Goal: Contribute content: Contribute content

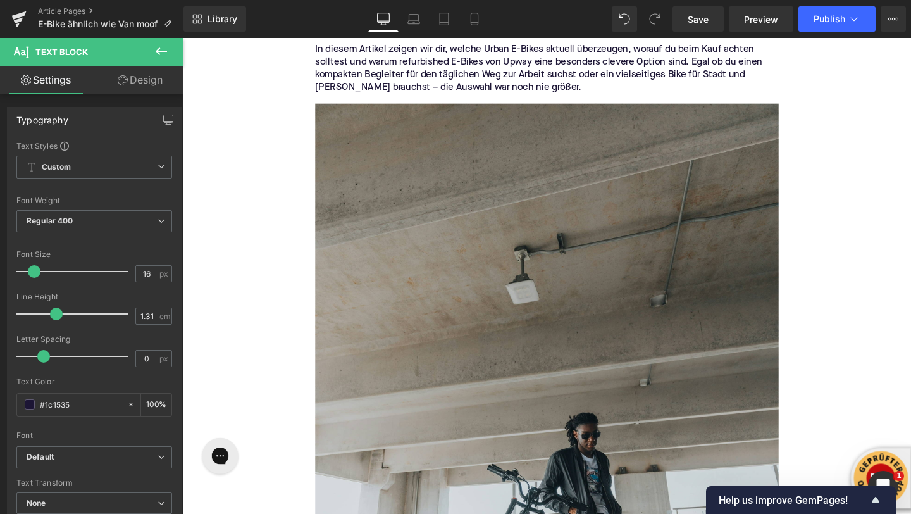
scroll to position [356, 0]
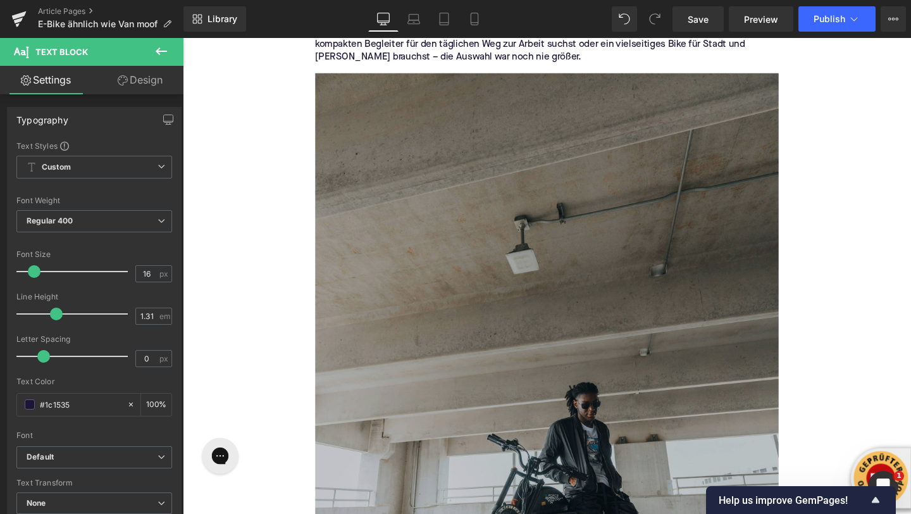
click at [406, 257] on img at bounding box center [565, 440] width 487 height 731
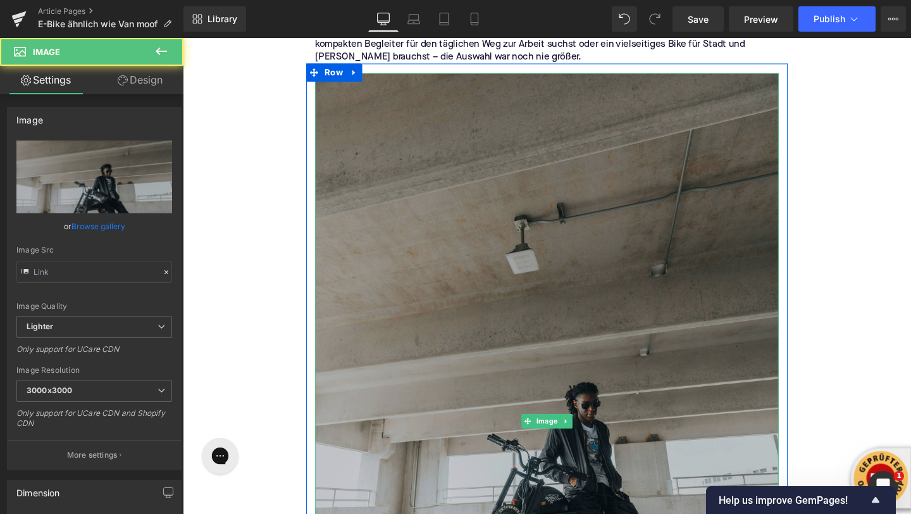
type input "[URL][DOMAIN_NAME]"
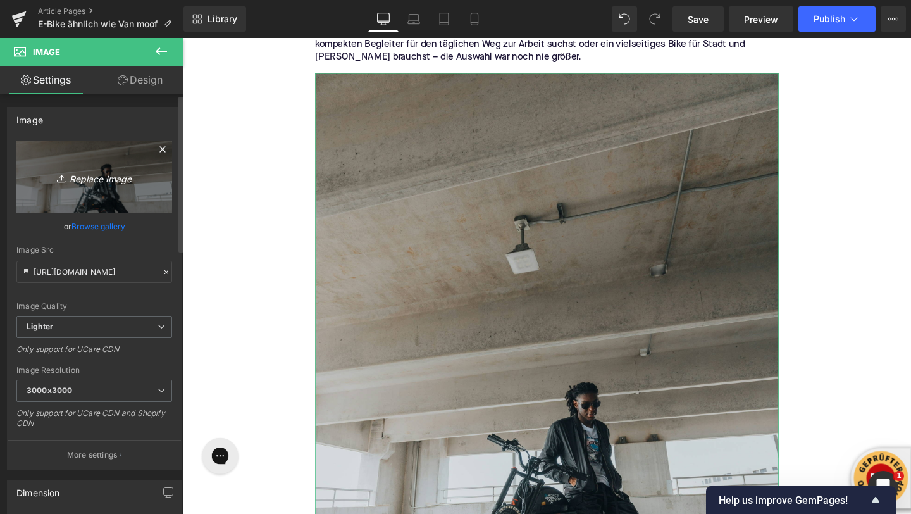
click at [77, 181] on icon "Replace Image" at bounding box center [94, 177] width 101 height 16
type input "C:\fakepath\denago-ebikes-bqXfzZOYyuU-unsplash.jpg"
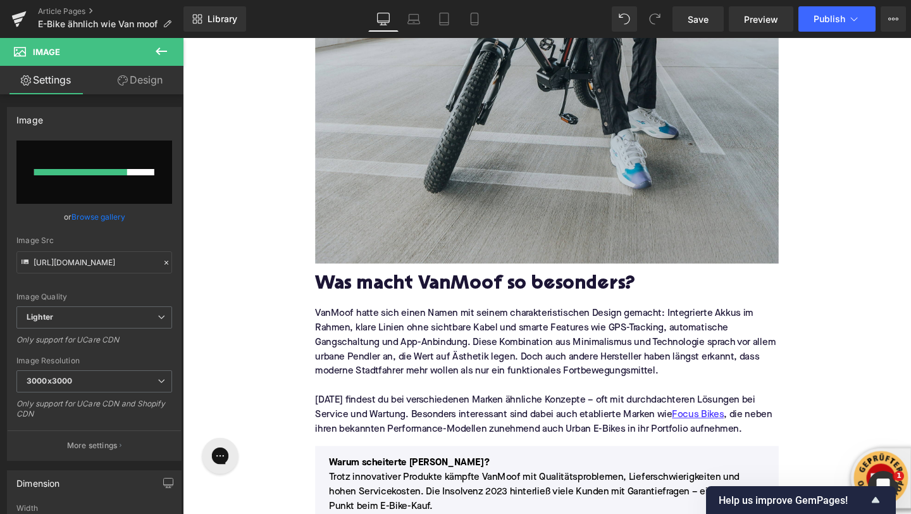
scroll to position [990, 0]
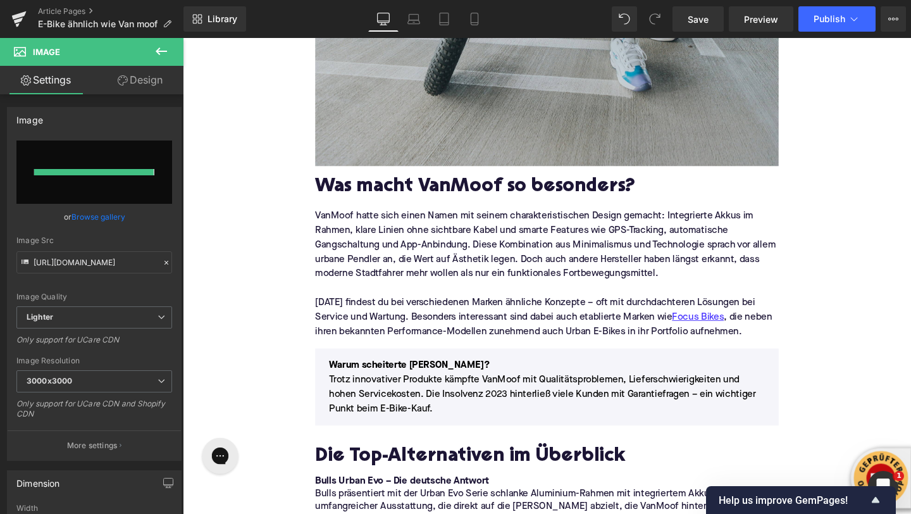
type input "[URL][DOMAIN_NAME]"
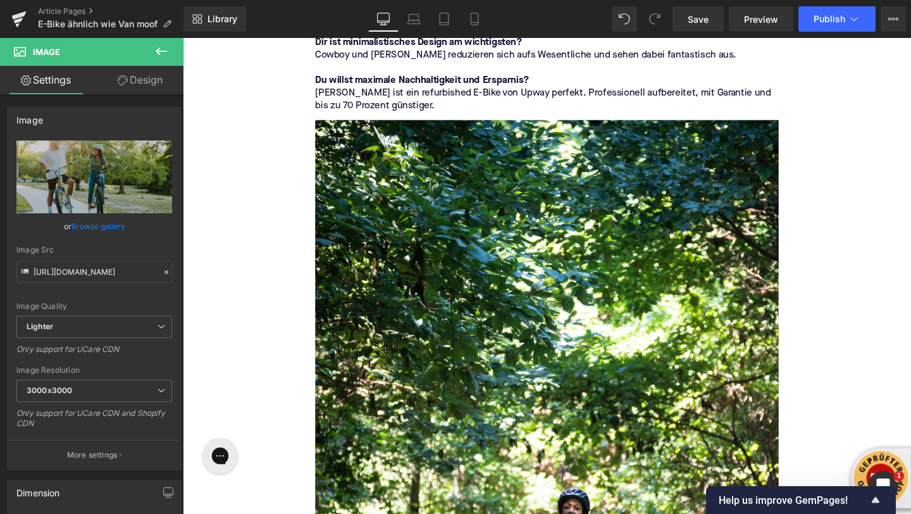
scroll to position [3173, 0]
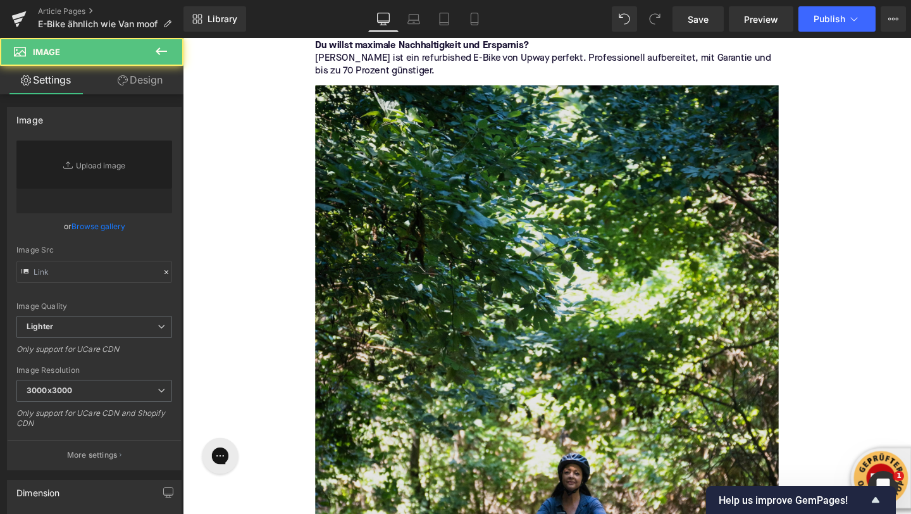
click at [761, 355] on img at bounding box center [565, 521] width 487 height 866
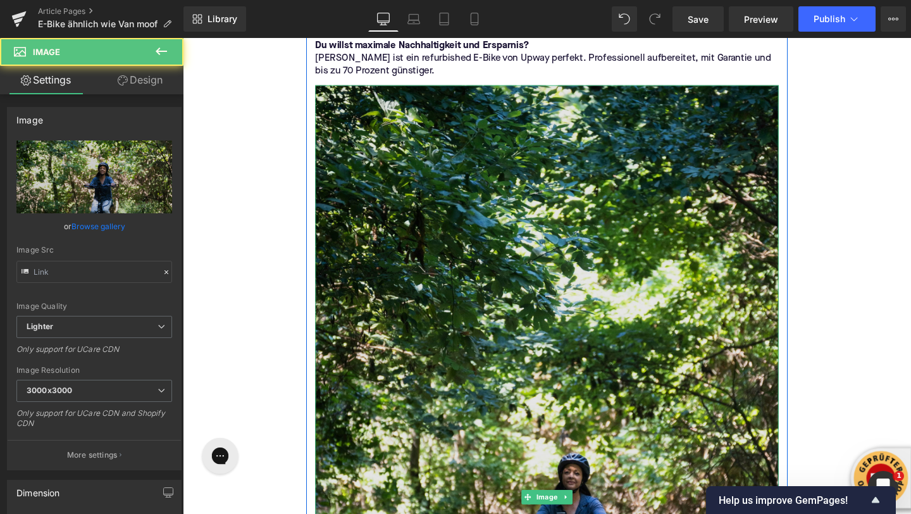
type input "[URL][DOMAIN_NAME]"
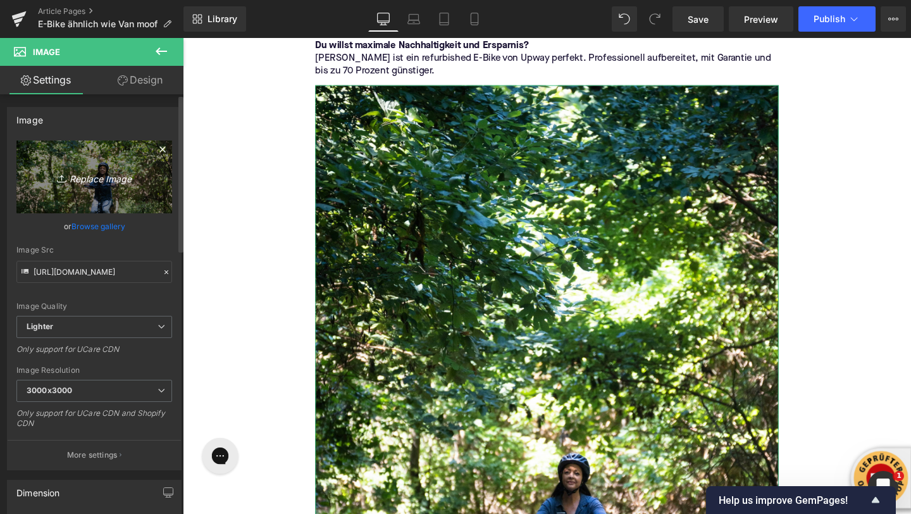
click at [81, 173] on icon "Replace Image" at bounding box center [94, 177] width 101 height 16
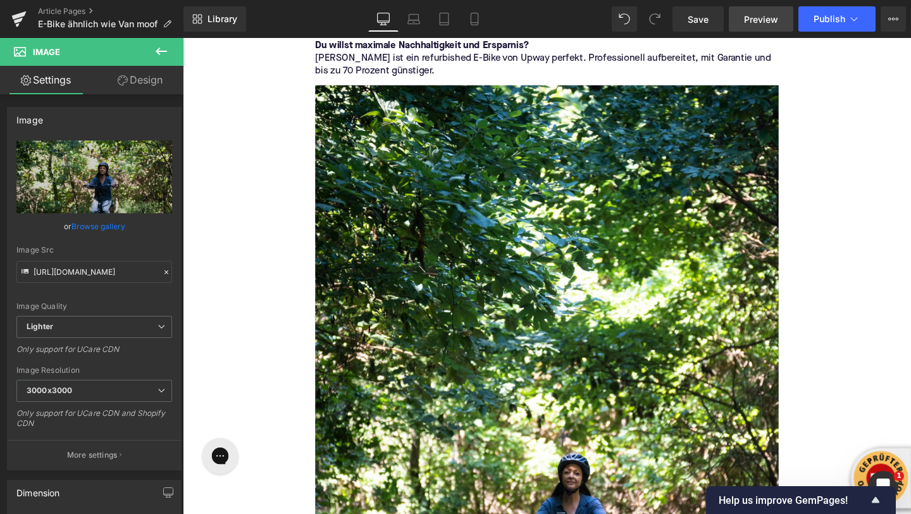
type input "C:\fakepath\heybike-ukrLS6V-7Oo-unsplash.jpg"
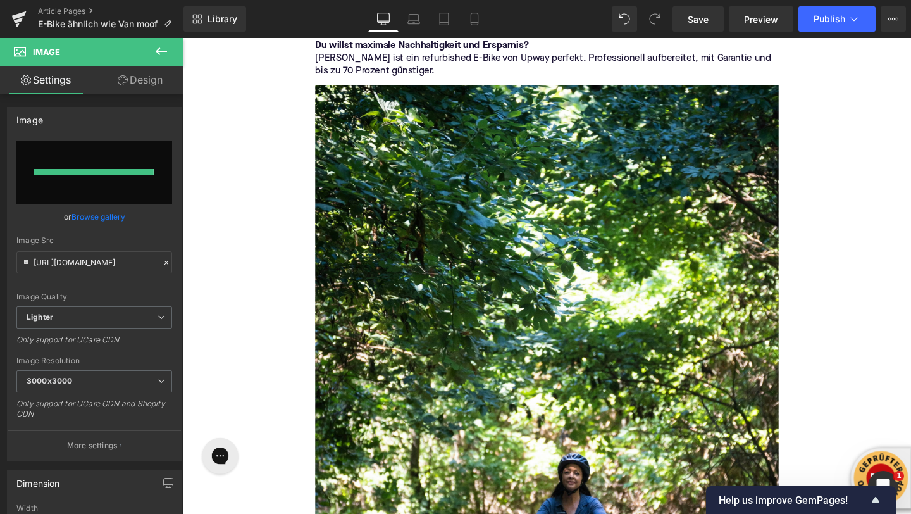
type input "[URL][DOMAIN_NAME]"
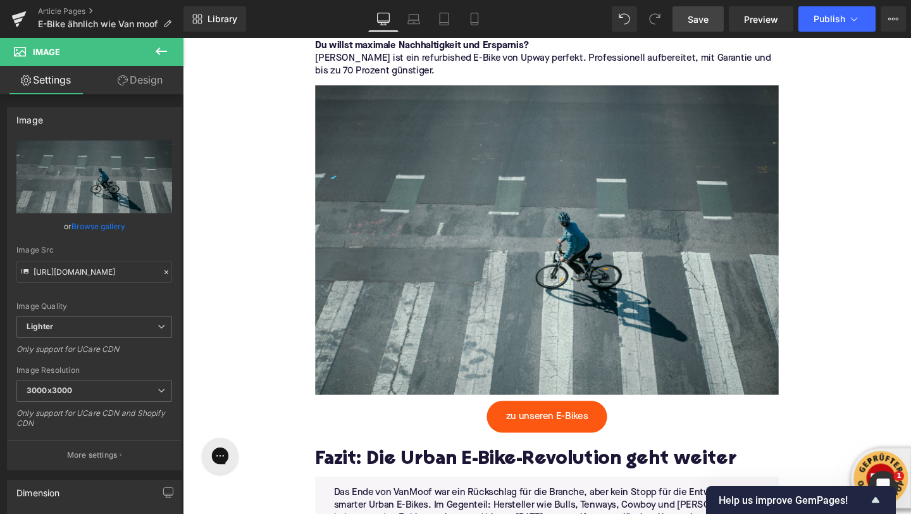
click at [684, 25] on link "Save" at bounding box center [698, 18] width 51 height 25
click at [893, 19] on icon at bounding box center [894, 19] width 10 height 10
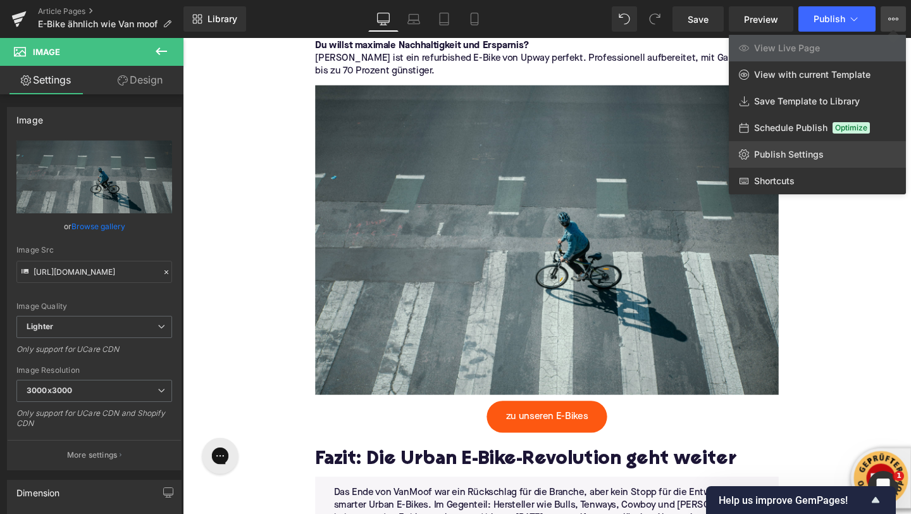
click at [819, 158] on span "Publish Settings" at bounding box center [789, 154] width 70 height 11
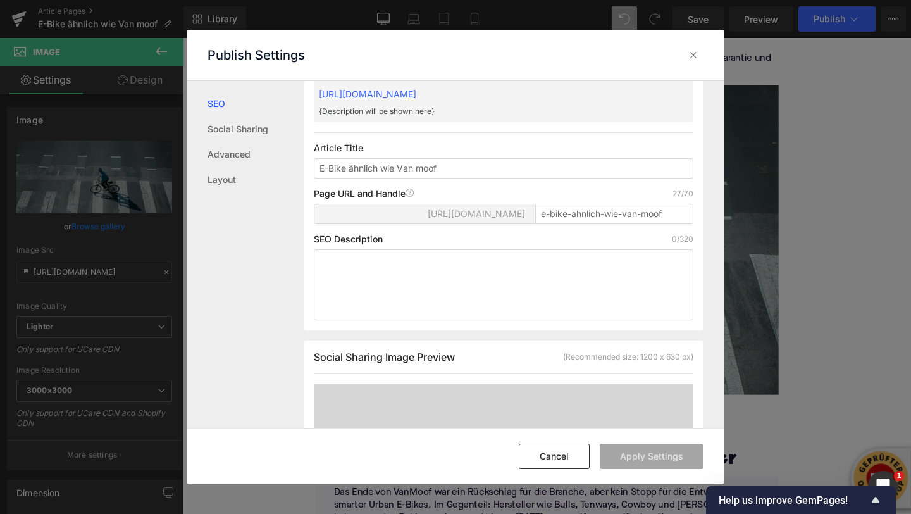
scroll to position [76, 0]
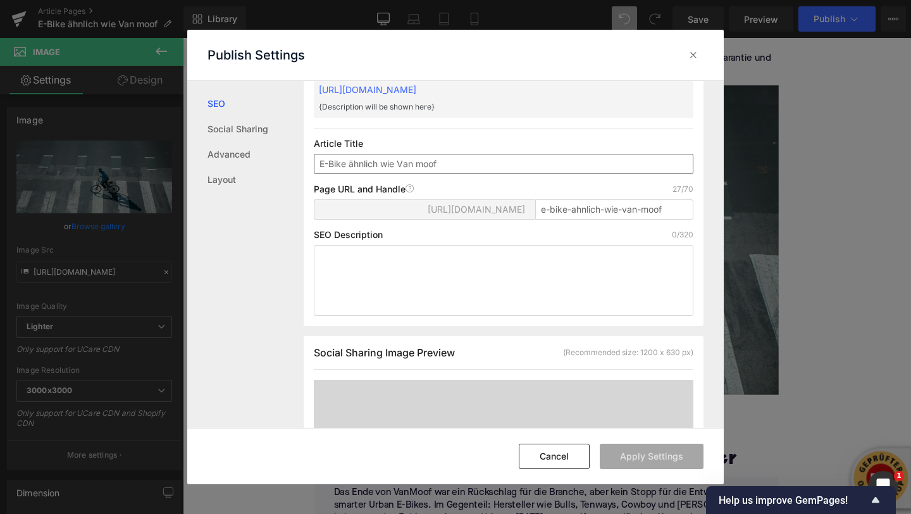
click at [349, 167] on input "E-Bike ähnlich wie Van moof" at bounding box center [504, 164] width 380 height 20
click at [347, 166] on input "E-Bike ähnlich wie Van moof" at bounding box center [504, 164] width 380 height 20
type input "E-Bikes ähnlich wie Van moof"
click at [385, 272] on textarea at bounding box center [504, 280] width 380 height 71
paste textarea "Urban E-Bikes sind gefragter denn je – nach dem VanMoof-Aus bieten Marken wie F…"
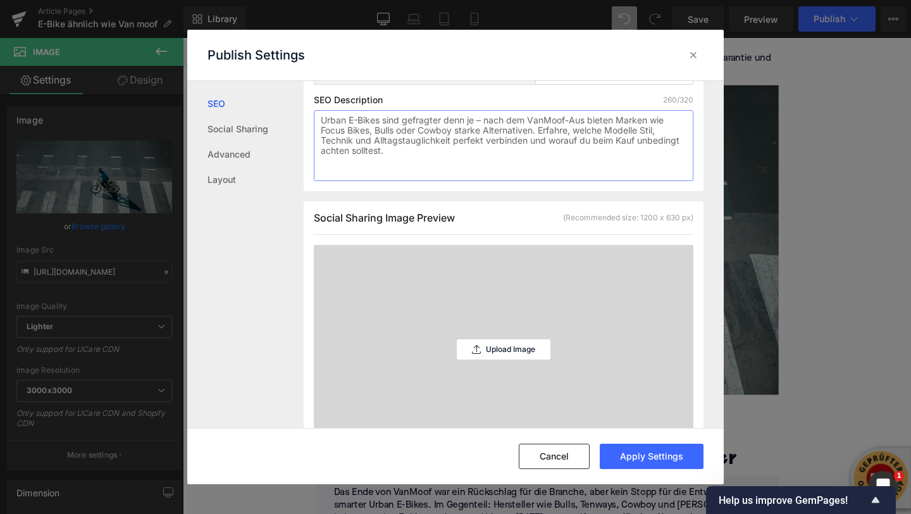
scroll to position [253, 0]
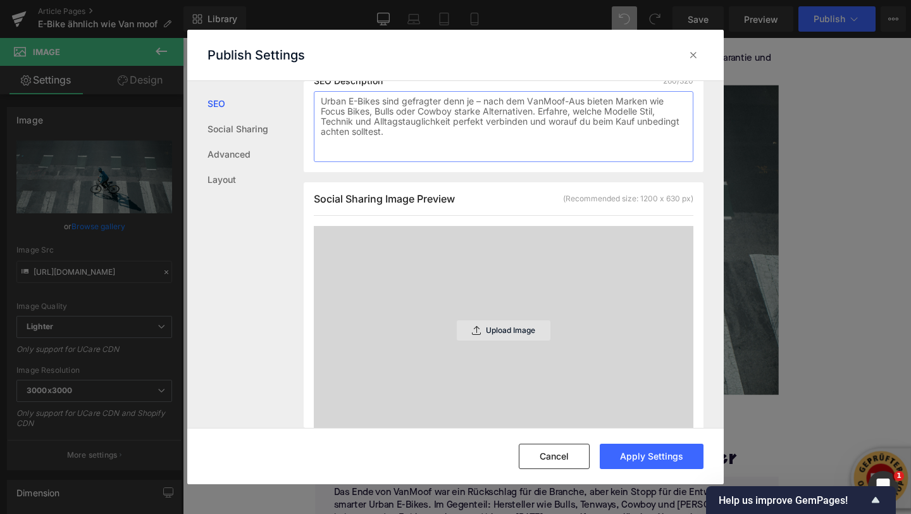
type textarea "Urban E-Bikes sind gefragter denn je – nach dem VanMoof-Aus bieten Marken wie F…"
click at [468, 335] on div "Upload Image" at bounding box center [504, 330] width 94 height 20
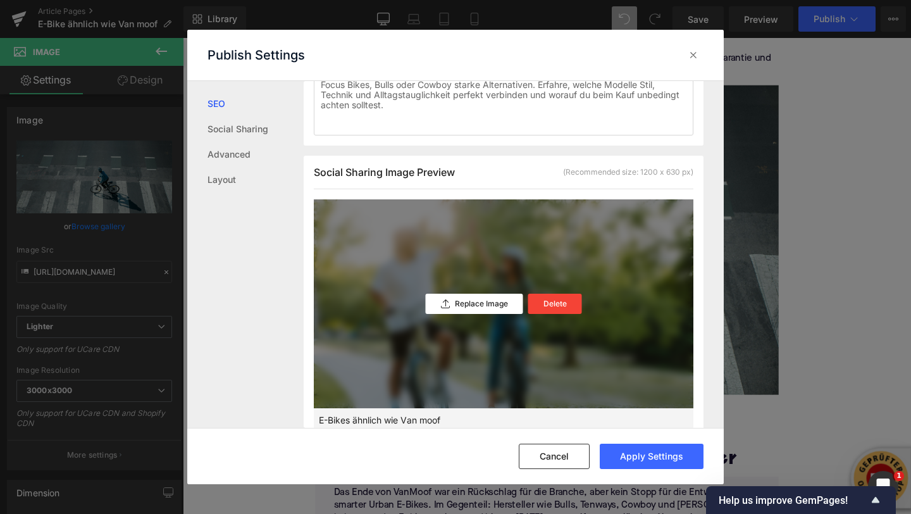
scroll to position [260, 0]
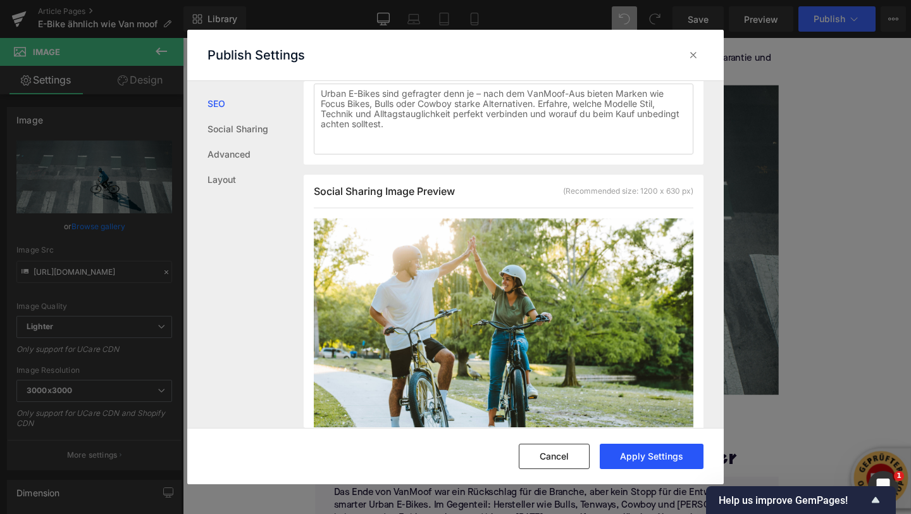
click at [619, 454] on button "Apply Settings" at bounding box center [652, 456] width 104 height 25
click at [696, 53] on icon at bounding box center [693, 55] width 13 height 13
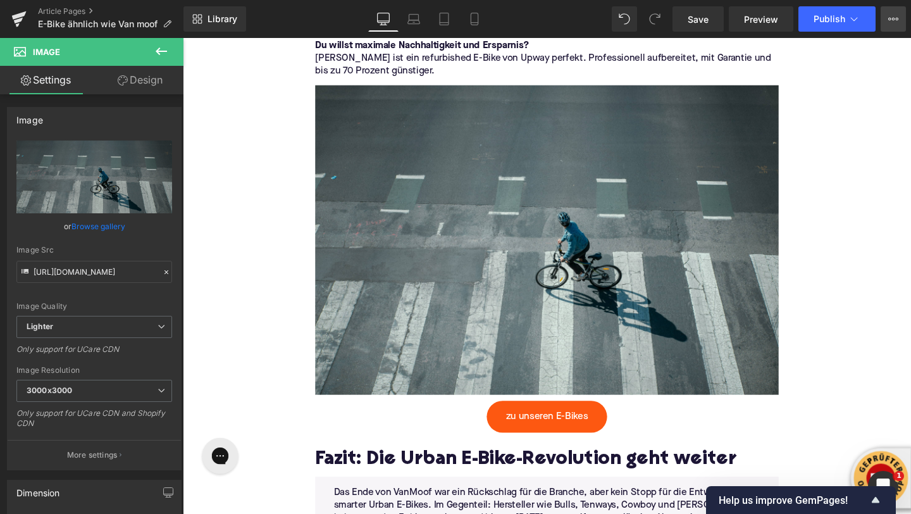
click at [895, 23] on icon at bounding box center [894, 19] width 10 height 10
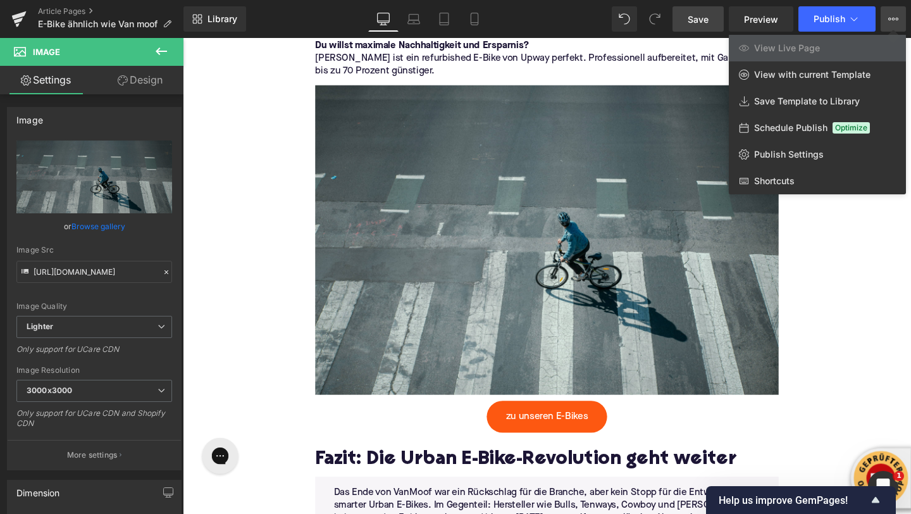
click at [706, 25] on link "Save" at bounding box center [698, 18] width 51 height 25
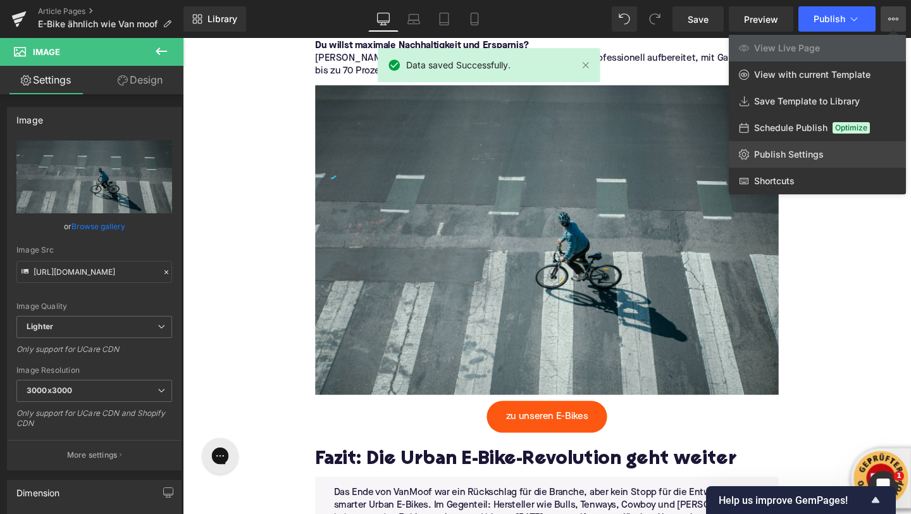
click at [770, 151] on span "Publish Settings" at bounding box center [789, 154] width 70 height 11
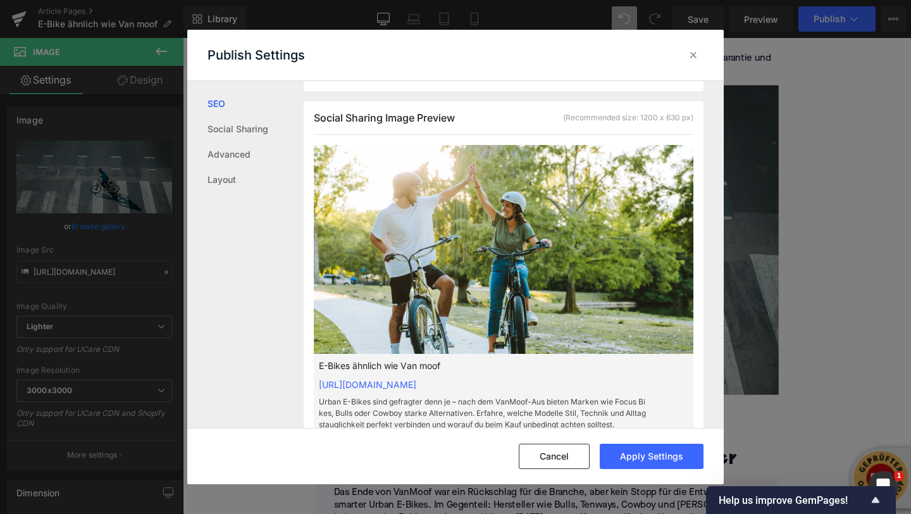
scroll to position [373, 0]
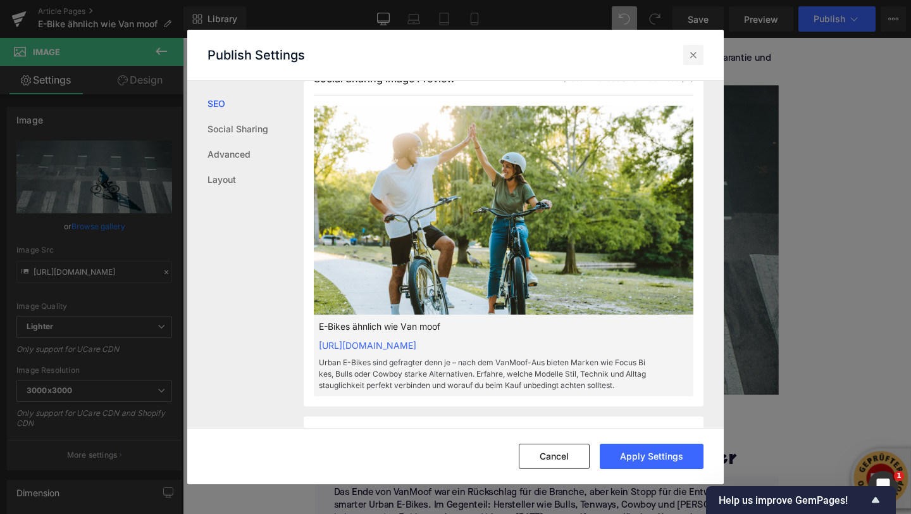
click at [693, 57] on icon at bounding box center [693, 55] width 13 height 13
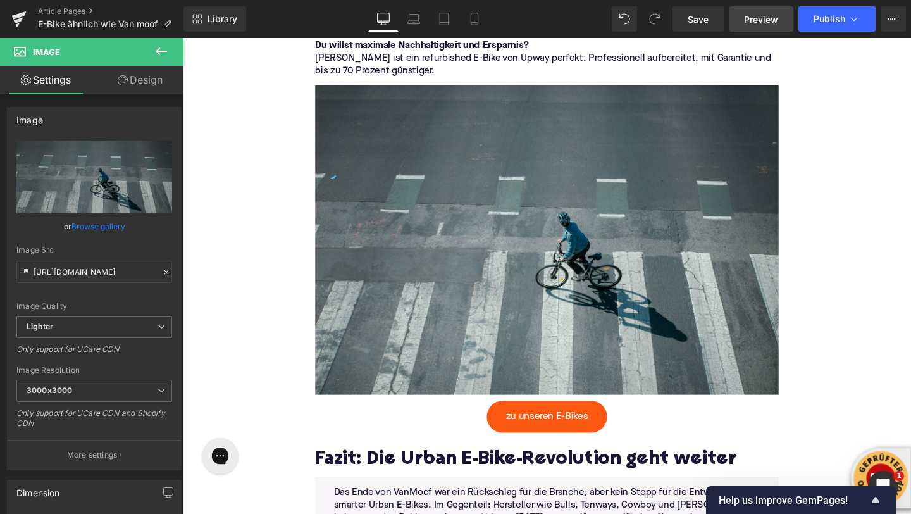
click at [751, 23] on span "Preview" at bounding box center [761, 19] width 34 height 13
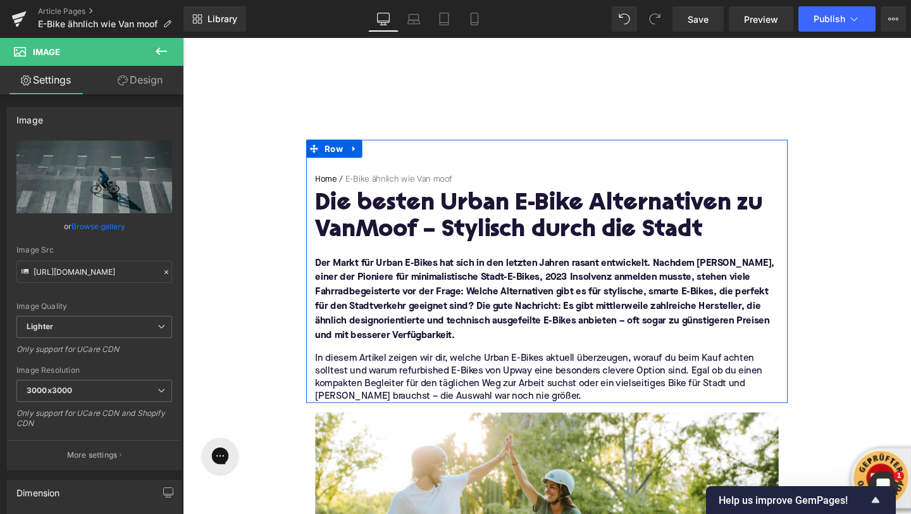
scroll to position [357, 0]
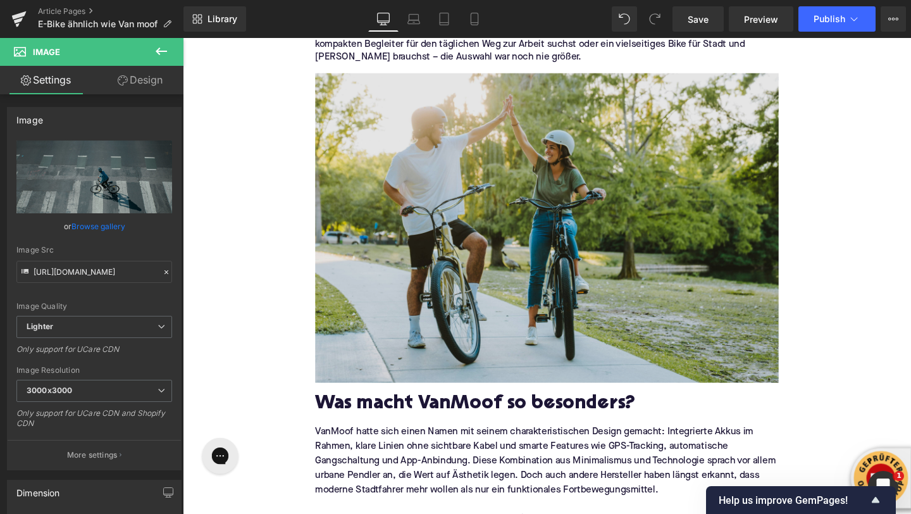
click at [596, 303] on img at bounding box center [565, 237] width 487 height 325
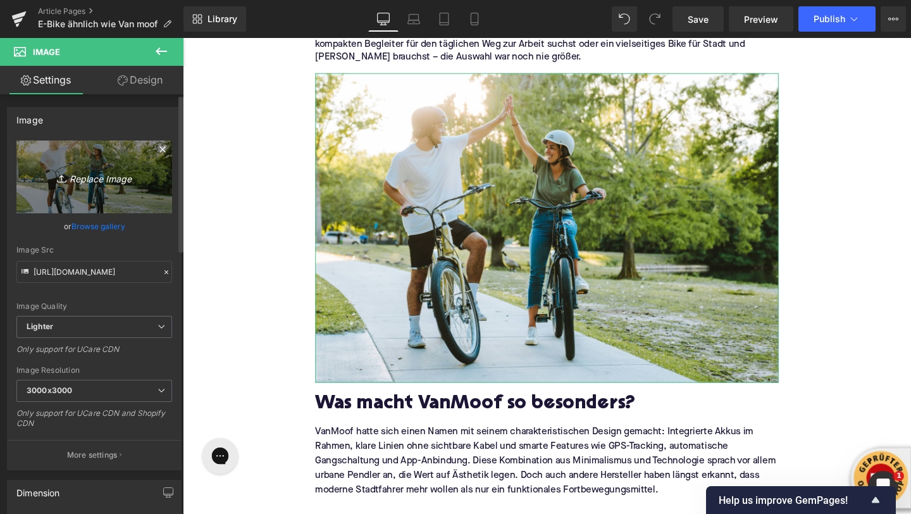
click at [73, 174] on icon "Replace Image" at bounding box center [94, 177] width 101 height 16
click at [80, 170] on icon "Replace Image" at bounding box center [94, 177] width 101 height 16
type input "C:\fakepath\kbo-bike-W6Wu2O6MtYU-unsplash.jpg"
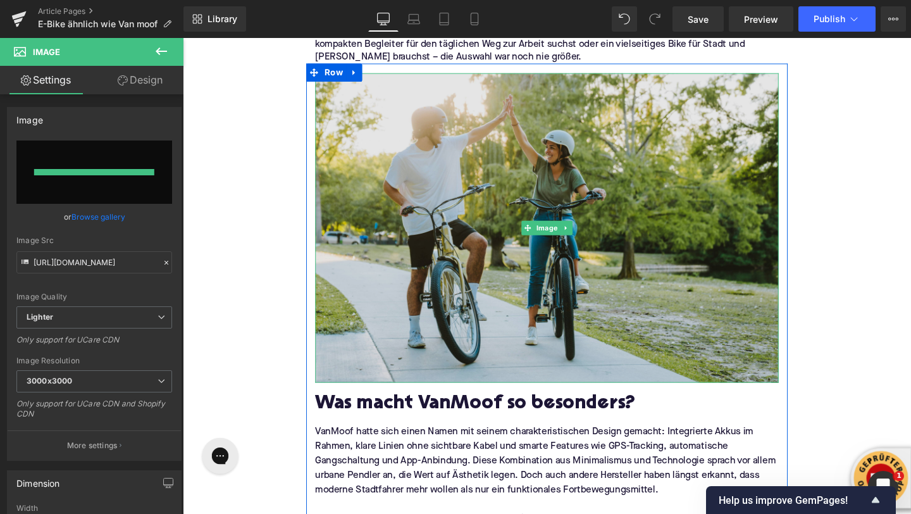
type input "[URL][DOMAIN_NAME]"
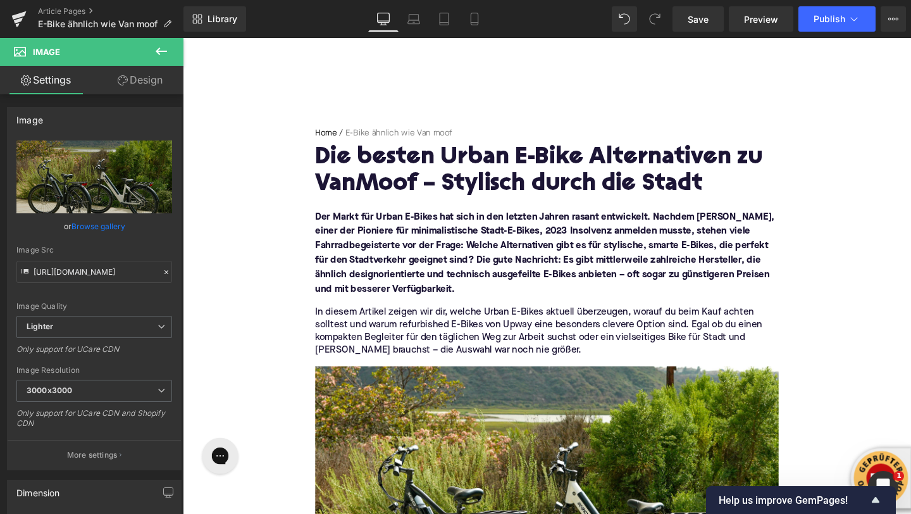
scroll to position [0, 0]
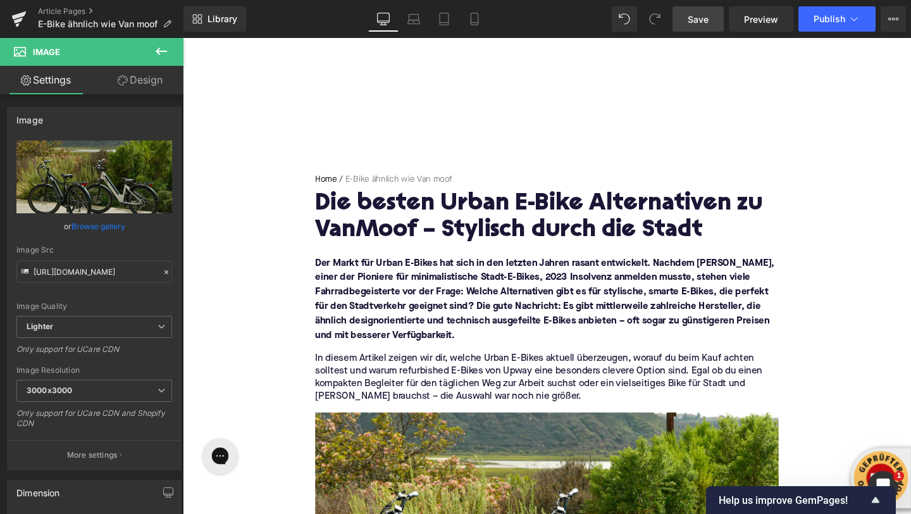
click at [697, 22] on span "Save" at bounding box center [698, 19] width 21 height 13
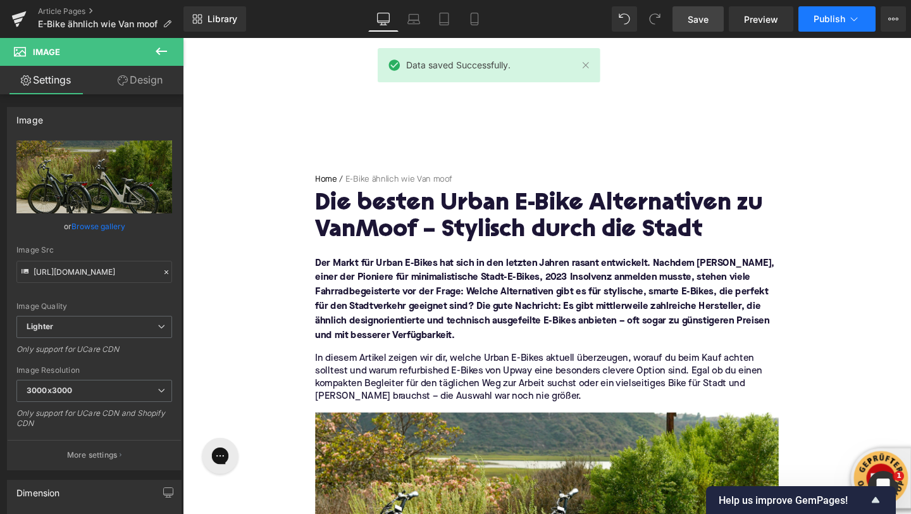
click at [852, 22] on icon at bounding box center [854, 19] width 13 height 13
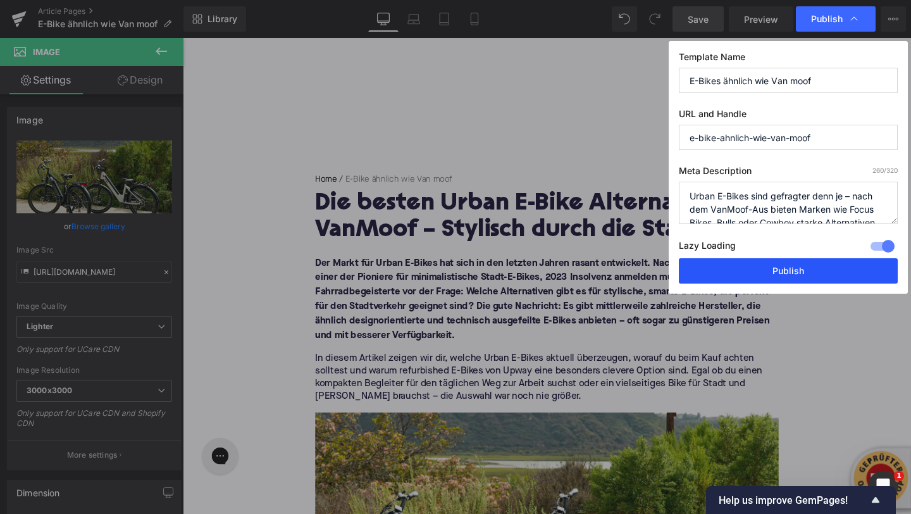
click at [800, 268] on button "Publish" at bounding box center [788, 270] width 219 height 25
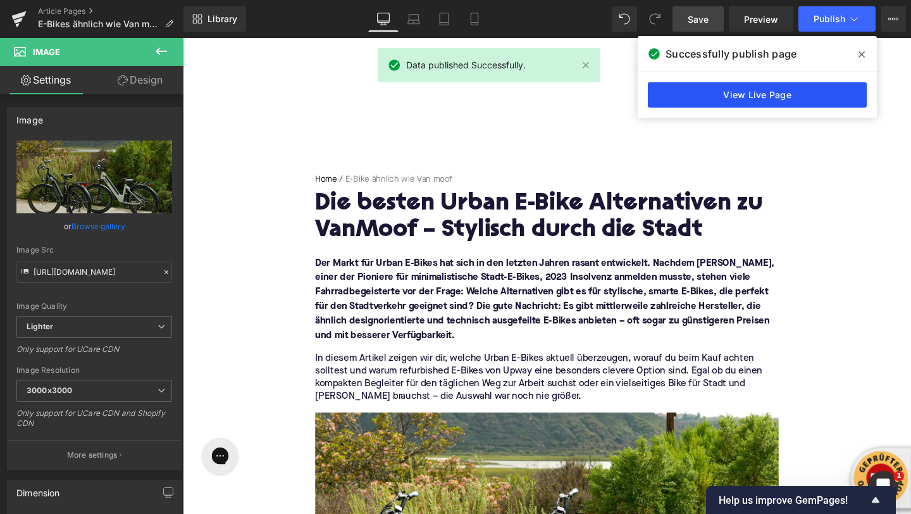
click at [788, 97] on link "View Live Page" at bounding box center [757, 94] width 219 height 25
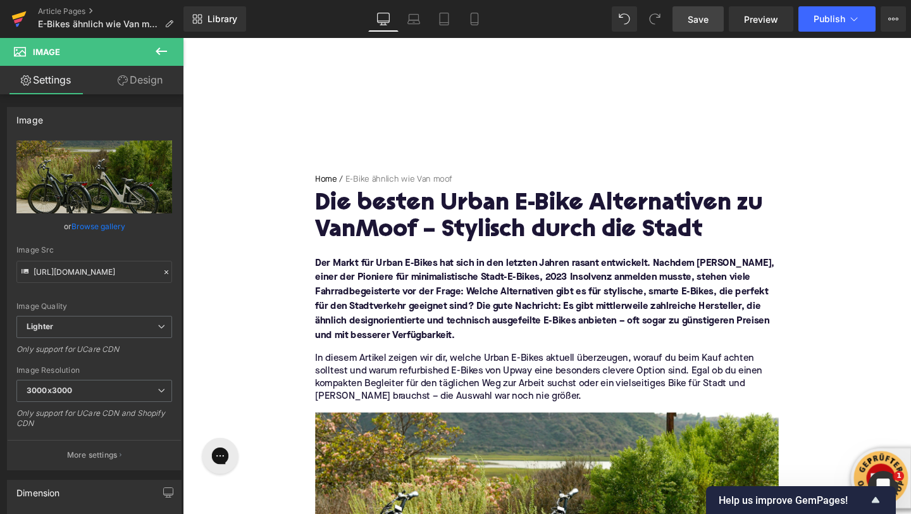
click at [7, 18] on link at bounding box center [19, 19] width 38 height 38
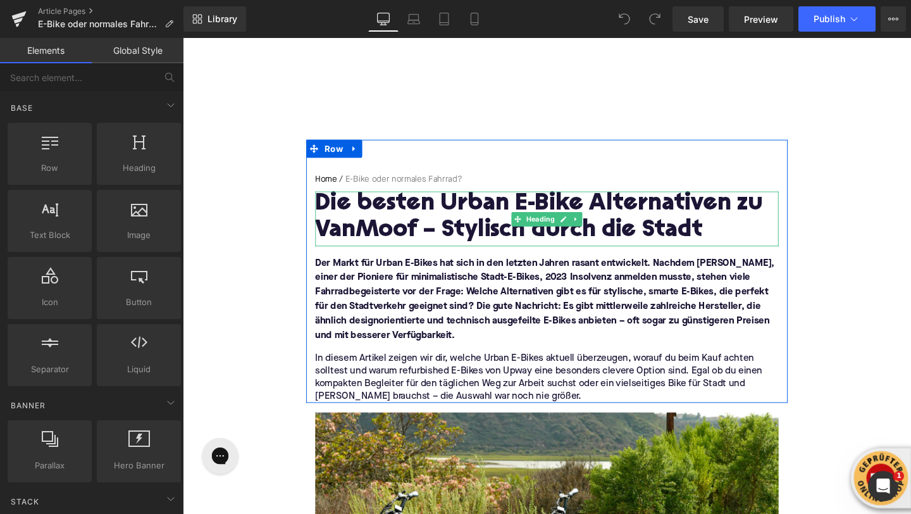
click at [404, 232] on h1 "Die besten Urban E-Bike Alternativen zu VanMoof – Stylisch durch die Stadt" at bounding box center [565, 226] width 487 height 55
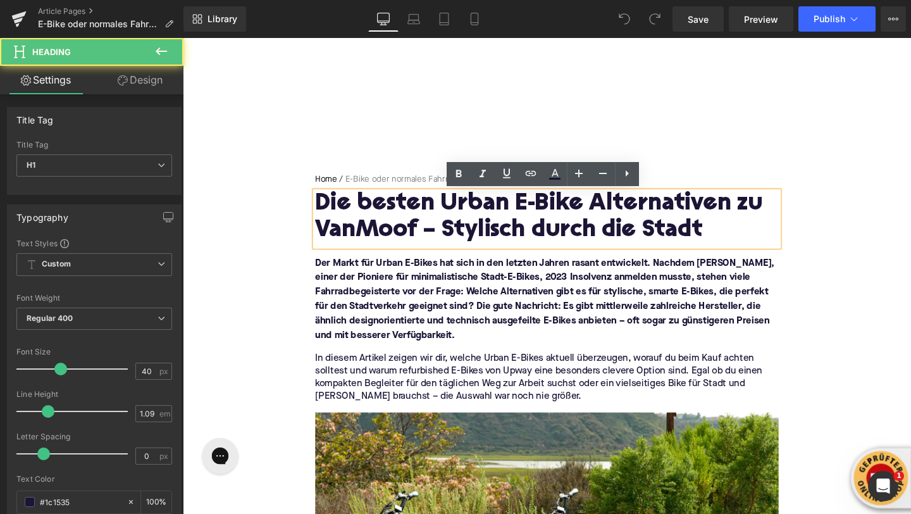
click at [404, 232] on h1 "Die besten Urban E-Bike Alternativen zu VanMoof – Stylisch durch die Stadt" at bounding box center [565, 226] width 487 height 55
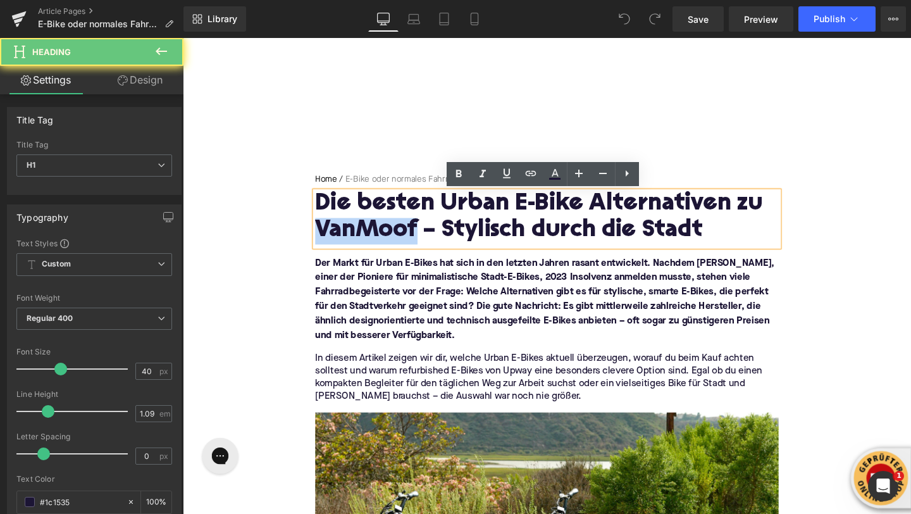
click at [404, 232] on h1 "Die besten Urban E-Bike Alternativen zu VanMoof – Stylisch durch die Stadt" at bounding box center [565, 226] width 487 height 55
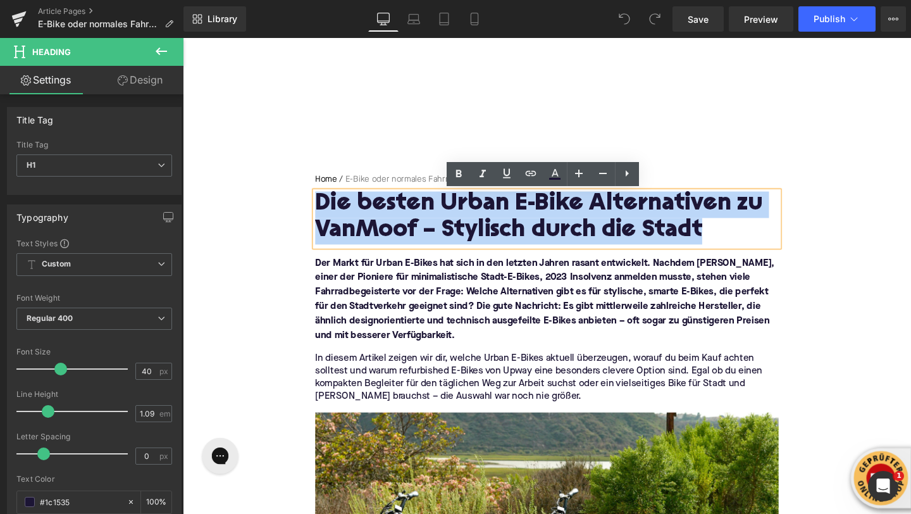
paste div
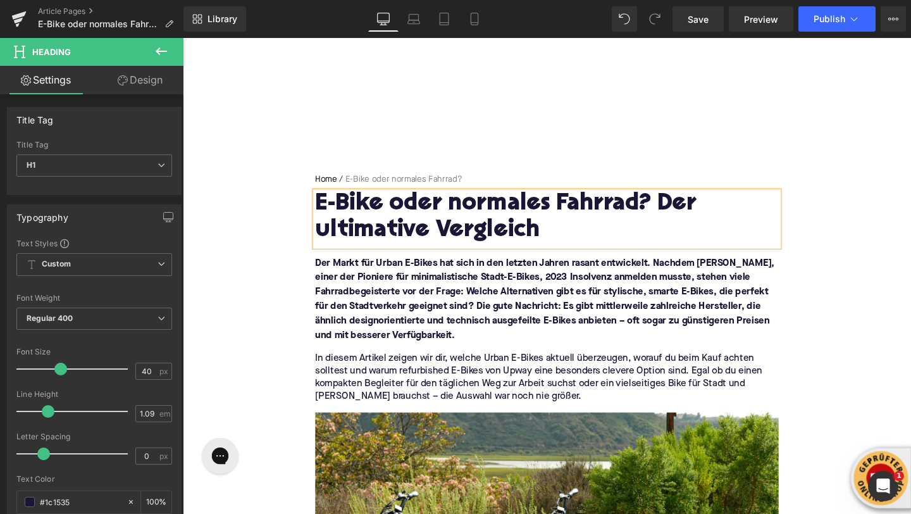
click at [358, 203] on h1 "E-Bike oder normales Fahrrad? Der ultimative Vergleich" at bounding box center [565, 226] width 487 height 55
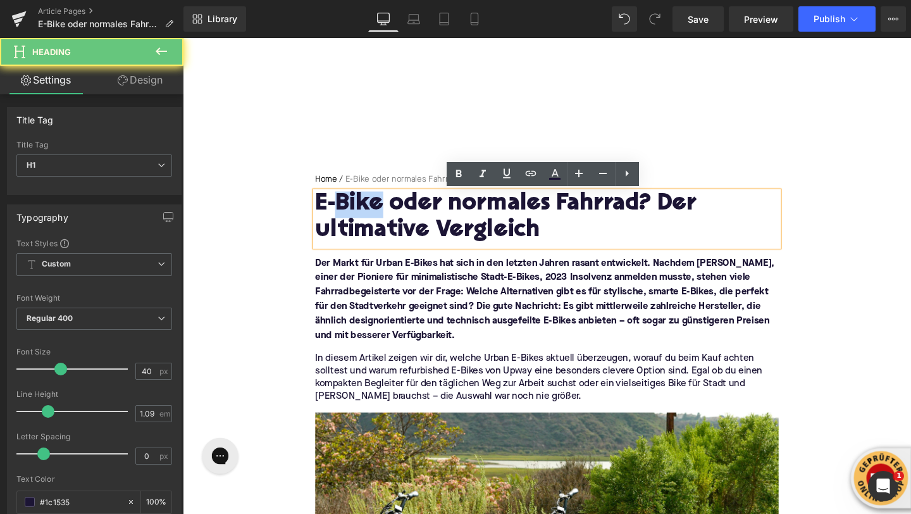
click at [358, 203] on h1 "E-Bike oder normales Fahrrad? Der ultimative Vergleich" at bounding box center [565, 226] width 487 height 55
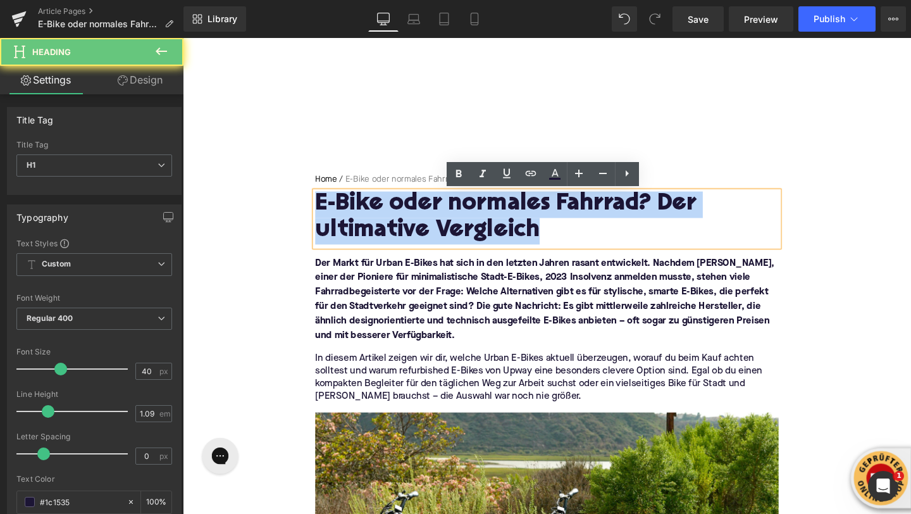
click at [358, 203] on h1 "E-Bike oder normales Fahrrad? Der ultimative Vergleich" at bounding box center [565, 226] width 487 height 55
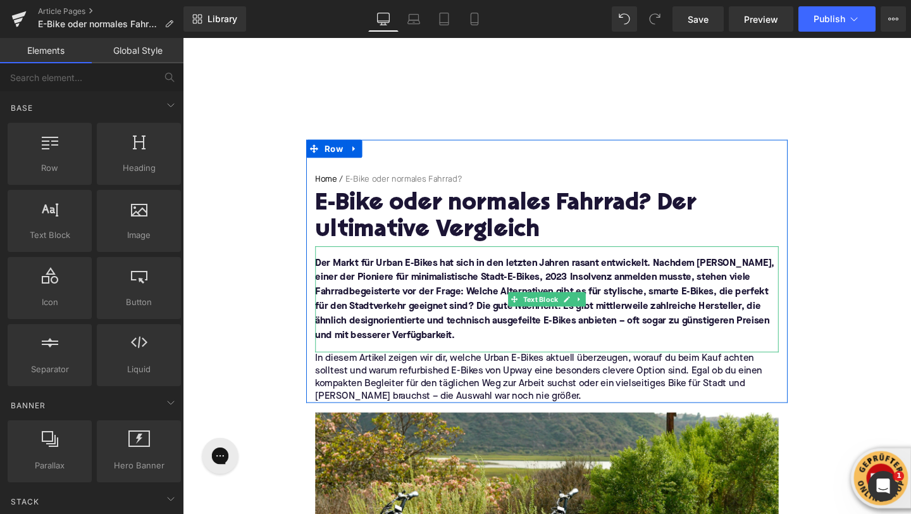
click at [363, 349] on font "Der Markt für Urban E-Bikes hat sich in den letzten Jahren rasant entwickelt. N…" at bounding box center [563, 313] width 483 height 86
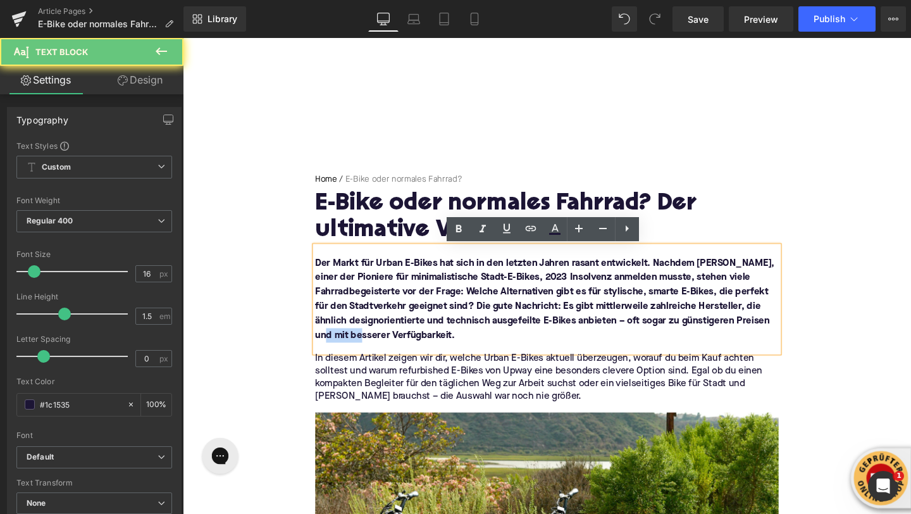
click at [363, 349] on font "Der Markt für Urban E-Bikes hat sich in den letzten Jahren rasant entwickelt. N…" at bounding box center [563, 313] width 483 height 86
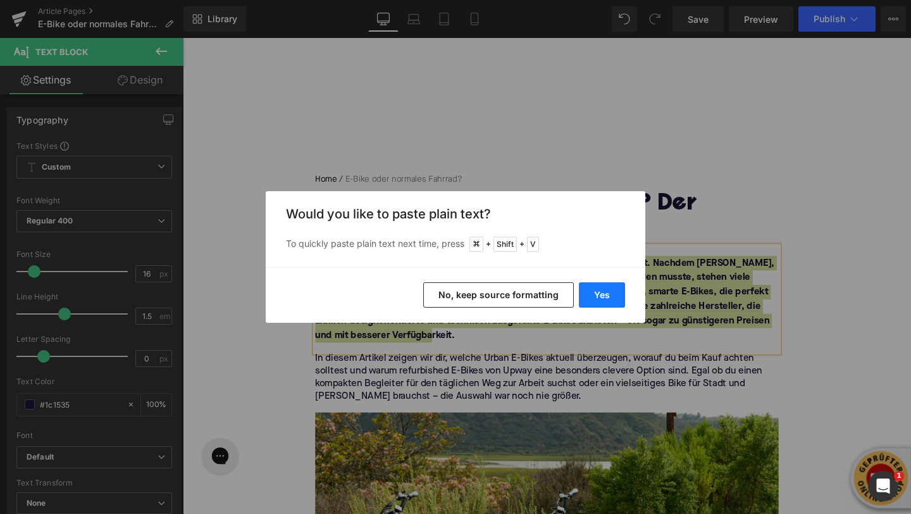
click at [600, 303] on button "Yes" at bounding box center [602, 294] width 46 height 25
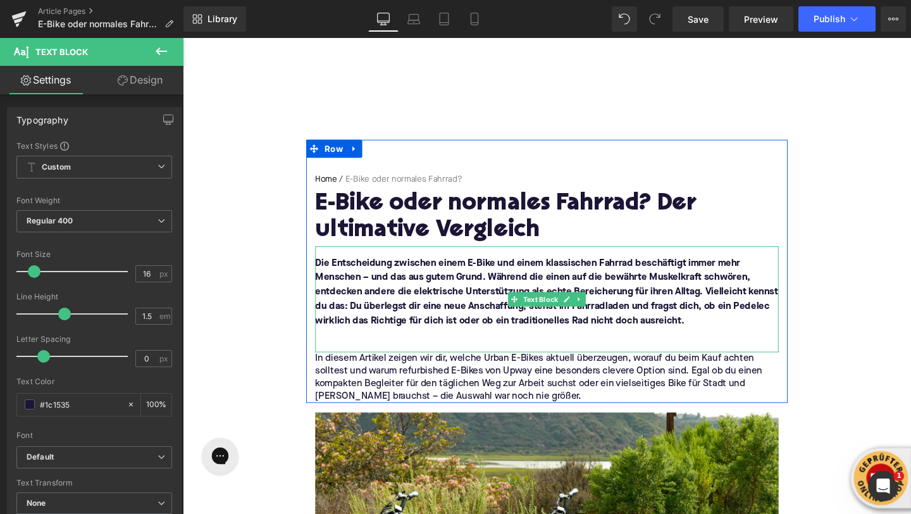
click at [412, 346] on p at bounding box center [565, 350] width 487 height 15
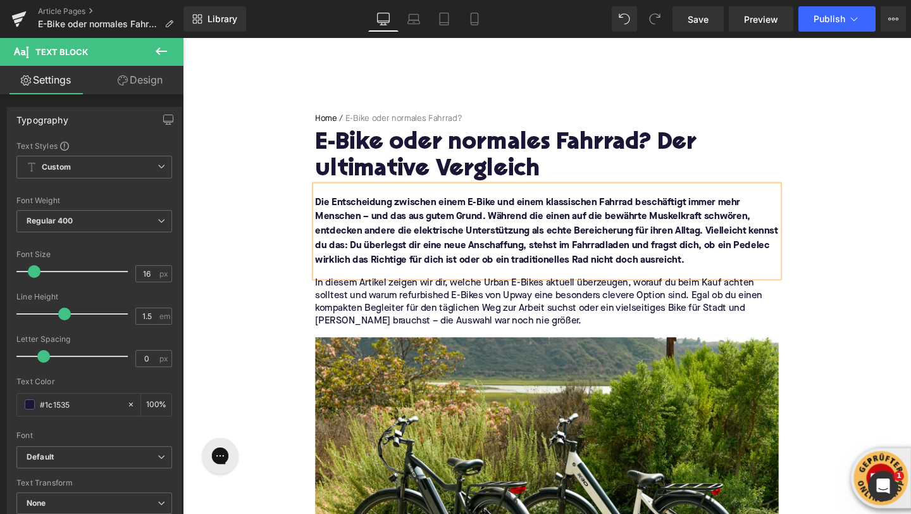
scroll to position [153, 0]
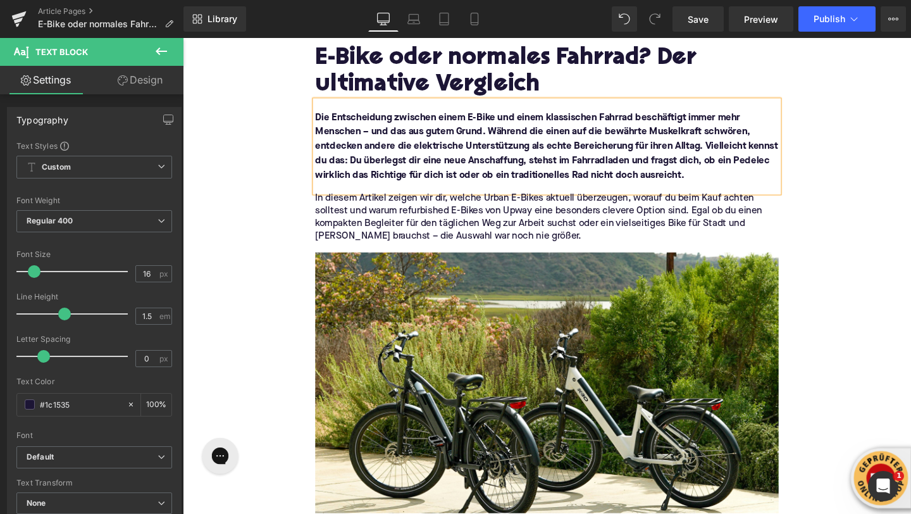
click at [374, 218] on p "In diesem Artikel zeigen wir dir, welche Urban E-Bikes aktuell überzeugen, wora…" at bounding box center [565, 226] width 487 height 53
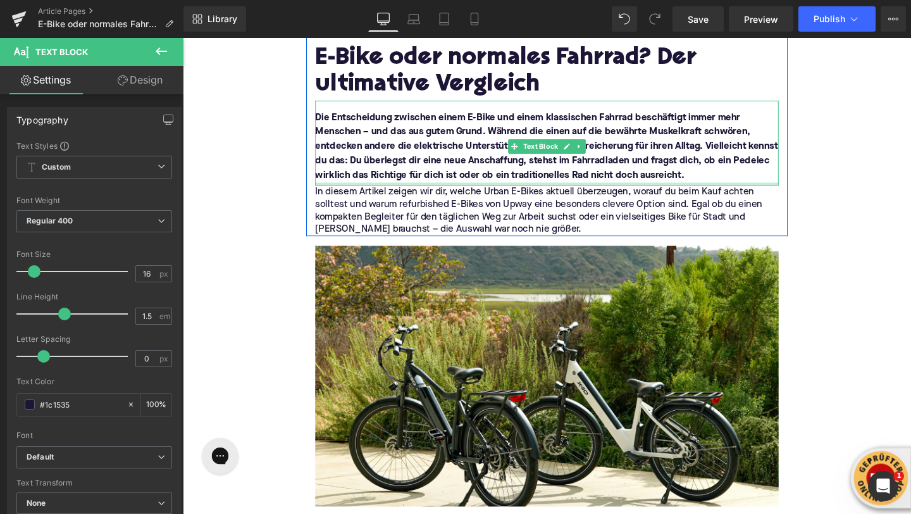
drag, startPoint x: 337, startPoint y: 197, endPoint x: 337, endPoint y: 190, distance: 7.0
click at [337, 190] on div at bounding box center [565, 191] width 487 height 3
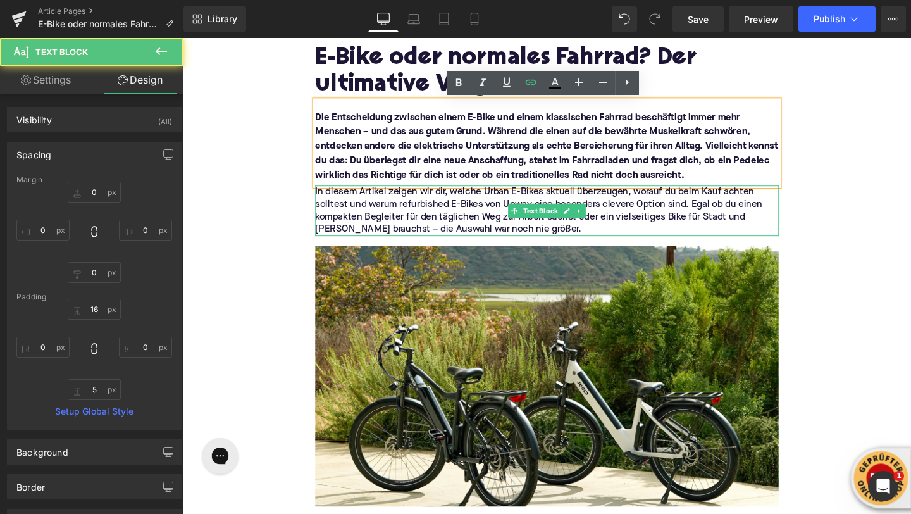
click at [337, 212] on p "In diesem Artikel zeigen wir dir, welche Urban E-Bikes aktuell überzeugen, wora…" at bounding box center [565, 219] width 487 height 53
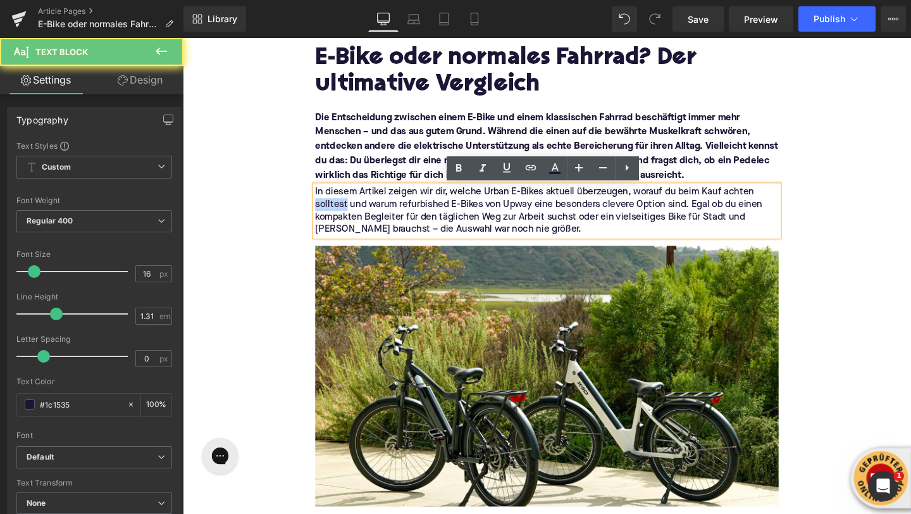
click at [337, 212] on p "In diesem Artikel zeigen wir dir, welche Urban E-Bikes aktuell überzeugen, wora…" at bounding box center [565, 219] width 487 height 53
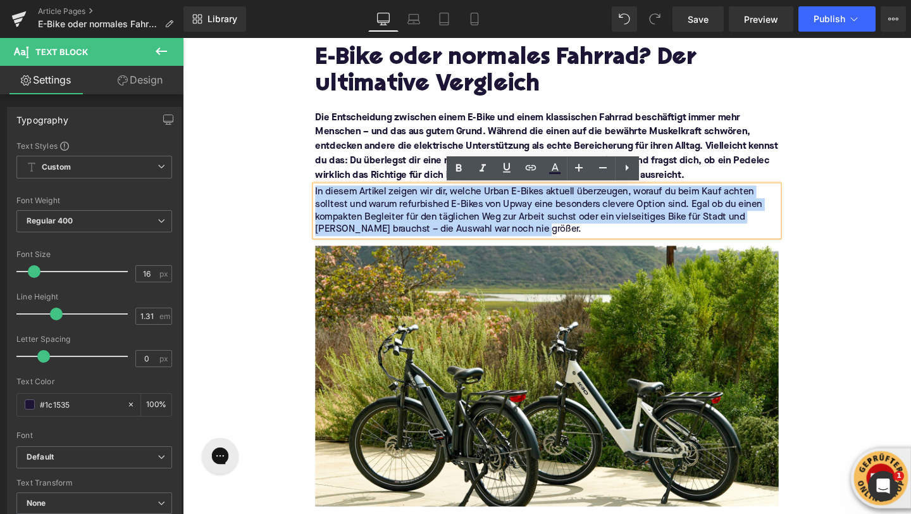
click at [337, 212] on p "In diesem Artikel zeigen wir dir, welche Urban E-Bikes aktuell überzeugen, wora…" at bounding box center [565, 219] width 487 height 53
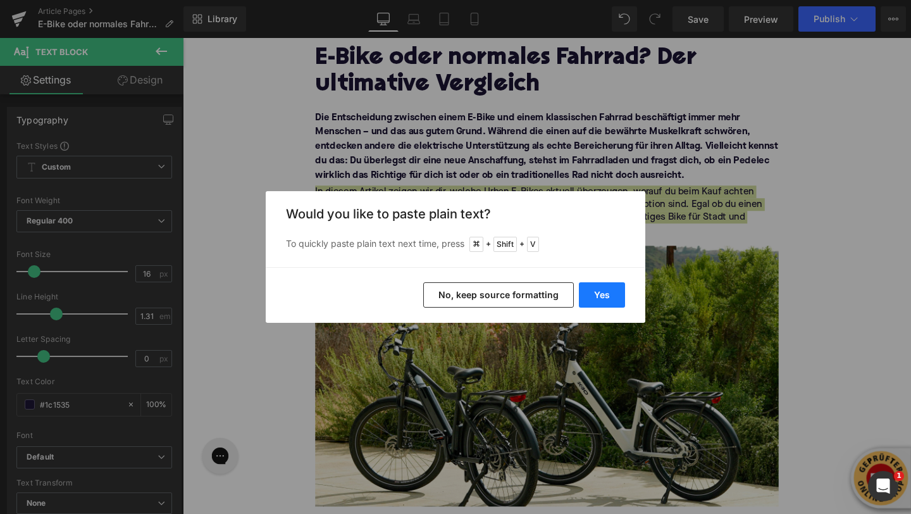
click at [608, 299] on button "Yes" at bounding box center [602, 294] width 46 height 25
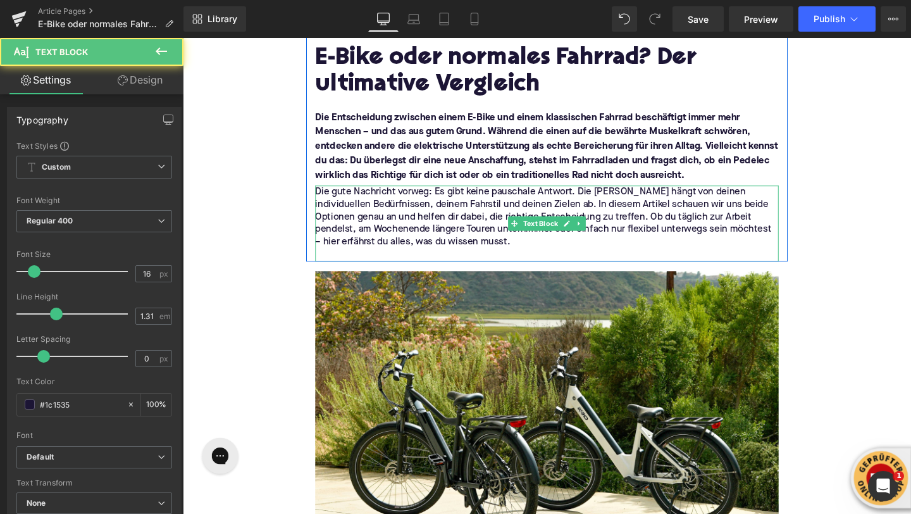
click at [410, 265] on p at bounding box center [565, 266] width 487 height 13
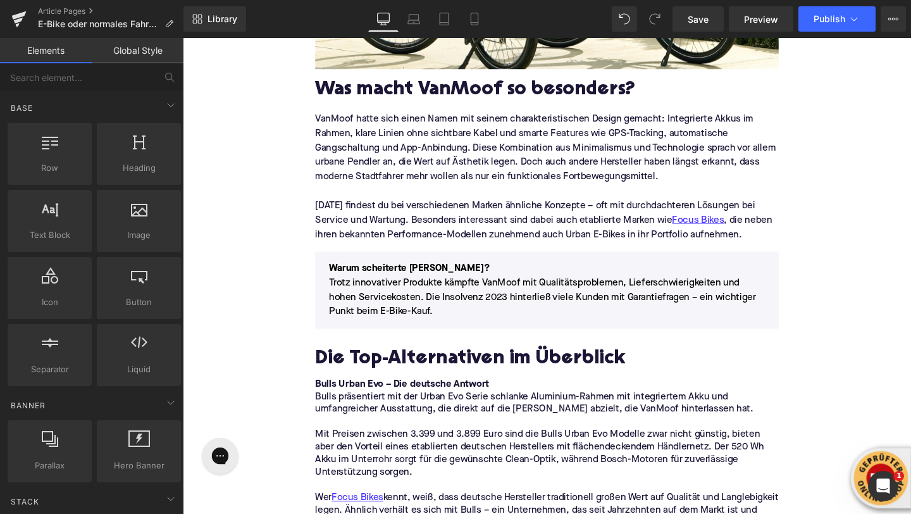
scroll to position [634, 0]
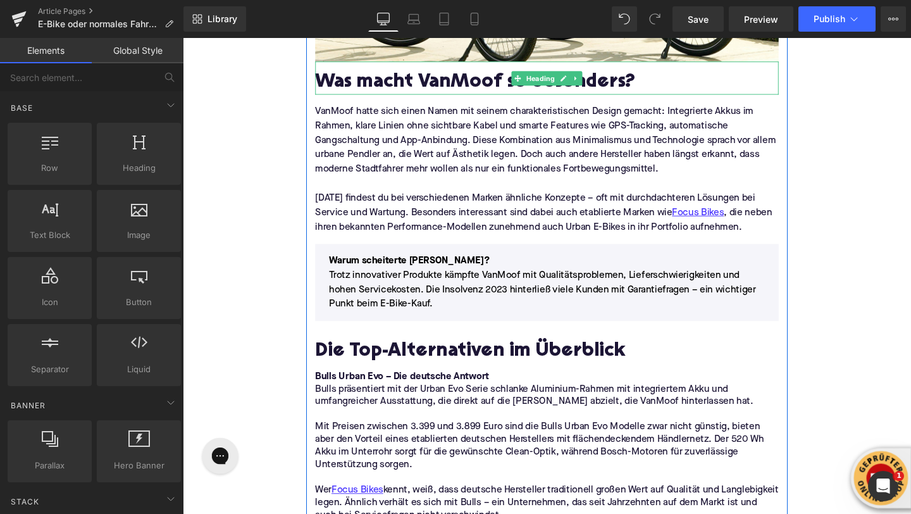
click at [360, 80] on h2 "Was macht VanMoof so besonders?" at bounding box center [565, 85] width 487 height 23
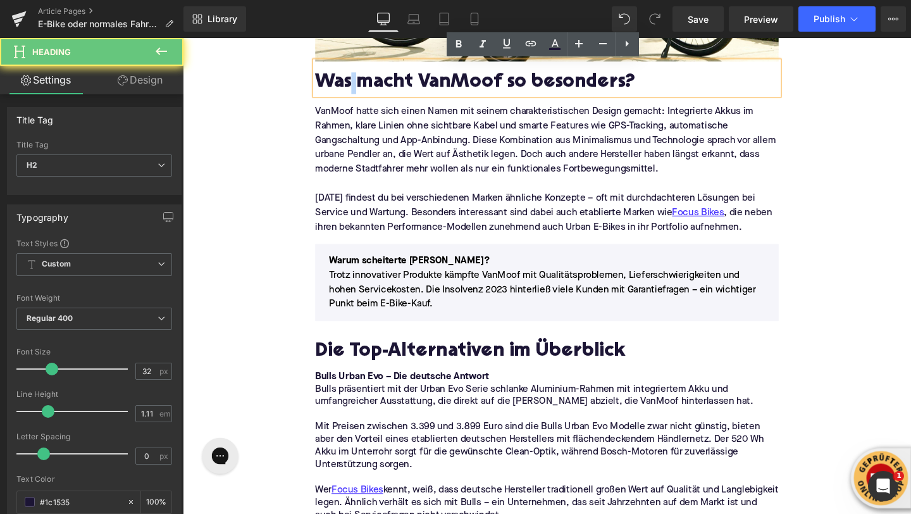
click at [360, 80] on h2 "Was macht VanMoof so besonders?" at bounding box center [565, 85] width 487 height 23
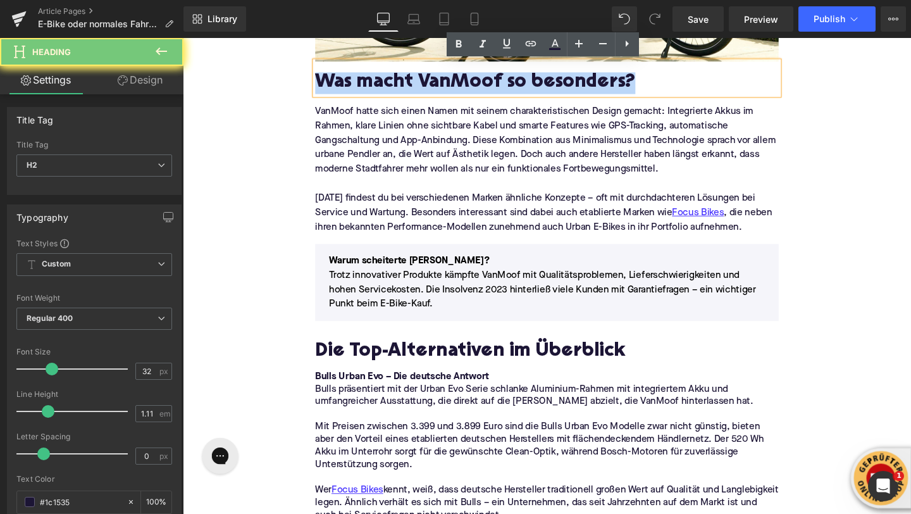
paste div
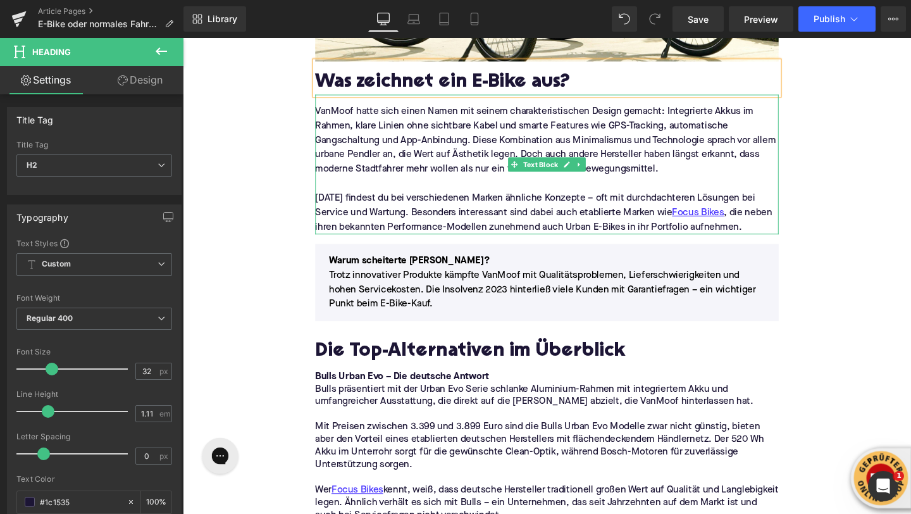
click at [366, 172] on p "VanMoof hatte sich einen Namen mit seinem charakteristischen Design gemacht: In…" at bounding box center [565, 146] width 487 height 76
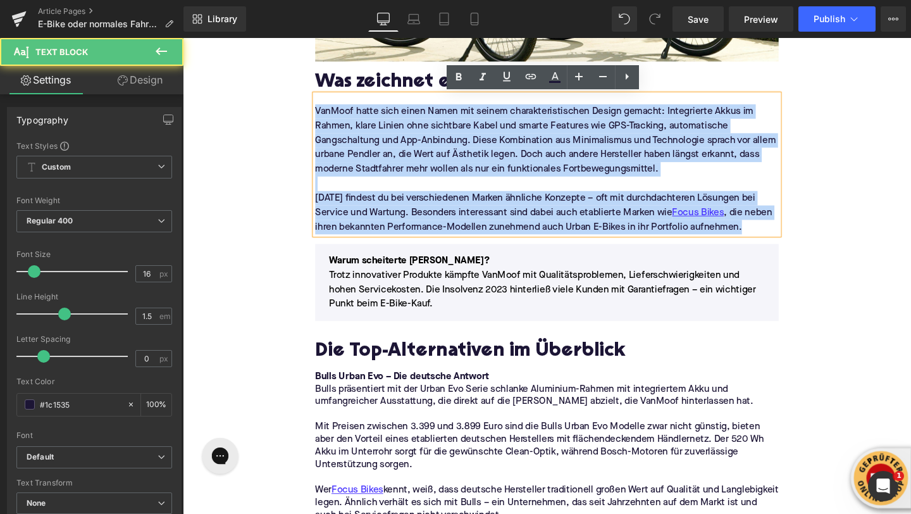
drag, startPoint x: 782, startPoint y: 237, endPoint x: 323, endPoint y: 120, distance: 473.4
click at [323, 120] on div "VanMoof hatte sich einen Namen mit seinem charakteristischen Design gemacht: In…" at bounding box center [565, 170] width 487 height 147
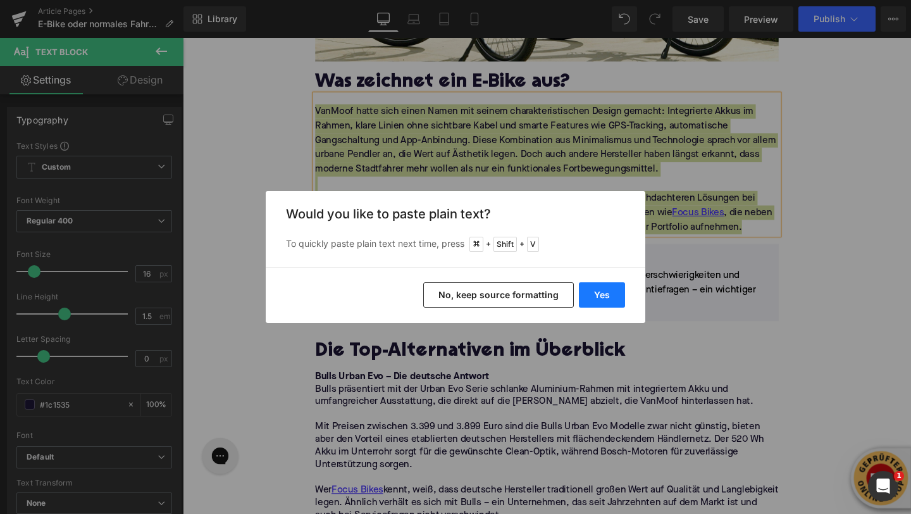
click at [583, 294] on button "Yes" at bounding box center [602, 294] width 46 height 25
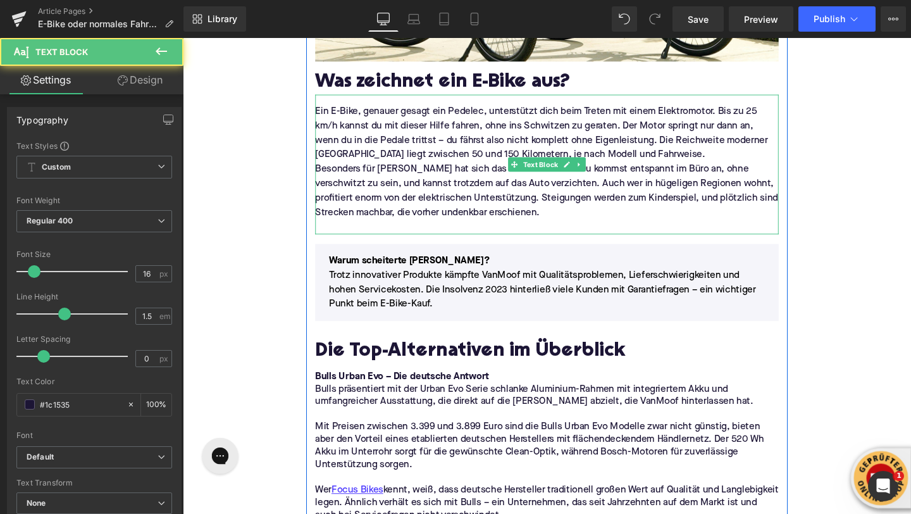
click at [698, 162] on p "Ein E-Bike, genauer gesagt ein Pedelec, unterstützt dich beim Treten mit einem …" at bounding box center [565, 138] width 487 height 61
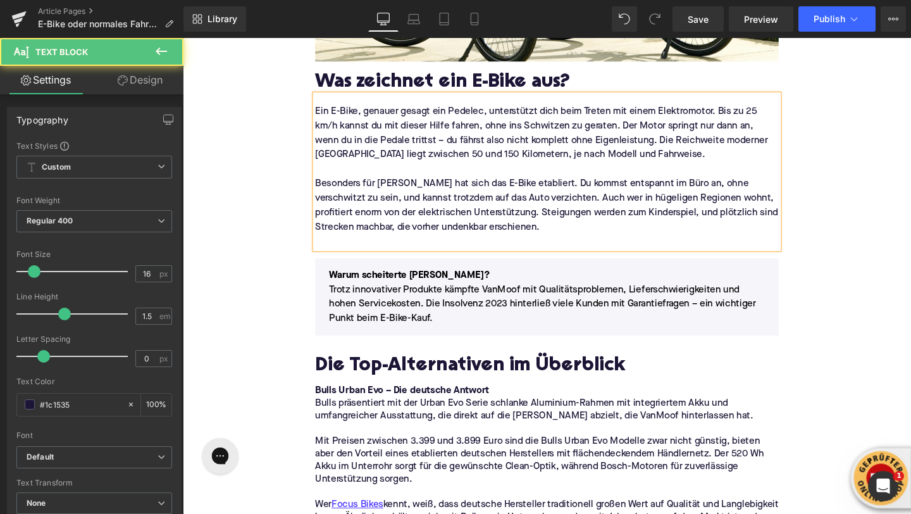
click at [389, 241] on p "Besonders für Pendler hat sich das E-Bike etabliert. Du kommst entspannt im Bür…" at bounding box center [565, 214] width 487 height 61
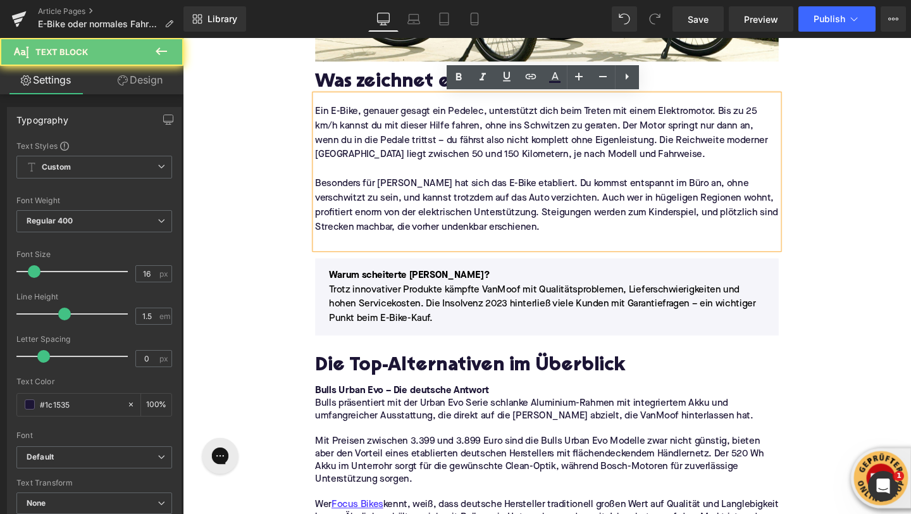
click at [378, 244] on p "Besonders für Pendler hat sich das E-Bike etabliert. Du kommst entspannt im Bür…" at bounding box center [565, 214] width 487 height 61
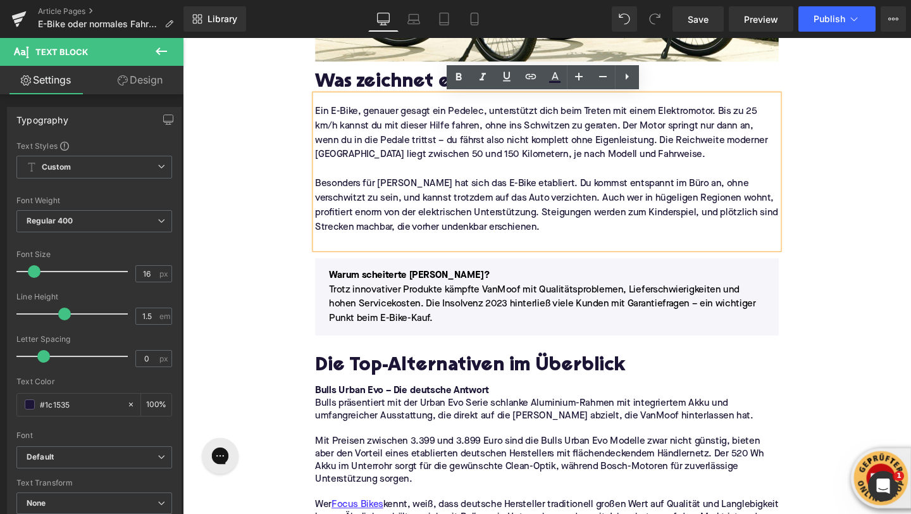
click at [366, 253] on p at bounding box center [565, 251] width 487 height 15
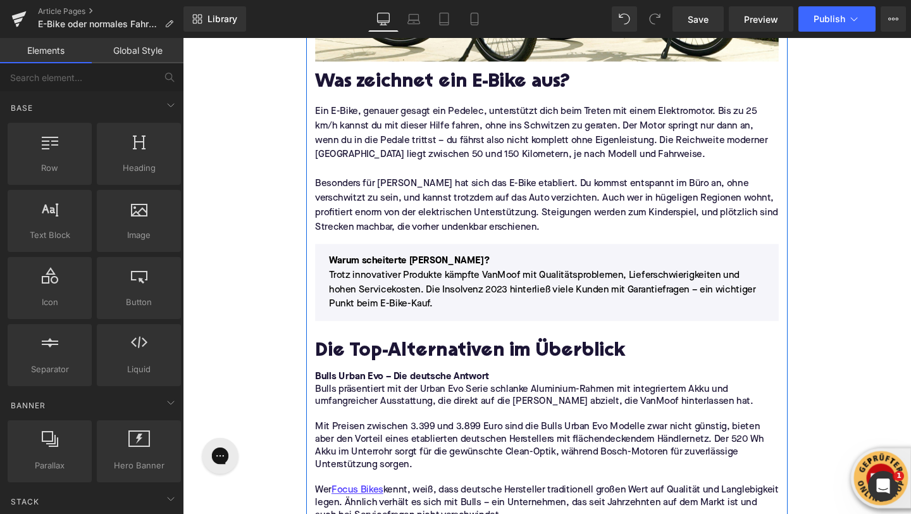
click at [366, 291] on span "Trotz innovativer Produkte kämpfte VanMoof mit Qualitätsproblemen, Lieferschwie…" at bounding box center [561, 302] width 449 height 41
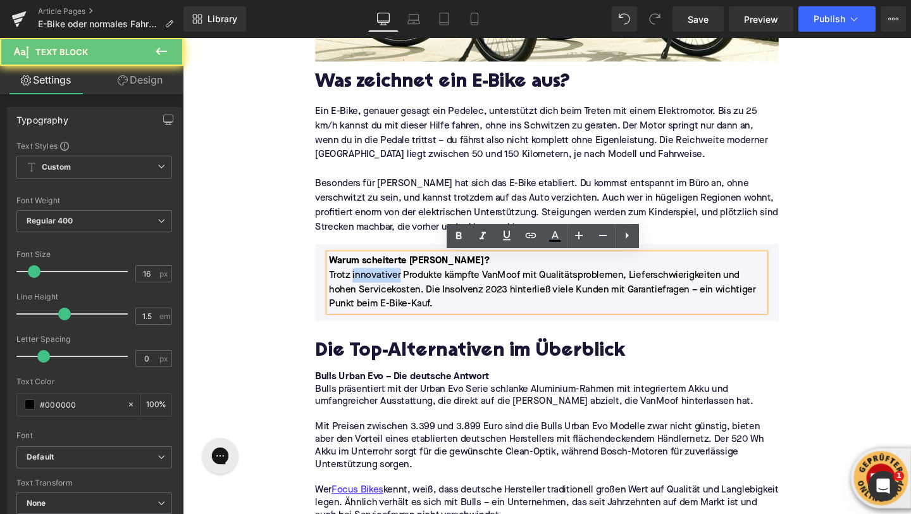
click at [366, 291] on span "Trotz innovativer Produkte kämpfte VanMoof mit Qualitätsproblemen, Lieferschwie…" at bounding box center [561, 302] width 449 height 41
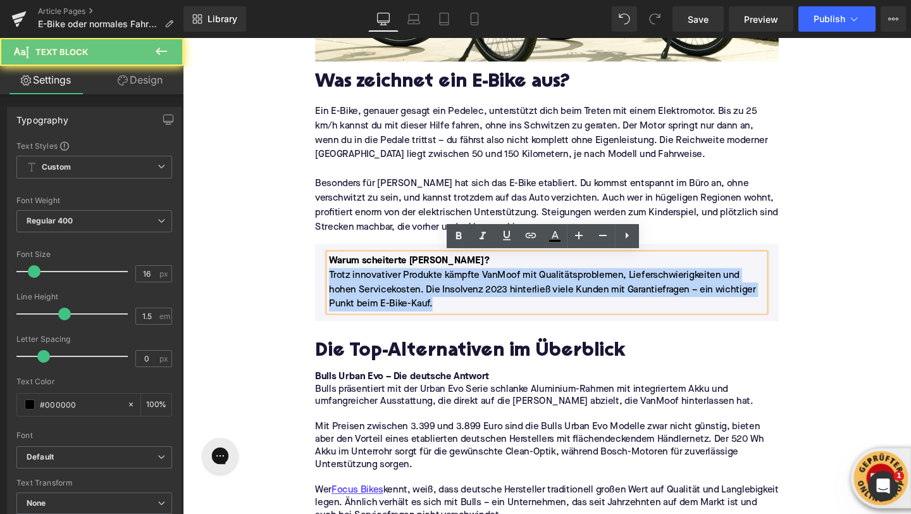
click at [366, 291] on span "Trotz innovativer Produkte kämpfte VanMoof mit Qualitätsproblemen, Lieferschwie…" at bounding box center [561, 302] width 449 height 41
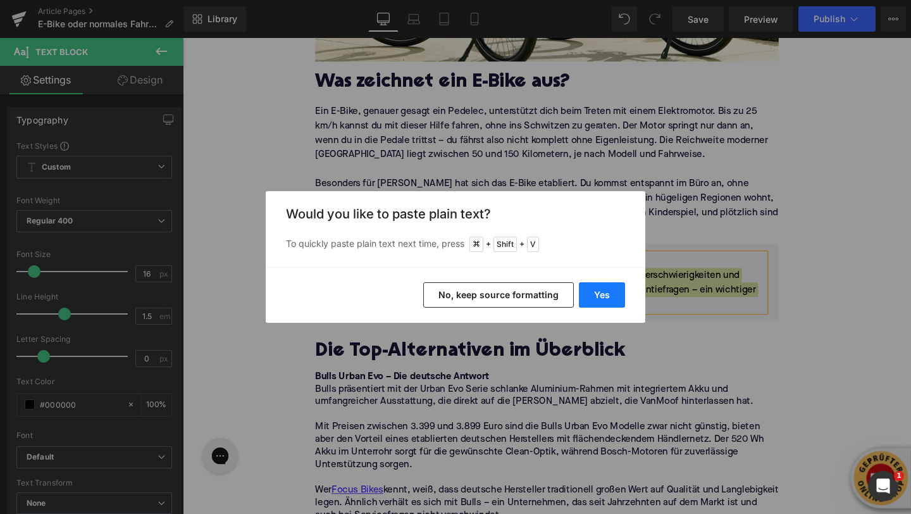
click at [606, 300] on button "Yes" at bounding box center [602, 294] width 46 height 25
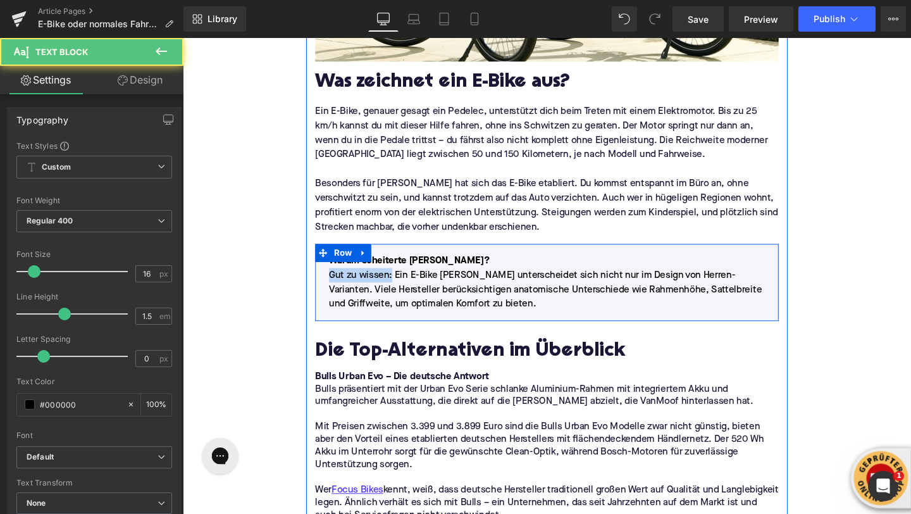
drag, startPoint x: 403, startPoint y: 289, endPoint x: 327, endPoint y: 289, distance: 76.0
click at [327, 289] on div "Warum scheiterte VanMoof? Gut zu wissen: Ein E-Bike Damen Modell unterscheidet …" at bounding box center [565, 295] width 477 height 61
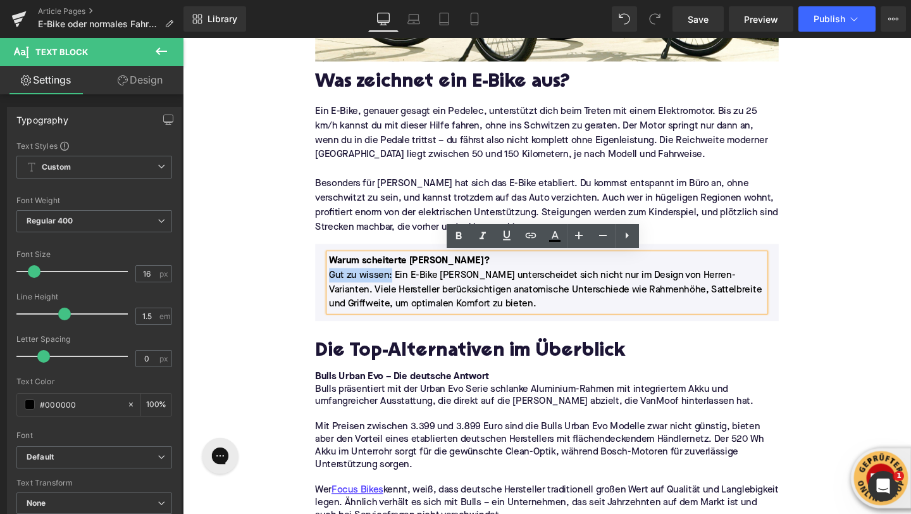
copy p "Gut zu wissen:"
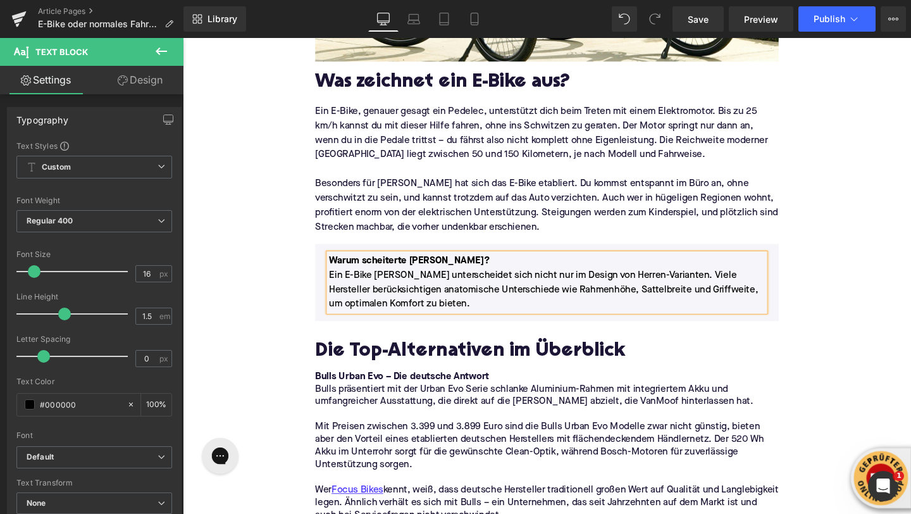
click at [402, 273] on font "Warum scheiterte [PERSON_NAME]?" at bounding box center [421, 272] width 169 height 10
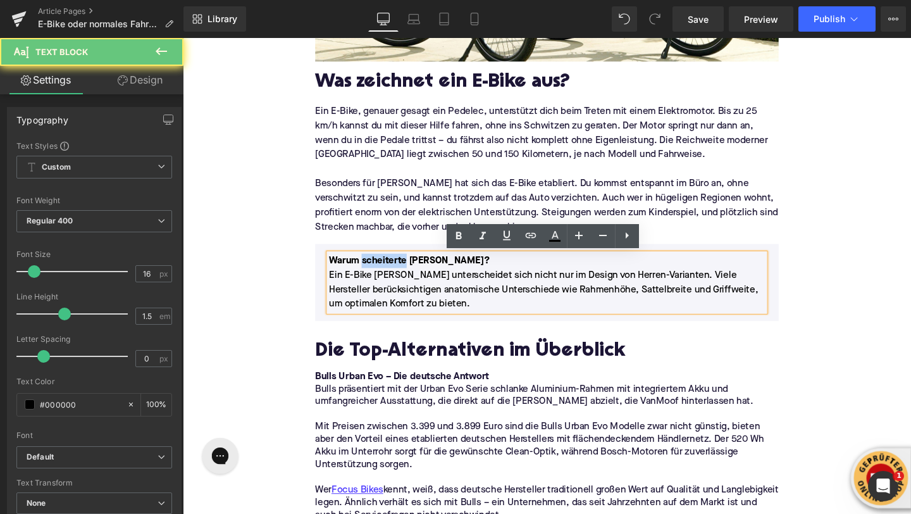
click at [402, 273] on font "Warum scheiterte [PERSON_NAME]?" at bounding box center [421, 272] width 169 height 10
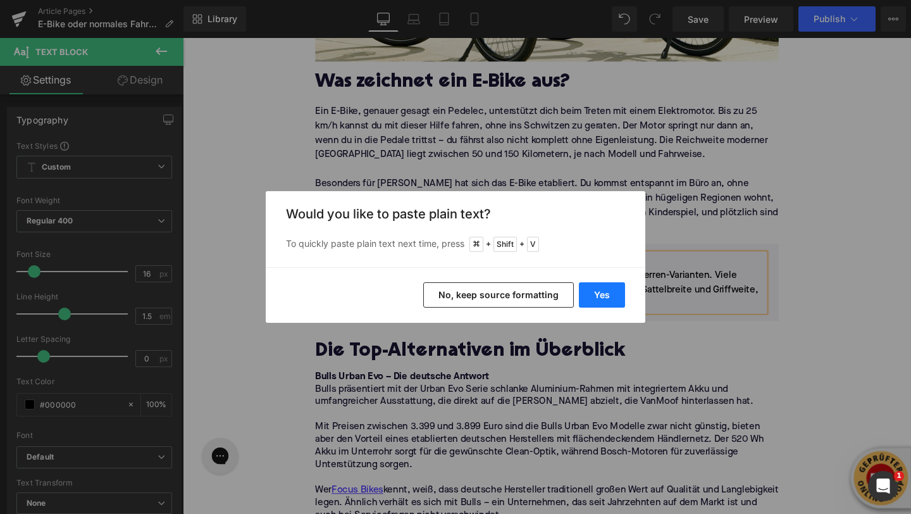
click at [606, 292] on button "Yes" at bounding box center [602, 294] width 46 height 25
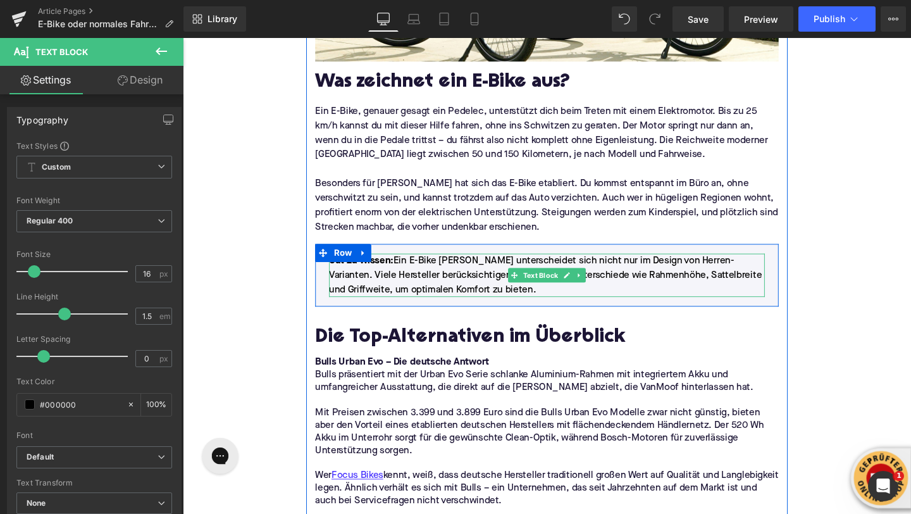
click at [411, 272] on span "Ein E-Bike Damen Modell unterscheidet sich nicht nur im Design von Herren-Varia…" at bounding box center [564, 287] width 455 height 41
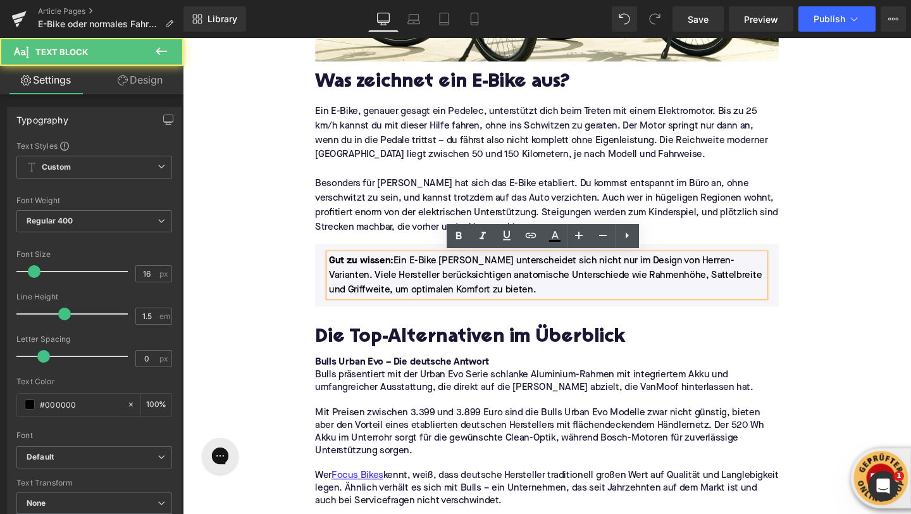
click at [408, 272] on span "Ein E-Bike Damen Modell unterscheidet sich nicht nur im Design von Herren-Varia…" at bounding box center [564, 287] width 455 height 41
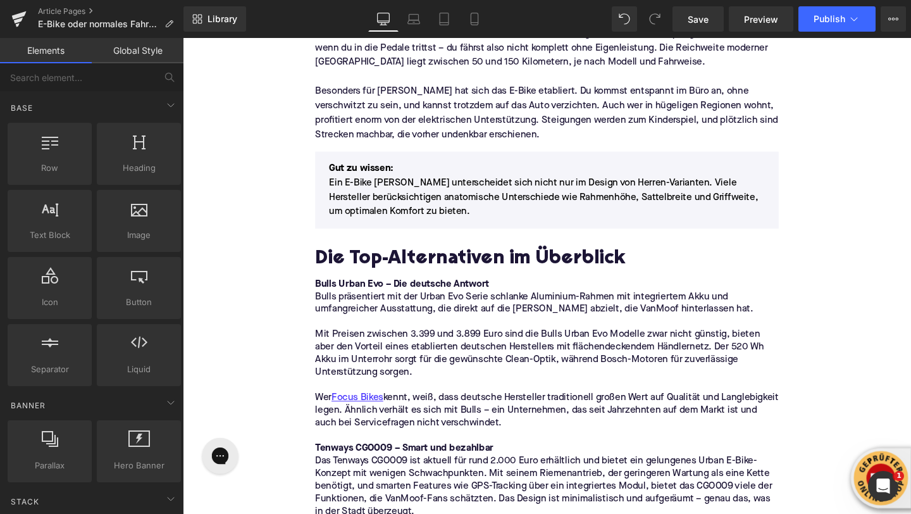
scroll to position [740, 0]
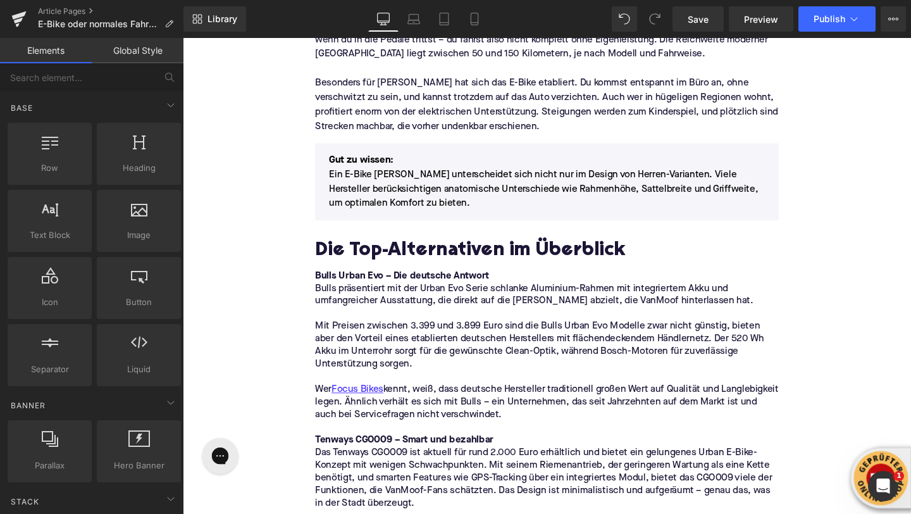
click at [183, 38] on div at bounding box center [183, 38] width 0 height 0
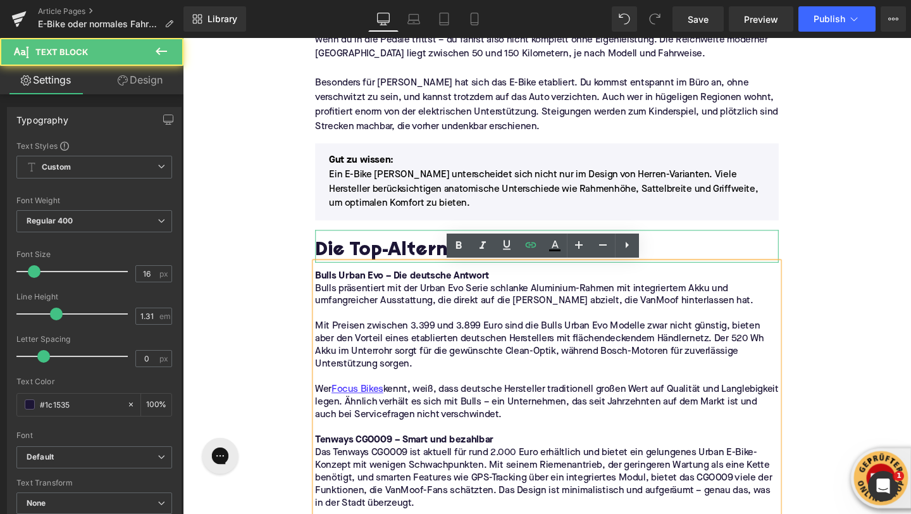
click at [365, 265] on h2 "Die Top-Alternativen im Überblick" at bounding box center [565, 262] width 487 height 23
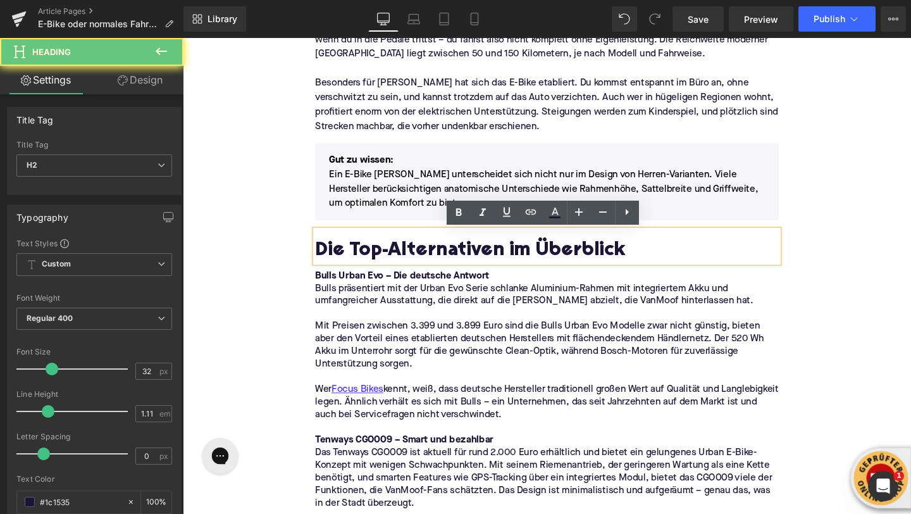
click at [365, 265] on h2 "Die Top-Alternativen im Überblick" at bounding box center [565, 262] width 487 height 23
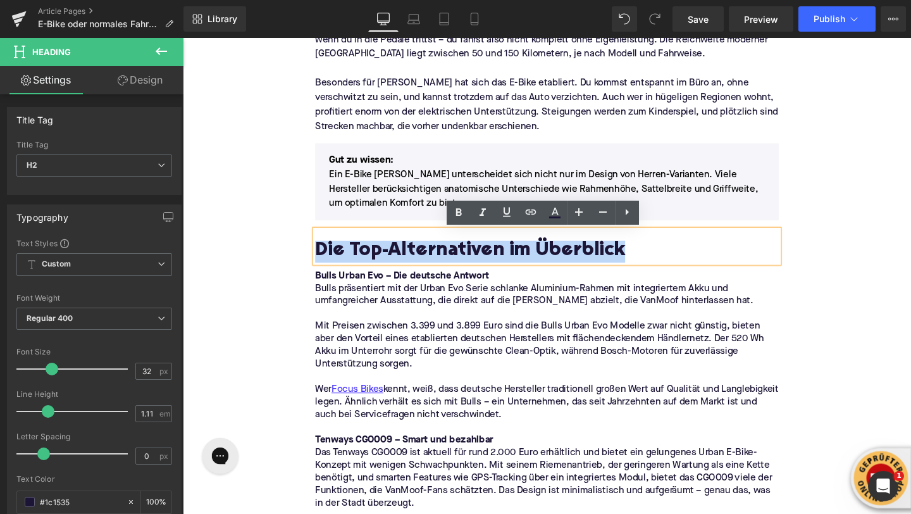
paste div
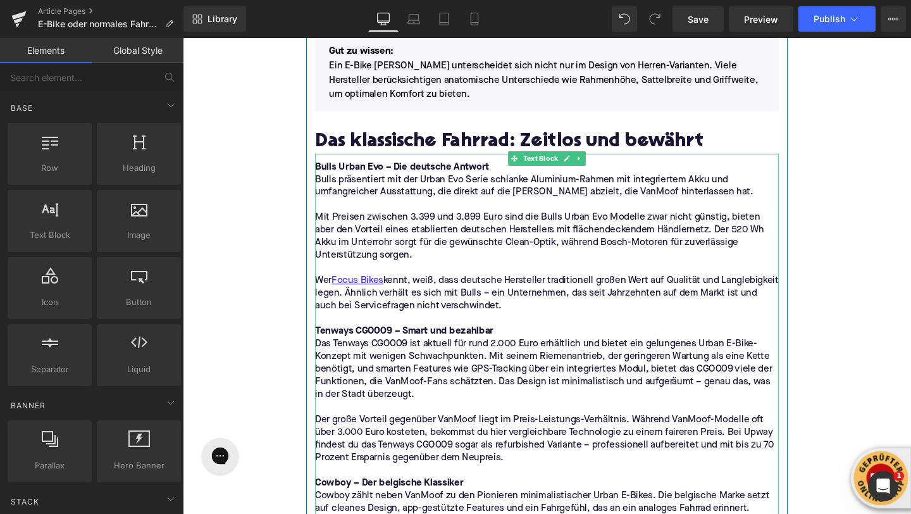
click at [397, 291] on p "Wer Focus Bikes kennt, weiß, dass deutsche Hersteller traditionell großen Wert …" at bounding box center [565, 307] width 487 height 40
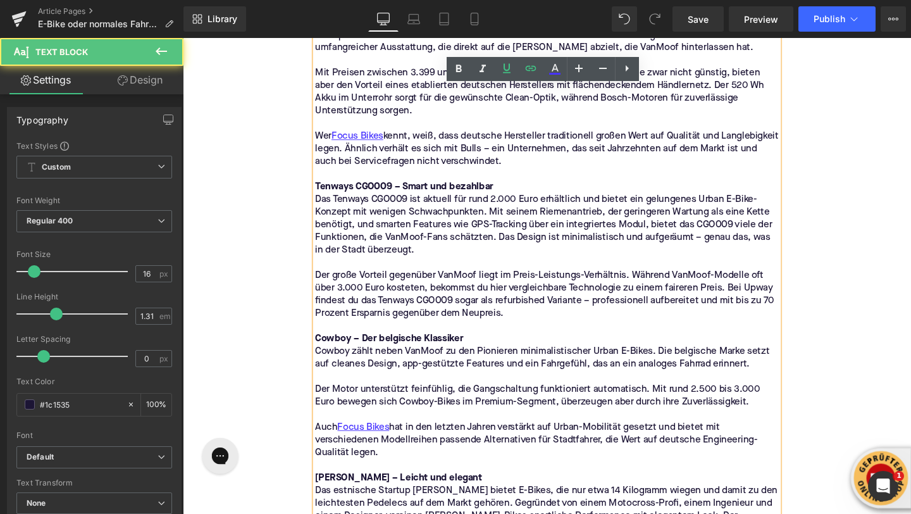
scroll to position [1069, 0]
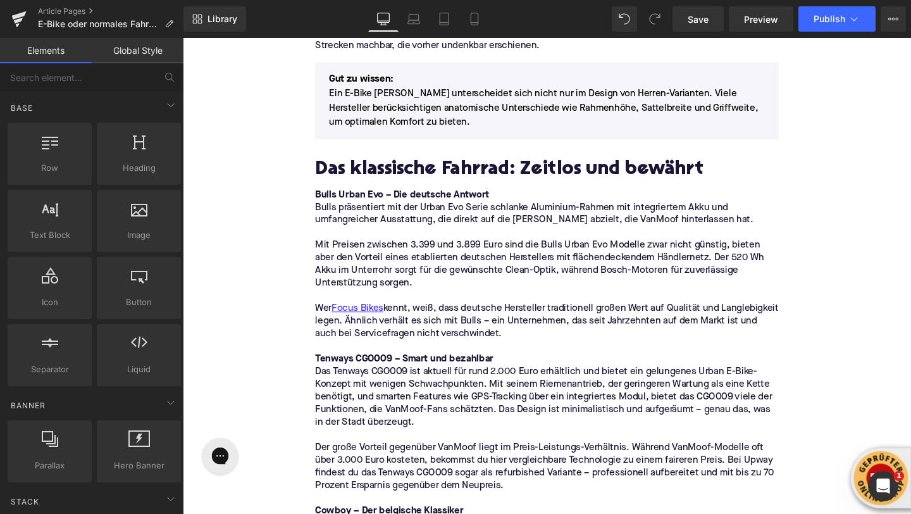
scroll to position [757, 0]
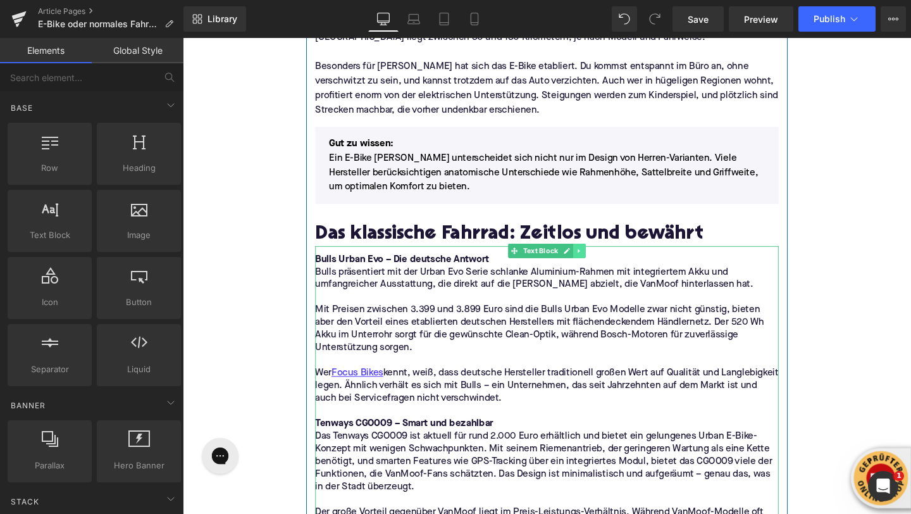
click at [601, 266] on link at bounding box center [600, 261] width 13 height 15
click at [603, 265] on link at bounding box center [606, 261] width 13 height 15
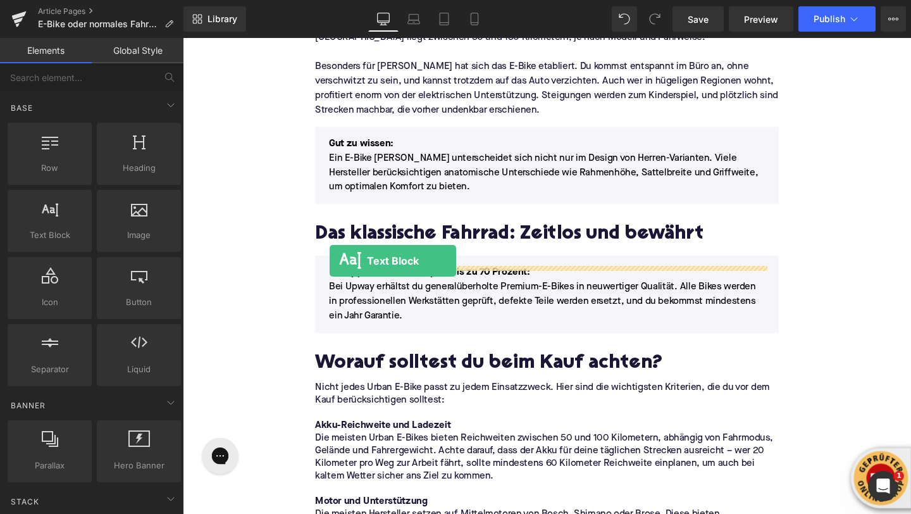
drag, startPoint x: 232, startPoint y: 249, endPoint x: 337, endPoint y: 271, distance: 108.0
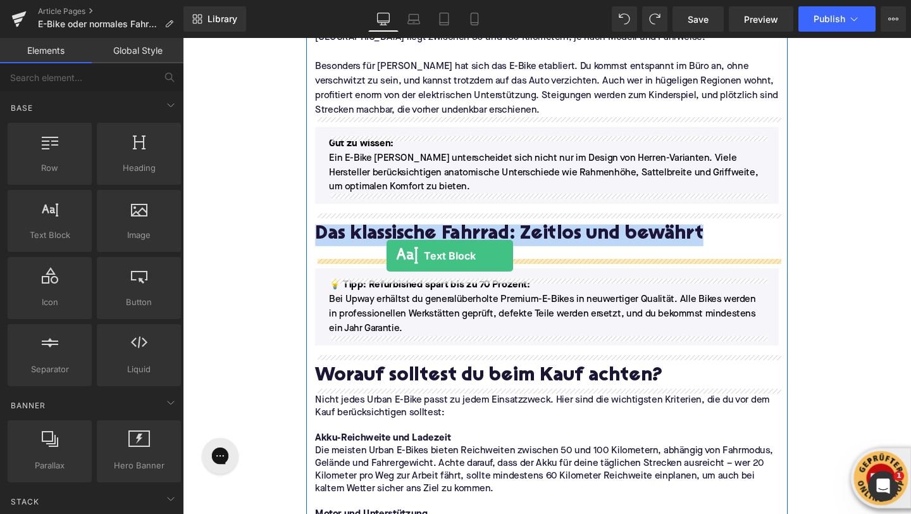
drag, startPoint x: 220, startPoint y: 261, endPoint x: 397, endPoint y: 265, distance: 177.3
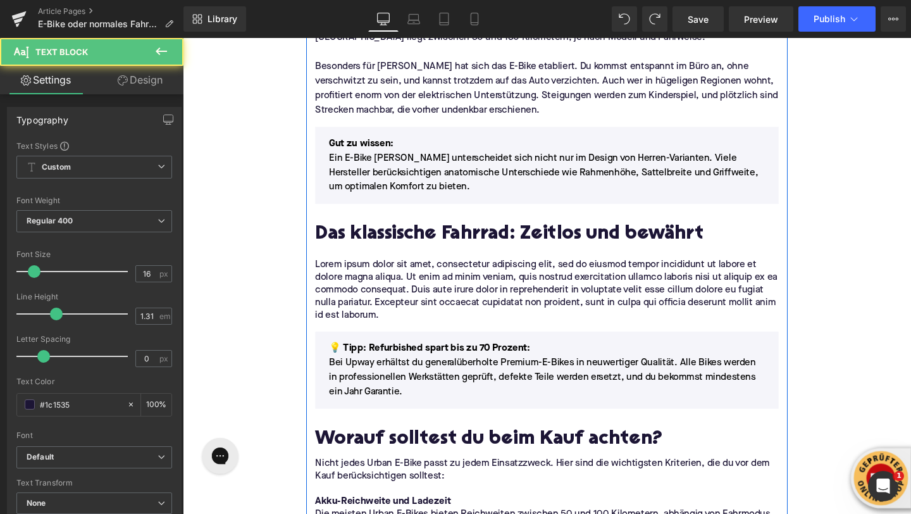
click at [399, 294] on p "Lorem ipsum dolor sit amet, consectetur adipiscing elit, sed do eiusmod tempor …" at bounding box center [565, 303] width 487 height 66
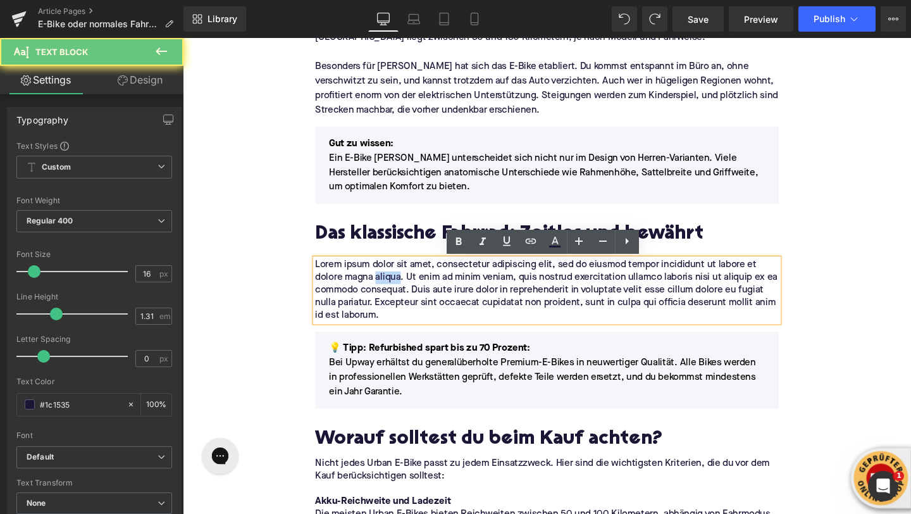
click at [399, 294] on p "Lorem ipsum dolor sit amet, consectetur adipiscing elit, sed do eiusmod tempor …" at bounding box center [565, 303] width 487 height 66
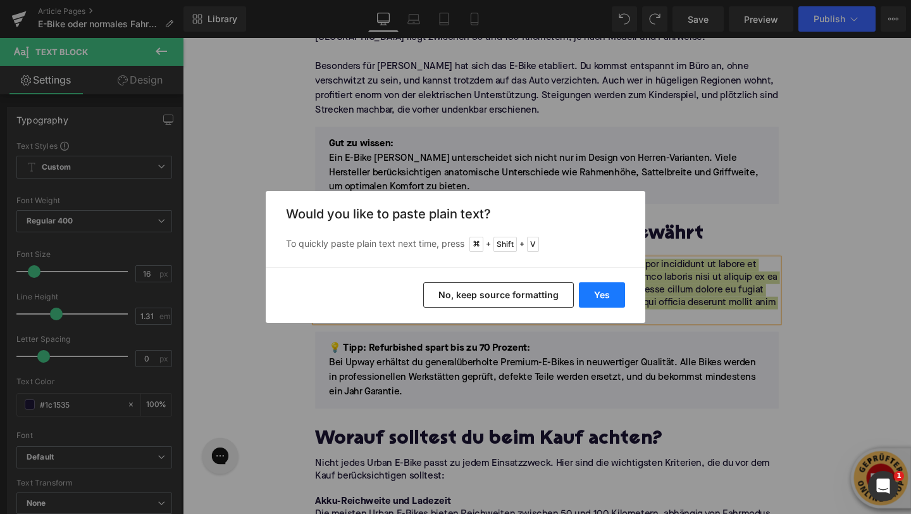
click at [581, 295] on button "Yes" at bounding box center [602, 294] width 46 height 25
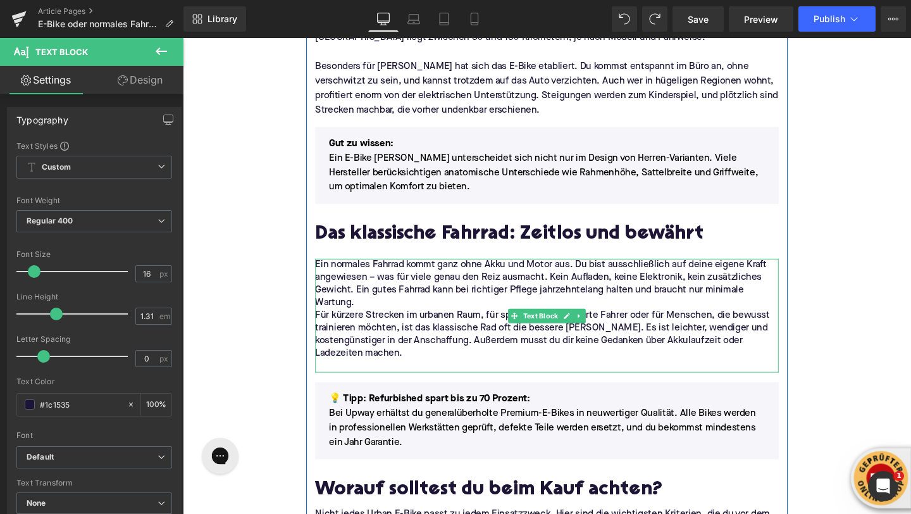
click at [380, 316] on p "Ein normales Fahrrad kommt ganz ohne Akku und Motor aus. Du bist ausschließlich…" at bounding box center [565, 296] width 487 height 53
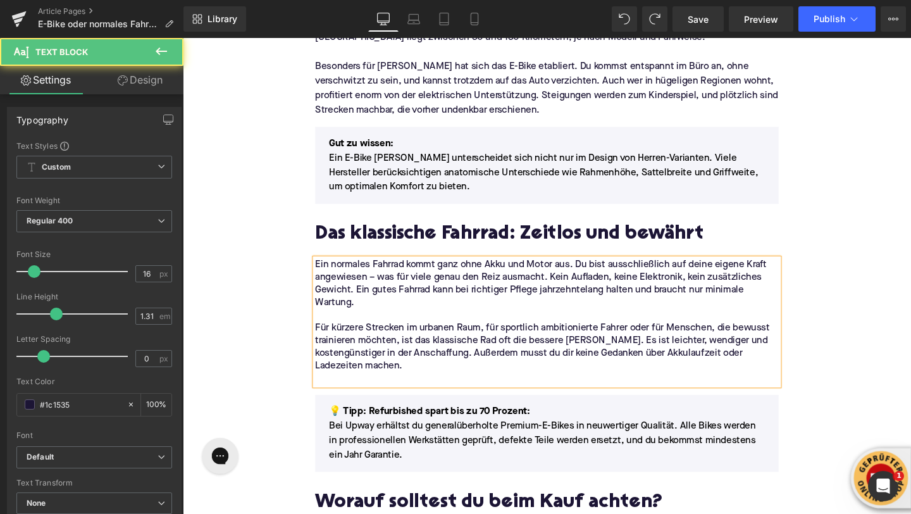
click at [338, 393] on p at bounding box center [565, 396] width 487 height 13
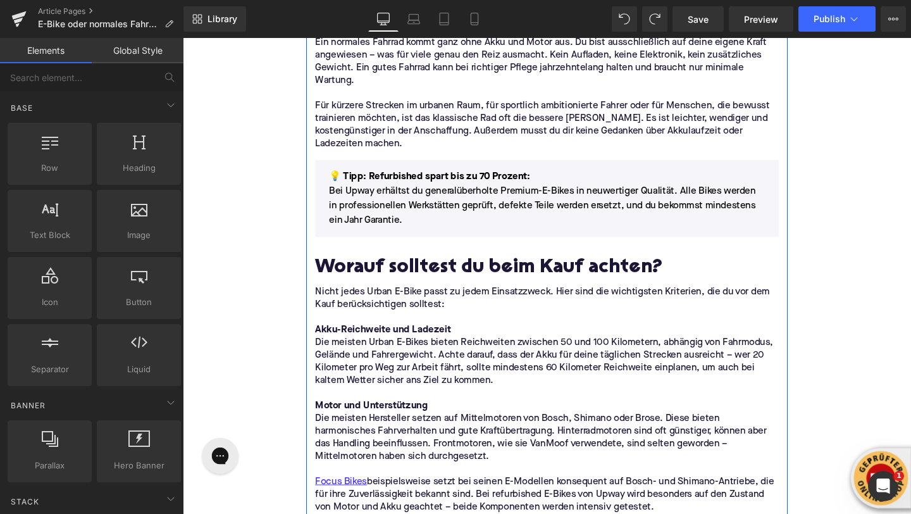
scroll to position [1001, 0]
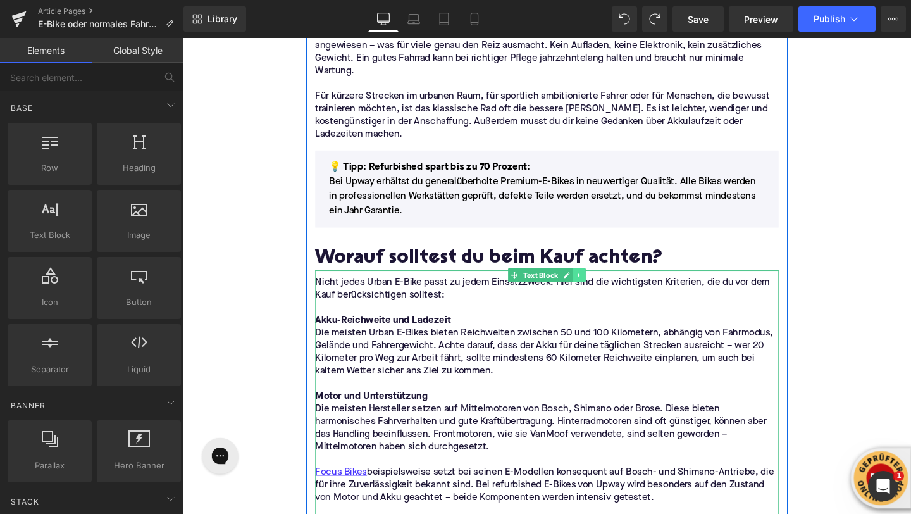
click at [603, 292] on link at bounding box center [600, 287] width 13 height 15
click at [605, 284] on icon at bounding box center [606, 287] width 7 height 7
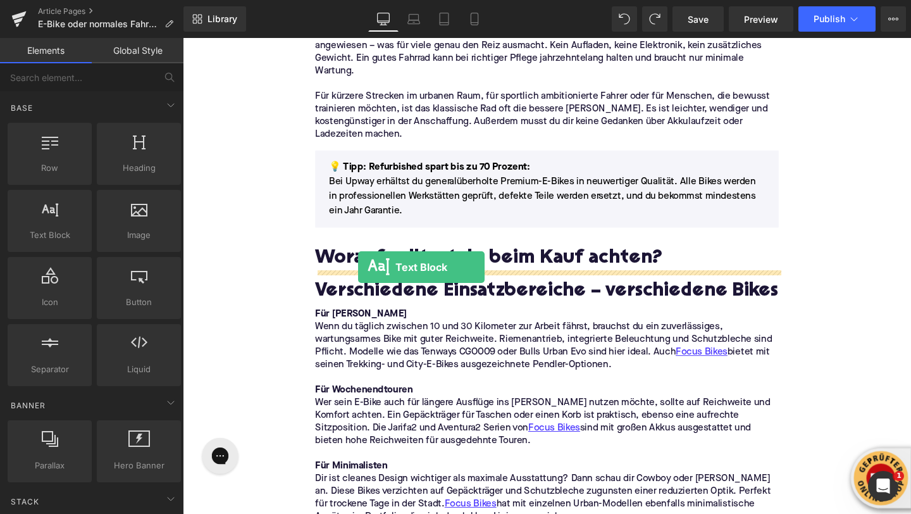
drag, startPoint x: 243, startPoint y: 253, endPoint x: 366, endPoint y: 279, distance: 126.1
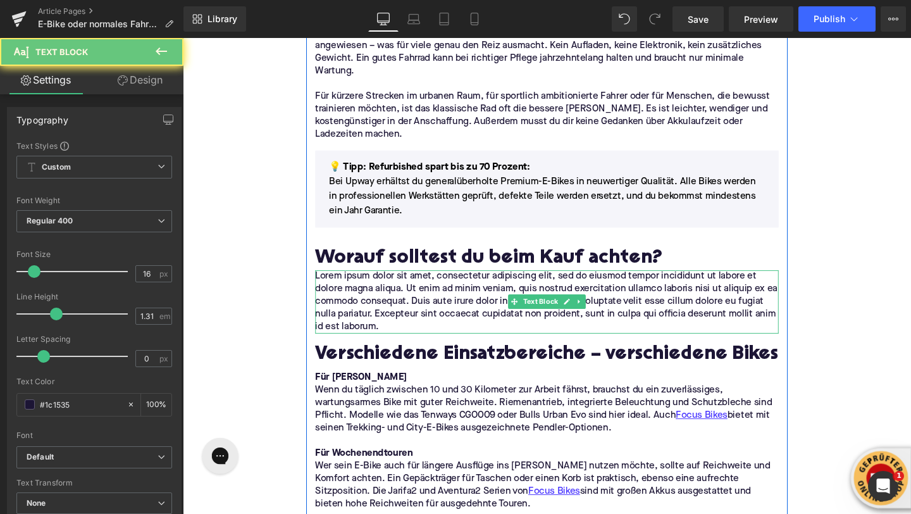
click at [372, 311] on p "Lorem ipsum dolor sit amet, consectetur adipiscing elit, sed do eiusmod tempor …" at bounding box center [565, 315] width 487 height 66
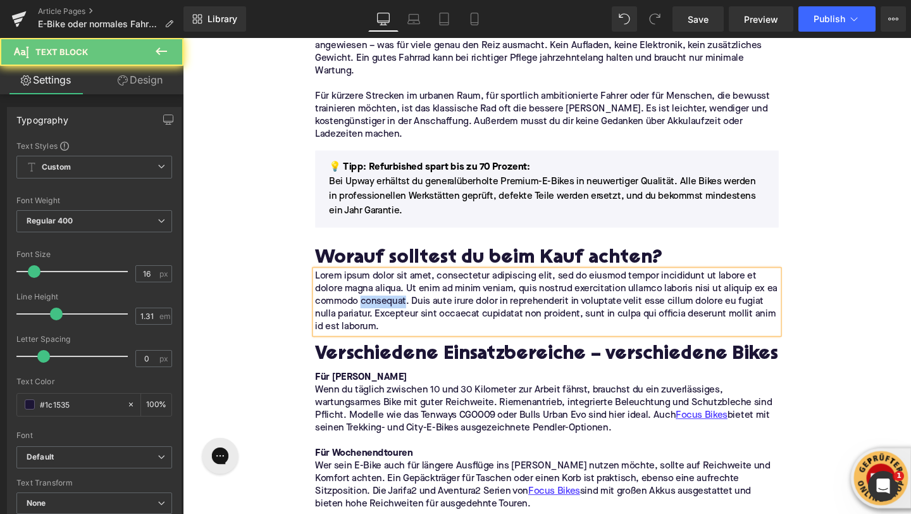
click at [372, 311] on p "Lorem ipsum dolor sit amet, consectetur adipiscing elit, sed do eiusmod tempor …" at bounding box center [565, 315] width 487 height 66
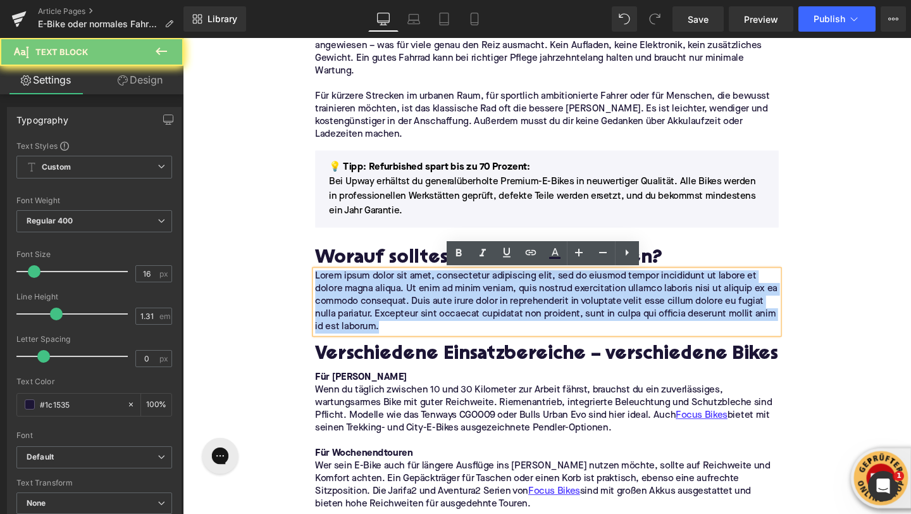
click at [372, 311] on p "Lorem ipsum dolor sit amet, consectetur adipiscing elit, sed do eiusmod tempor …" at bounding box center [565, 315] width 487 height 66
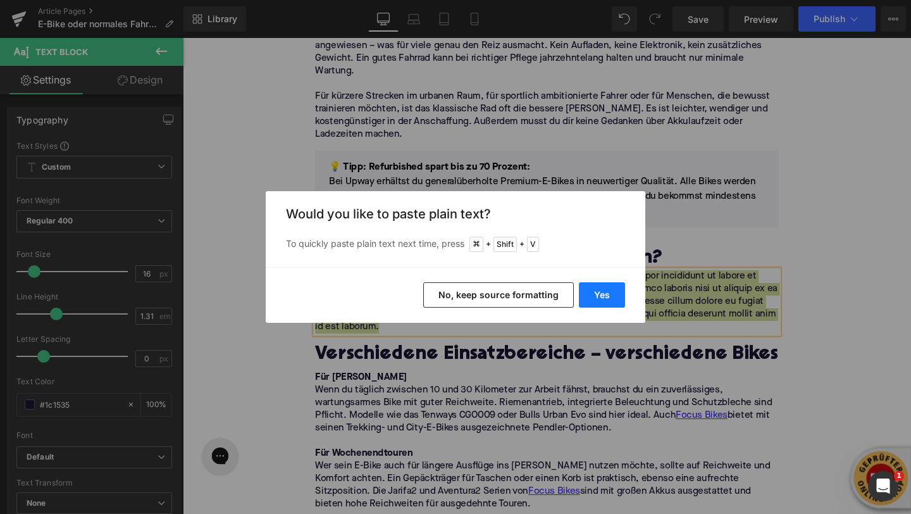
click at [601, 294] on button "Yes" at bounding box center [602, 294] width 46 height 25
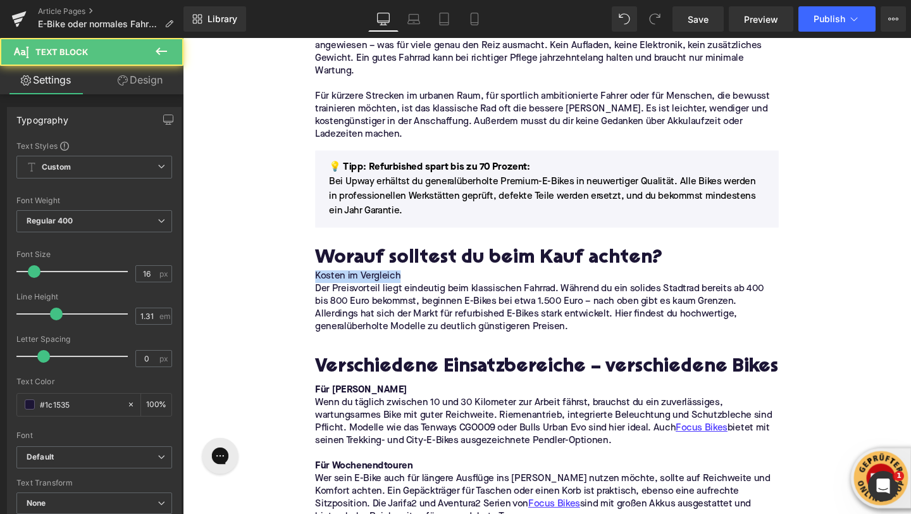
drag, startPoint x: 438, startPoint y: 290, endPoint x: 265, endPoint y: 290, distance: 173.4
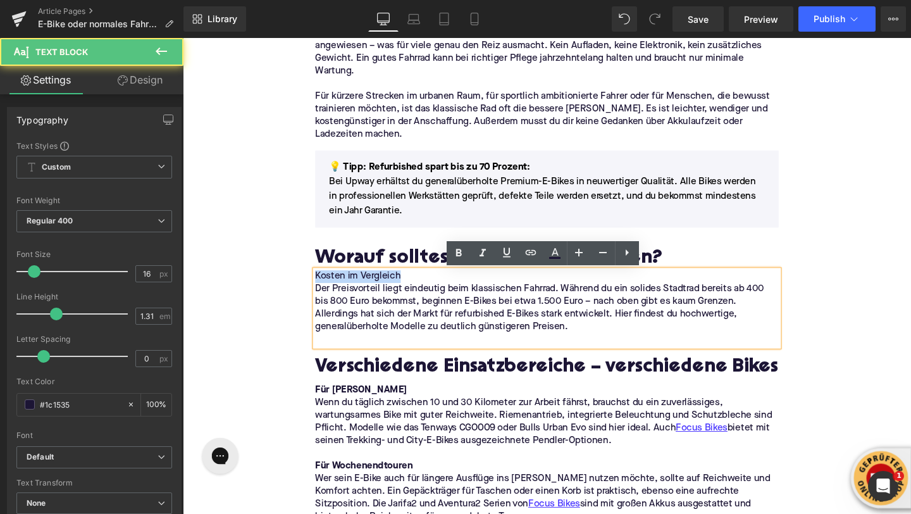
copy p "Kosten im Vergleich"
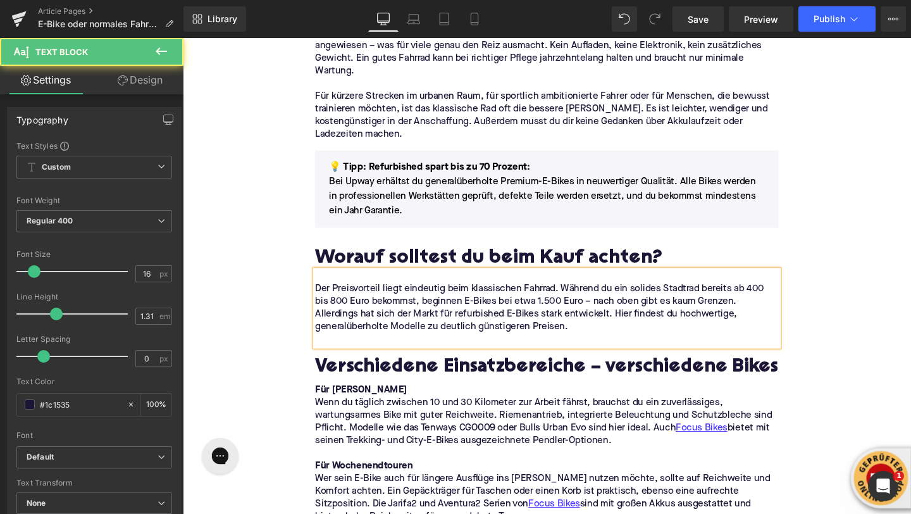
click at [323, 300] on p "Der Preisvorteil liegt eindeutig beim klassischen Fahrrad. Während du ein solid…" at bounding box center [565, 322] width 487 height 53
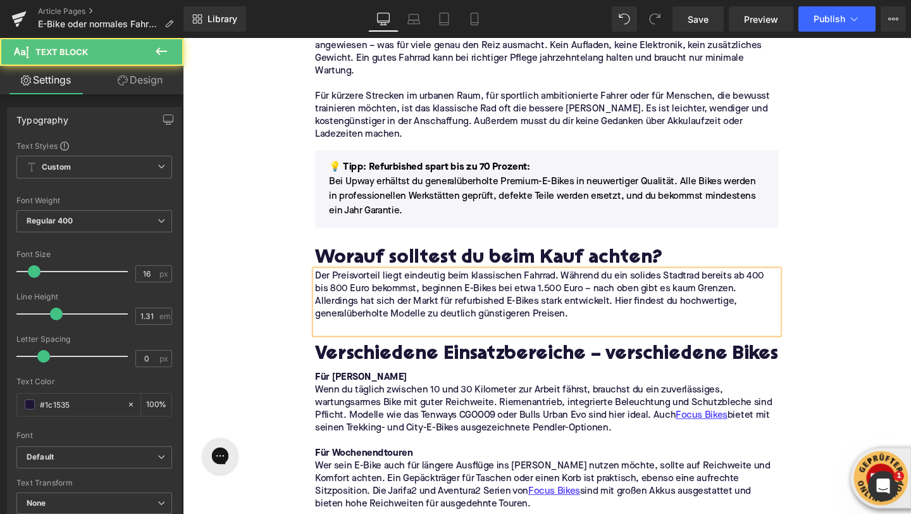
click at [343, 257] on div "Worauf solltest du beim Kauf achten?" at bounding box center [565, 264] width 487 height 35
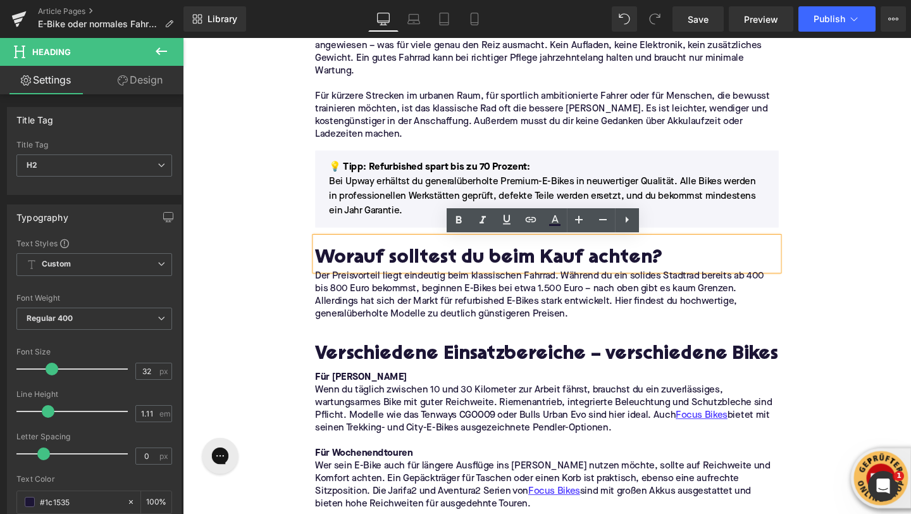
click at [342, 269] on h2 "Worauf solltest du beim Kauf achten?" at bounding box center [565, 270] width 487 height 23
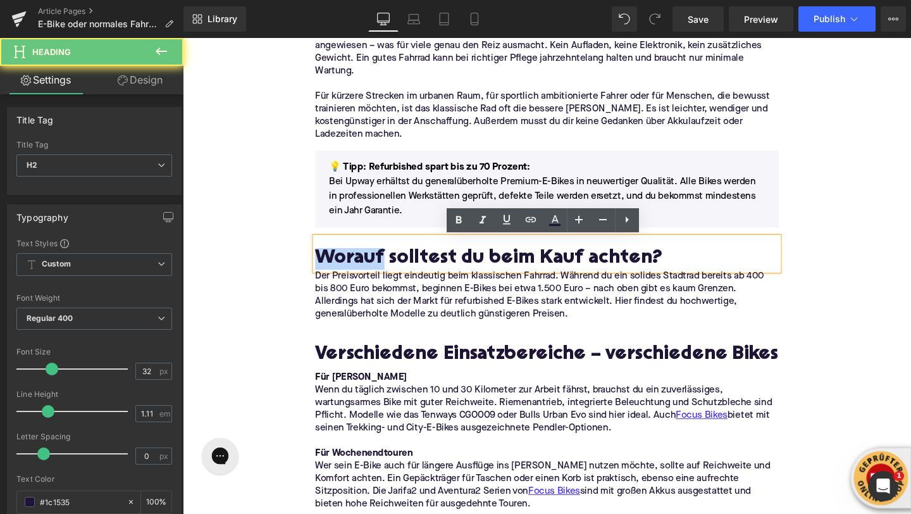
click at [342, 269] on h2 "Worauf solltest du beim Kauf achten?" at bounding box center [565, 270] width 487 height 23
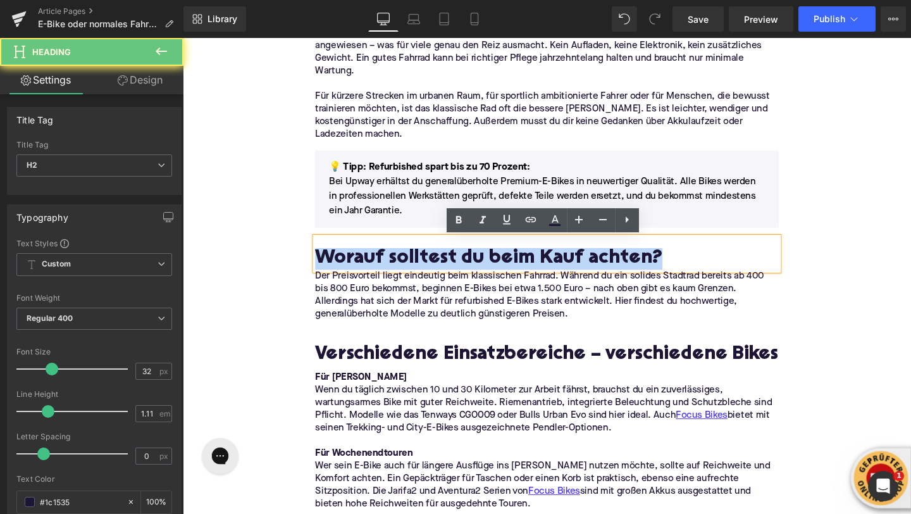
click at [342, 269] on h2 "Worauf solltest du beim Kauf achten?" at bounding box center [565, 270] width 487 height 23
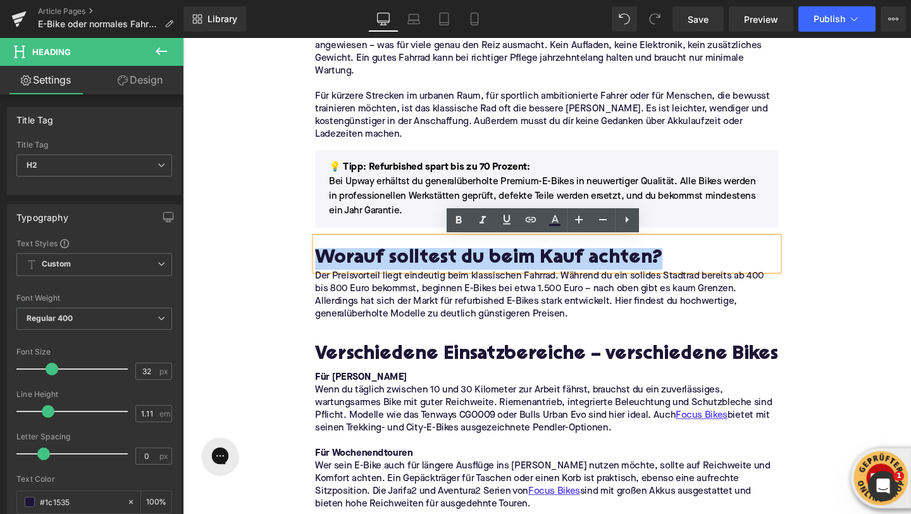
paste div
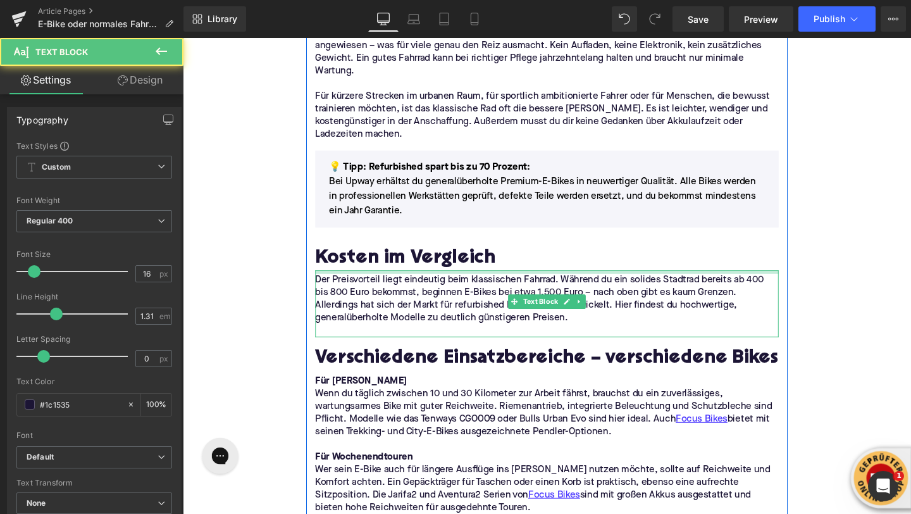
click at [361, 288] on div "Der Preisvorteil liegt eindeutig beim klassischen Fahrrad. Während du ein solid…" at bounding box center [565, 317] width 487 height 70
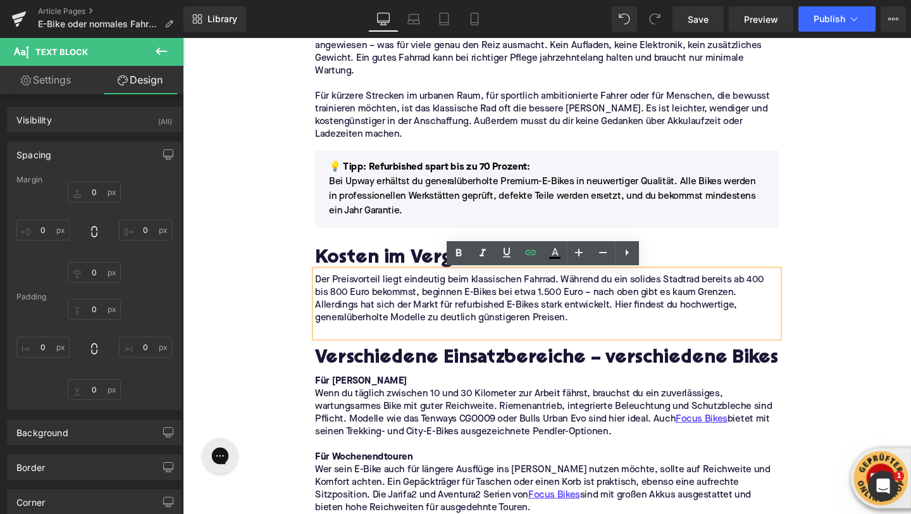
type input "0"
type input "6"
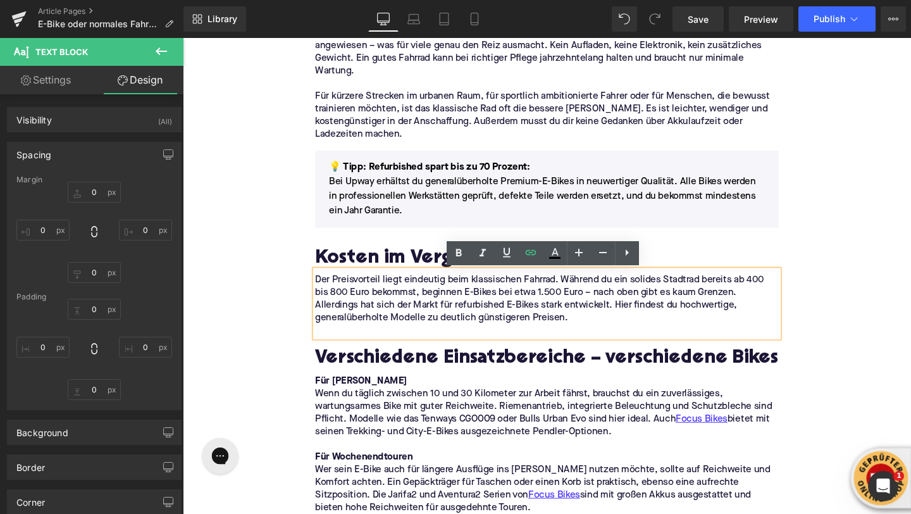
type input "0"
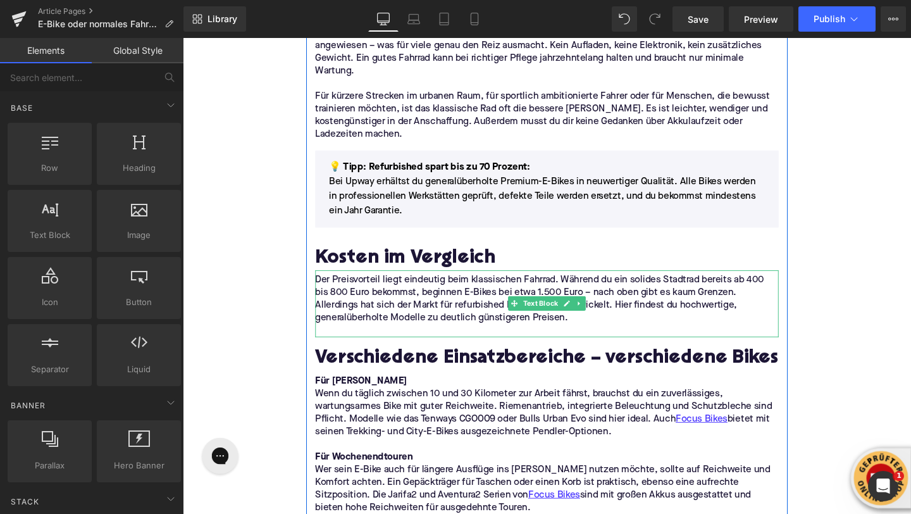
click at [351, 347] on p at bounding box center [565, 345] width 487 height 13
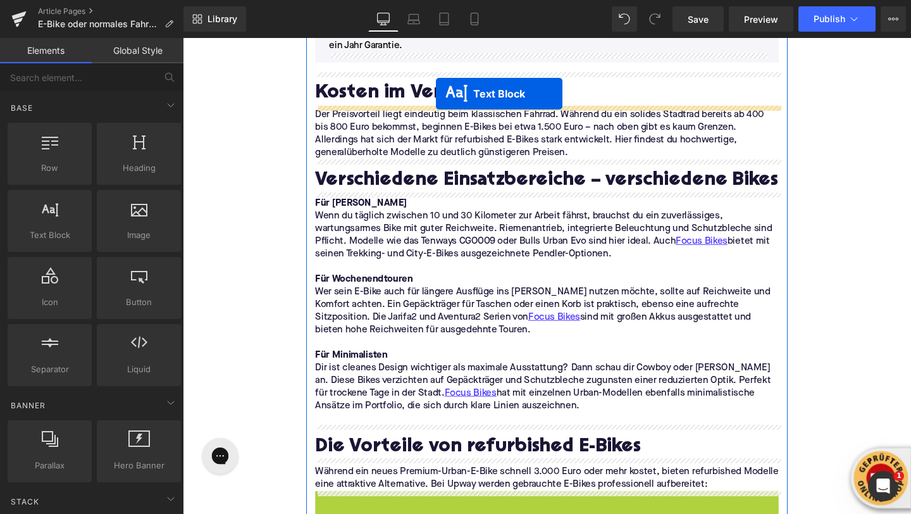
scroll to position [1123, 0]
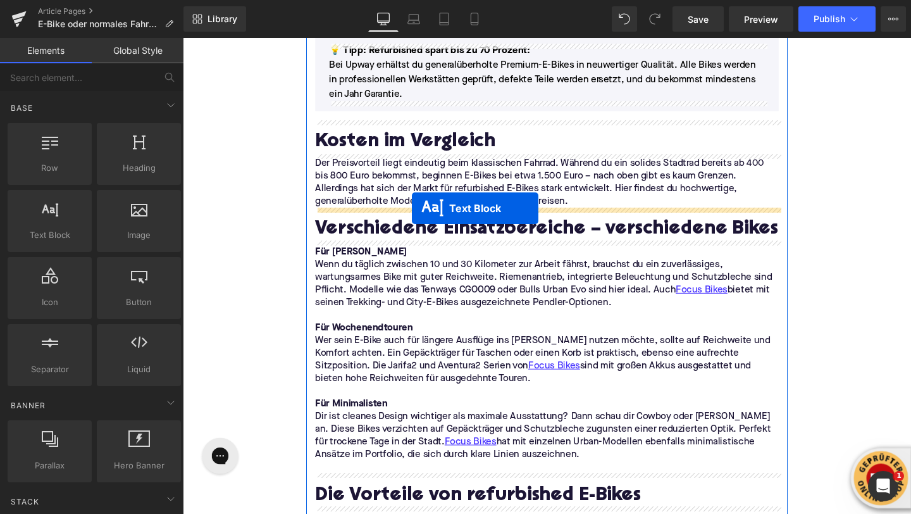
drag, startPoint x: 531, startPoint y: 427, endPoint x: 424, endPoint y: 215, distance: 238.0
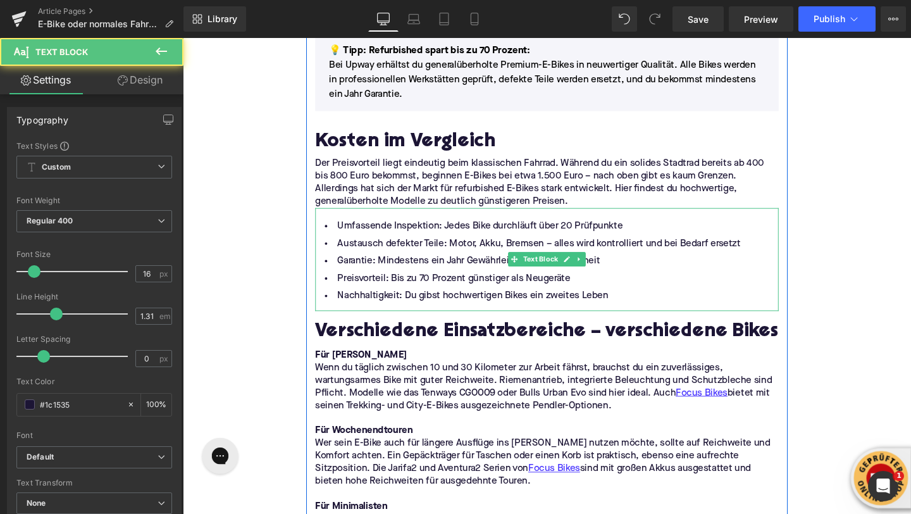
click at [635, 309] on li "Nachhaltigkeit: Du gibst hochwertigen Bikes ein zweites Leben" at bounding box center [565, 309] width 487 height 18
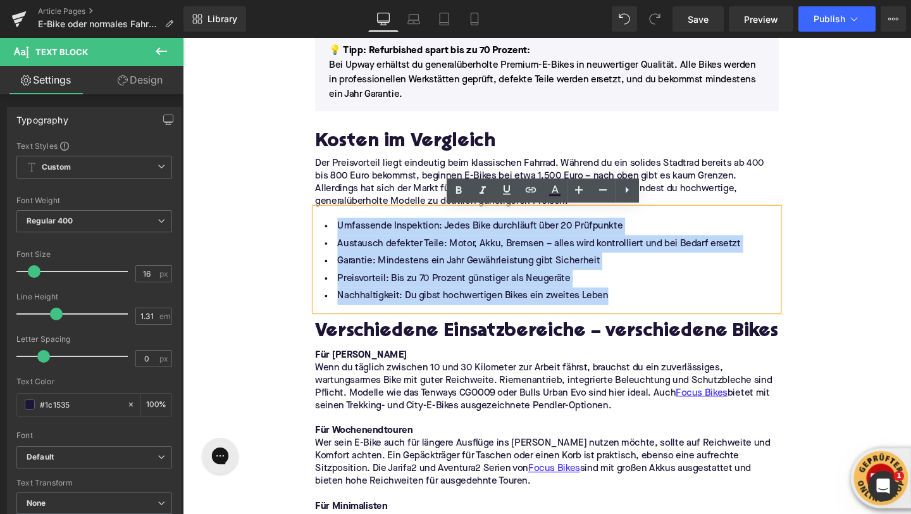
drag, startPoint x: 634, startPoint y: 310, endPoint x: 339, endPoint y: 244, distance: 301.4
click at [339, 244] on ul "Umfassende Inspektion: Jedes Bike durchläuft über 20 Prüfpunkte Austausch defek…" at bounding box center [565, 273] width 487 height 92
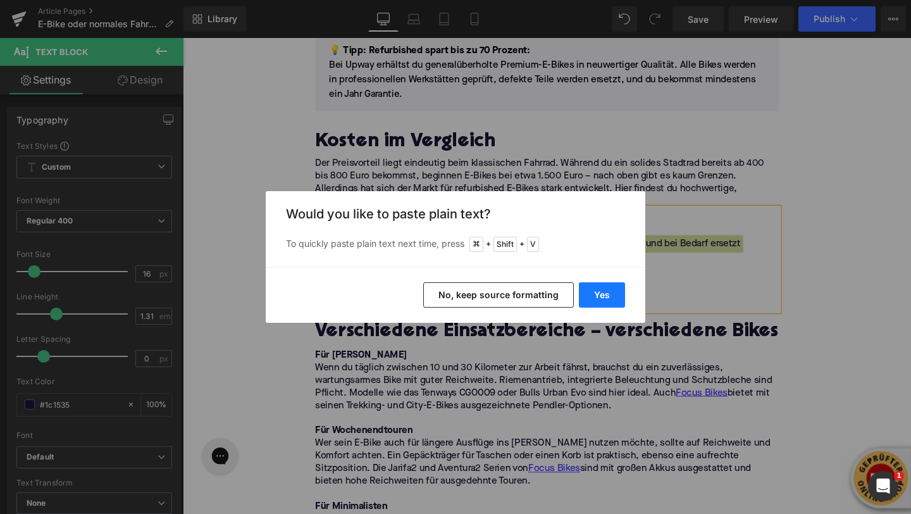
click at [596, 301] on button "Yes" at bounding box center [602, 294] width 46 height 25
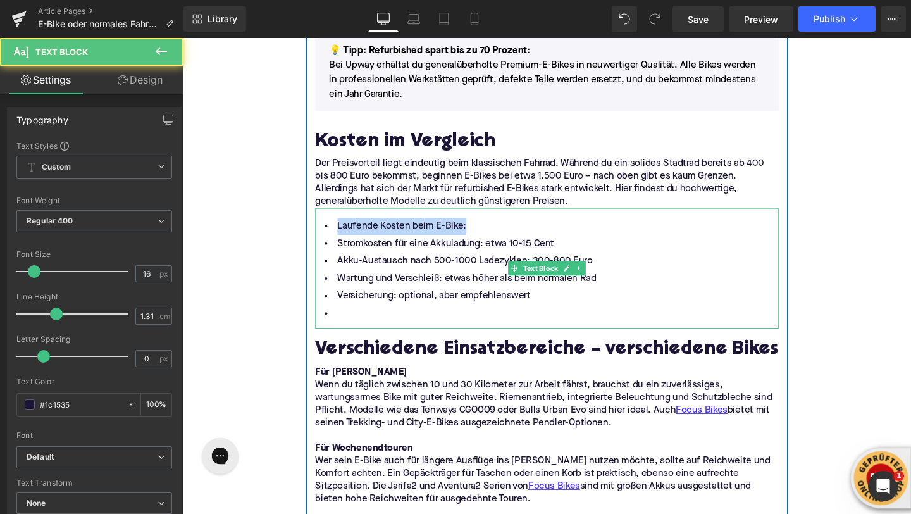
drag, startPoint x: 346, startPoint y: 236, endPoint x: 498, endPoint y: 239, distance: 151.9
click at [498, 239] on li "Laufende Kosten beim E-Bike:" at bounding box center [565, 236] width 487 height 18
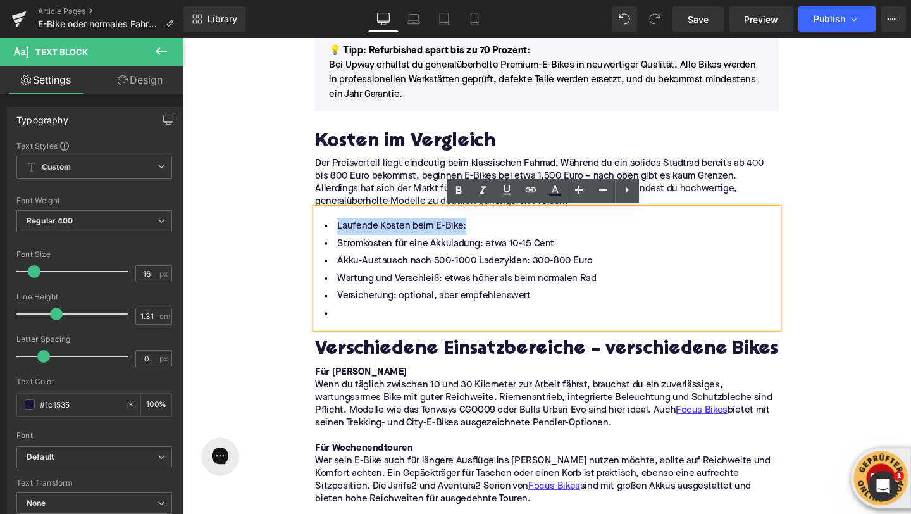
copy li "Laufende Kosten beim E-Bike:"
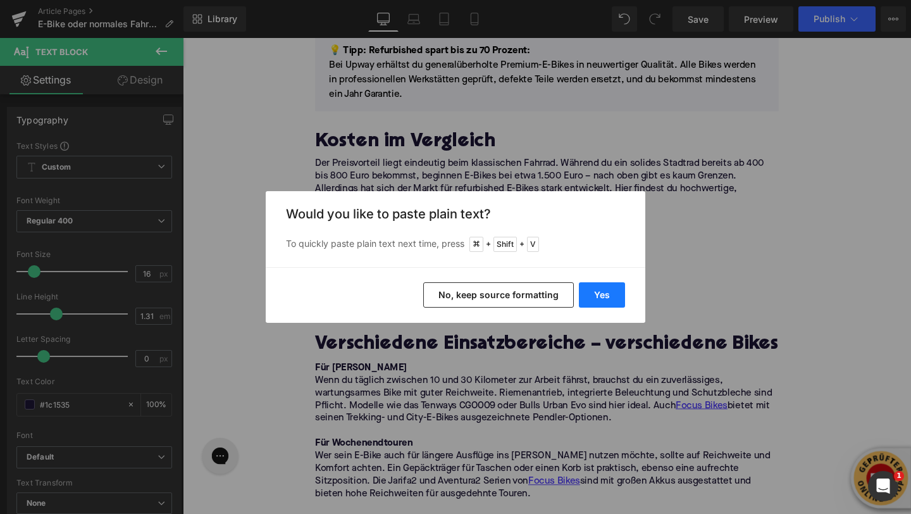
click at [589, 283] on button "Yes" at bounding box center [602, 294] width 46 height 25
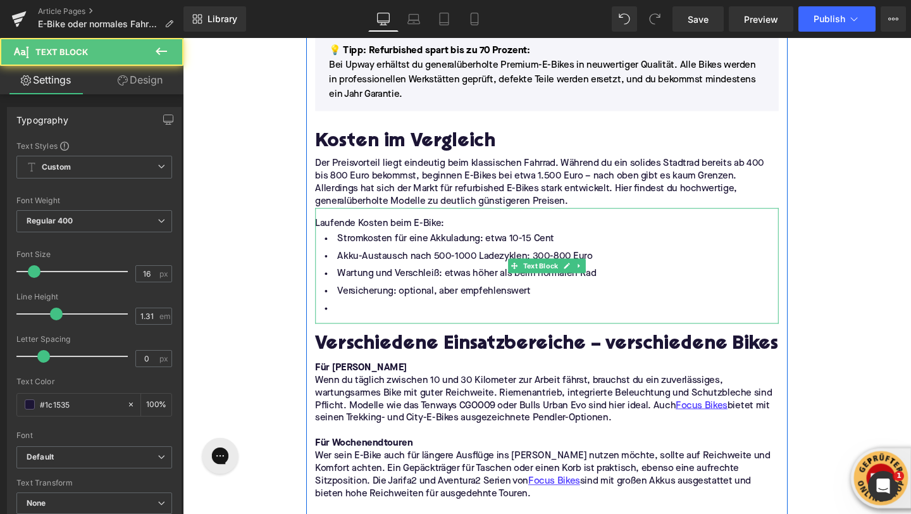
click at [468, 231] on div "Laufende Kosten beim E-Bike:" at bounding box center [565, 233] width 487 height 13
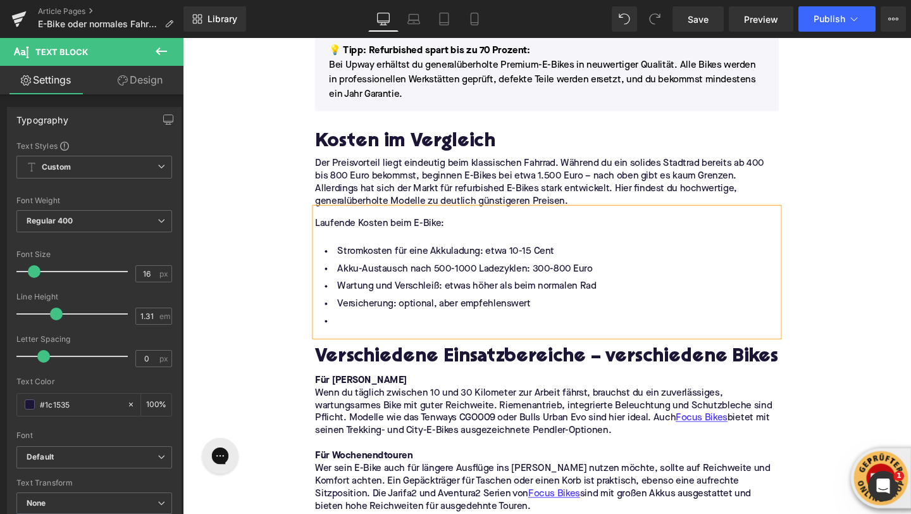
click at [351, 337] on li at bounding box center [565, 336] width 487 height 18
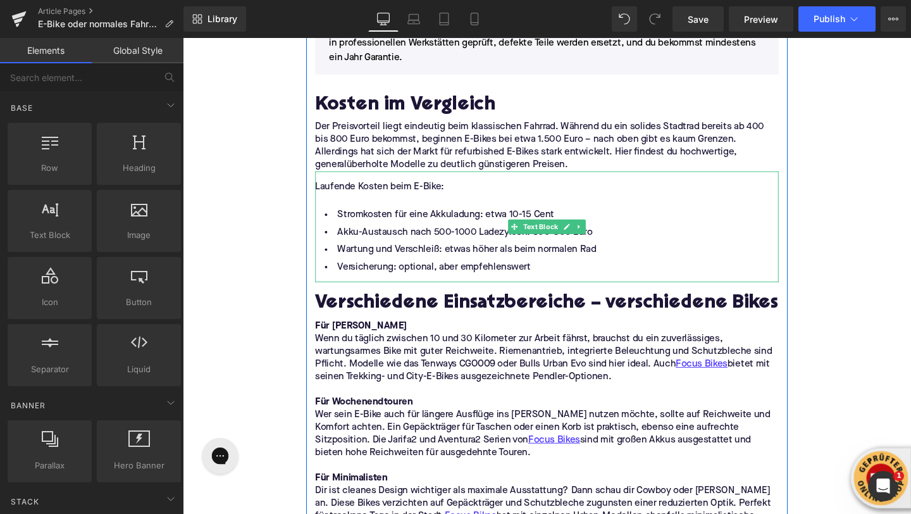
scroll to position [1229, 0]
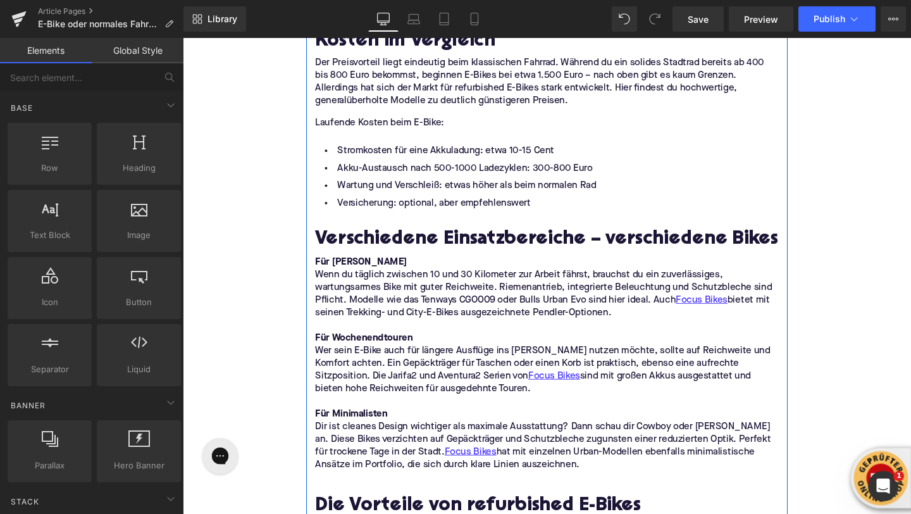
click at [380, 249] on h2 "Verschiedene Einsatzbereiche – verschiedene Bikes" at bounding box center [565, 250] width 487 height 23
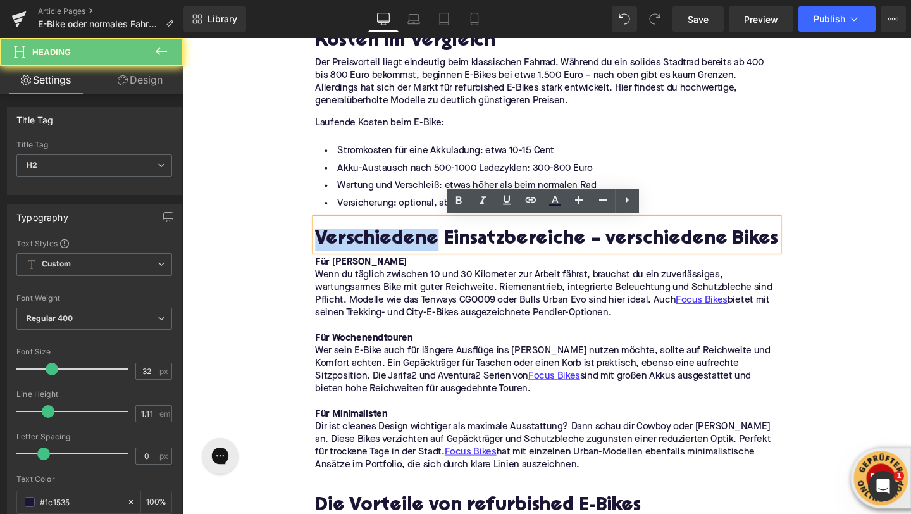
click at [380, 249] on h2 "Verschiedene Einsatzbereiche – verschiedene Bikes" at bounding box center [565, 250] width 487 height 23
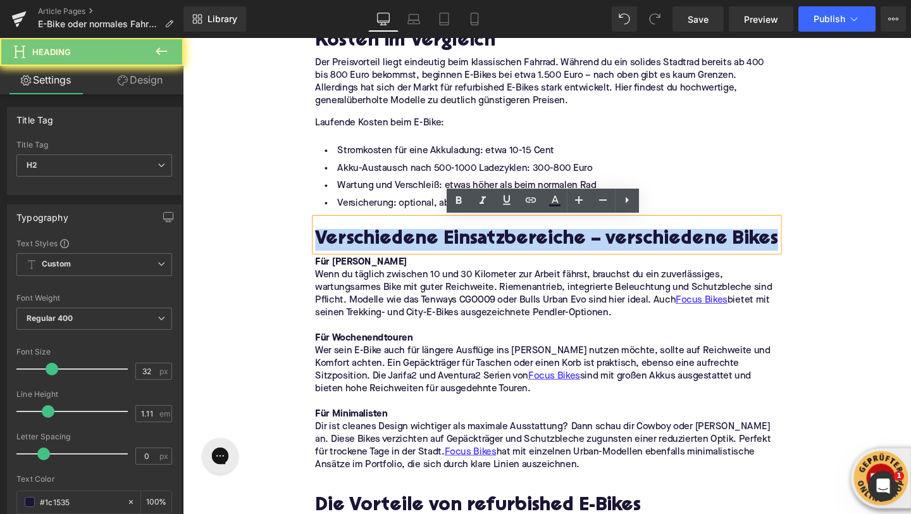
paste div
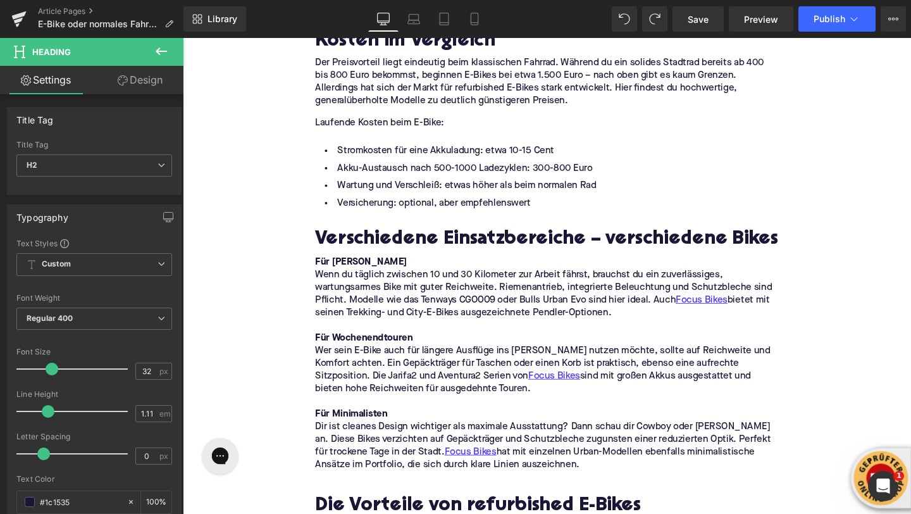
click at [158, 51] on icon at bounding box center [161, 51] width 11 height 8
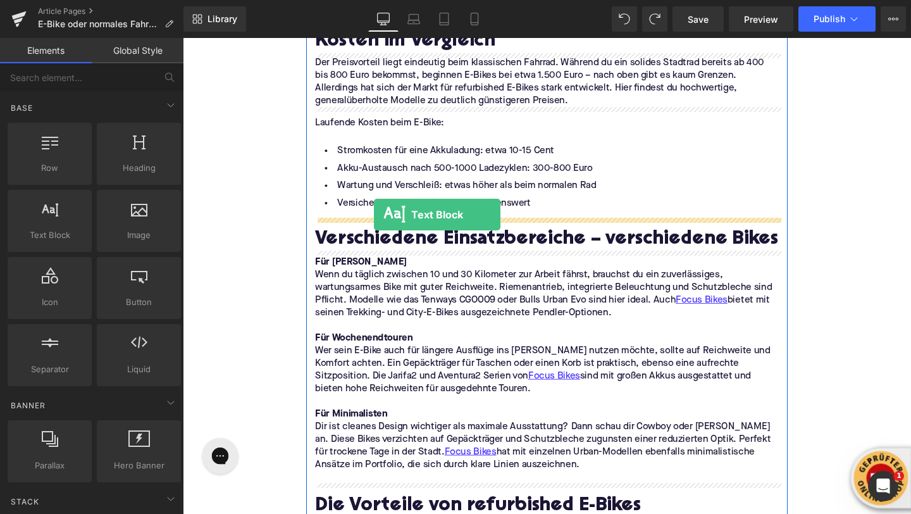
drag, startPoint x: 244, startPoint y: 249, endPoint x: 385, endPoint y: 222, distance: 143.0
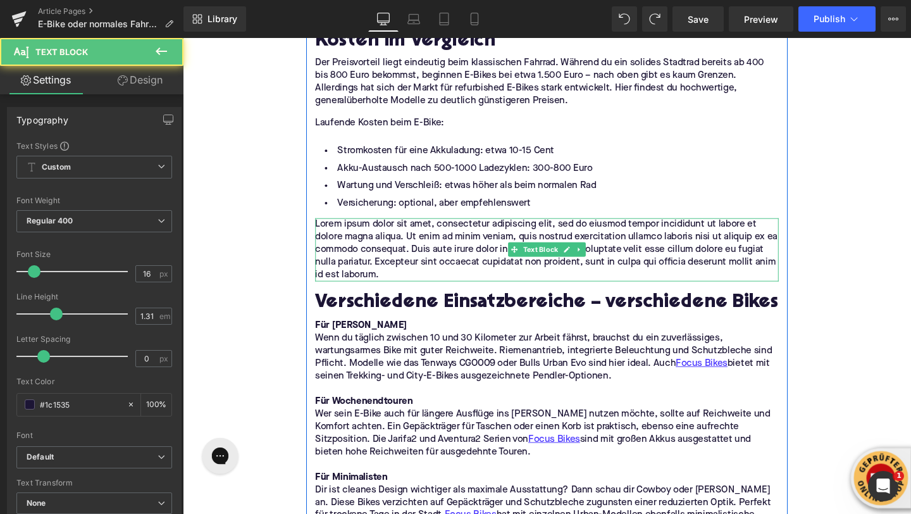
click at [368, 255] on p "Lorem ipsum dolor sit amet, consectetur adipiscing elit, sed do eiusmod tempor …" at bounding box center [565, 260] width 487 height 66
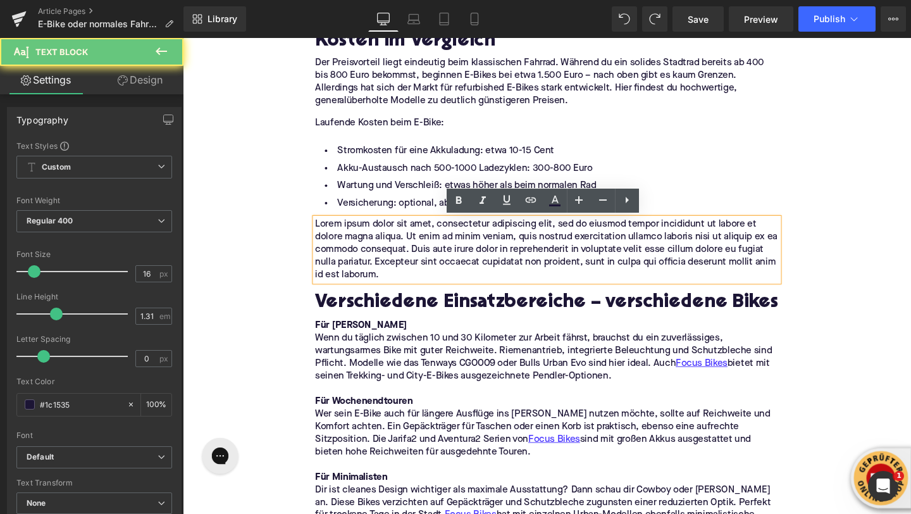
click at [368, 255] on p "Lorem ipsum dolor sit amet, consectetur adipiscing elit, sed do eiusmod tempor …" at bounding box center [565, 260] width 487 height 66
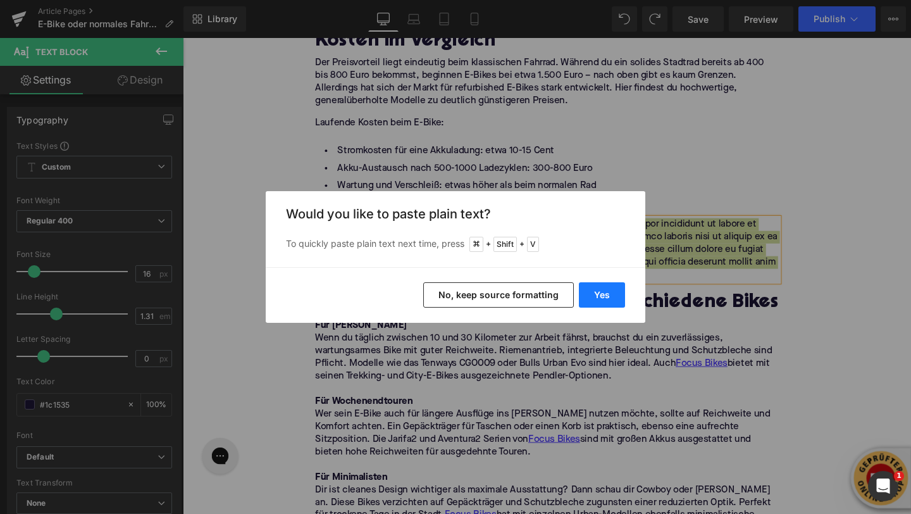
click at [601, 298] on button "Yes" at bounding box center [602, 294] width 46 height 25
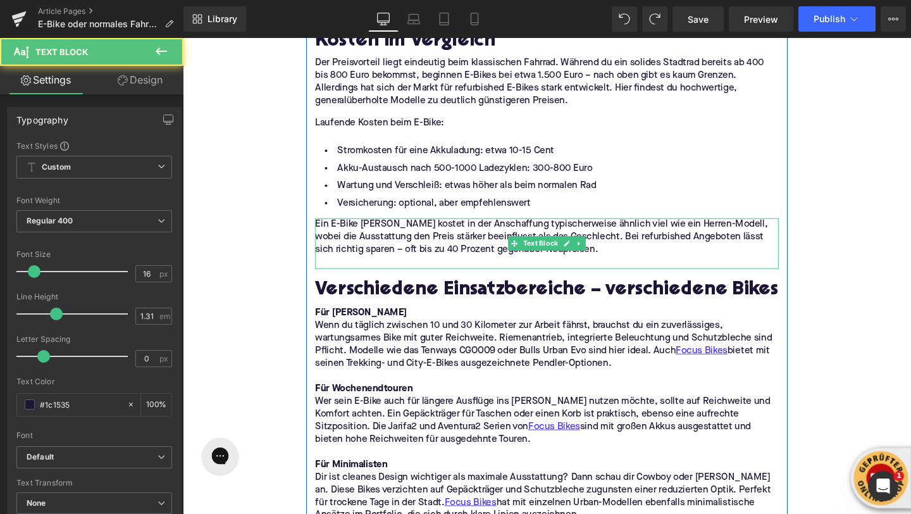
click at [403, 275] on p at bounding box center [565, 273] width 487 height 13
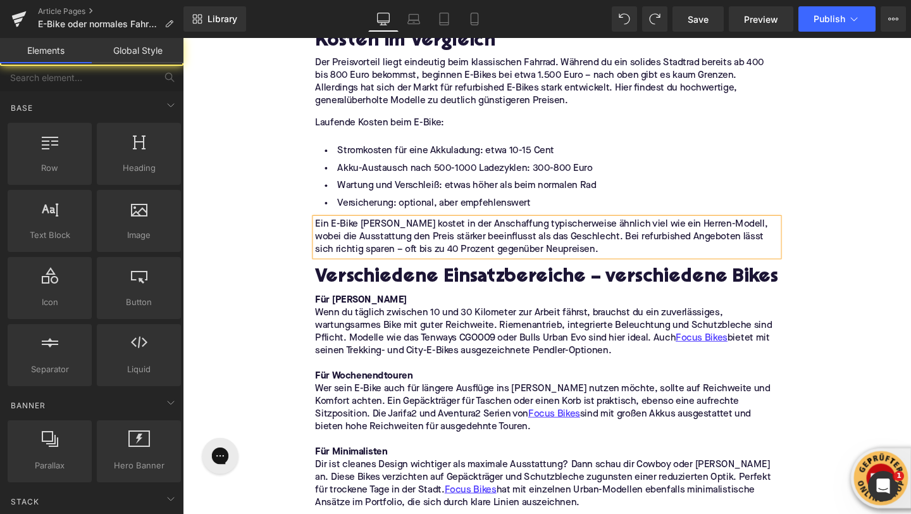
click at [254, 223] on div "Home / E-Bike oder normales Fahrrad? Breadcrumbs E-Bike oder normales Fahrrad? …" at bounding box center [566, 461] width 766 height 3090
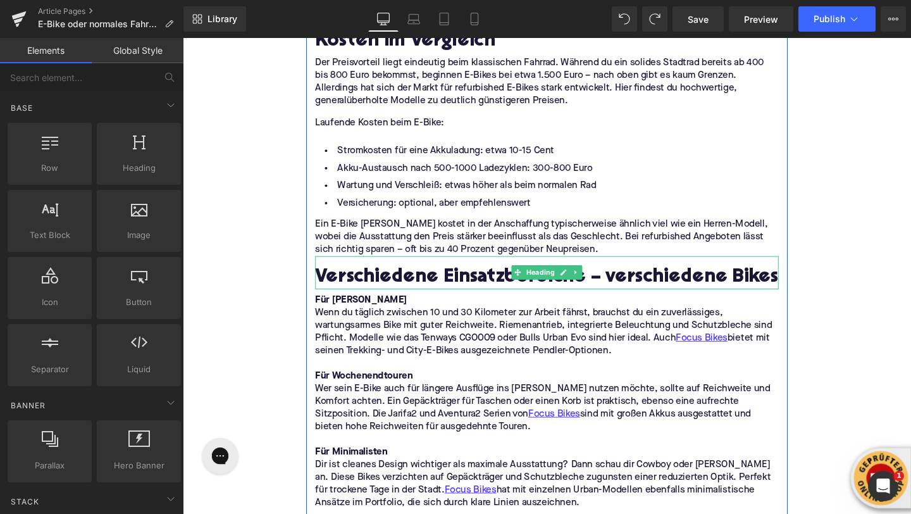
click at [358, 294] on h2 "Verschiedene Einsatzbereiche – verschiedene Bikes" at bounding box center [565, 289] width 487 height 23
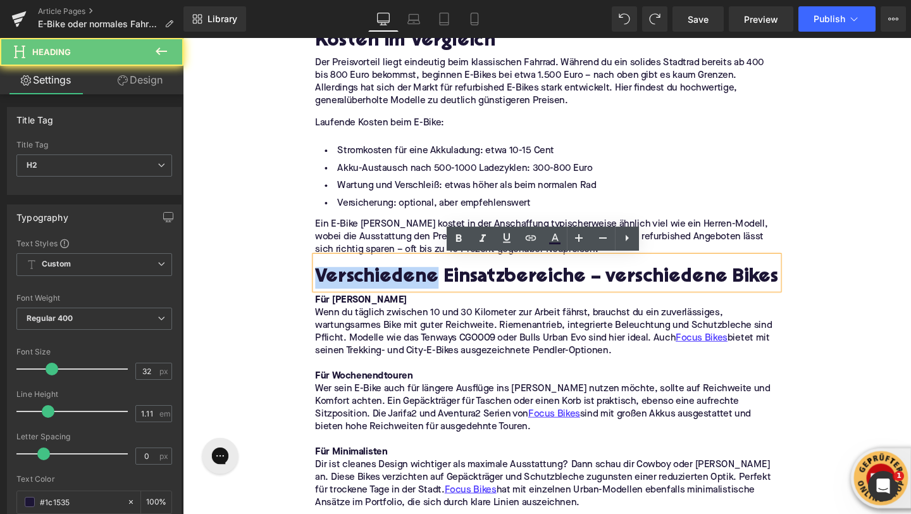
click at [358, 294] on h2 "Verschiedene Einsatzbereiche – verschiedene Bikes" at bounding box center [565, 289] width 487 height 23
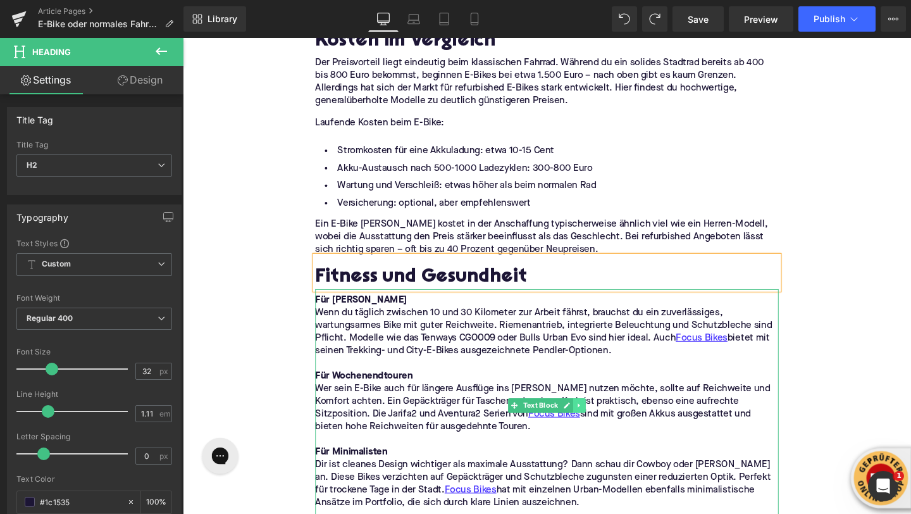
click at [595, 420] on link at bounding box center [600, 423] width 13 height 15
click at [604, 423] on icon at bounding box center [606, 423] width 7 height 7
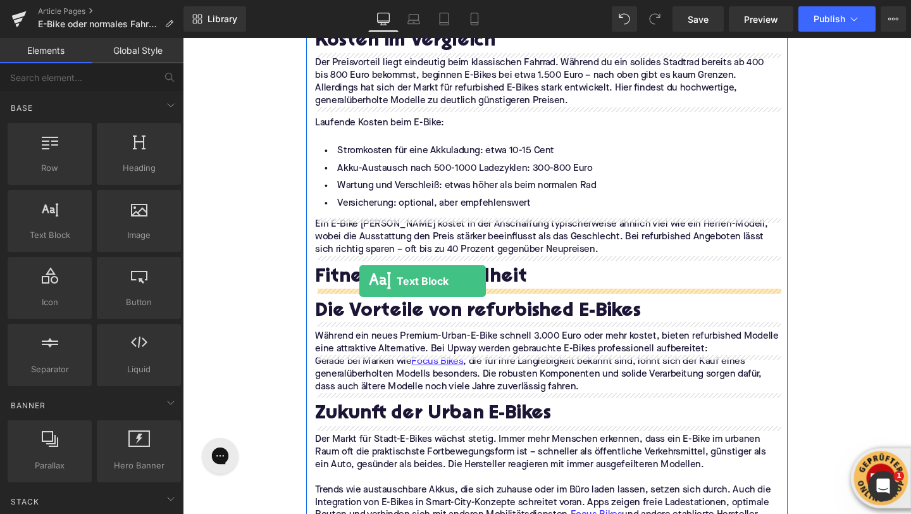
drag, startPoint x: 238, startPoint y: 258, endPoint x: 368, endPoint y: 291, distance: 133.9
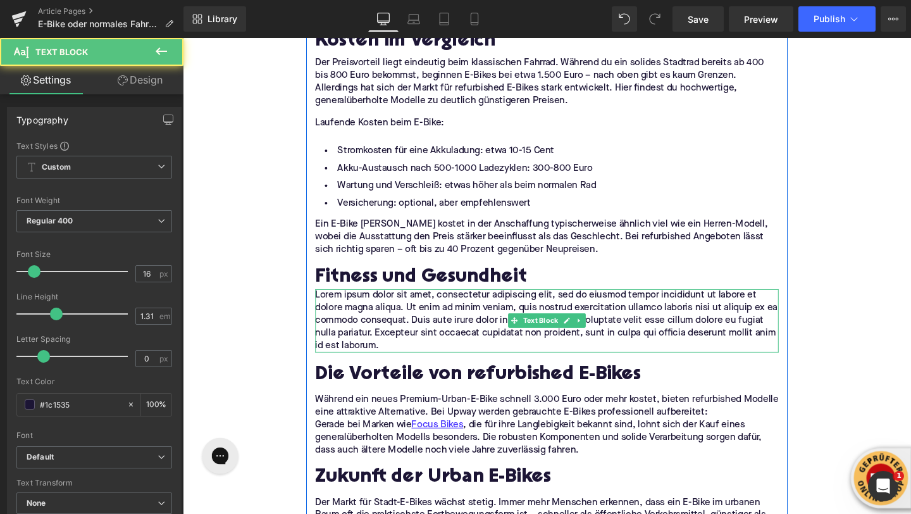
click at [363, 327] on p "Lorem ipsum dolor sit amet, consectetur adipiscing elit, sed do eiusmod tempor …" at bounding box center [565, 335] width 487 height 66
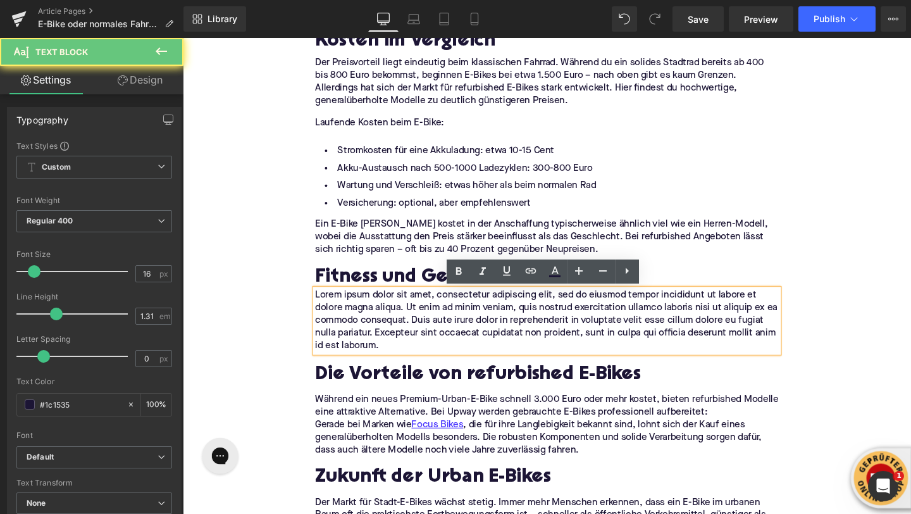
click at [363, 327] on p "Lorem ipsum dolor sit amet, consectetur adipiscing elit, sed do eiusmod tempor …" at bounding box center [565, 335] width 487 height 66
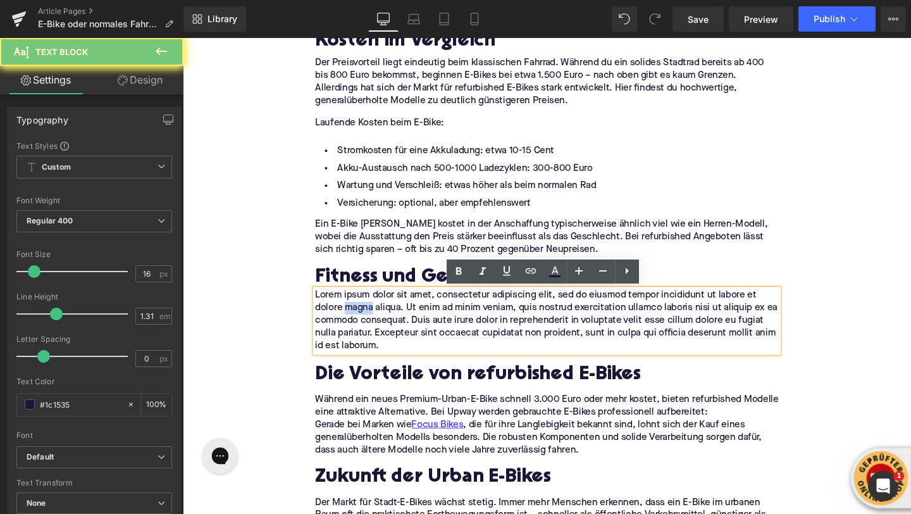
click at [363, 327] on p "Lorem ipsum dolor sit amet, consectetur adipiscing elit, sed do eiusmod tempor …" at bounding box center [565, 335] width 487 height 66
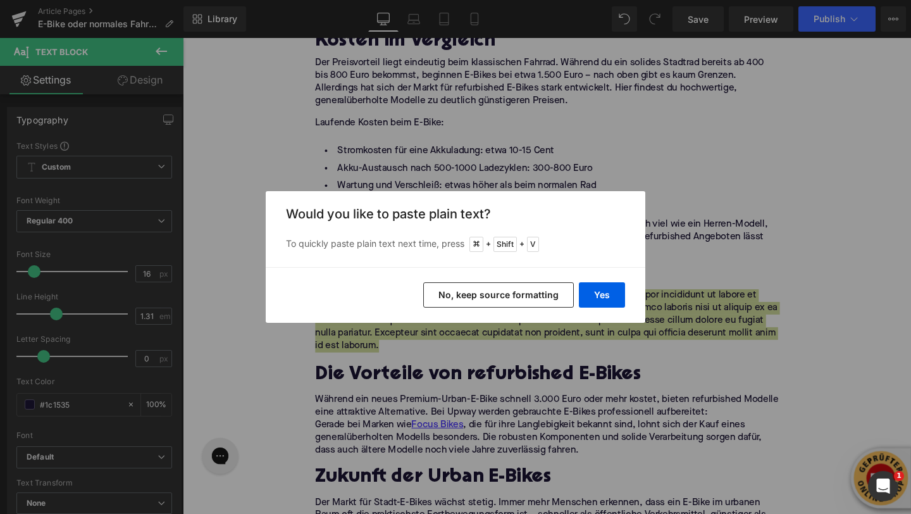
click at [604, 310] on div "Yes No, keep source formatting" at bounding box center [456, 295] width 380 height 56
click at [602, 303] on button "Yes" at bounding box center [602, 294] width 46 height 25
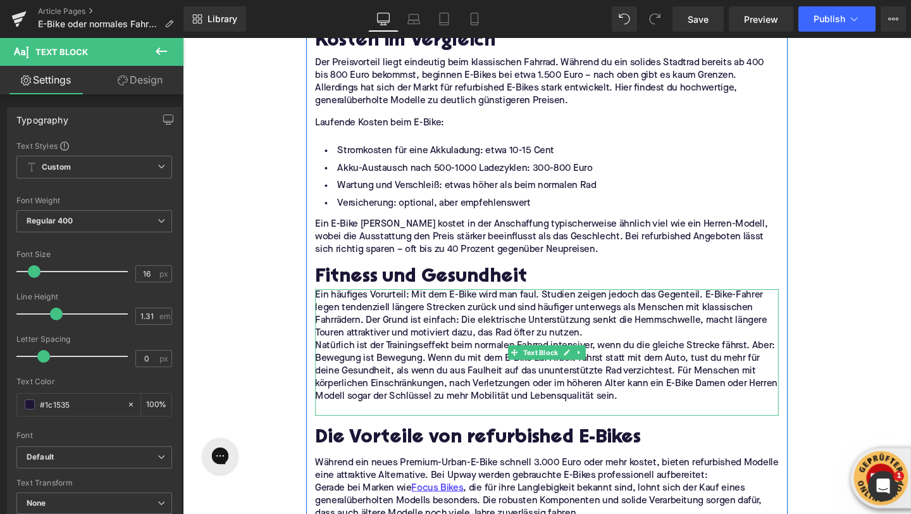
click at [635, 348] on p "Ein häufiges Vorurteil: Mit dem E-Bike wird man faul. Studien zeigen jedoch das…" at bounding box center [565, 328] width 487 height 53
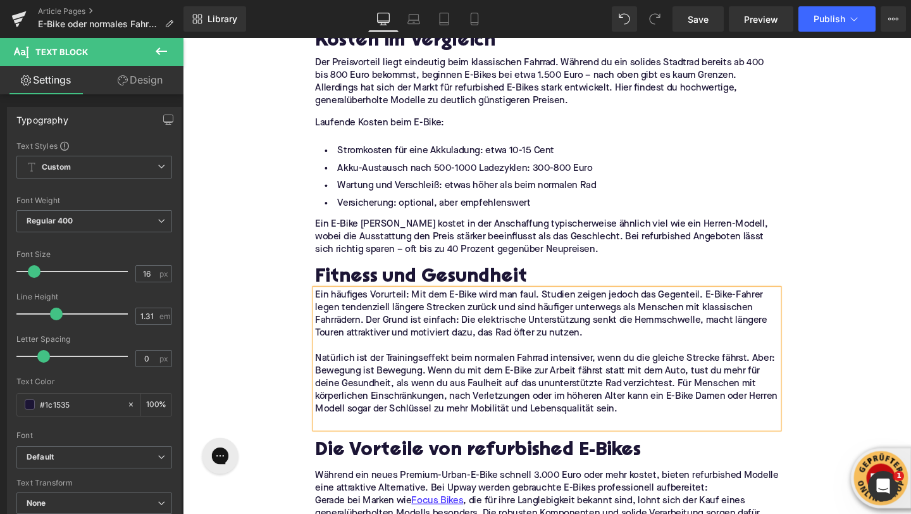
click at [701, 401] on p "Natürlich ist der Trainingseffekt beim normalen Fahrrad intensiver, wenn du die…" at bounding box center [565, 401] width 487 height 66
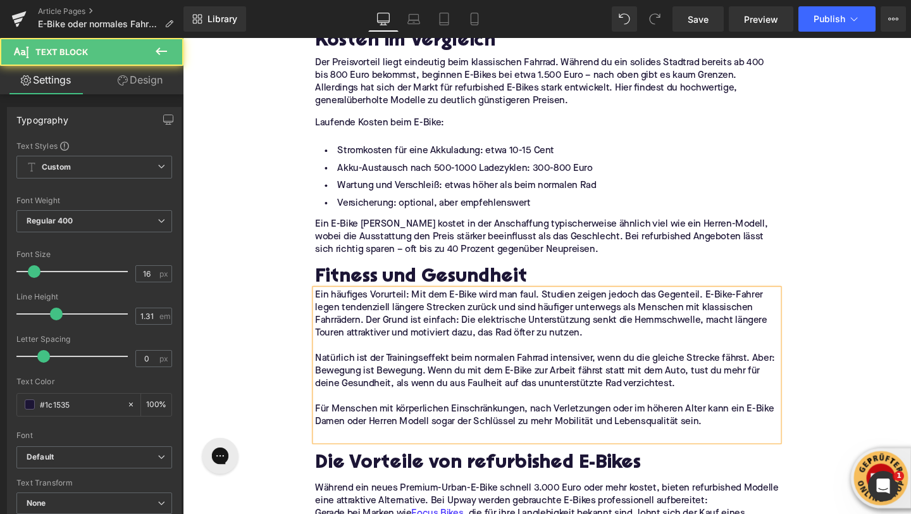
click at [383, 455] on p at bounding box center [565, 454] width 487 height 13
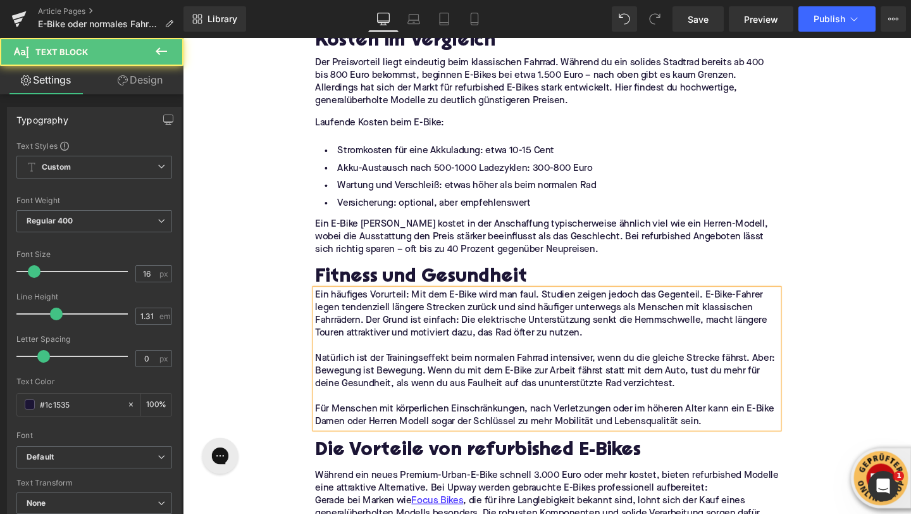
click at [255, 342] on div "Home / E-Bike oder normales Fahrrad? Breadcrumbs E-Bike oder normales Fahrrad? …" at bounding box center [566, 412] width 766 height 2992
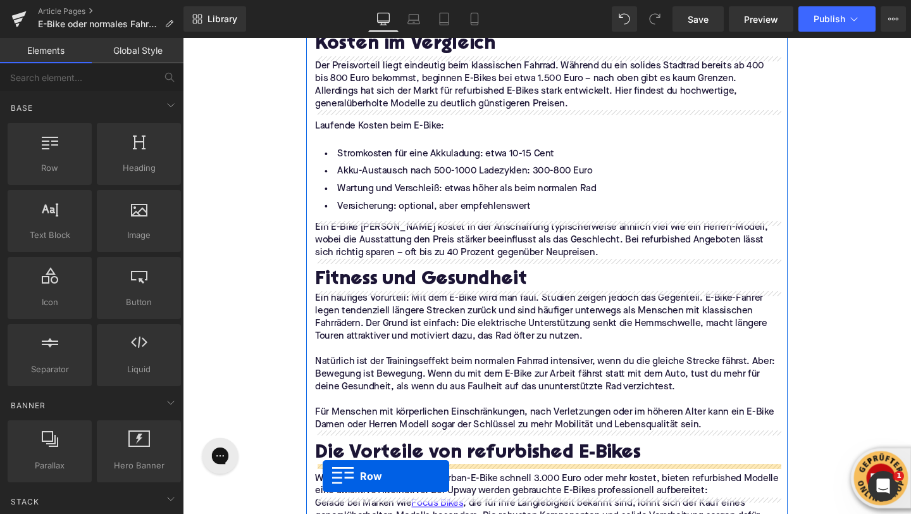
scroll to position [1227, 0]
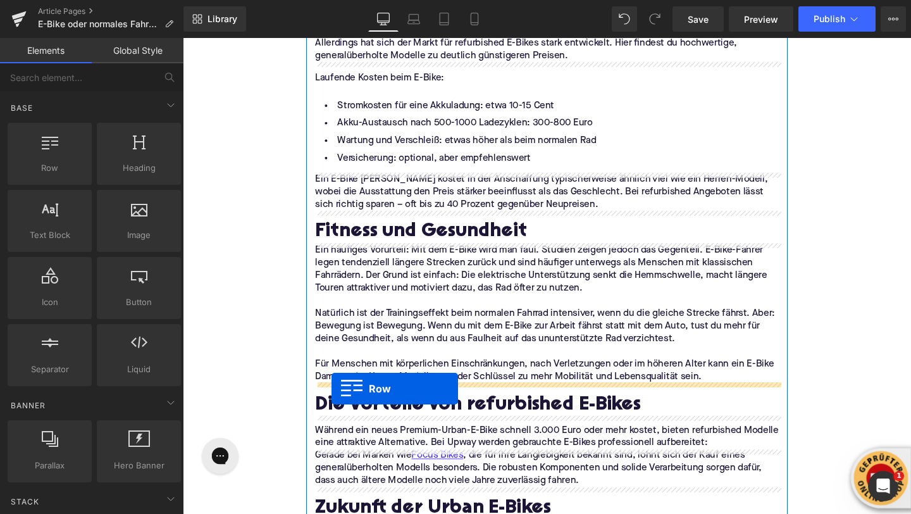
drag, startPoint x: 330, startPoint y: 282, endPoint x: 339, endPoint y: 406, distance: 125.0
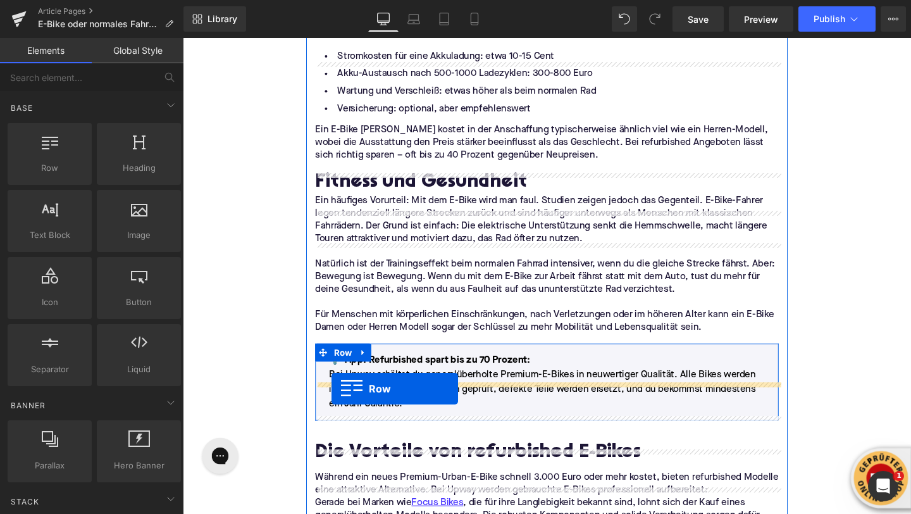
scroll to position [1175, 0]
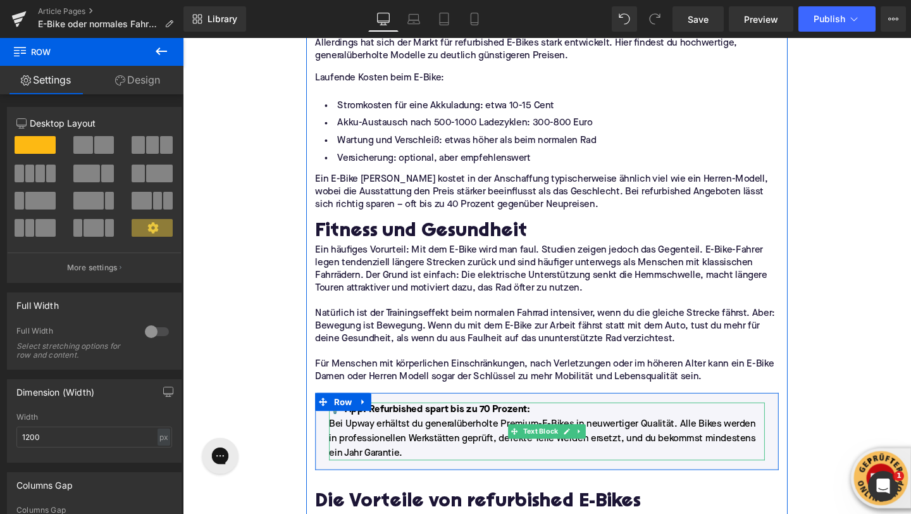
click at [445, 456] on p "Bei Upway erhältst du generalüberholte Premium-E-Bikes in neuwertiger Qualität.…" at bounding box center [566, 459] width 458 height 46
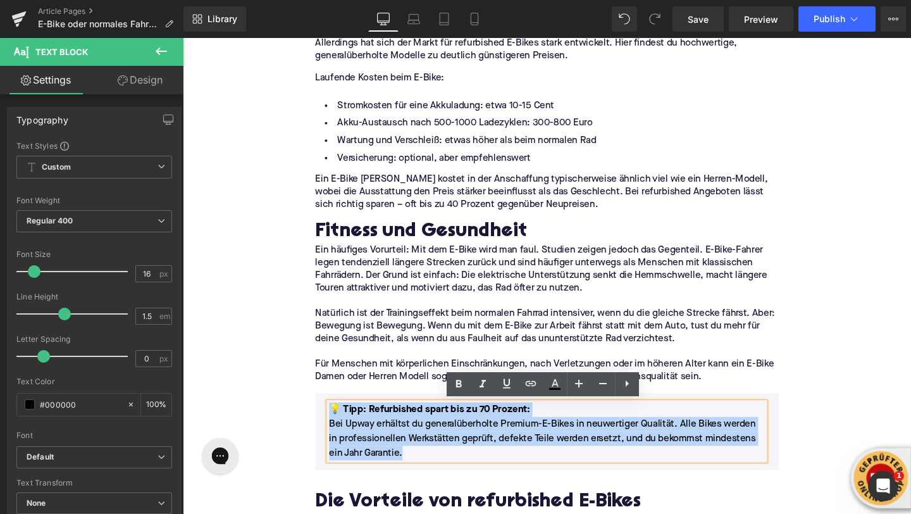
drag, startPoint x: 411, startPoint y: 474, endPoint x: 341, endPoint y: 411, distance: 94.1
click at [341, 411] on div "💡 Tipp: Refurbished spart bis zu 70 Prozent : Bei Upway erhältst du generalüber…" at bounding box center [565, 451] width 487 height 81
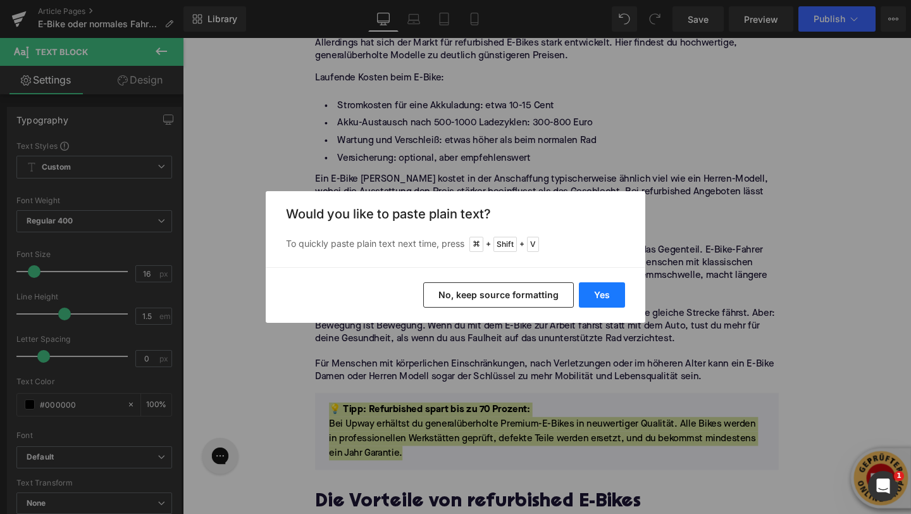
click at [591, 306] on button "Yes" at bounding box center [602, 294] width 46 height 25
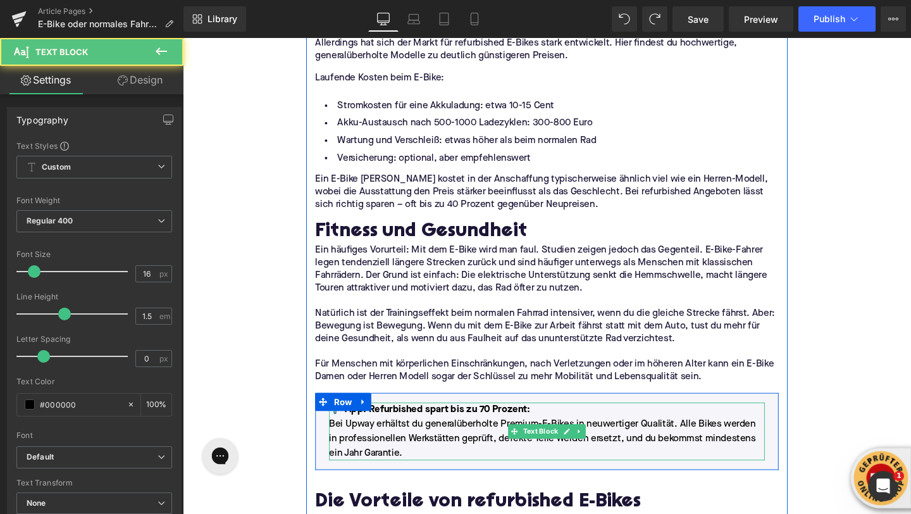
click at [408, 447] on p "Bei Upway erhältst du generalüberholte Premium-E-Bikes in neuwertiger Qualität.…" at bounding box center [566, 459] width 458 height 46
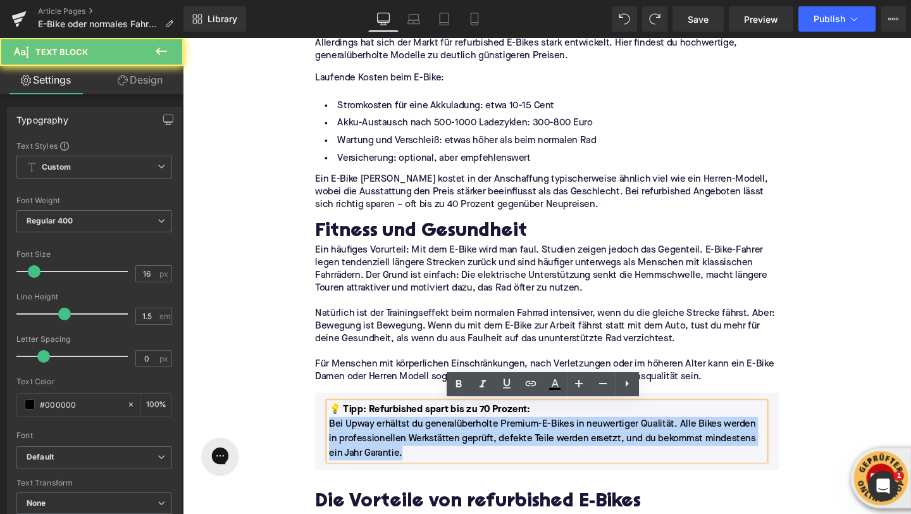
click at [408, 447] on p "Bei Upway erhältst du generalüberholte Premium-E-Bikes in neuwertiger Qualität.…" at bounding box center [566, 459] width 458 height 46
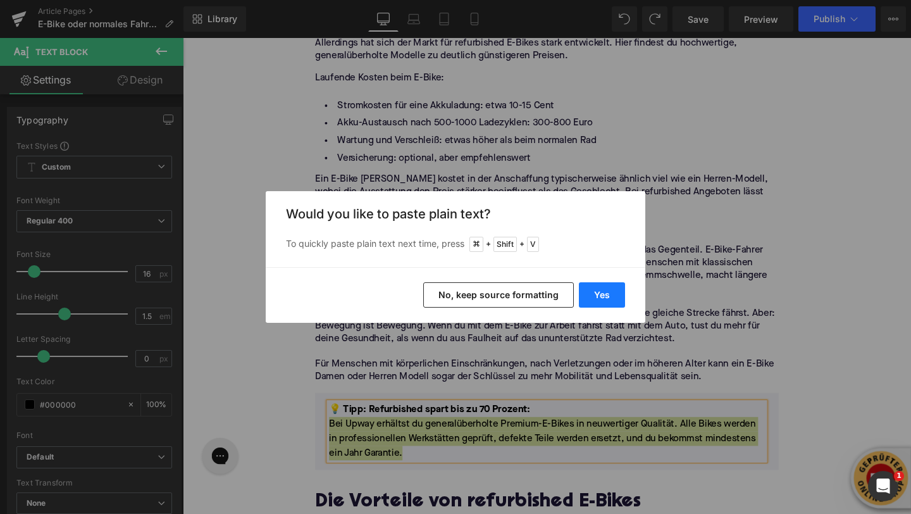
click at [612, 291] on button "Yes" at bounding box center [602, 294] width 46 height 25
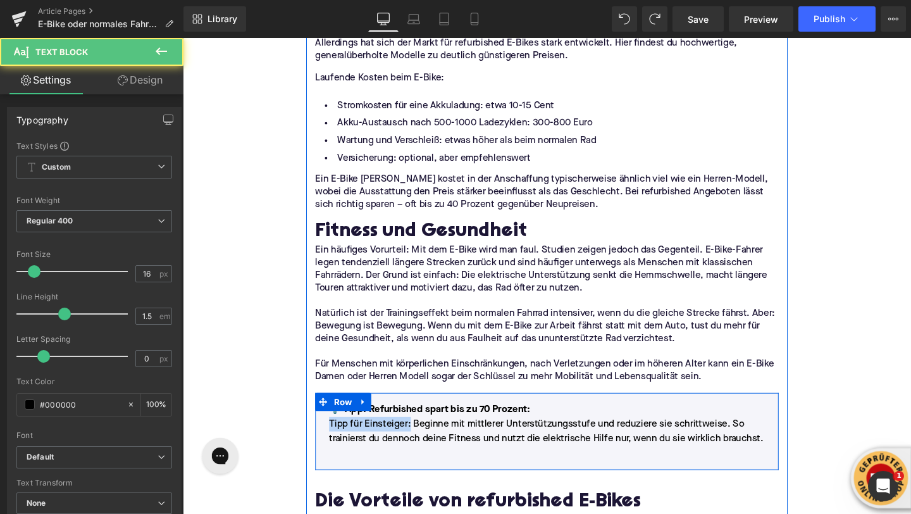
drag, startPoint x: 423, startPoint y: 444, endPoint x: 332, endPoint y: 443, distance: 90.5
click at [332, 444] on div "💡 Tipp: Refurbished spart bis zu 70 Prozent : Tipp für Einsteiger: Beginne mit …" at bounding box center [565, 451] width 477 height 61
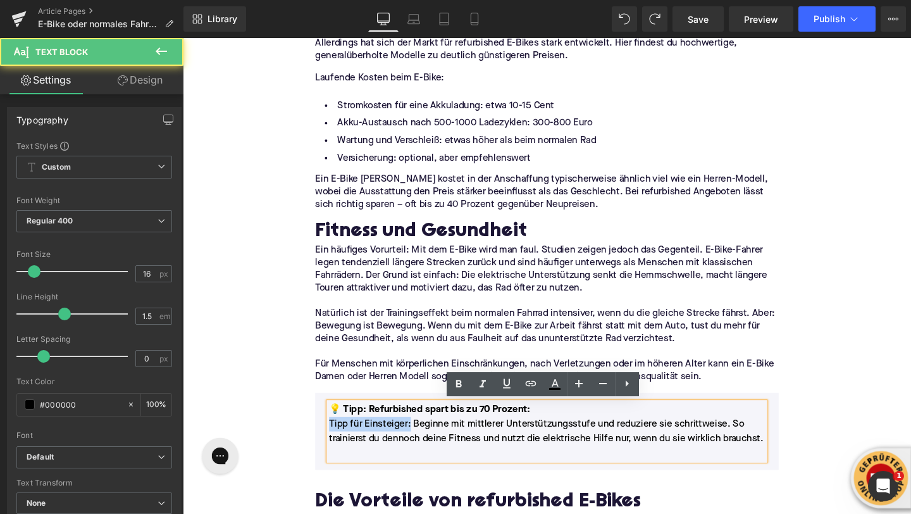
copy p "Tipp für Einsteiger:"
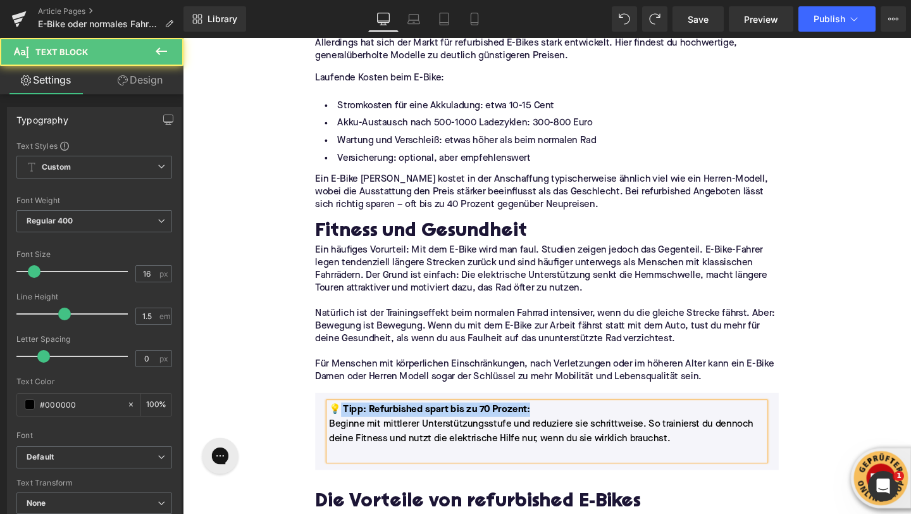
drag, startPoint x: 549, startPoint y: 428, endPoint x: 348, endPoint y: 428, distance: 201.3
click at [348, 428] on p "💡 Tipp: Refurbished spart bis zu 70 Prozent :" at bounding box center [566, 428] width 458 height 15
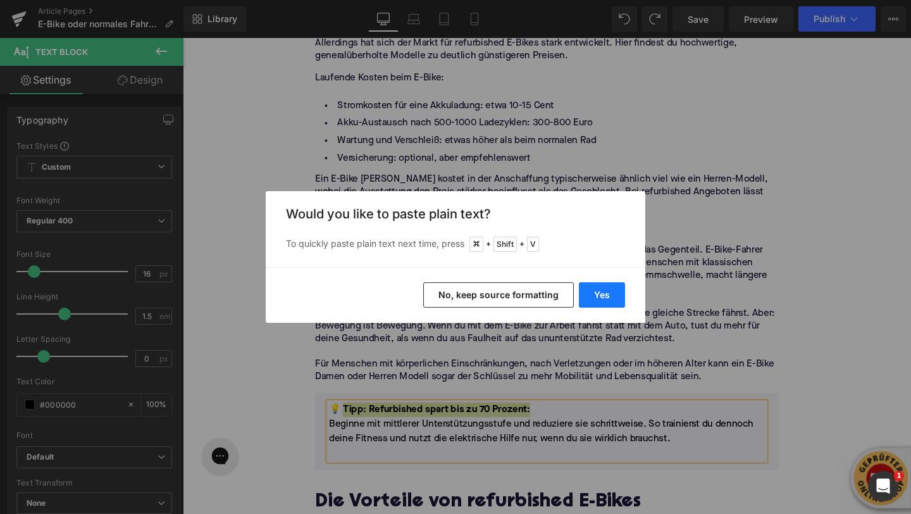
click at [601, 292] on button "Yes" at bounding box center [602, 294] width 46 height 25
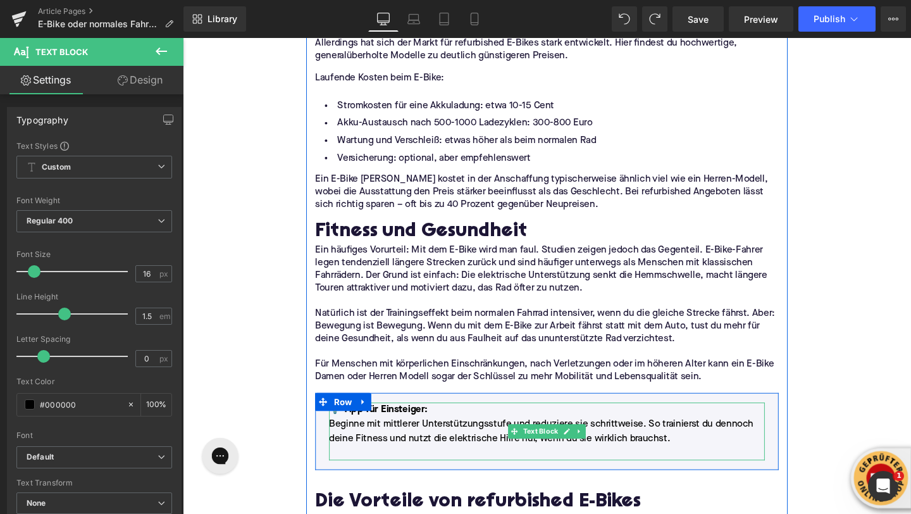
click at [352, 470] on p at bounding box center [566, 473] width 458 height 15
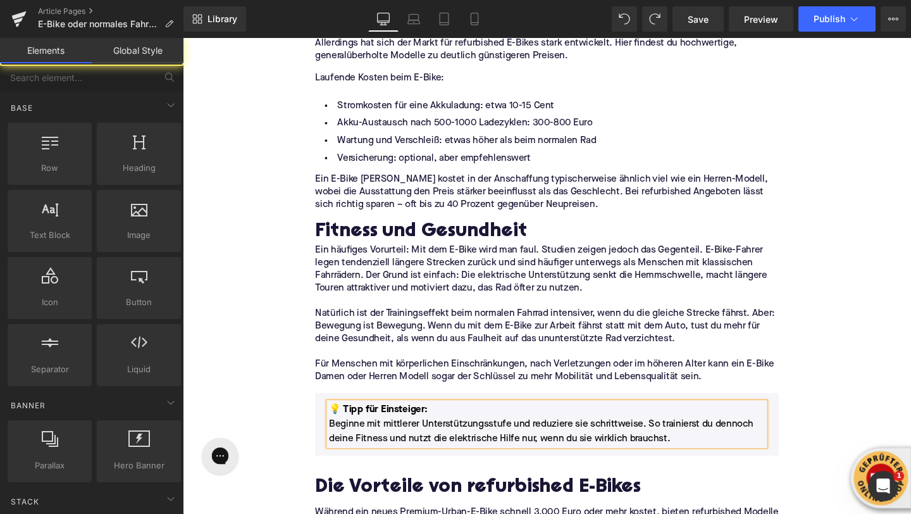
click at [256, 392] on div "Home / E-Bike oder normales Fahrrad? Breadcrumbs E-Bike oder normales Fahrrad? …" at bounding box center [566, 458] width 766 height 2977
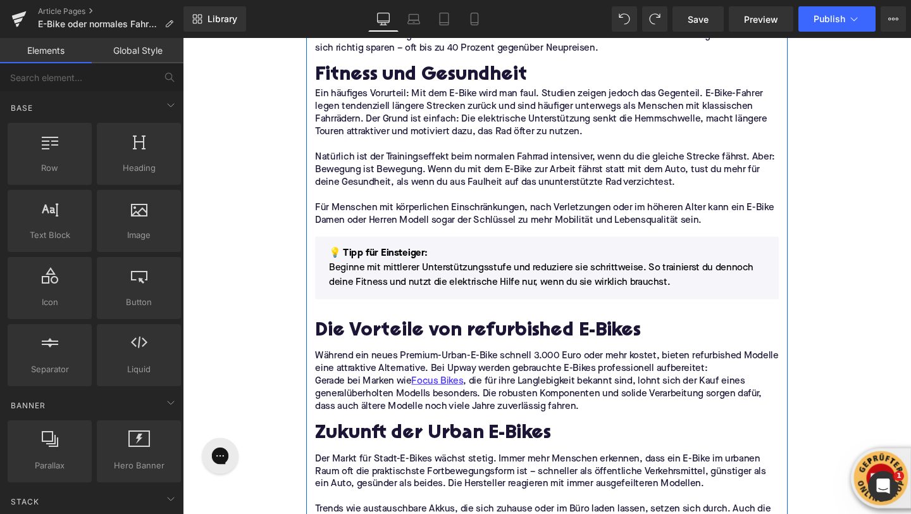
scroll to position [1356, 0]
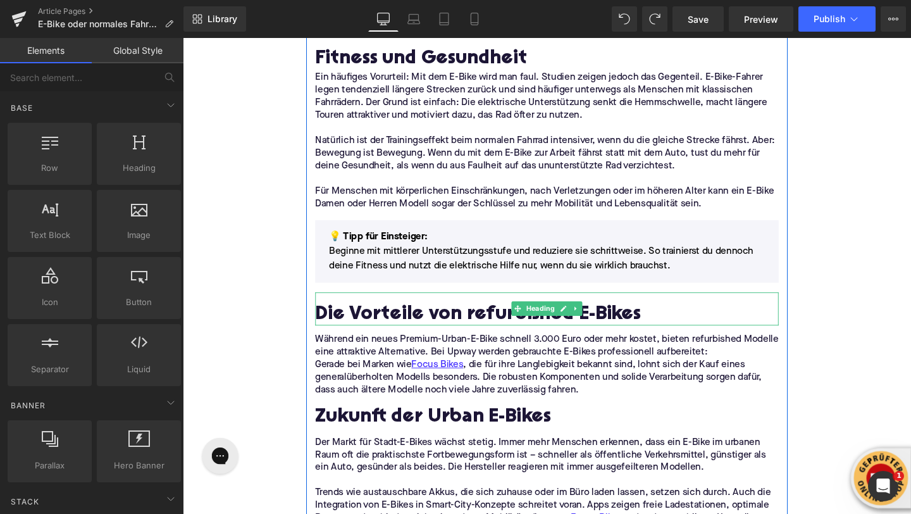
click at [384, 322] on h2 "Die Vorteile von refurbished E-Bikes" at bounding box center [565, 329] width 487 height 23
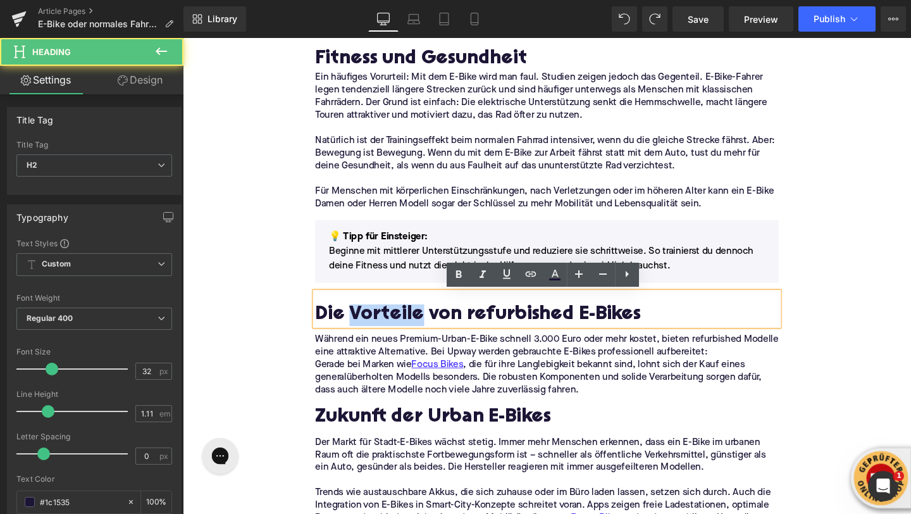
click at [384, 322] on h2 "Die Vorteile von refurbished E-Bikes" at bounding box center [565, 329] width 487 height 23
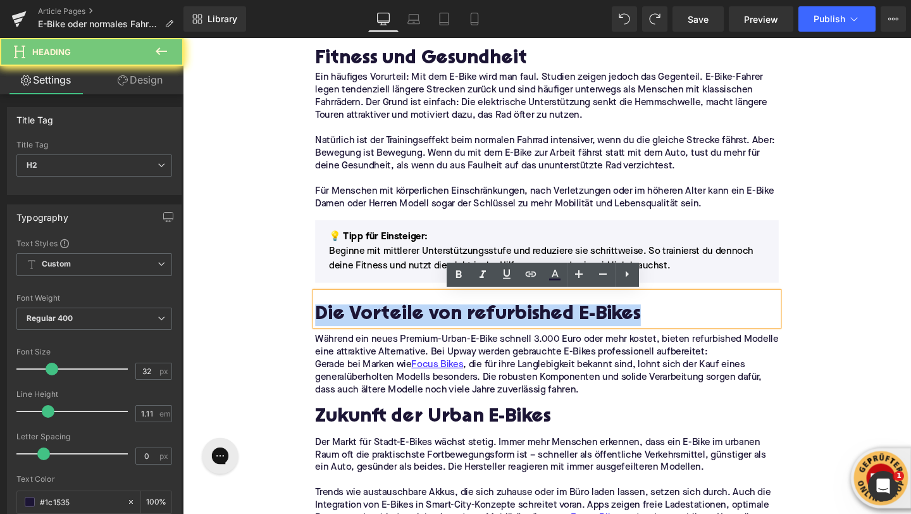
click at [384, 322] on h2 "Die Vorteile von refurbished E-Bikes" at bounding box center [565, 329] width 487 height 23
paste div
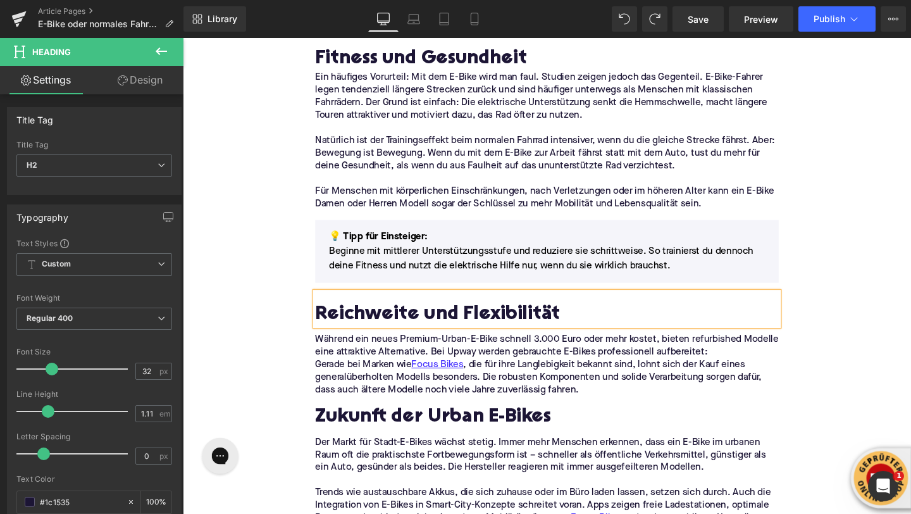
click at [287, 311] on div "Home / E-Bike oder normales Fahrrad? Breadcrumbs E-Bike oder normales Fahrrad? …" at bounding box center [566, 277] width 766 height 2977
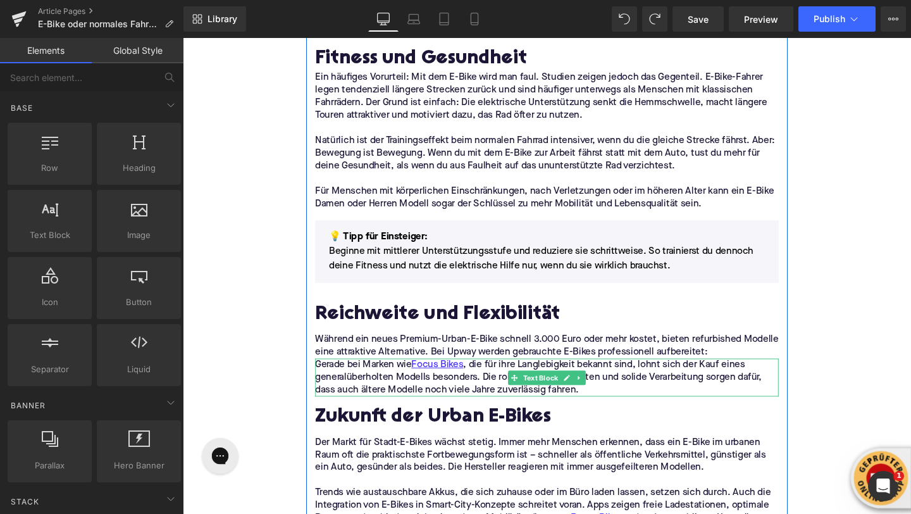
click at [375, 393] on p "Gerade bei Marken wie Focus Bikes , die für ihre Langlebigkeit bekannt sind, lo…" at bounding box center [565, 395] width 487 height 40
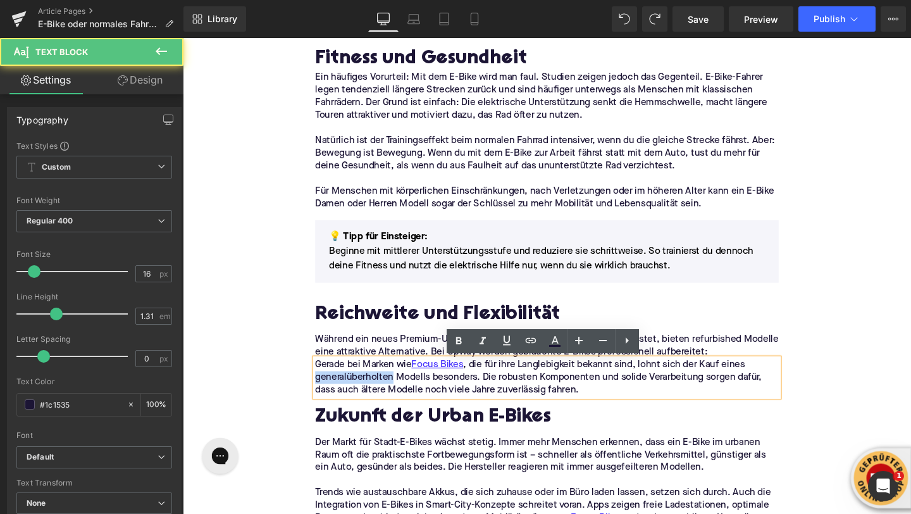
click at [375, 393] on p "Gerade bei Marken wie Focus Bikes , die für ihre Langlebigkeit bekannt sind, lo…" at bounding box center [565, 395] width 487 height 40
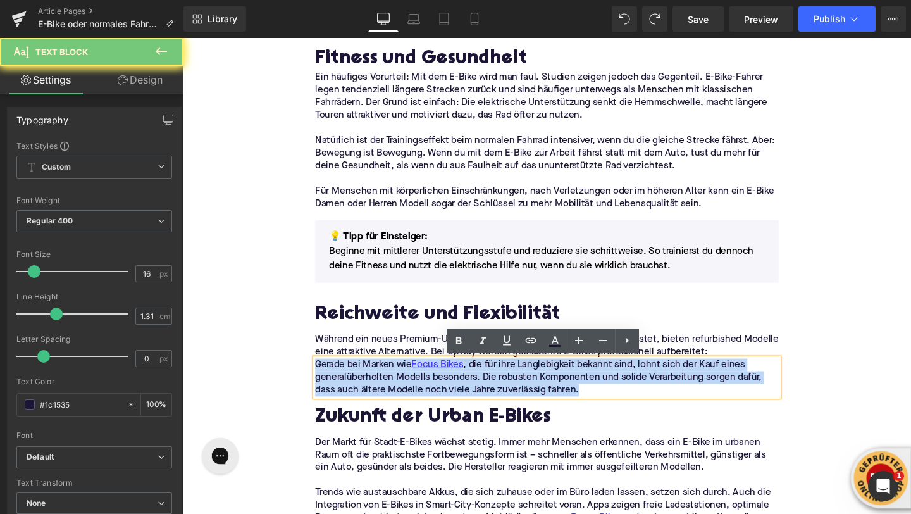
click at [375, 393] on p "Gerade bei Marken wie Focus Bikes , die für ihre Langlebigkeit bekannt sind, lo…" at bounding box center [565, 395] width 487 height 40
click at [183, 38] on div at bounding box center [183, 38] width 0 height 0
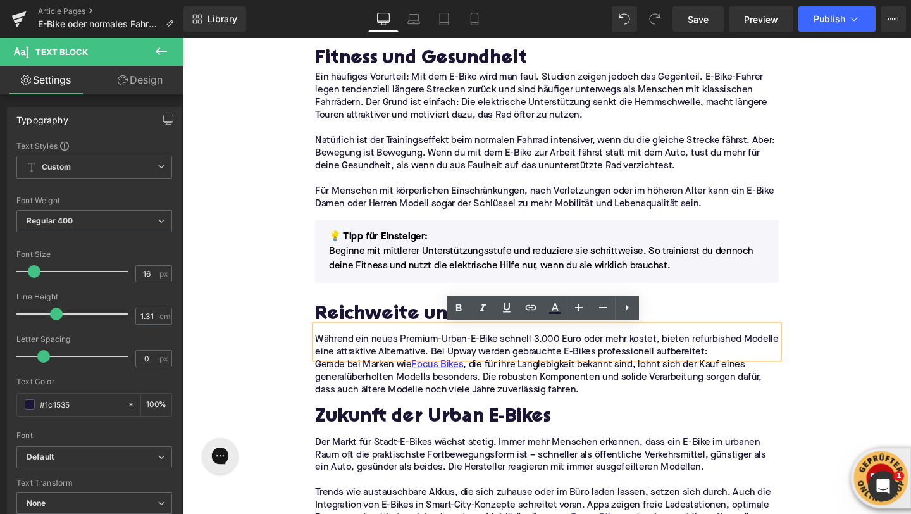
click at [351, 360] on p "Während ein neues Premium-Urban-E-Bike schnell 3.000 Euro oder mehr kostet, bie…" at bounding box center [565, 362] width 487 height 27
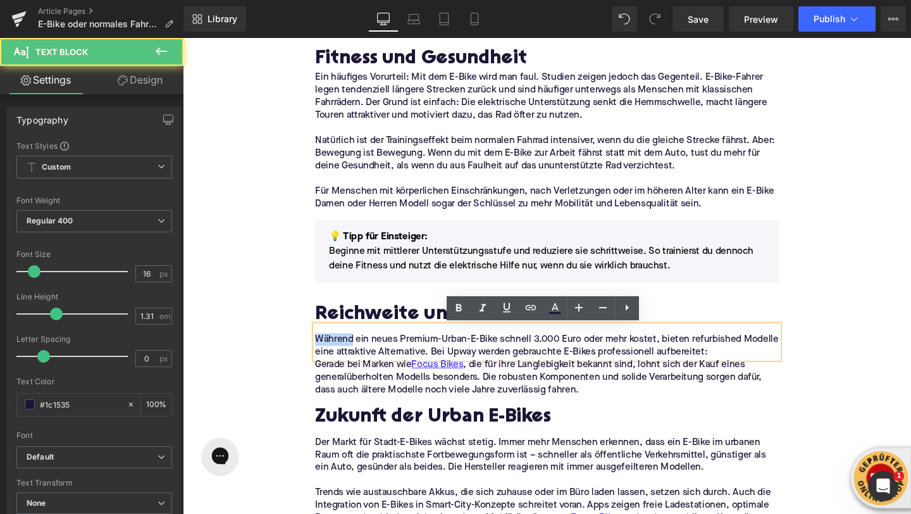
click at [351, 360] on p "Während ein neues Premium-Urban-E-Bike schnell 3.000 Euro oder mehr kostet, bie…" at bounding box center [565, 362] width 487 height 27
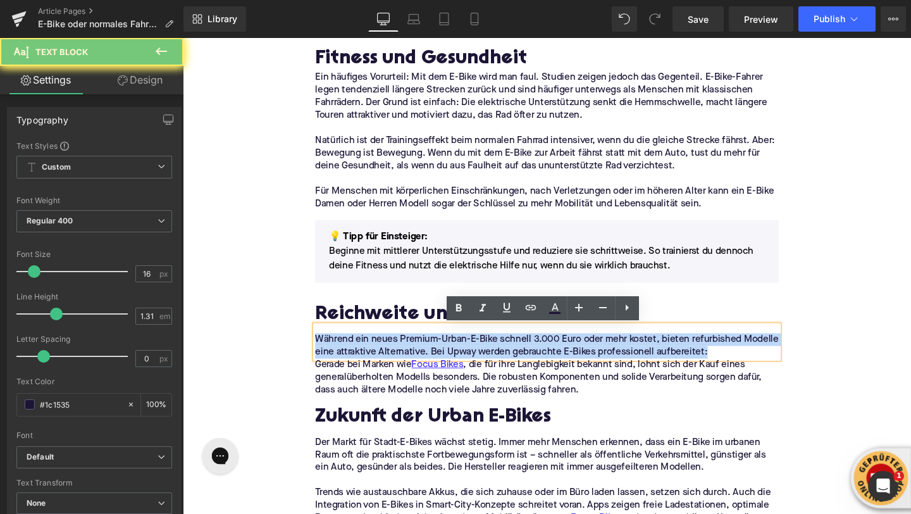
click at [351, 360] on p "Während ein neues Premium-Urban-E-Bike schnell 3.000 Euro oder mehr kostet, bie…" at bounding box center [565, 362] width 487 height 27
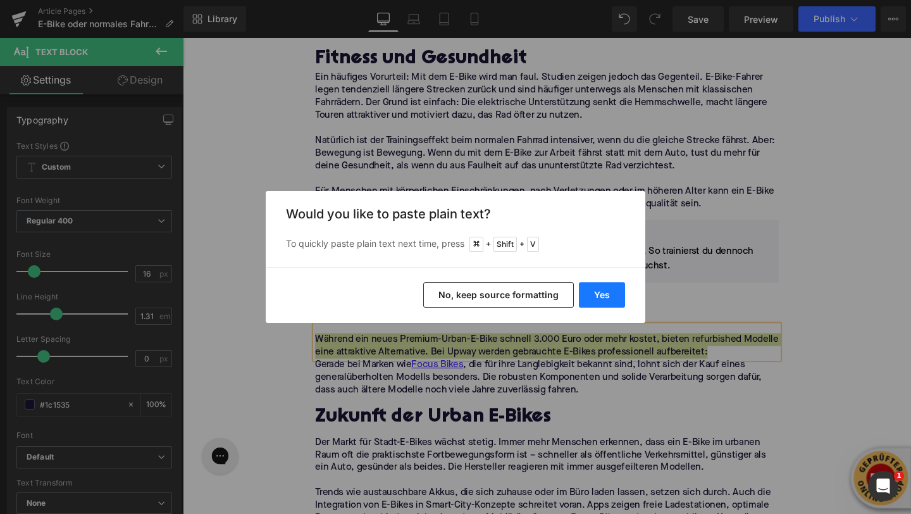
click at [582, 296] on button "Yes" at bounding box center [602, 294] width 46 height 25
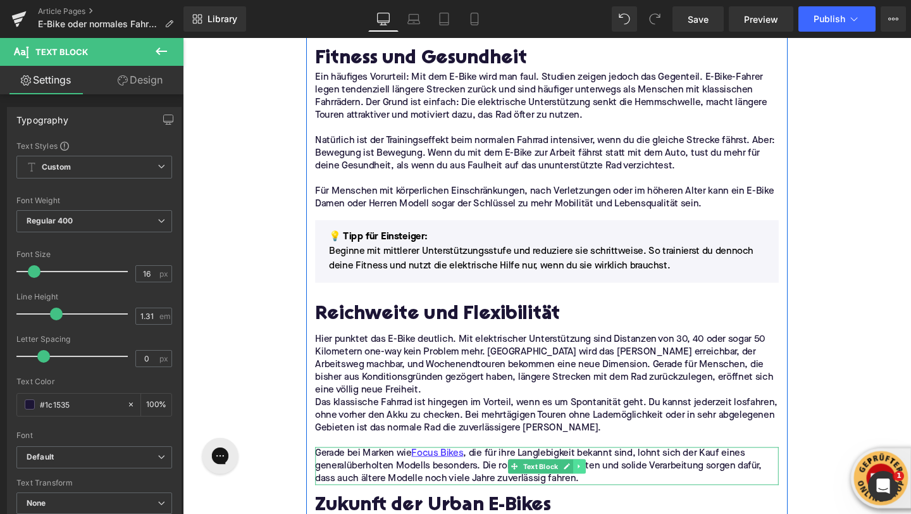
click at [599, 482] on link at bounding box center [600, 488] width 13 height 15
click at [603, 488] on link at bounding box center [606, 488] width 13 height 15
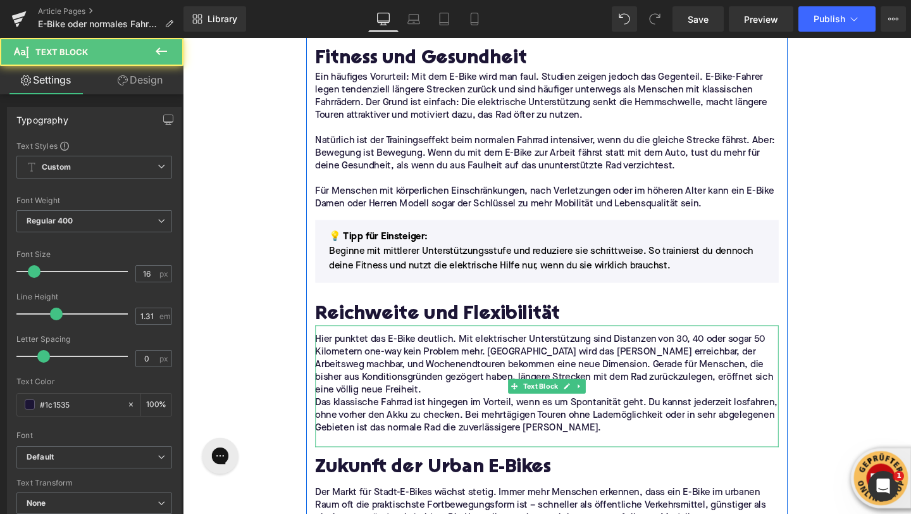
click at [445, 425] on p "Das klassische Fahrrad ist hingegen im Vorteil, wenn es um Spontanität geht. Du…" at bounding box center [565, 435] width 487 height 40
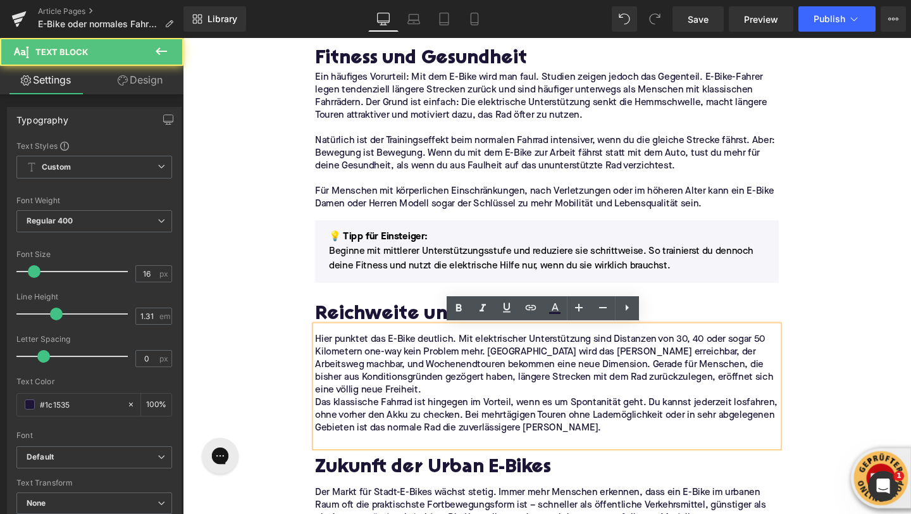
click at [422, 413] on p "Hier punktet das E-Bike deutlich. Mit elektrischer Unterstützung sind Distanzen…" at bounding box center [565, 382] width 487 height 66
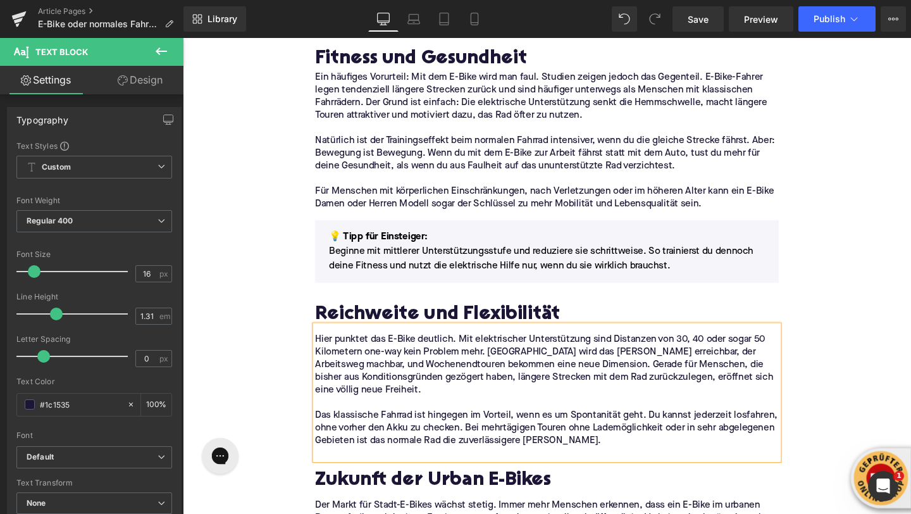
click at [563, 379] on p "Hier punktet das E-Bike deutlich. Mit elektrischer Unterstützung sind Distanzen…" at bounding box center [565, 382] width 487 height 66
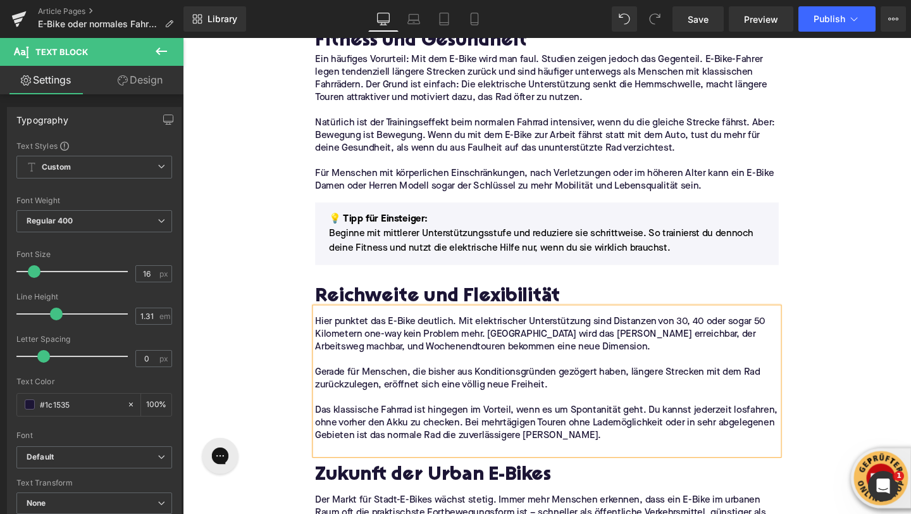
scroll to position [1390, 0]
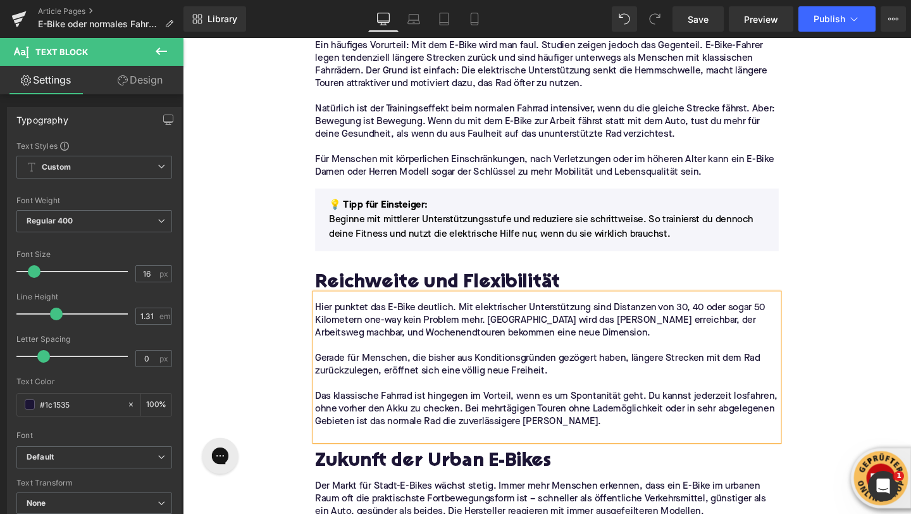
click at [345, 453] on p at bounding box center [565, 454] width 487 height 13
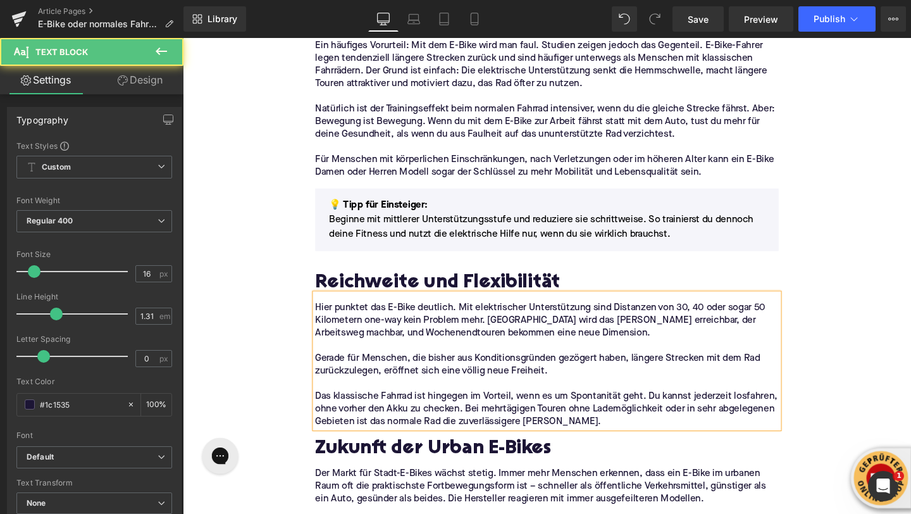
click at [260, 337] on div "Home / E-Bike oder normales Fahrrad? Breadcrumbs E-Bike oder normales Fahrrad? …" at bounding box center [566, 276] width 766 height 3043
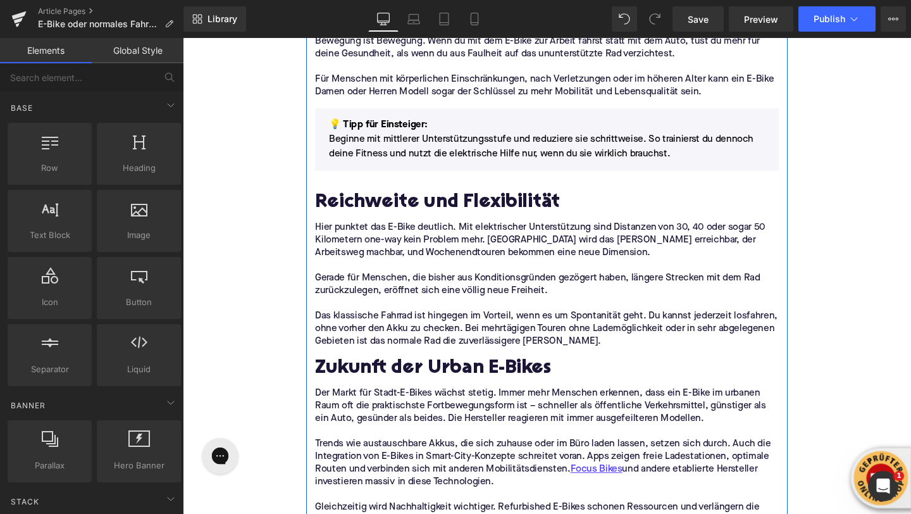
scroll to position [1531, 0]
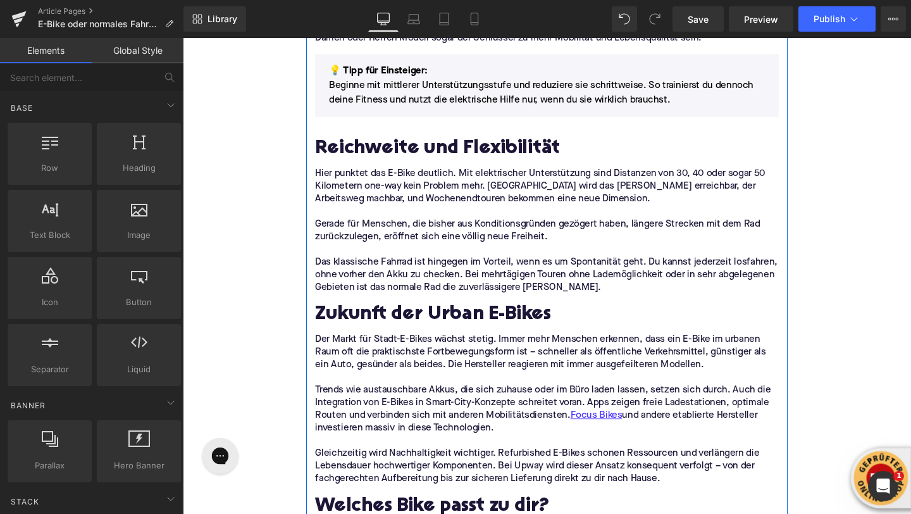
click at [375, 325] on h2 "Zukunft der Urban E-Bikes" at bounding box center [565, 329] width 487 height 23
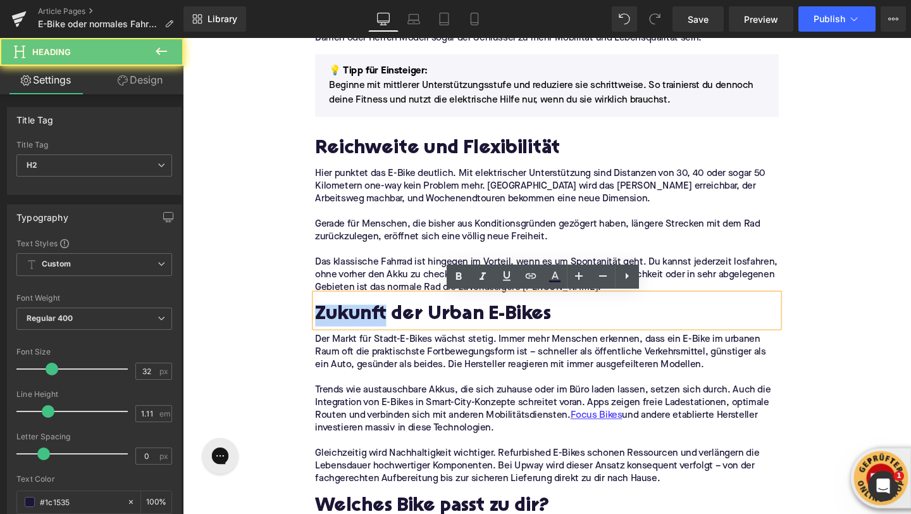
click at [375, 325] on h2 "Zukunft der Urban E-Bikes" at bounding box center [565, 329] width 487 height 23
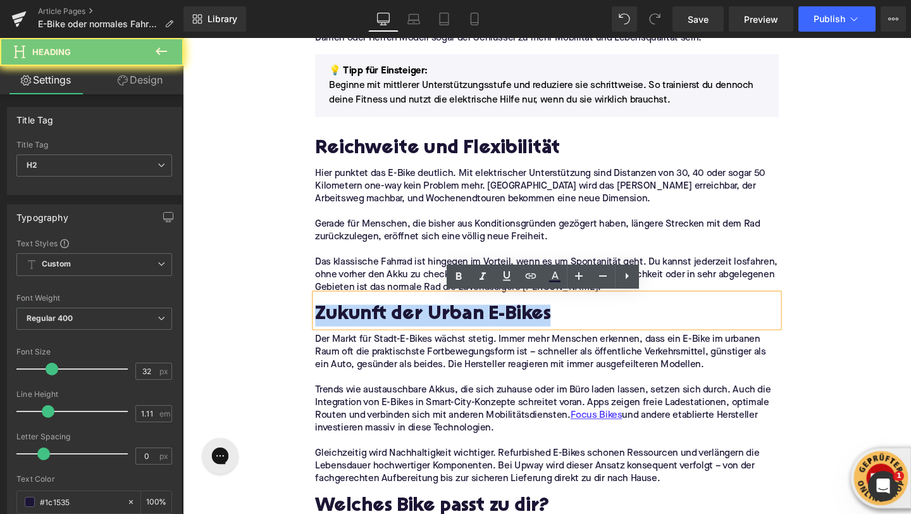
paste div
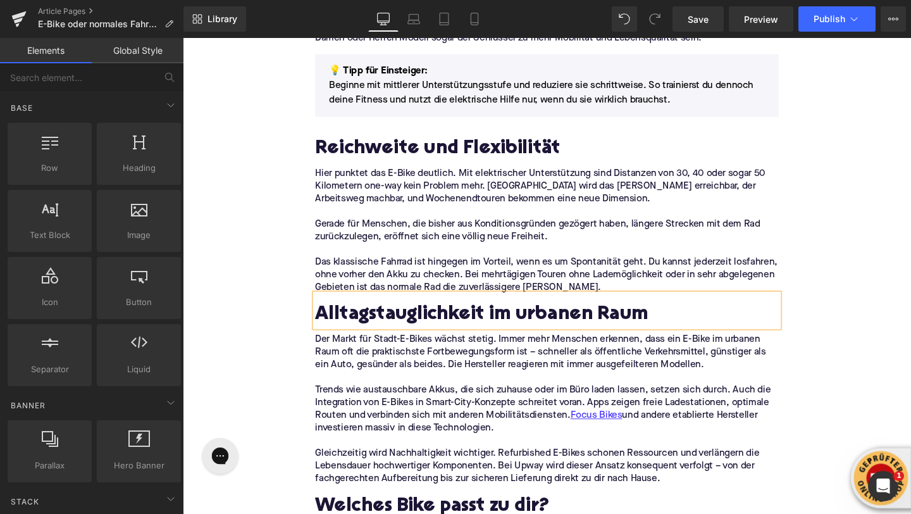
click at [270, 282] on div "Home / E-Bike oder normales Fahrrad? Breadcrumbs E-Bike oder normales Fahrrad? …" at bounding box center [566, 135] width 766 height 3043
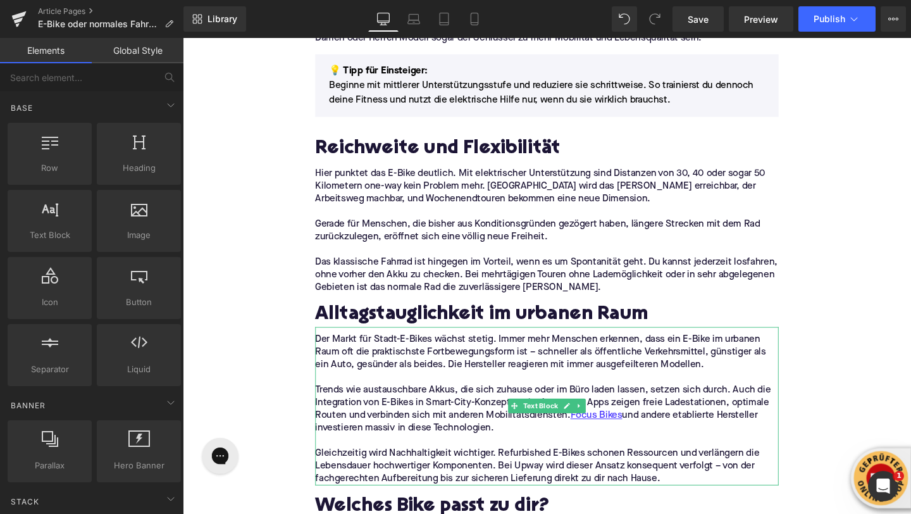
click at [253, 342] on div "Home / E-Bike oder normales Fahrrad? Breadcrumbs E-Bike oder normales Fahrrad? …" at bounding box center [566, 135] width 766 height 3043
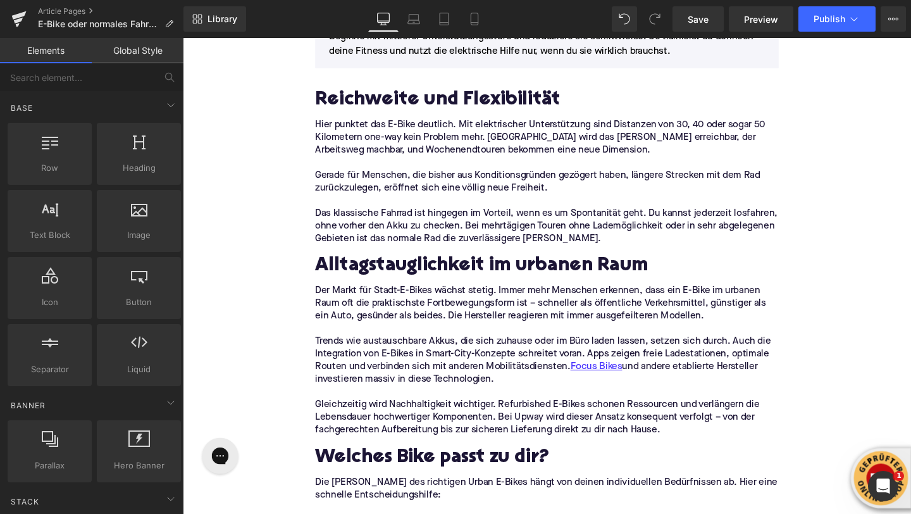
scroll to position [1648, 0]
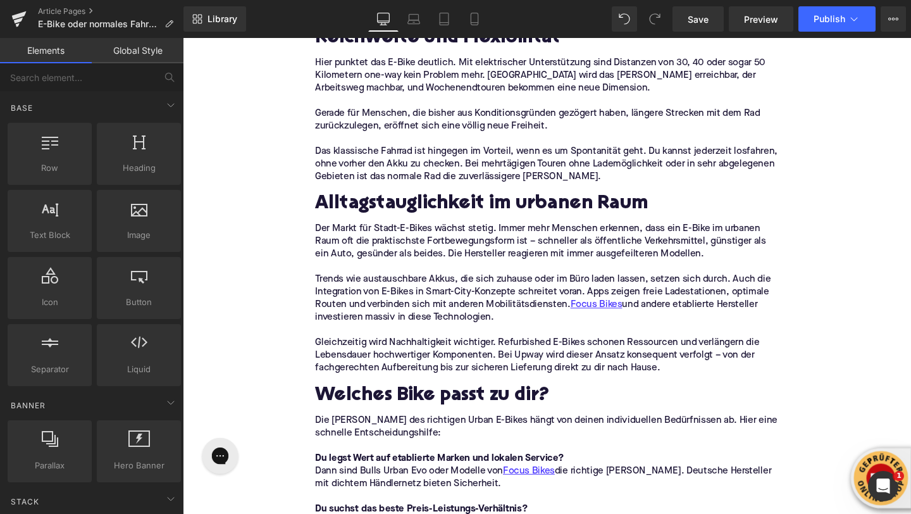
click at [393, 294] on p "Trends wie austauschbare Akkus, die sich zuhause oder im Büro laden lassen, set…" at bounding box center [565, 311] width 487 height 53
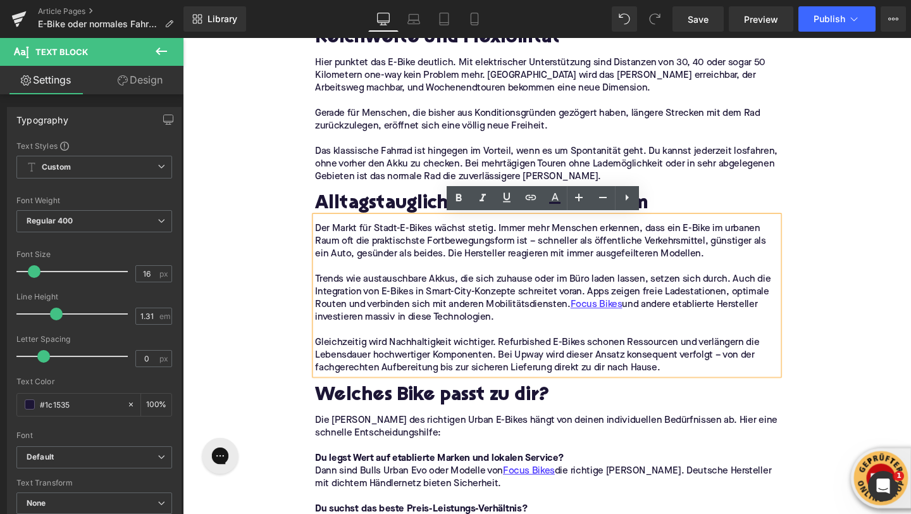
drag, startPoint x: 699, startPoint y: 388, endPoint x: 320, endPoint y: 244, distance: 405.7
click at [322, 244] on div "Der Markt für Stadt-E-Bikes wächst stetig. Immer mehr Menschen erkennen, dass e…" at bounding box center [565, 308] width 487 height 166
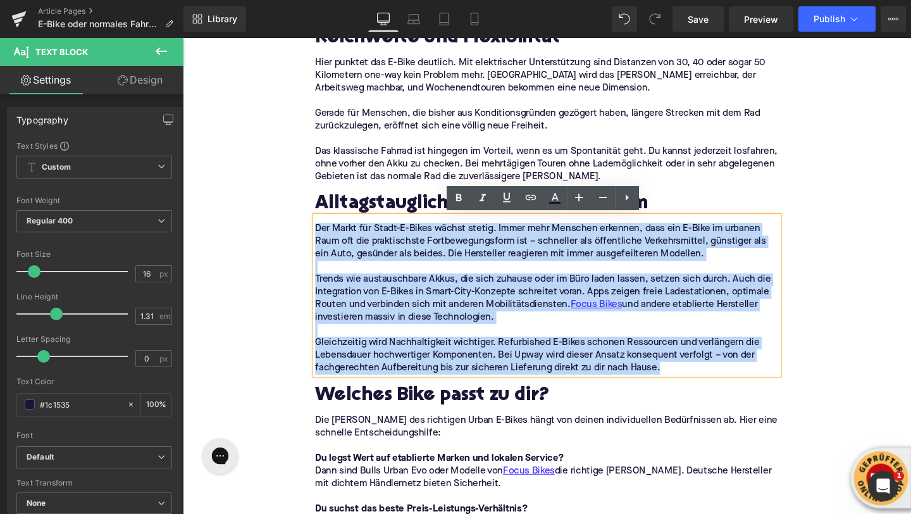
drag, startPoint x: 324, startPoint y: 240, endPoint x: 708, endPoint y: 389, distance: 411.4
click at [708, 389] on div "Der Markt für Stadt-E-Bikes wächst stetig. Immer mehr Menschen erkennen, dass e…" at bounding box center [565, 308] width 487 height 166
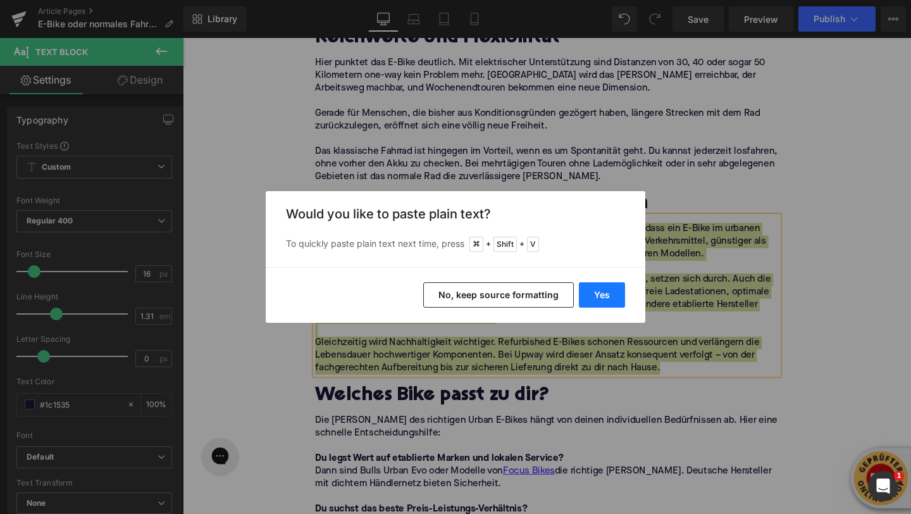
click at [602, 298] on button "Yes" at bounding box center [602, 294] width 46 height 25
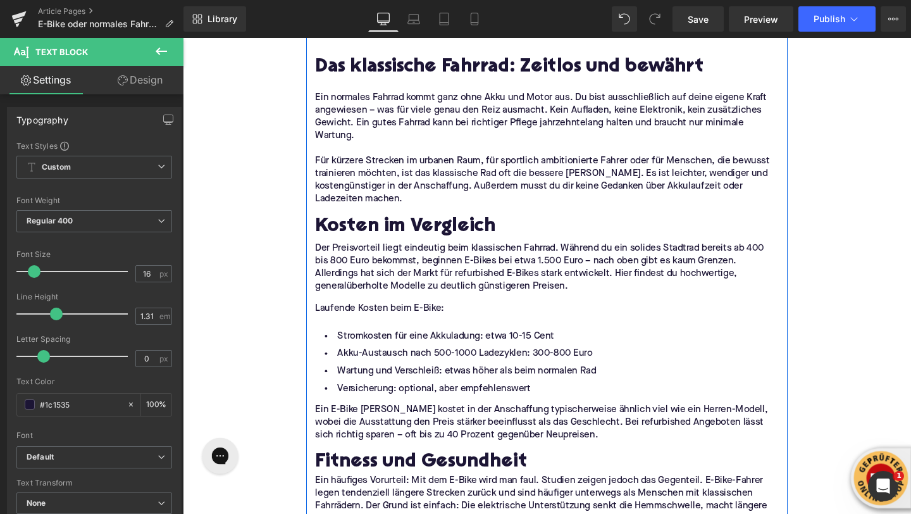
scroll to position [982, 0]
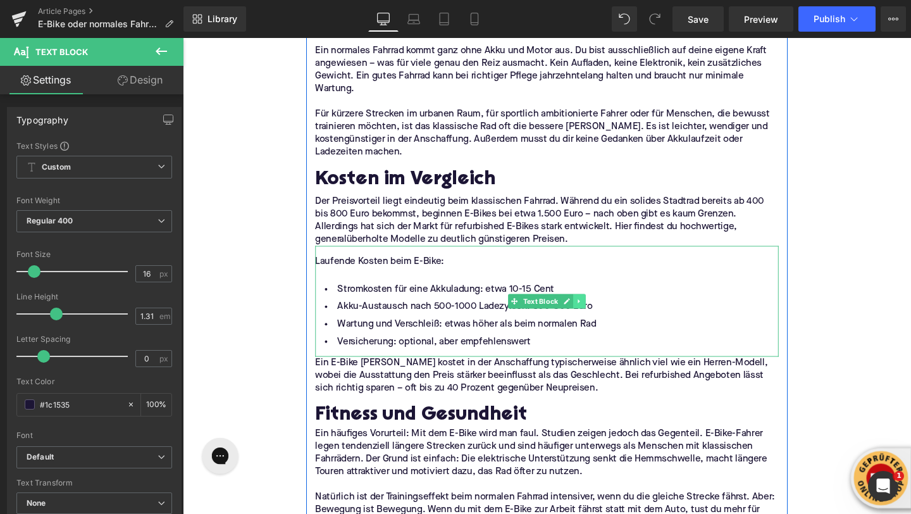
click at [601, 315] on icon at bounding box center [599, 315] width 7 height 8
click at [592, 315] on icon at bounding box center [593, 314] width 7 height 7
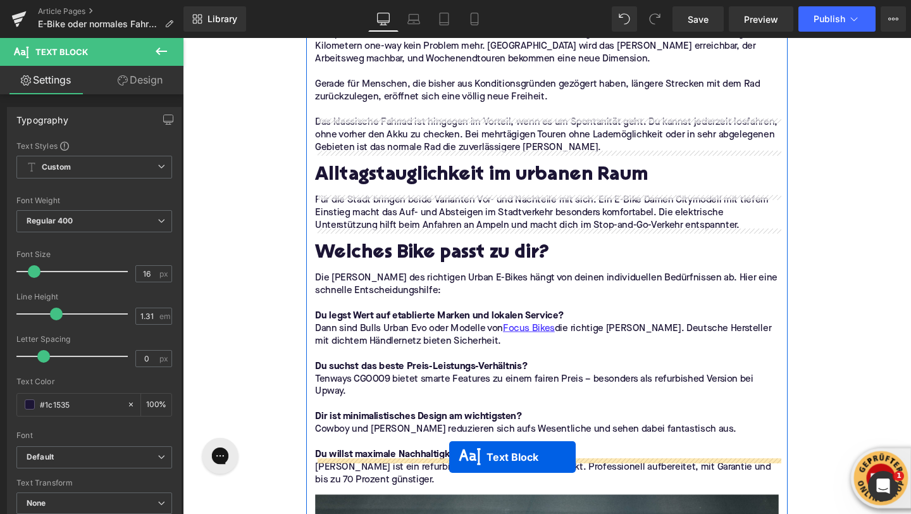
scroll to position [1748, 0]
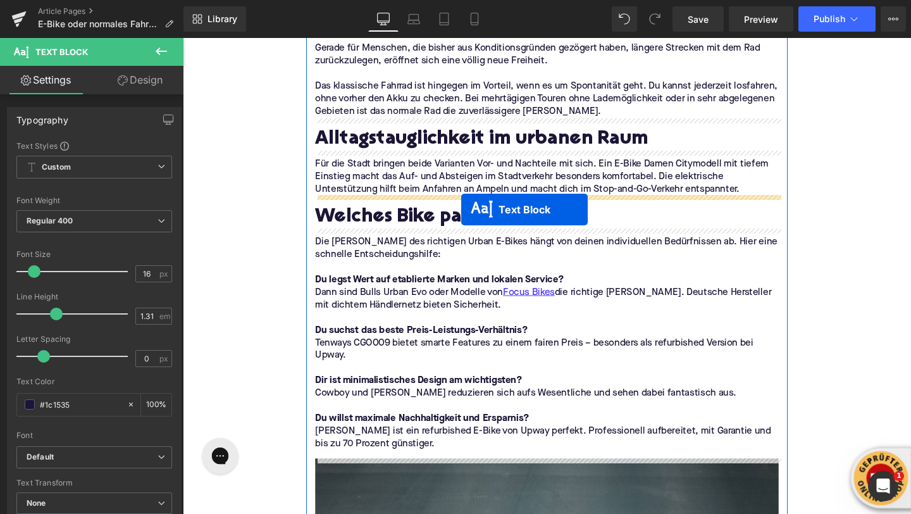
drag, startPoint x: 532, startPoint y: 147, endPoint x: 476, endPoint y: 218, distance: 90.5
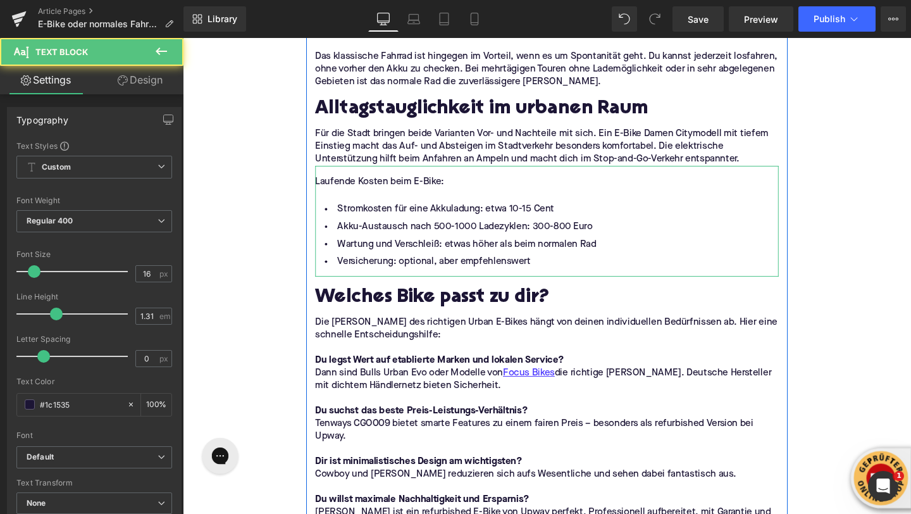
scroll to position [1716, 0]
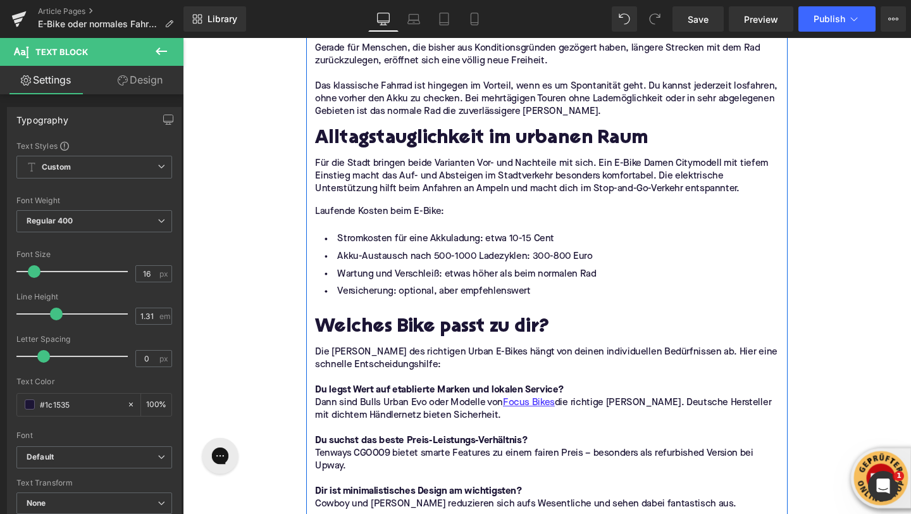
click at [376, 273] on li "Akku-Austausch nach 500-1000 Ladezyklen: 300-800 Euro" at bounding box center [565, 268] width 487 height 18
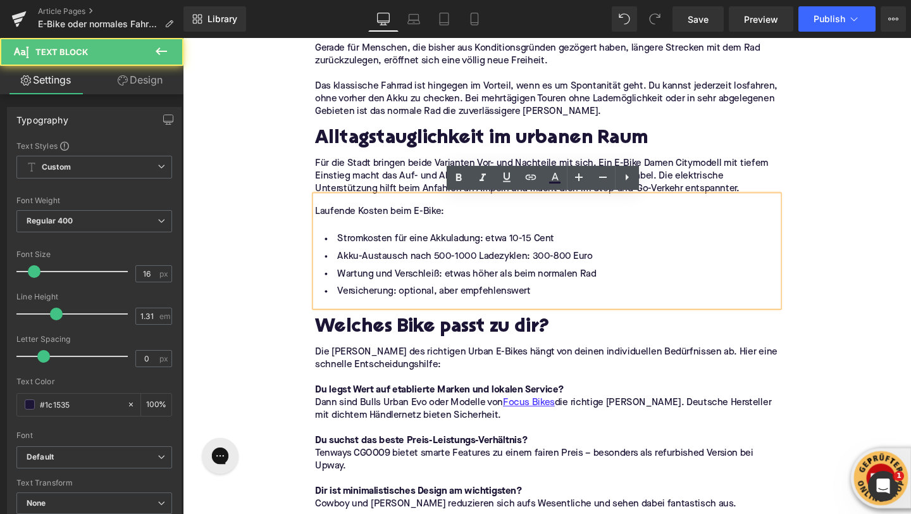
click at [475, 285] on li "Wartung und Verschleiß: etwas höher als beim normalen Rad" at bounding box center [565, 286] width 487 height 18
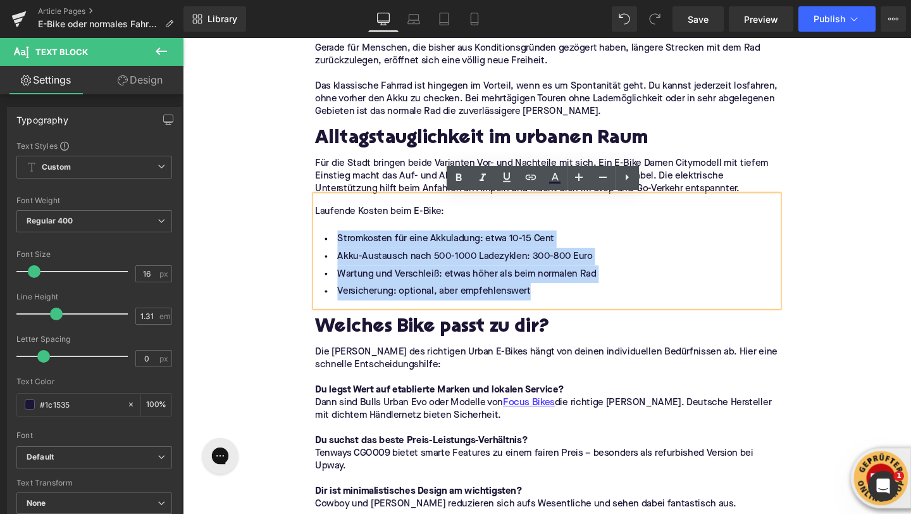
drag, startPoint x: 567, startPoint y: 312, endPoint x: 334, endPoint y: 254, distance: 239.9
click at [334, 254] on ul "Stromkosten für eine Akkuladung: etwa 10-15 Cent Akku-Austausch nach 500-1000 L…" at bounding box center [565, 277] width 487 height 73
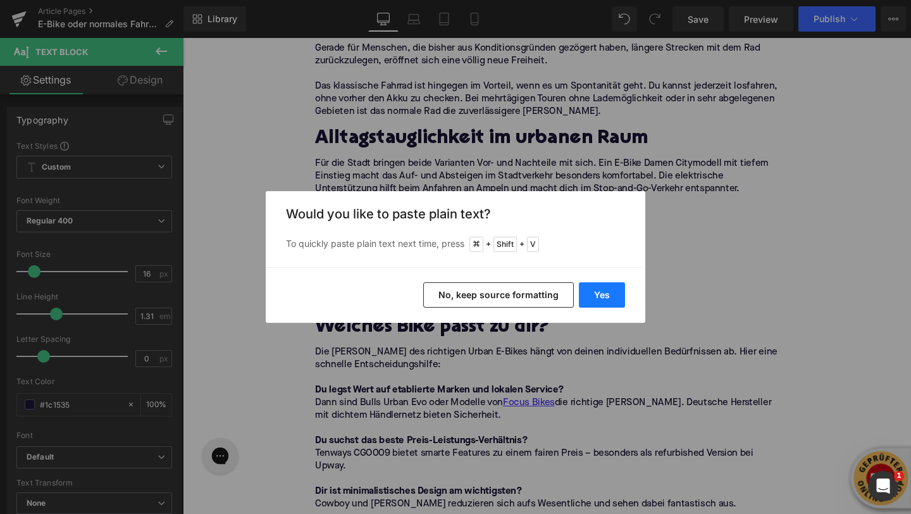
click at [596, 295] on button "Yes" at bounding box center [602, 294] width 46 height 25
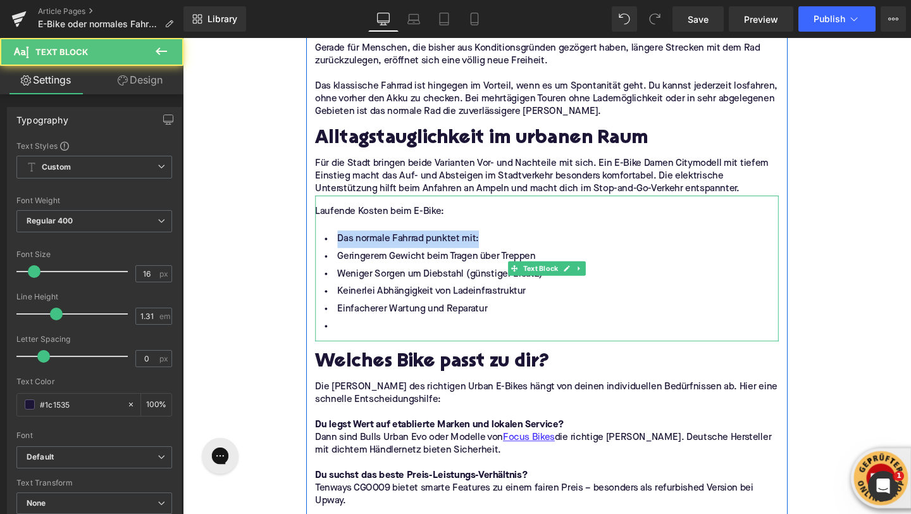
drag, startPoint x: 501, startPoint y: 246, endPoint x: 339, endPoint y: 241, distance: 162.1
click at [339, 241] on li "Das normale Fahrrad punktet mit:" at bounding box center [565, 250] width 487 height 18
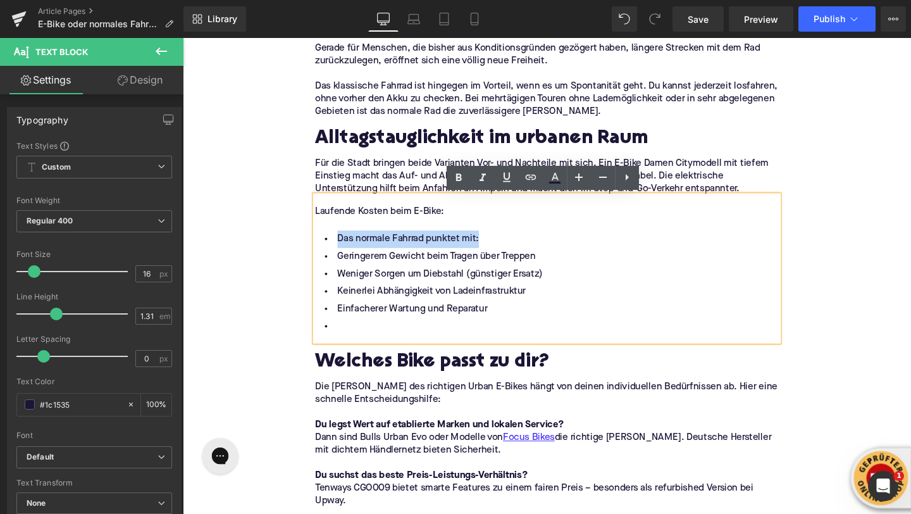
copy li "Das normale Fahrrad punktet mit:"
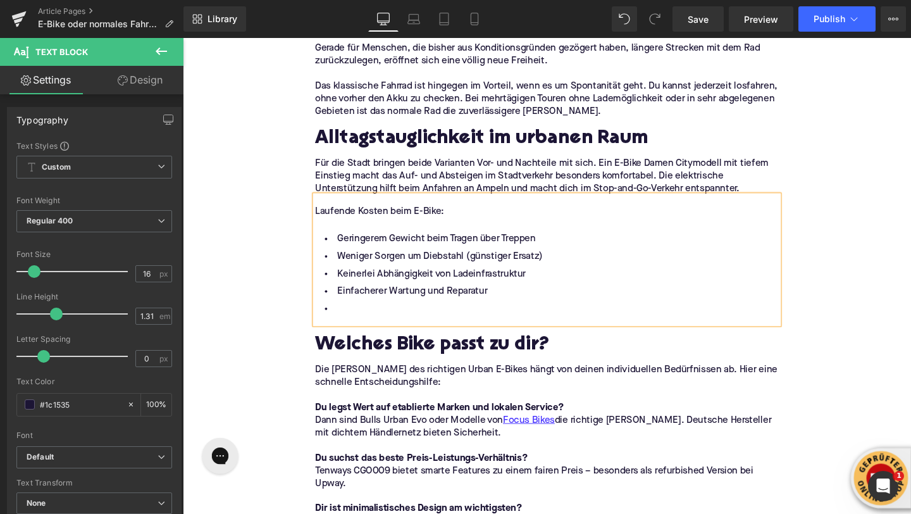
click at [346, 222] on div "Laufende Kosten beim E-Bike:" at bounding box center [565, 220] width 487 height 13
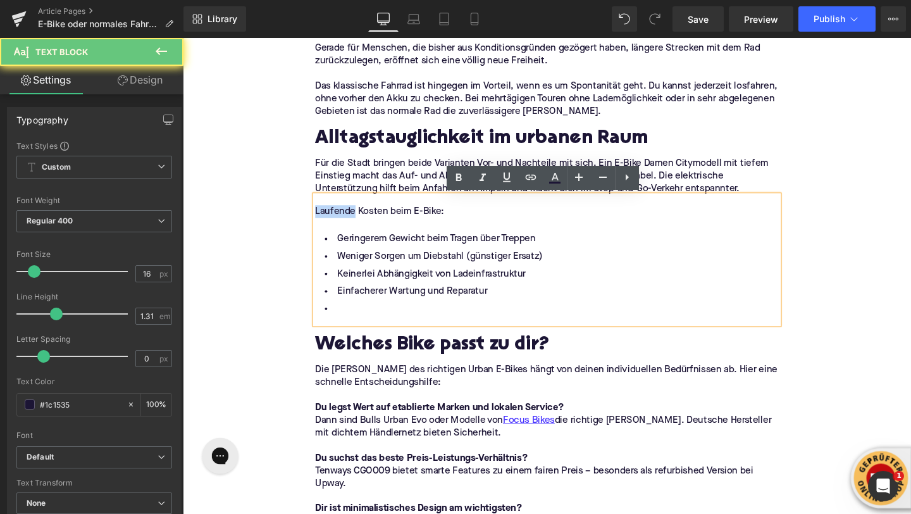
click at [346, 222] on div "Laufende Kosten beim E-Bike:" at bounding box center [565, 220] width 487 height 13
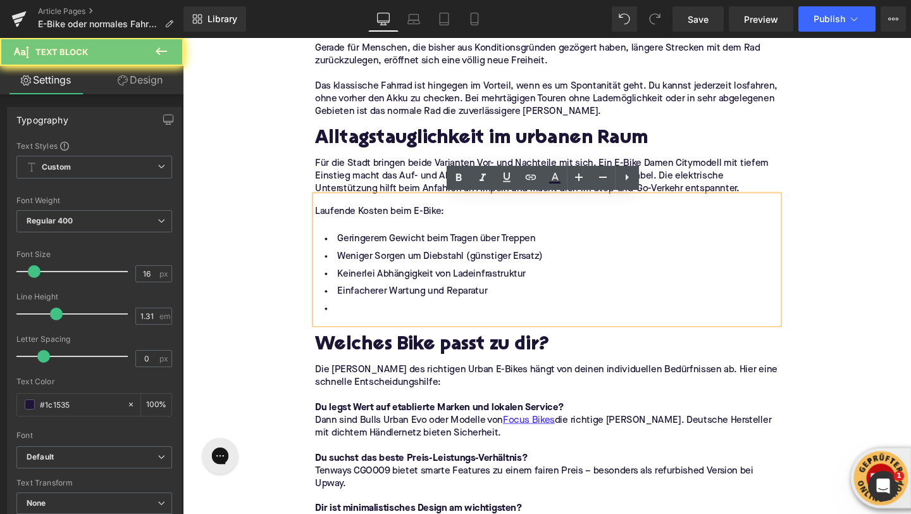
click at [346, 222] on div "Laufende Kosten beim E-Bike:" at bounding box center [565, 220] width 487 height 13
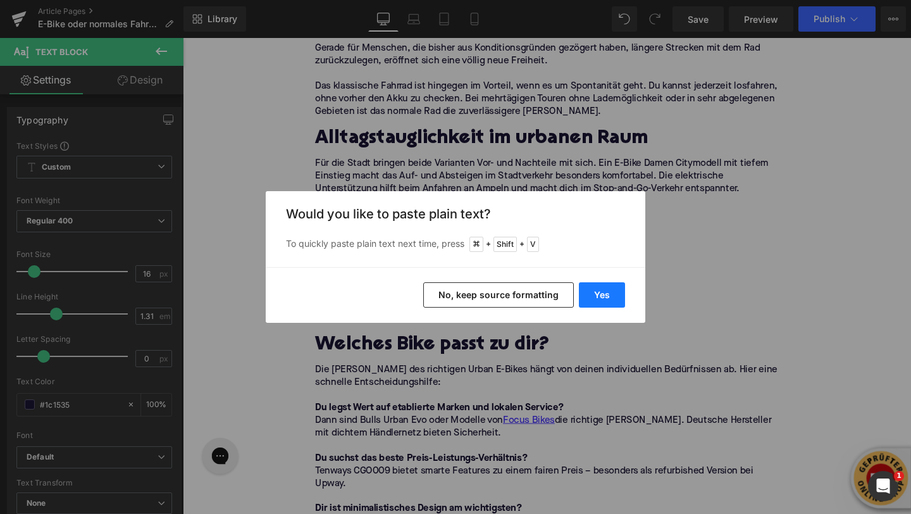
click at [596, 291] on button "Yes" at bounding box center [602, 294] width 46 height 25
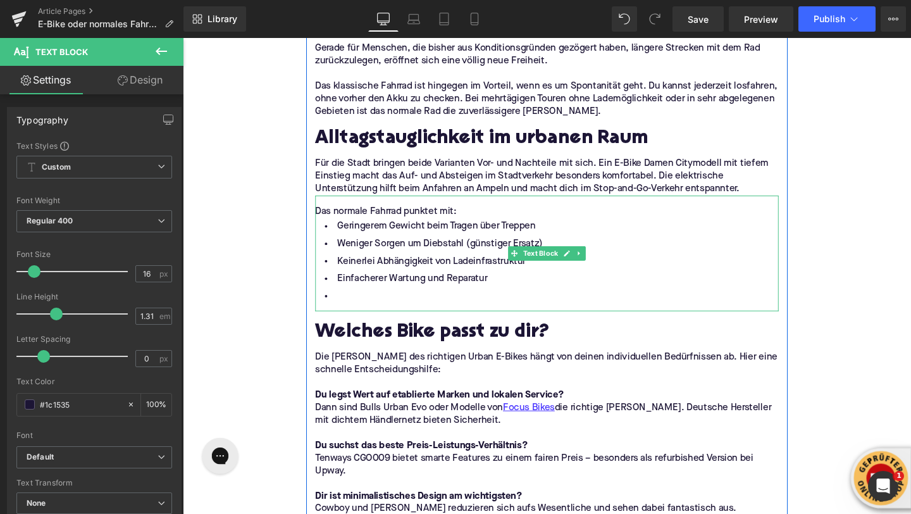
click at [489, 223] on div "Das normale Fahrrad punktet mit:" at bounding box center [565, 220] width 487 height 13
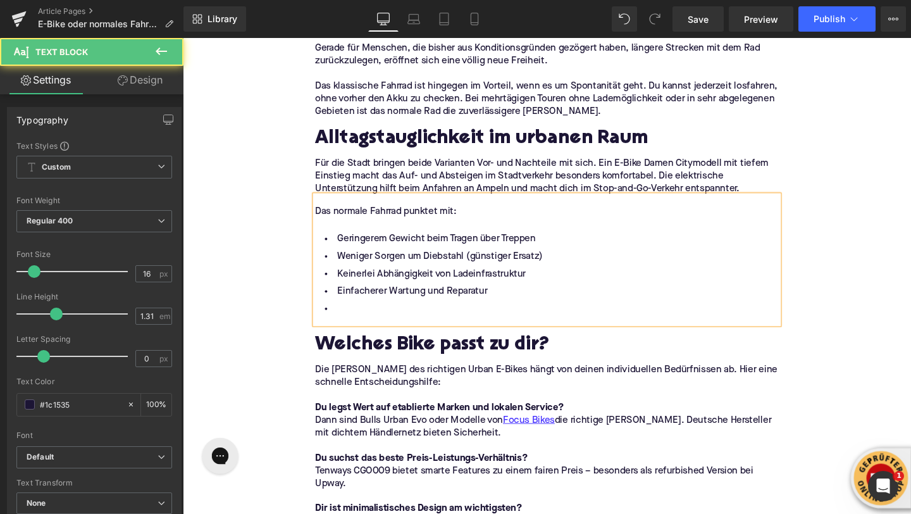
click at [411, 326] on li at bounding box center [565, 323] width 487 height 18
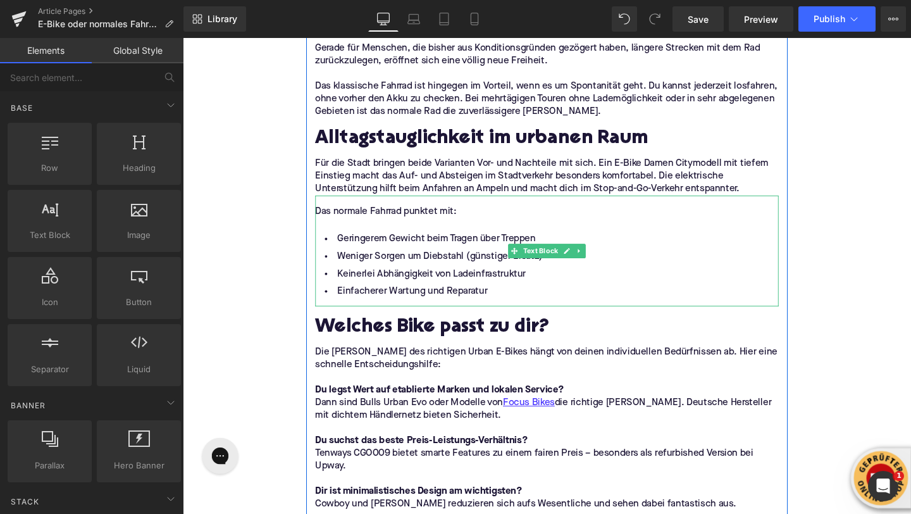
click at [377, 218] on div "Das normale Fahrrad punktet mit:" at bounding box center [565, 220] width 487 height 13
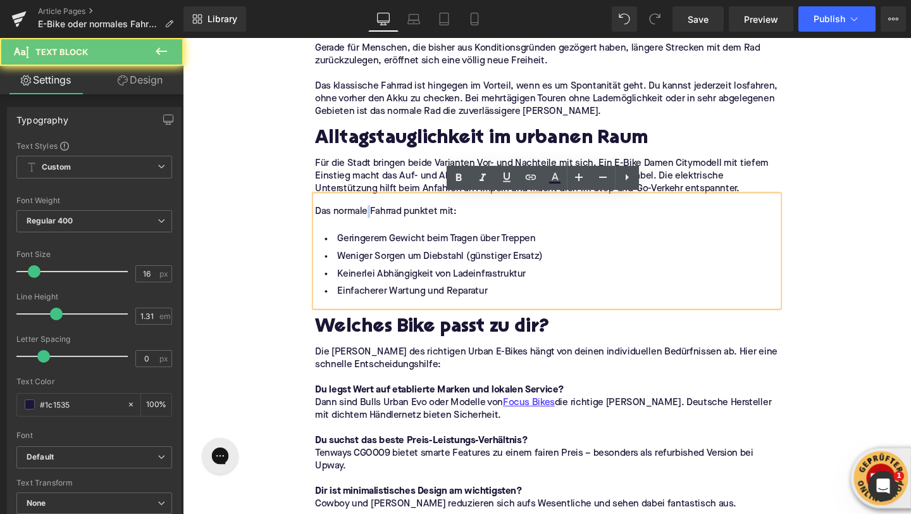
click at [377, 218] on div "Das normale Fahrrad punktet mit:" at bounding box center [565, 220] width 487 height 13
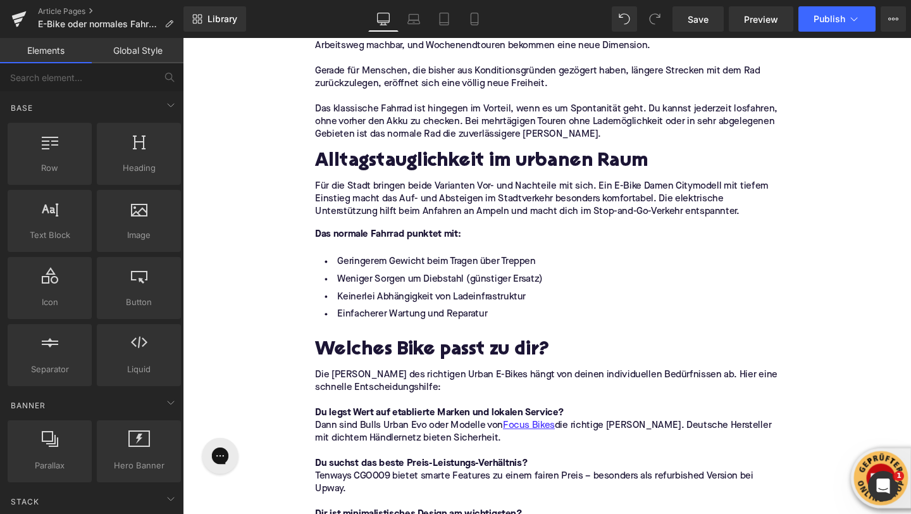
scroll to position [1697, 0]
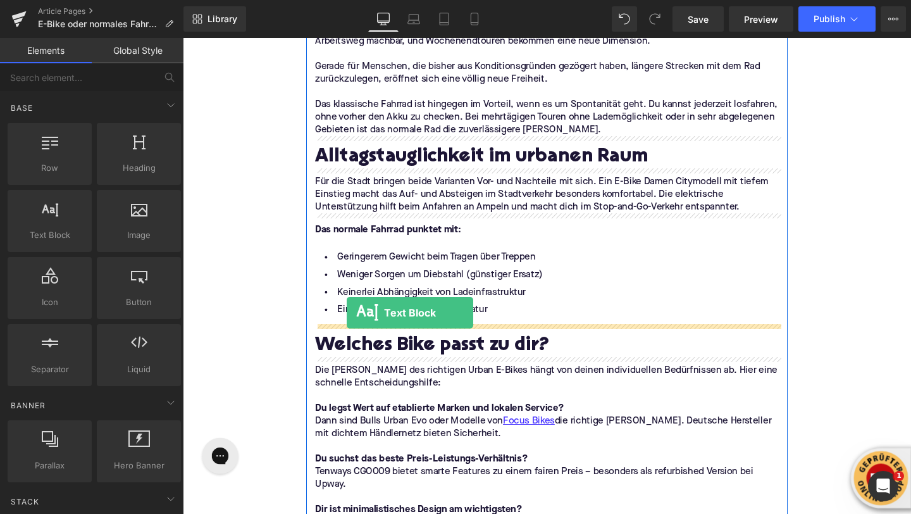
drag, startPoint x: 207, startPoint y: 259, endPoint x: 356, endPoint y: 323, distance: 162.1
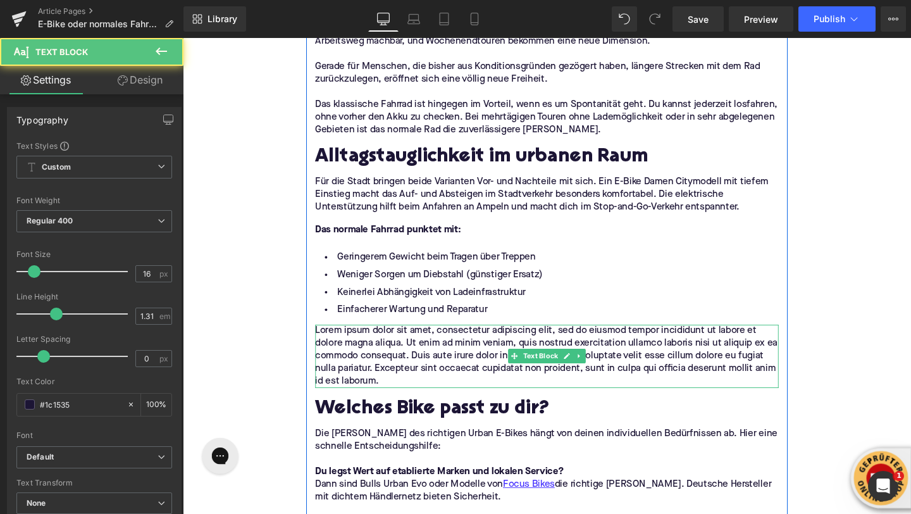
click at [365, 358] on p "Lorem ipsum dolor sit amet, consectetur adipiscing elit, sed do eiusmod tempor …" at bounding box center [565, 372] width 487 height 66
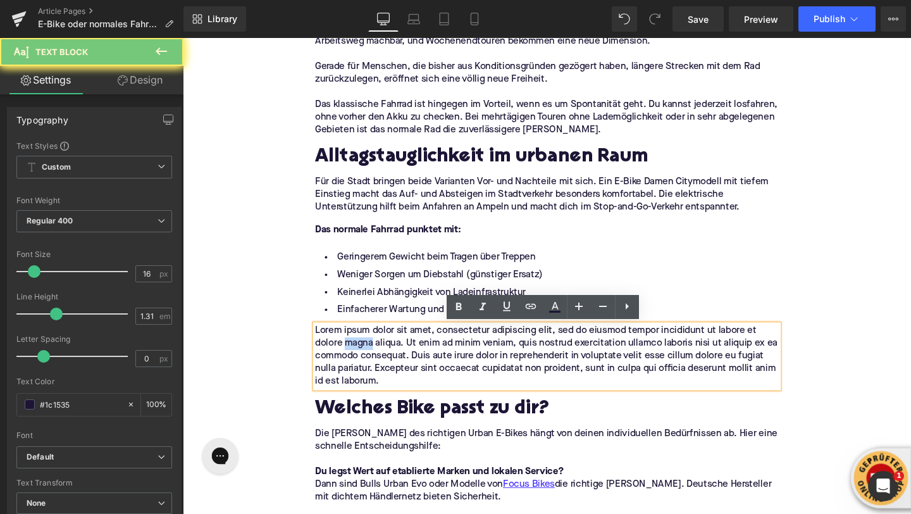
click at [365, 358] on p "Lorem ipsum dolor sit amet, consectetur adipiscing elit, sed do eiusmod tempor …" at bounding box center [565, 372] width 487 height 66
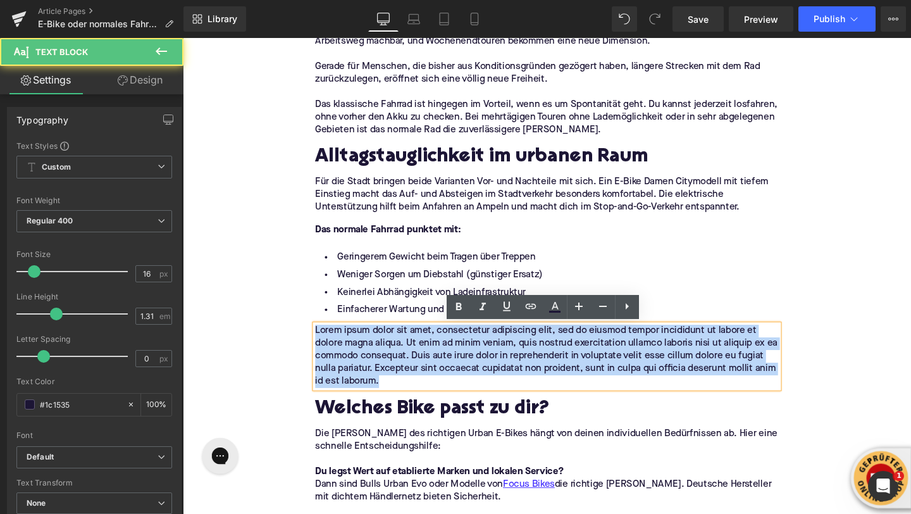
click at [365, 358] on p "Lorem ipsum dolor sit amet, consectetur adipiscing elit, sed do eiusmod tempor …" at bounding box center [565, 372] width 487 height 66
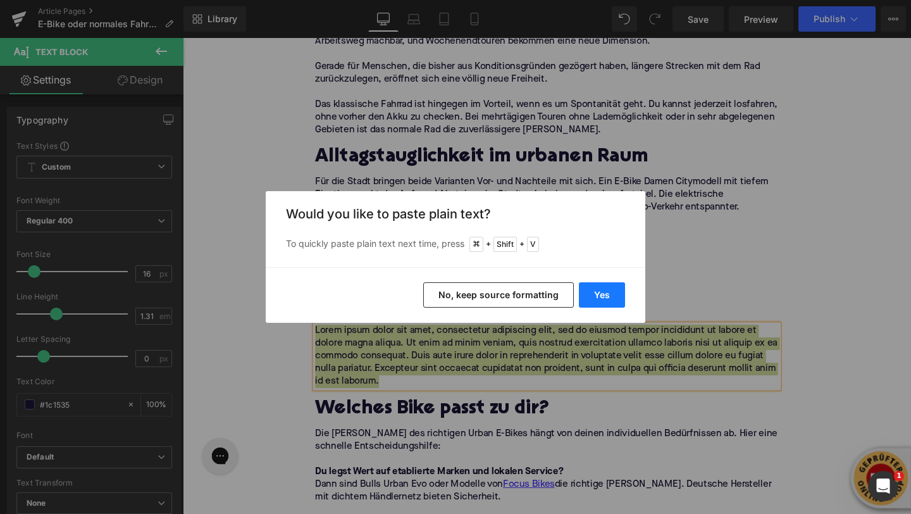
click at [604, 294] on button "Yes" at bounding box center [602, 294] width 46 height 25
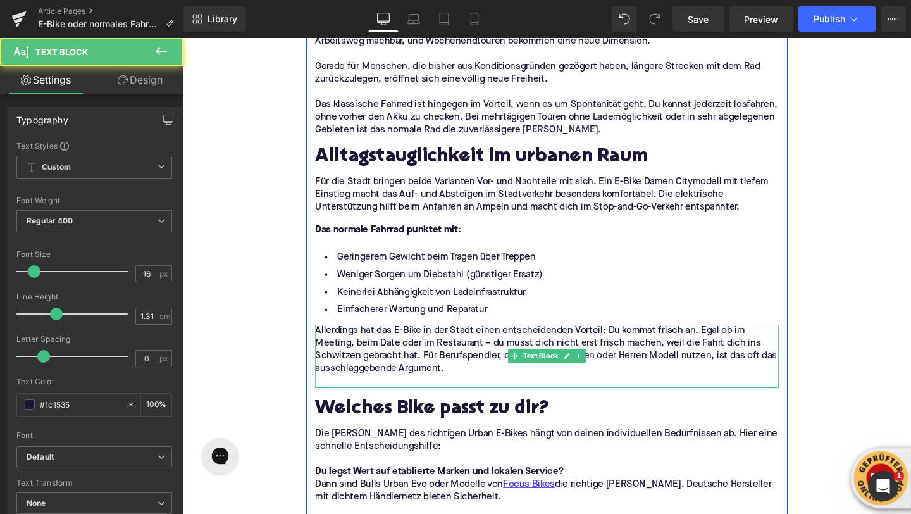
click at [428, 396] on p at bounding box center [565, 398] width 487 height 13
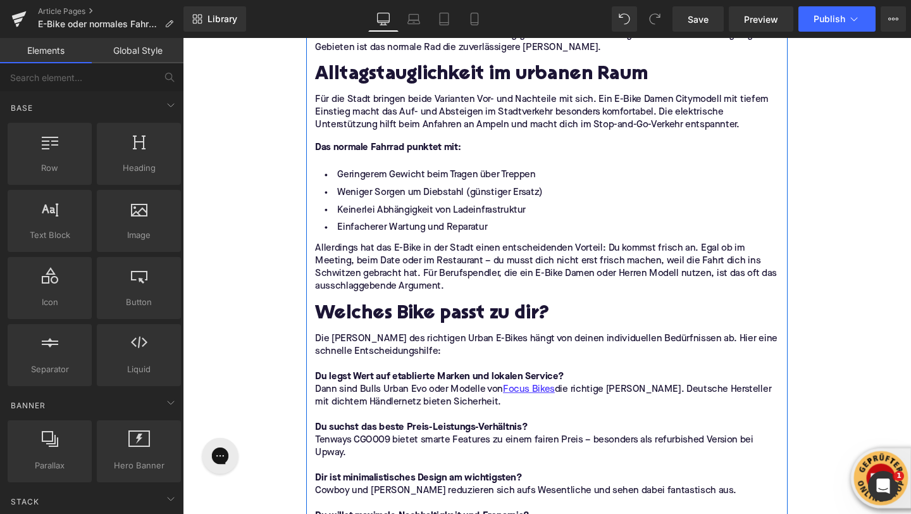
scroll to position [1803, 0]
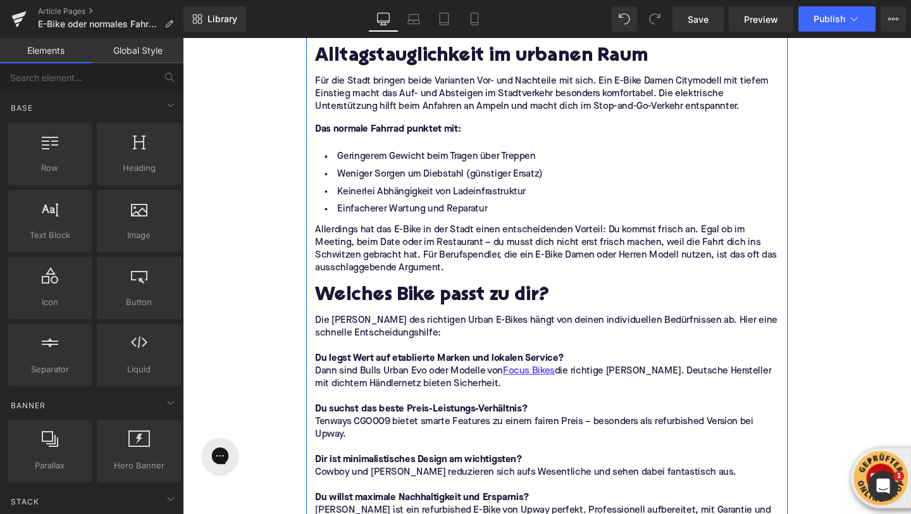
click at [345, 306] on h2 "Welches Bike passt zu dir?" at bounding box center [565, 309] width 487 height 23
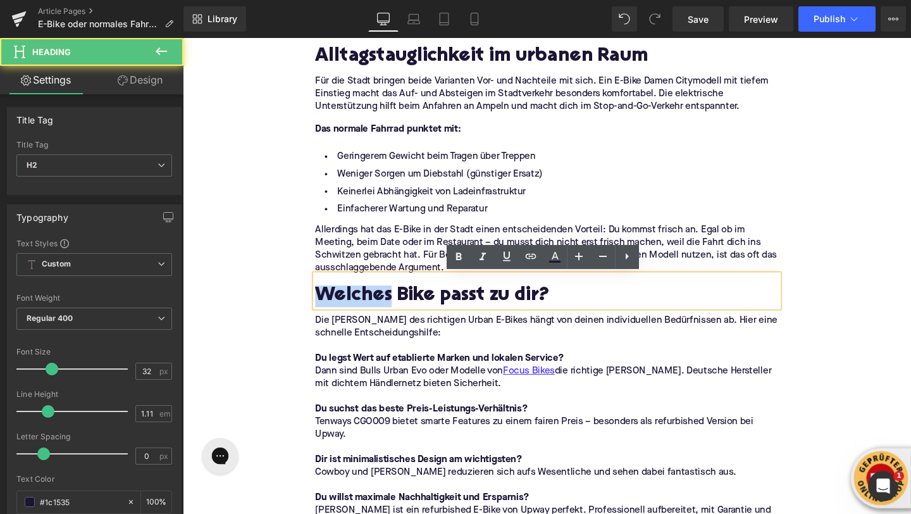
click at [345, 306] on h2 "Welches Bike passt zu dir?" at bounding box center [565, 309] width 487 height 23
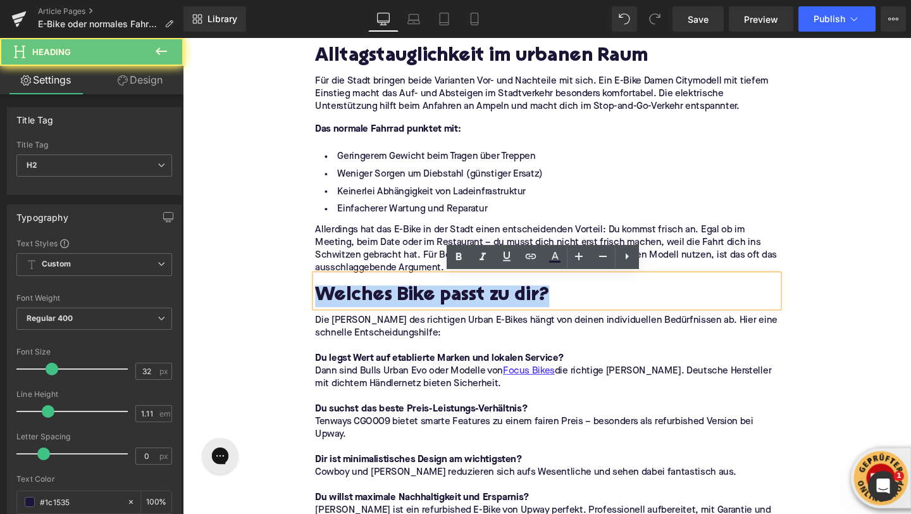
click at [345, 306] on h2 "Welches Bike passt zu dir?" at bounding box center [565, 309] width 487 height 23
paste div
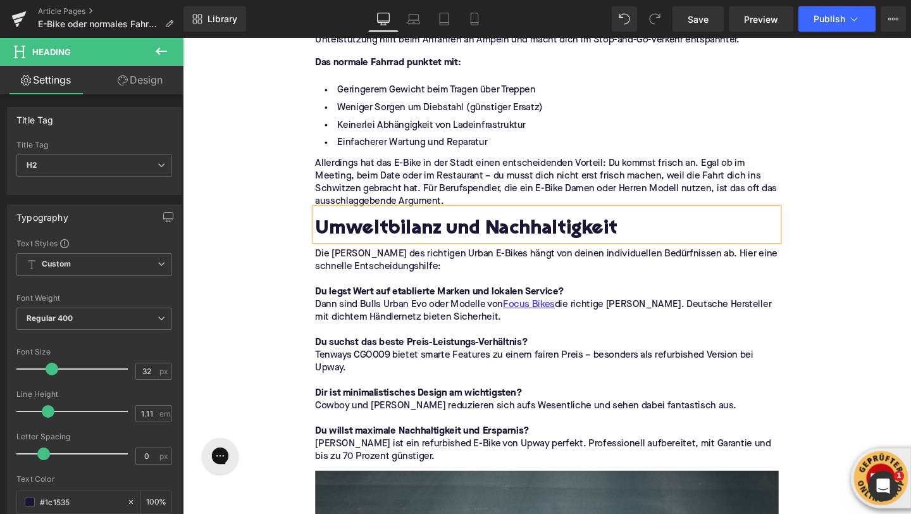
scroll to position [1879, 0]
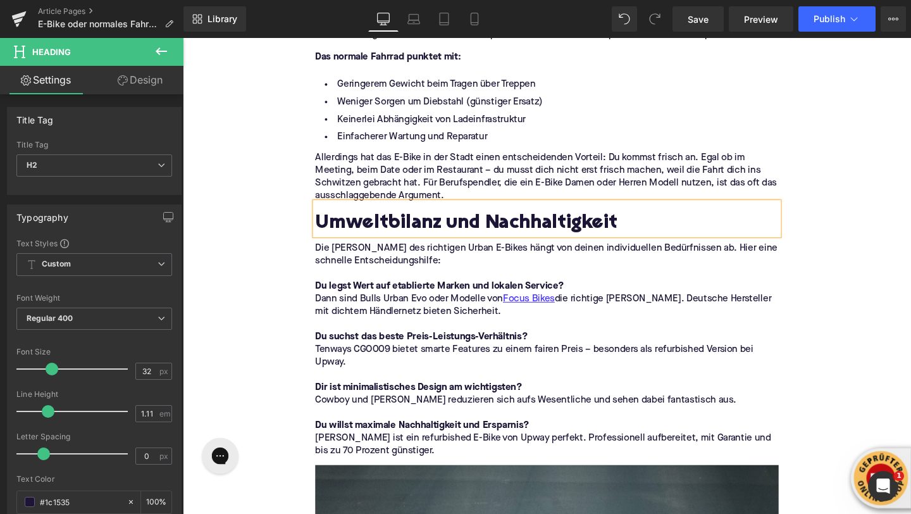
click at [403, 335] on p at bounding box center [565, 338] width 487 height 13
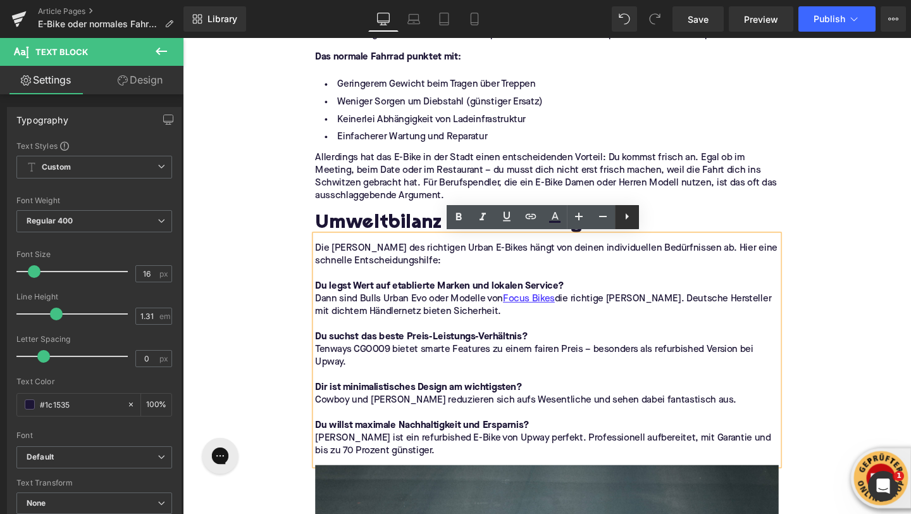
click at [622, 218] on icon at bounding box center [627, 216] width 15 height 15
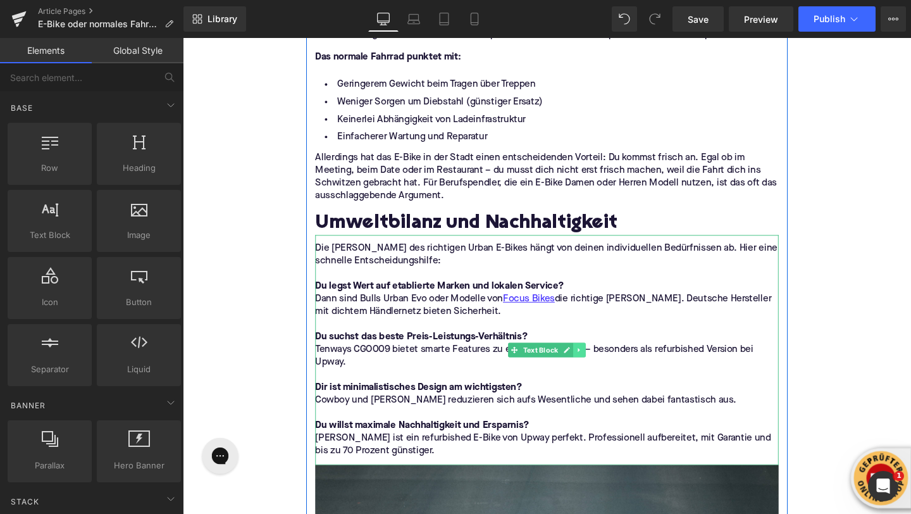
click at [603, 364] on icon at bounding box center [599, 366] width 7 height 8
click at [606, 368] on icon at bounding box center [606, 365] width 7 height 7
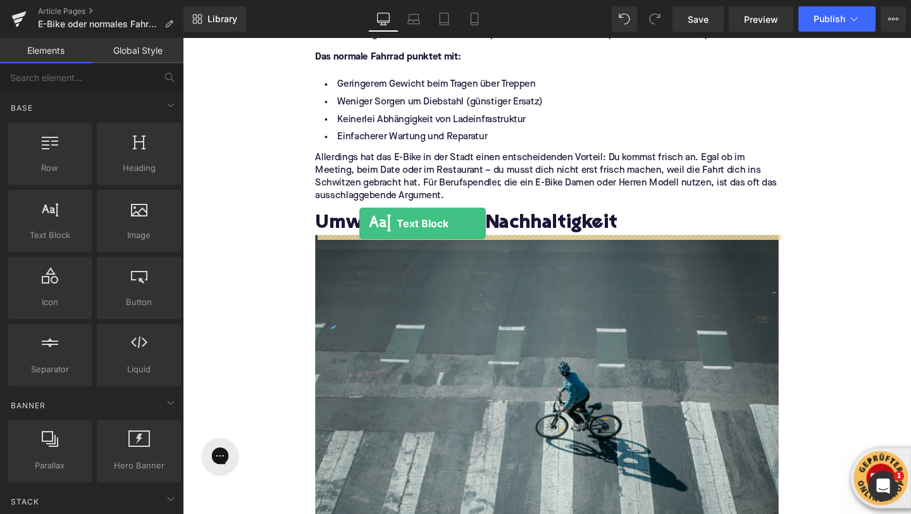
drag, startPoint x: 229, startPoint y: 257, endPoint x: 368, endPoint y: 237, distance: 140.7
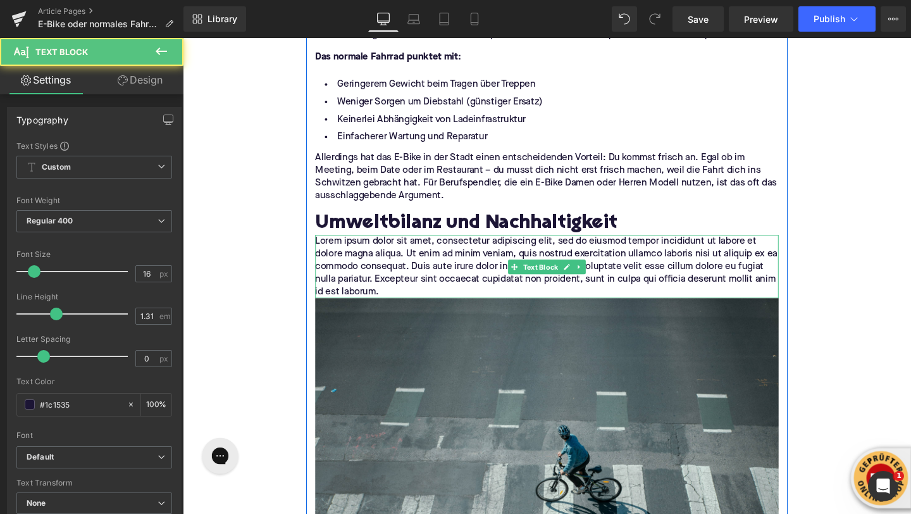
click at [401, 272] on p "Lorem ipsum dolor sit amet, consectetur adipiscing elit, sed do eiusmod tempor …" at bounding box center [565, 278] width 487 height 66
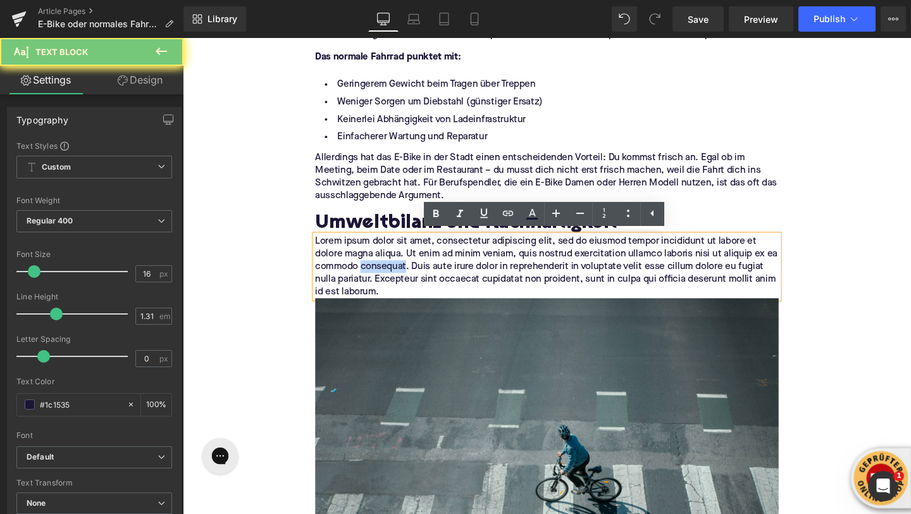
click at [401, 272] on p "Lorem ipsum dolor sit amet, consectetur adipiscing elit, sed do eiusmod tempor …" at bounding box center [565, 278] width 487 height 66
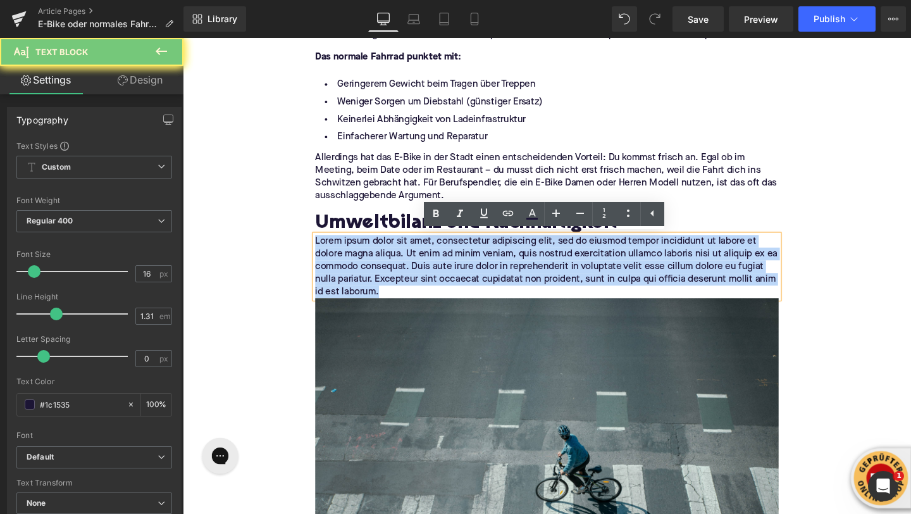
click at [401, 272] on p "Lorem ipsum dolor sit amet, consectetur adipiscing elit, sed do eiusmod tempor …" at bounding box center [565, 278] width 487 height 66
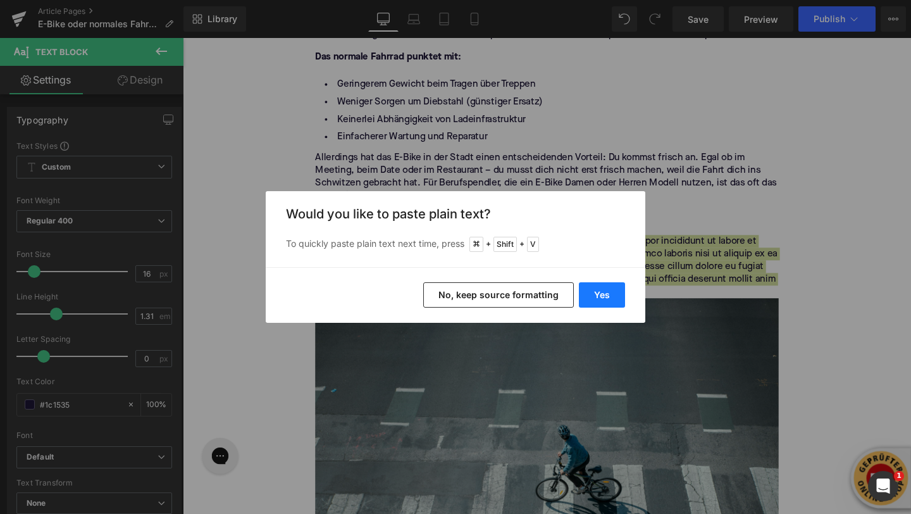
click at [608, 297] on button "Yes" at bounding box center [602, 294] width 46 height 25
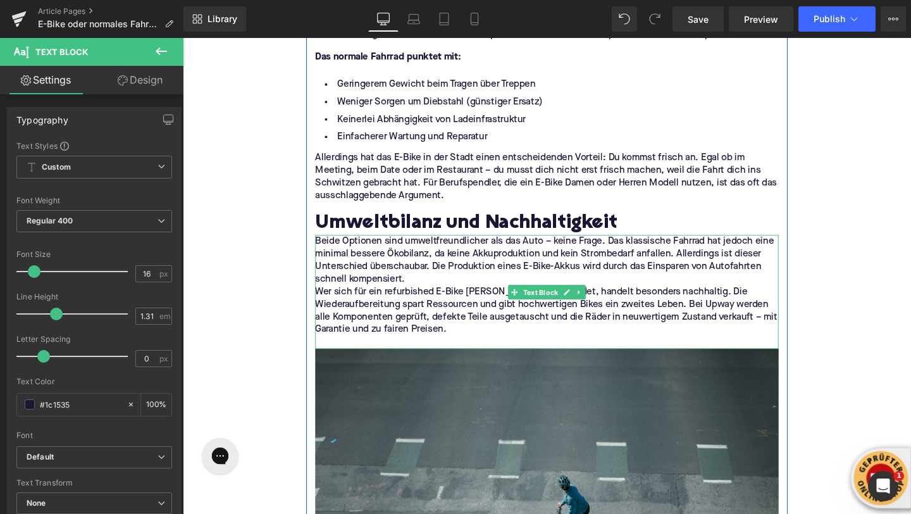
click at [423, 284] on p "Beide Optionen sind umweltfreundlicher als das Auto – keine Frage. Das klassisc…" at bounding box center [565, 271] width 487 height 53
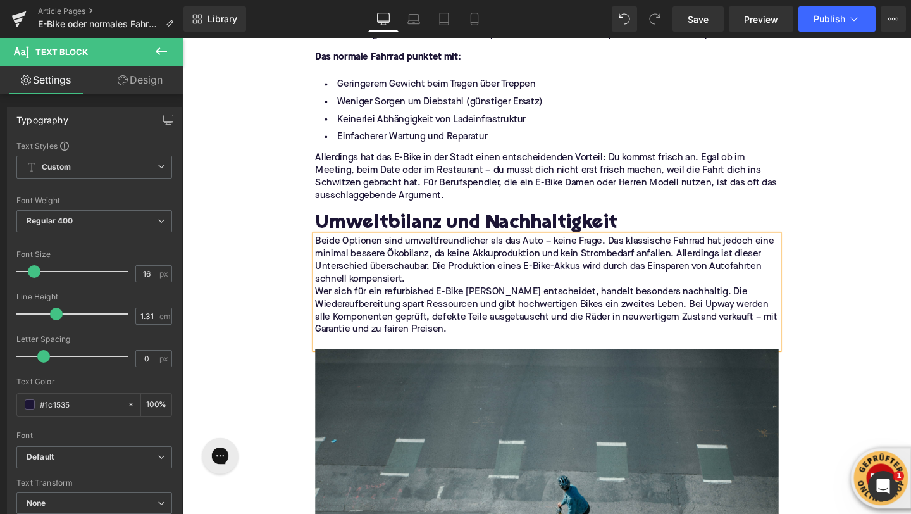
click at [427, 295] on p "Beide Optionen sind umweltfreundlicher als das Auto – keine Frage. Das klassisc…" at bounding box center [565, 271] width 487 height 53
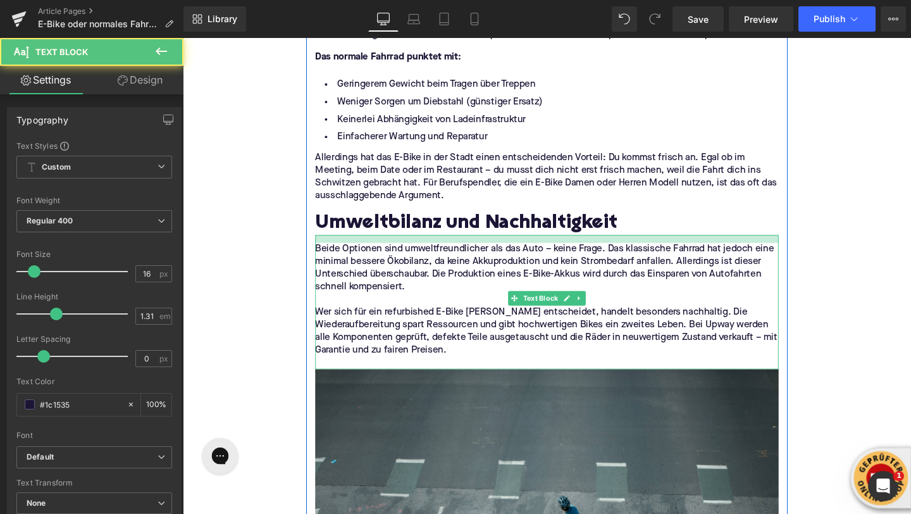
drag, startPoint x: 336, startPoint y: 246, endPoint x: 335, endPoint y: 254, distance: 8.3
click at [335, 254] on div "Beide Optionen sind umweltfreundlicher als das Auto – keine Frage. Das klassisc…" at bounding box center [565, 315] width 487 height 141
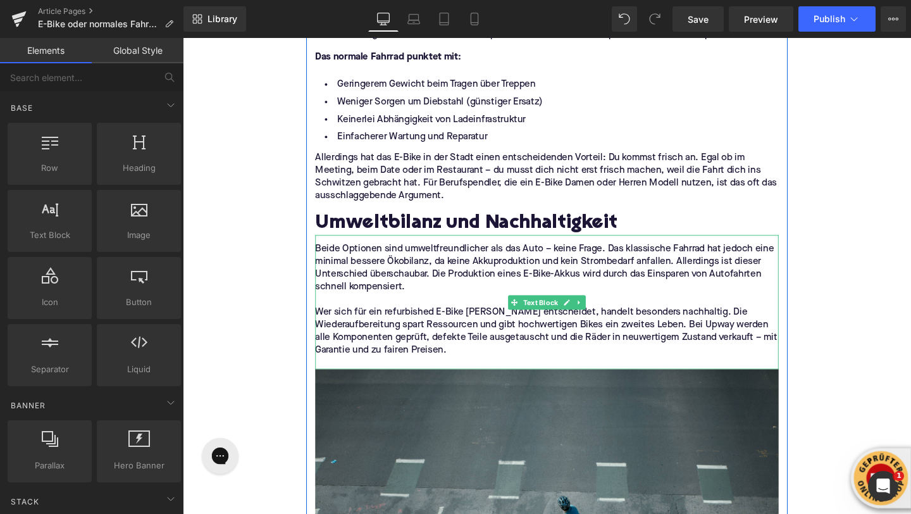
click at [389, 375] on p at bounding box center [565, 379] width 487 height 13
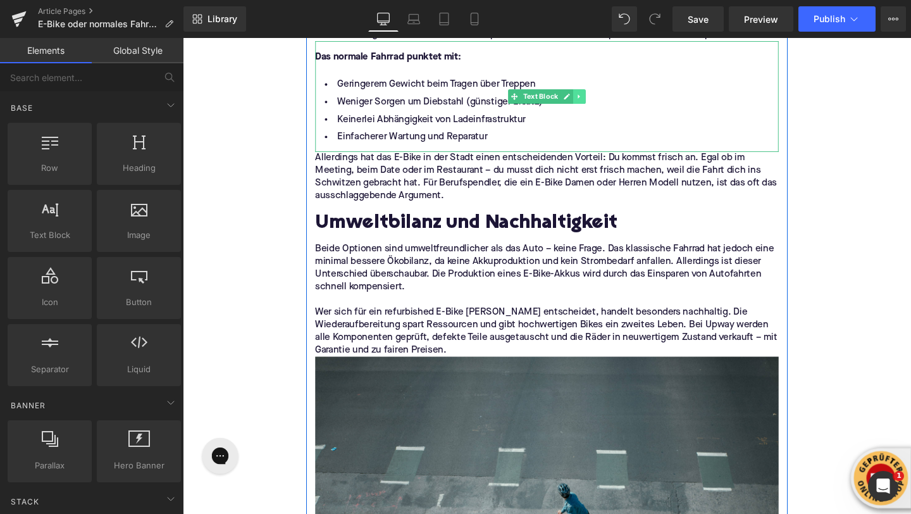
click at [601, 97] on icon at bounding box center [599, 100] width 7 height 8
click at [595, 100] on icon at bounding box center [593, 99] width 7 height 7
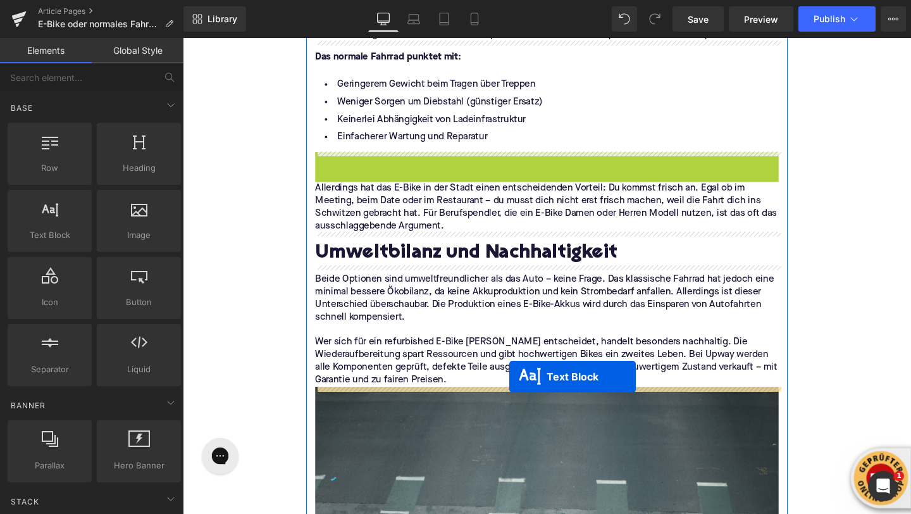
drag, startPoint x: 528, startPoint y: 218, endPoint x: 526, endPoint y: 391, distance: 172.8
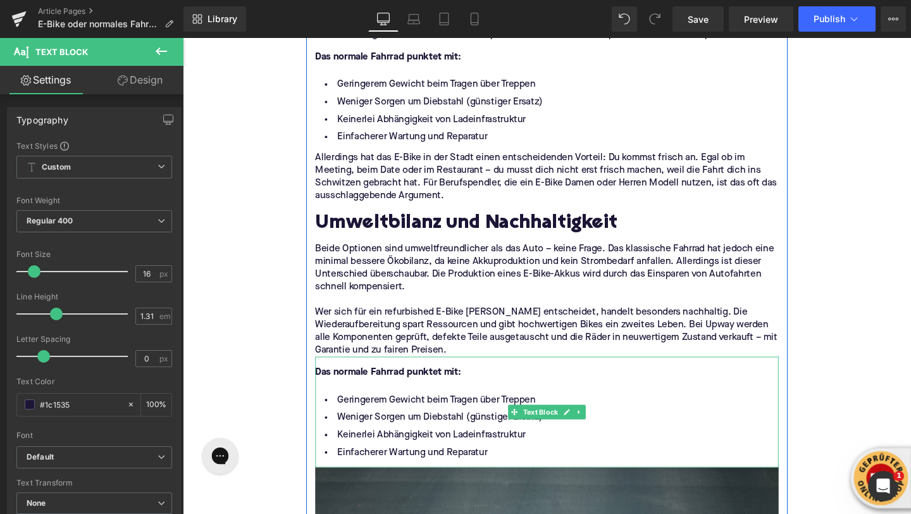
click at [428, 441] on li "Weniger Sorgen um Diebstahl (günstiger Ersatz)" at bounding box center [565, 437] width 487 height 18
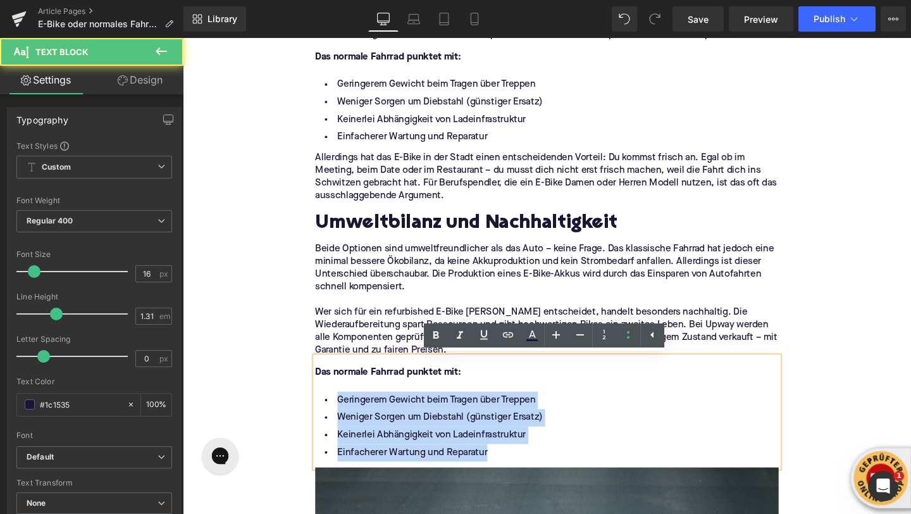
drag, startPoint x: 504, startPoint y: 474, endPoint x: 330, endPoint y: 427, distance: 180.4
click at [330, 427] on ul "Geringerem Gewicht beim Tragen über Treppen Weniger Sorgen um Diebstahl (günsti…" at bounding box center [565, 446] width 487 height 73
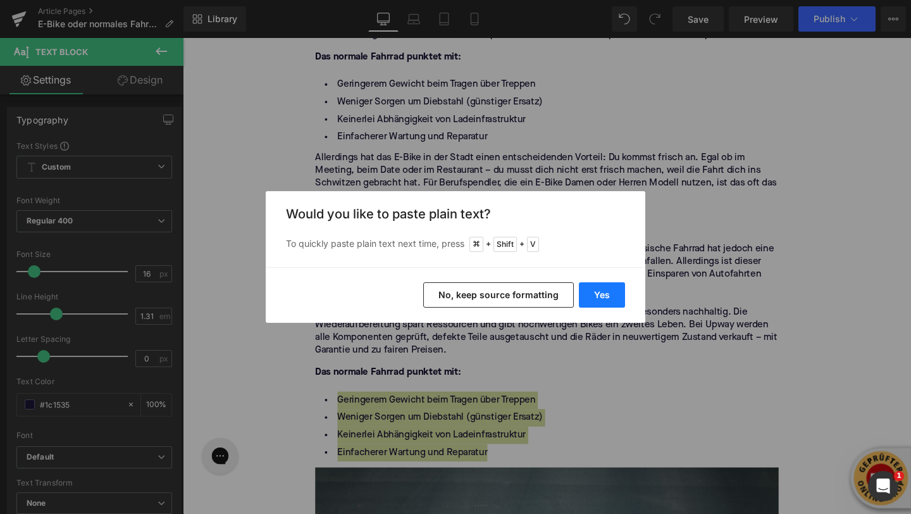
click at [600, 296] on button "Yes" at bounding box center [602, 294] width 46 height 25
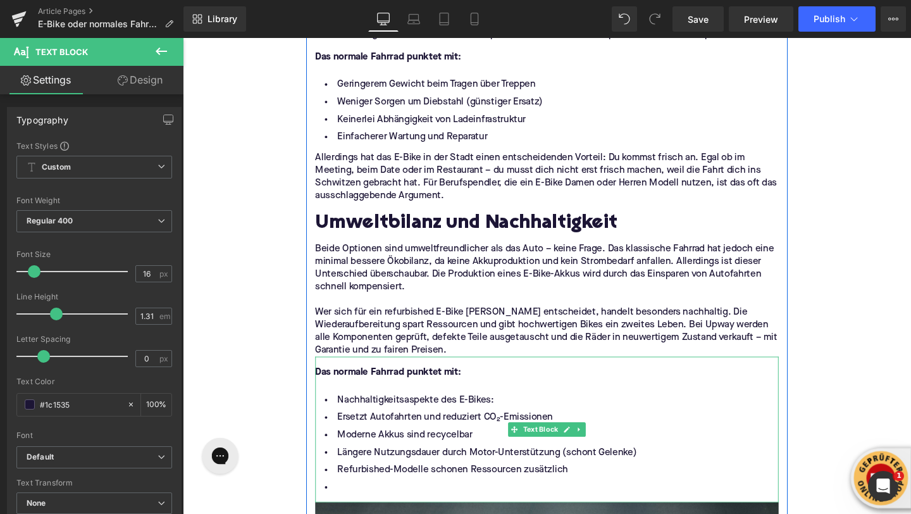
click at [400, 494] on li "Refurbished-Modelle schonen Ressourcen zusätzlich" at bounding box center [565, 492] width 487 height 18
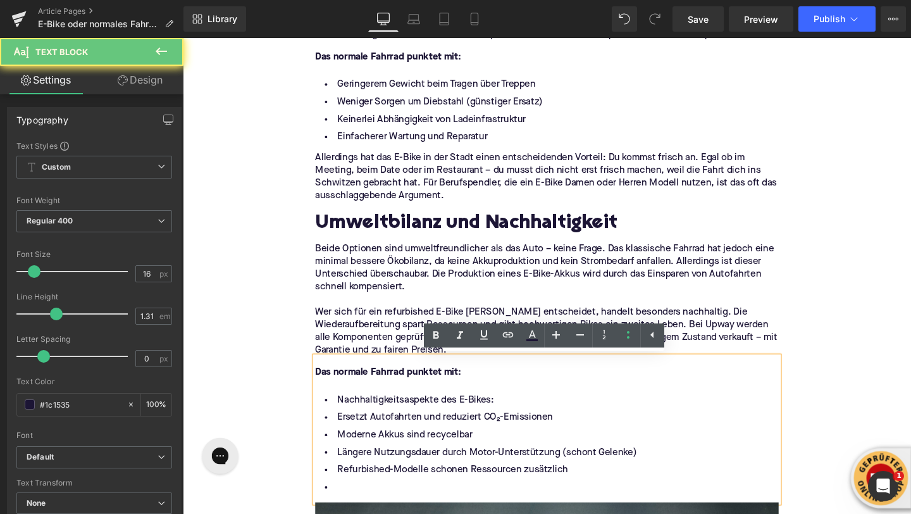
click at [385, 508] on li at bounding box center [565, 510] width 487 height 18
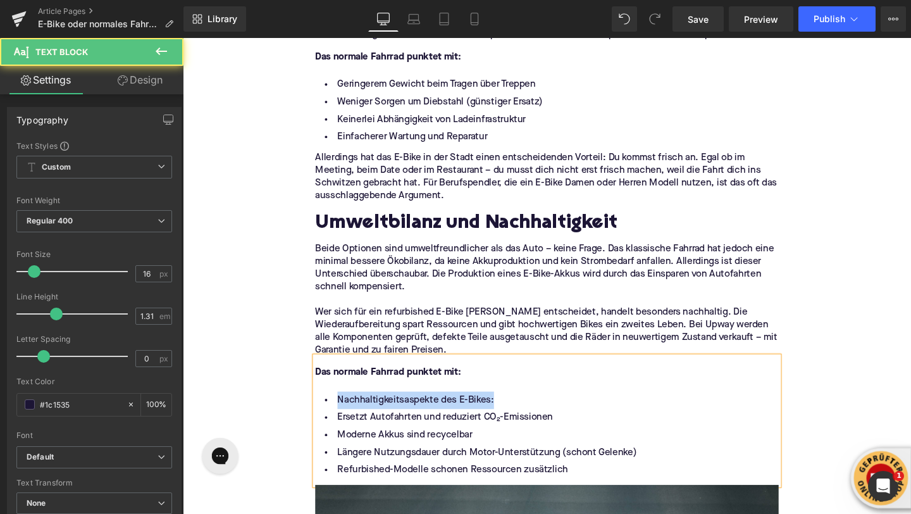
drag, startPoint x: 346, startPoint y: 417, endPoint x: 518, endPoint y: 415, distance: 172.8
click at [519, 415] on li "Nachhaltigkeitsaspekte des E-Bikes:" at bounding box center [565, 419] width 487 height 18
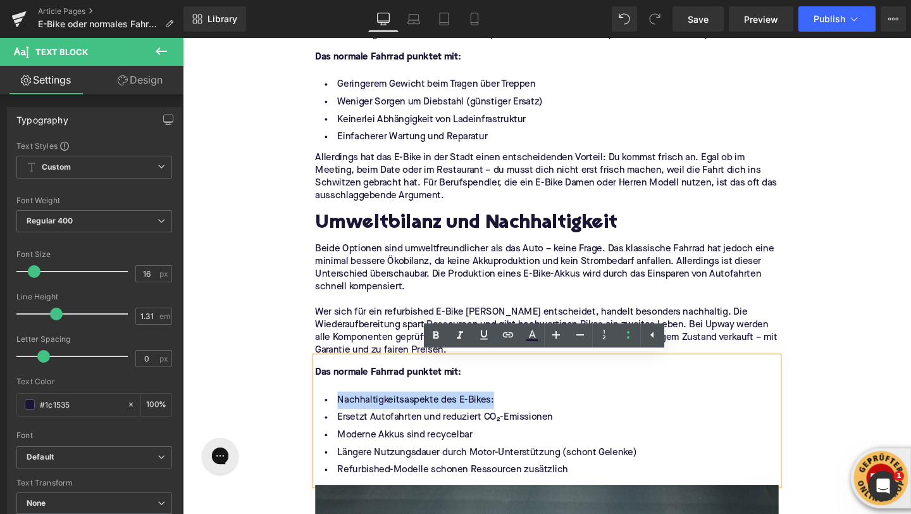
copy li "Nachhaltigkeitsaspekte des E-Bikes:"
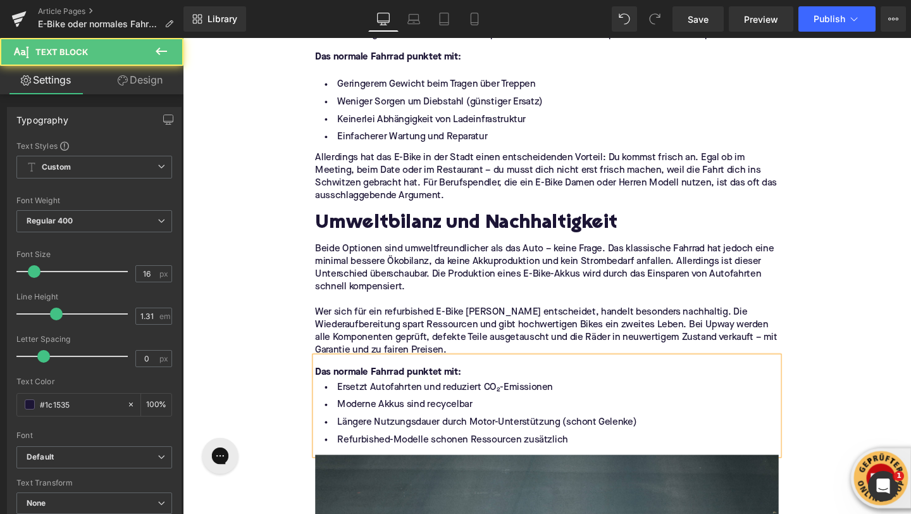
click at [465, 389] on strong "Das normale Fahrrad punktet mit:" at bounding box center [398, 389] width 153 height 10
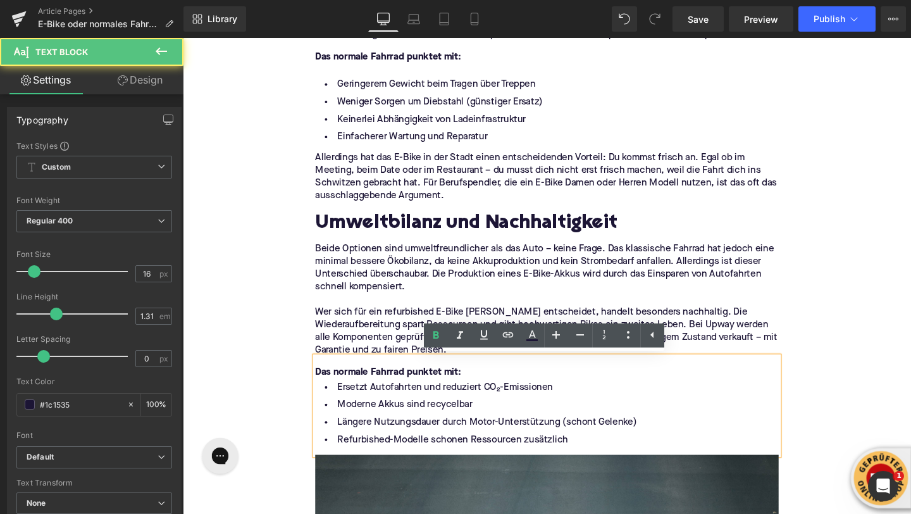
click at [465, 389] on strong "Das normale Fahrrad punktet mit:" at bounding box center [398, 389] width 153 height 10
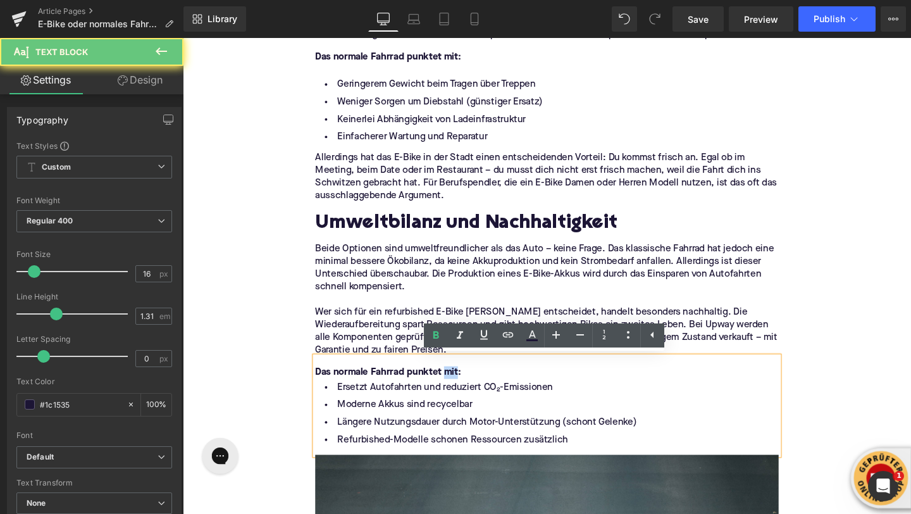
click at [465, 389] on strong "Das normale Fahrrad punktet mit:" at bounding box center [398, 389] width 153 height 10
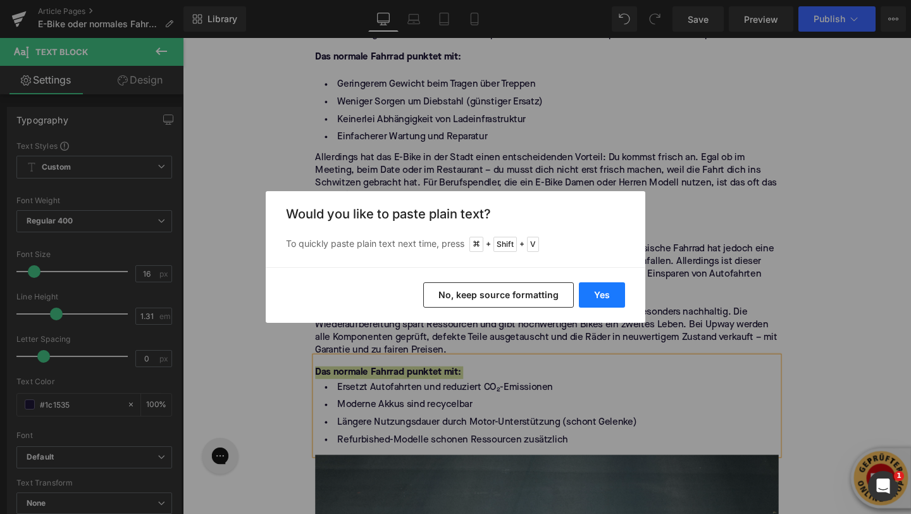
click at [605, 298] on button "Yes" at bounding box center [602, 294] width 46 height 25
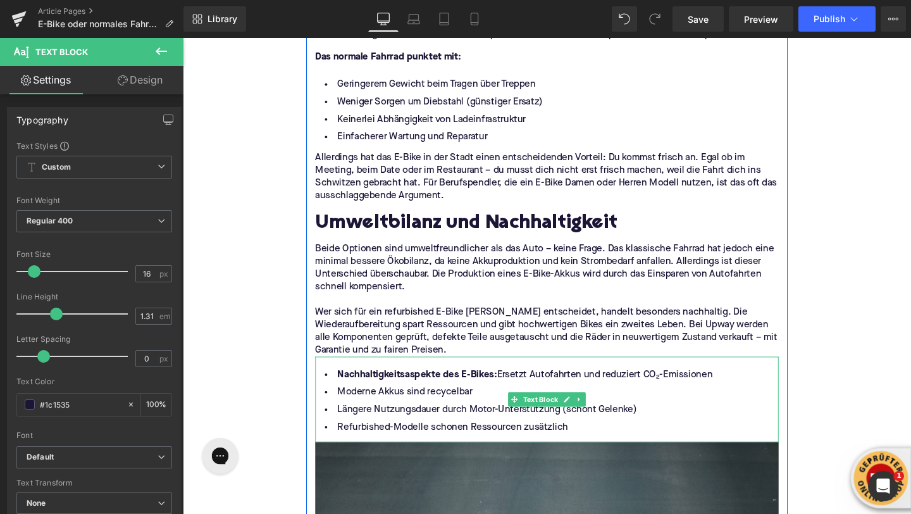
click at [515, 394] on li "Nachhaltigkeitsaspekte des E-Bikes: Ersetzt Autofahrten und reduziert CO₂-Emiss…" at bounding box center [565, 392] width 487 height 18
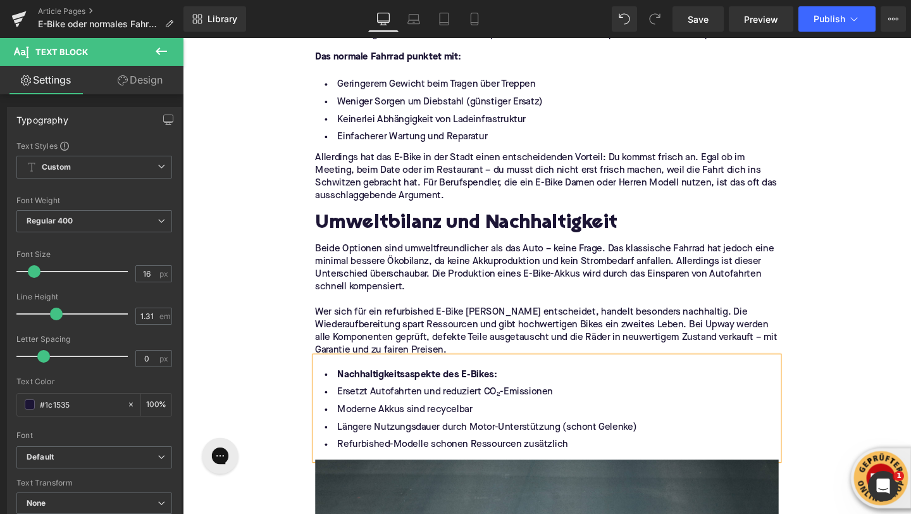
click at [343, 393] on li "Nachhaltigkeitsaspekte des E-Bikes:" at bounding box center [565, 392] width 487 height 18
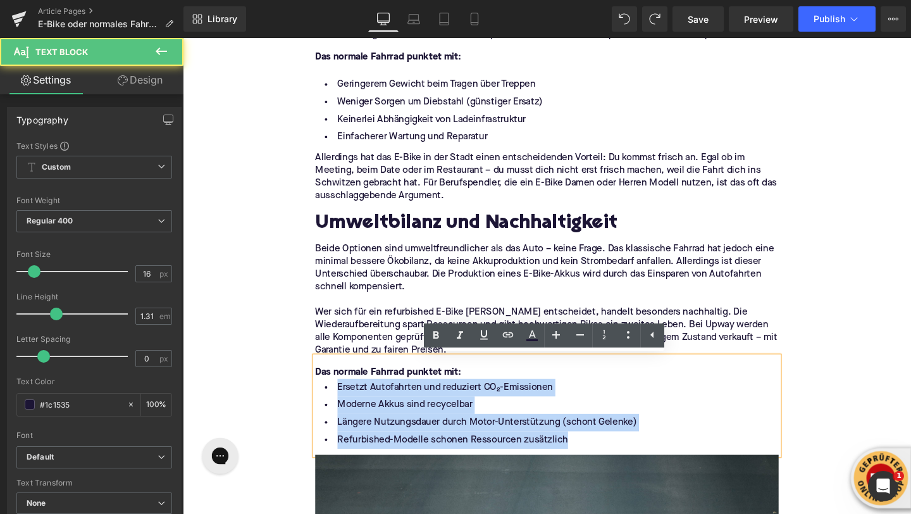
drag, startPoint x: 621, startPoint y: 460, endPoint x: 311, endPoint y: 413, distance: 313.7
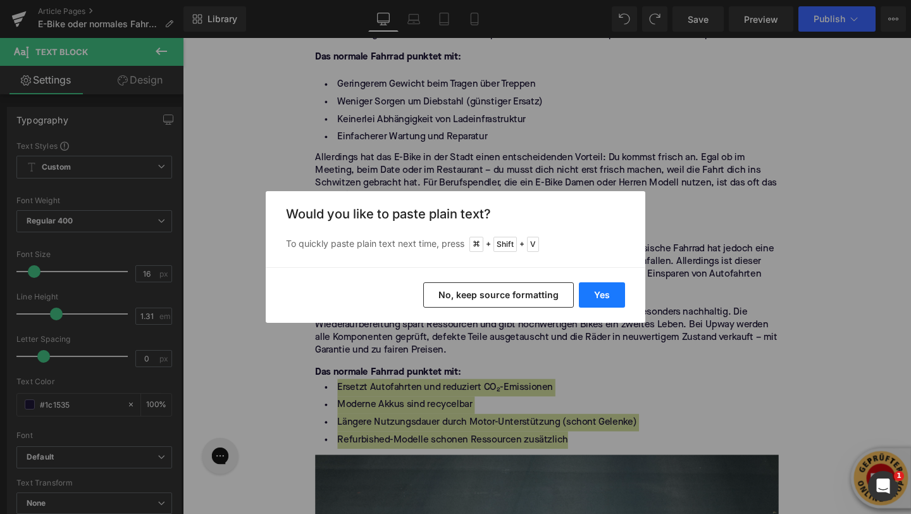
click at [594, 293] on button "Yes" at bounding box center [602, 294] width 46 height 25
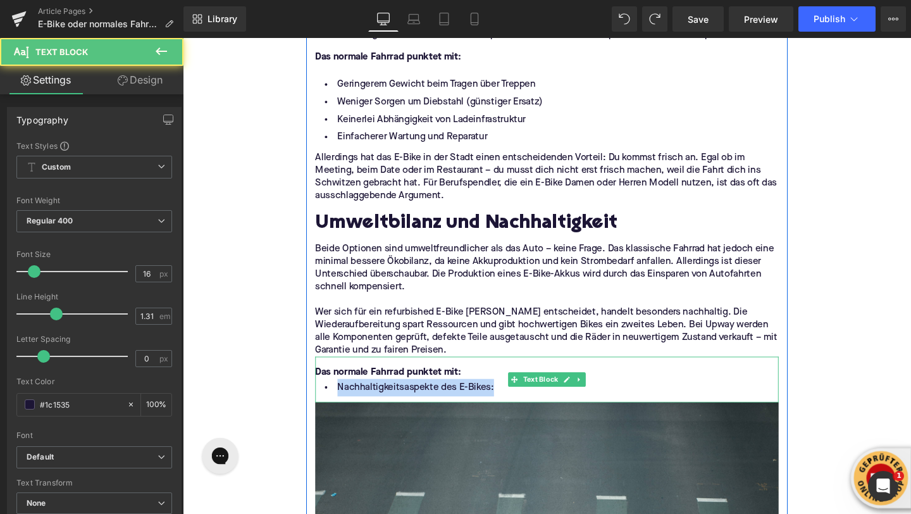
drag, startPoint x: 348, startPoint y: 403, endPoint x: 542, endPoint y: 407, distance: 193.7
click at [542, 407] on li "Nachhaltigkeitsaspekte des E-Bikes:" at bounding box center [565, 405] width 487 height 18
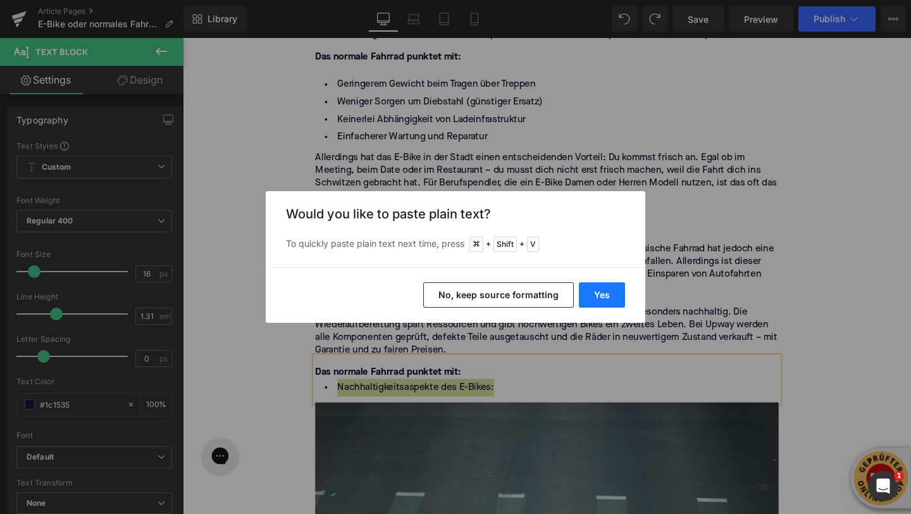
click at [610, 291] on button "Yes" at bounding box center [602, 294] width 46 height 25
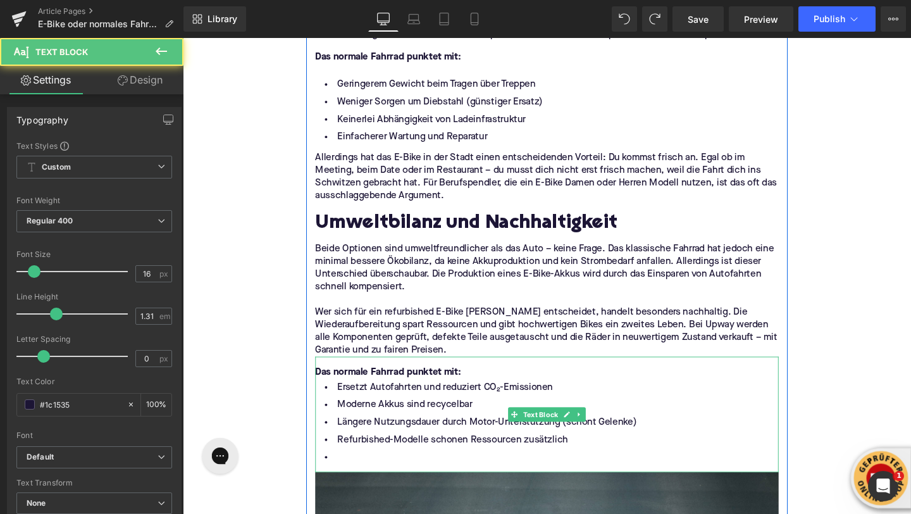
click at [376, 475] on li at bounding box center [565, 479] width 487 height 18
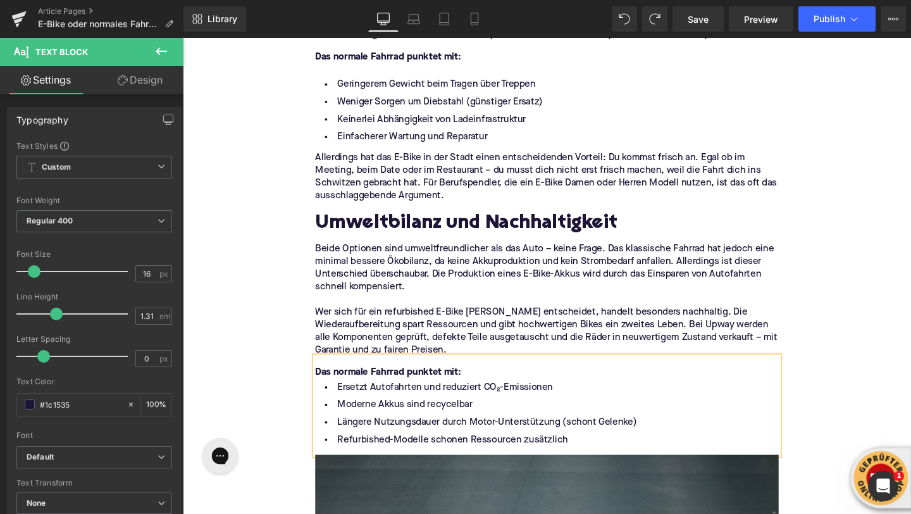
click at [475, 391] on strong "Das normale Fahrrad punktet mit:" at bounding box center [398, 389] width 153 height 10
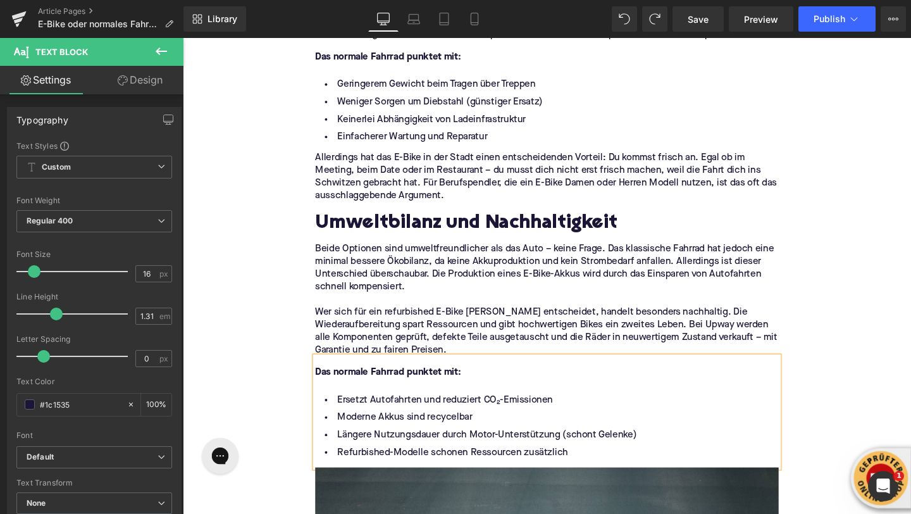
click at [383, 391] on strong "Das normale Fahrrad punktet mit:" at bounding box center [398, 389] width 153 height 10
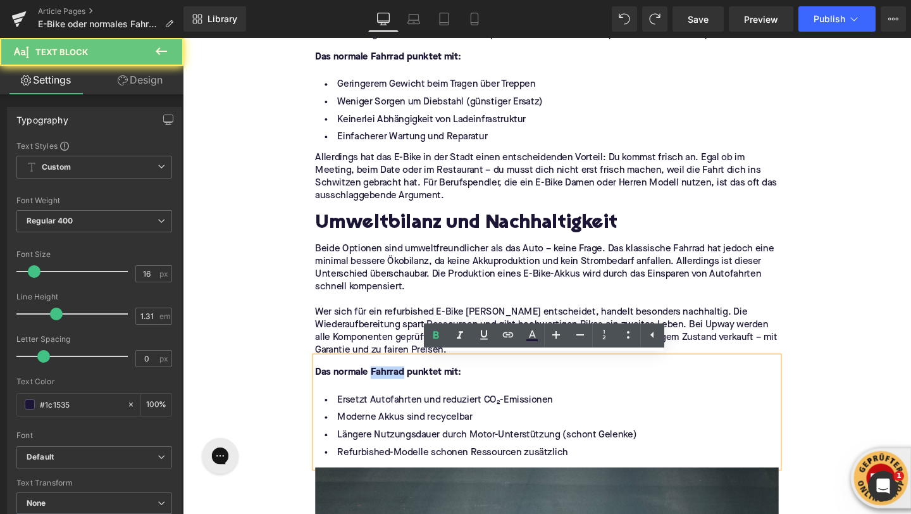
click at [383, 391] on strong "Das normale Fahrrad punktet mit:" at bounding box center [398, 389] width 153 height 10
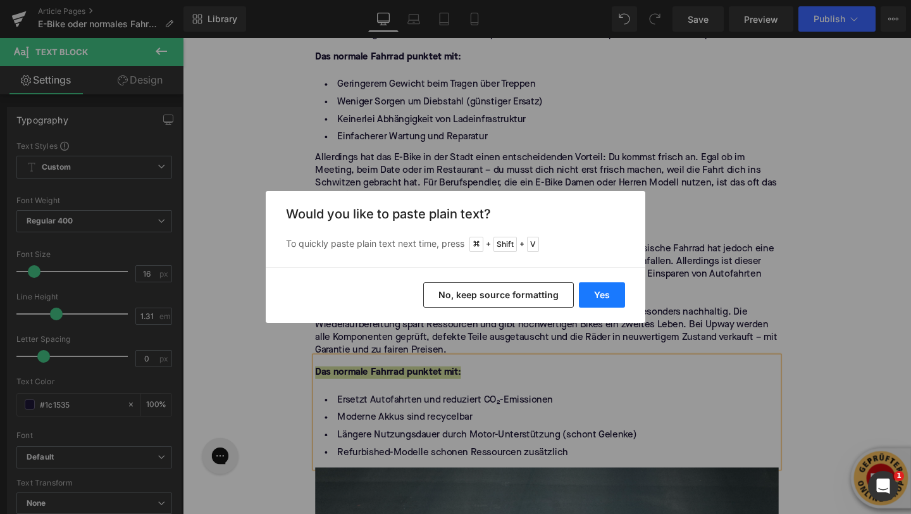
click at [584, 295] on button "Yes" at bounding box center [602, 294] width 46 height 25
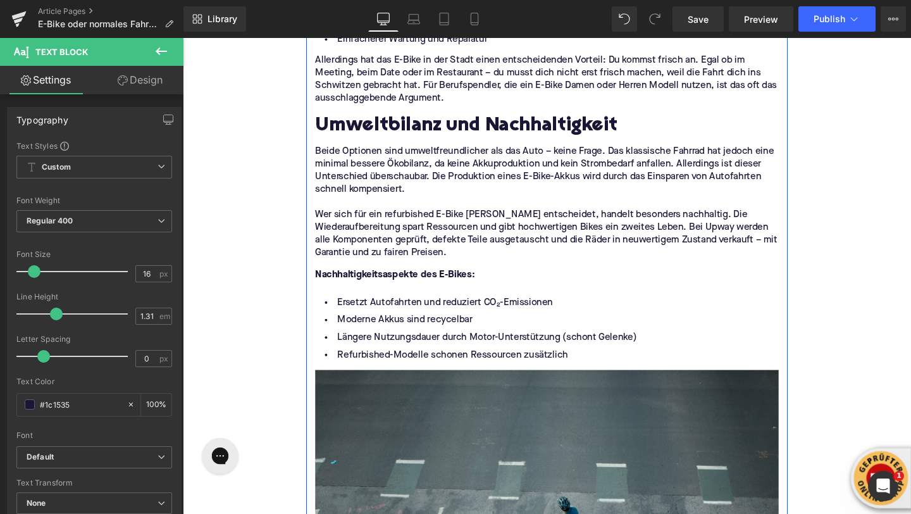
scroll to position [1972, 0]
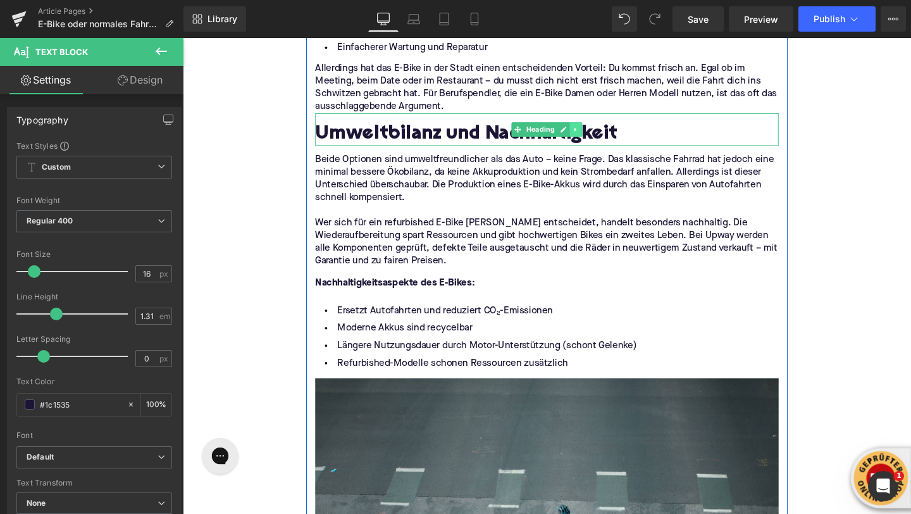
click at [598, 137] on icon at bounding box center [596, 134] width 7 height 8
click at [590, 137] on icon at bounding box center [589, 133] width 7 height 7
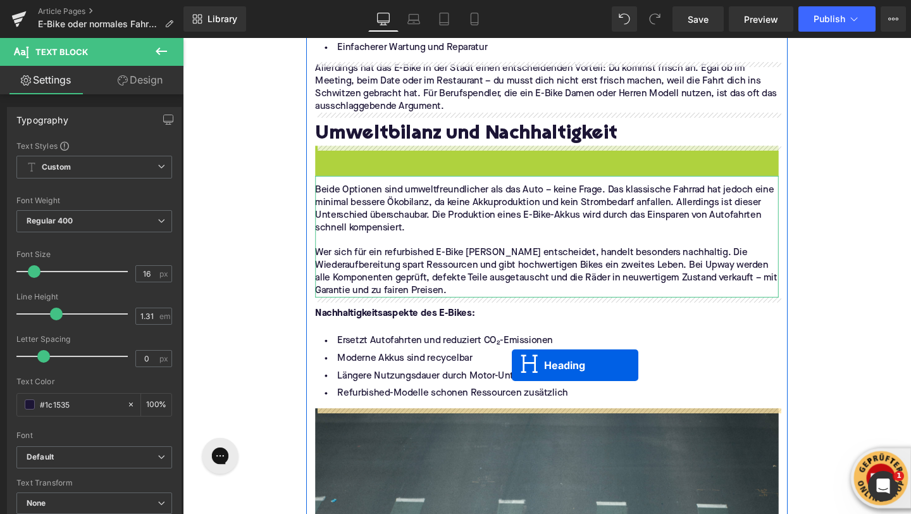
drag, startPoint x: 535, startPoint y: 182, endPoint x: 534, endPoint y: 380, distance: 198.7
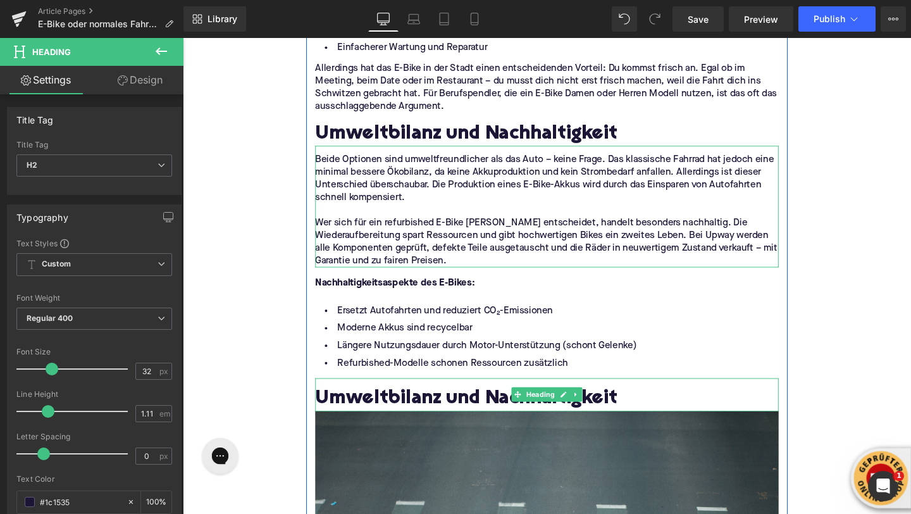
click at [417, 421] on h2 "Umweltbilanz und Nachhaltigkeit" at bounding box center [565, 418] width 487 height 23
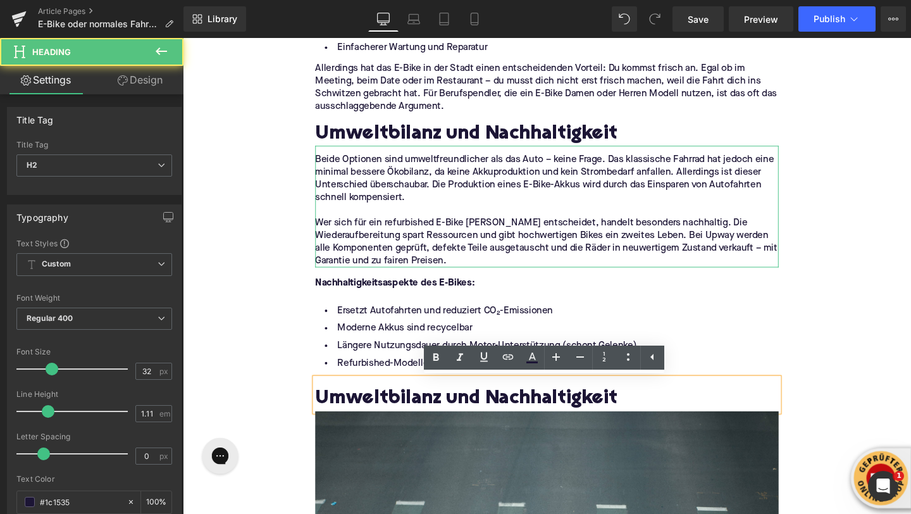
click at [417, 421] on h2 "Umweltbilanz und Nachhaltigkeit" at bounding box center [565, 418] width 487 height 23
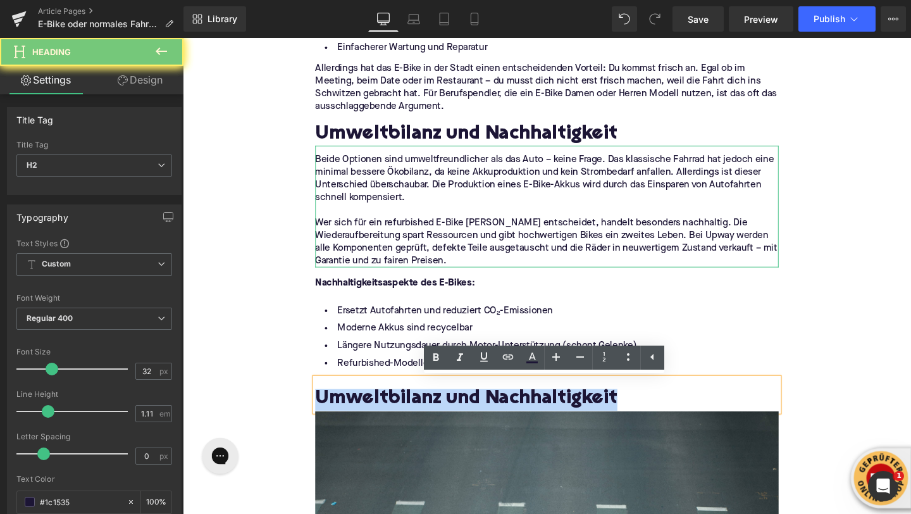
paste div
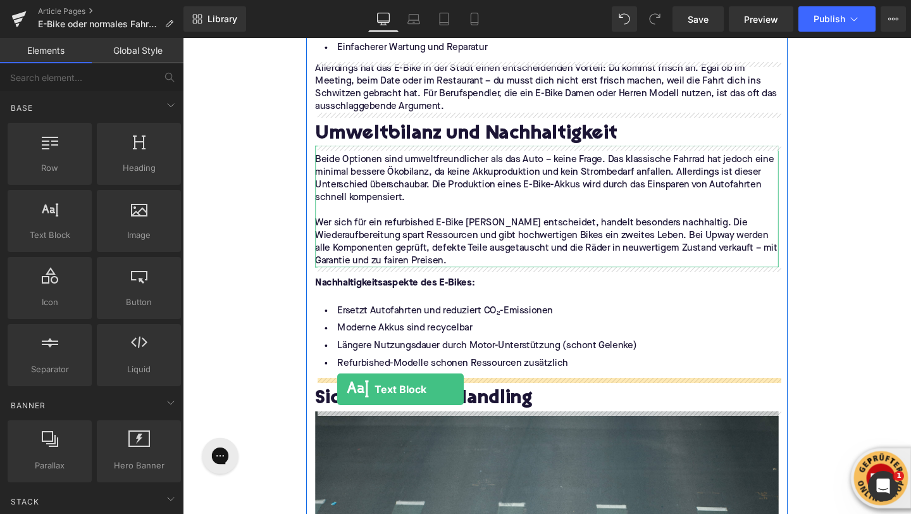
drag, startPoint x: 244, startPoint y: 253, endPoint x: 344, endPoint y: 403, distance: 180.6
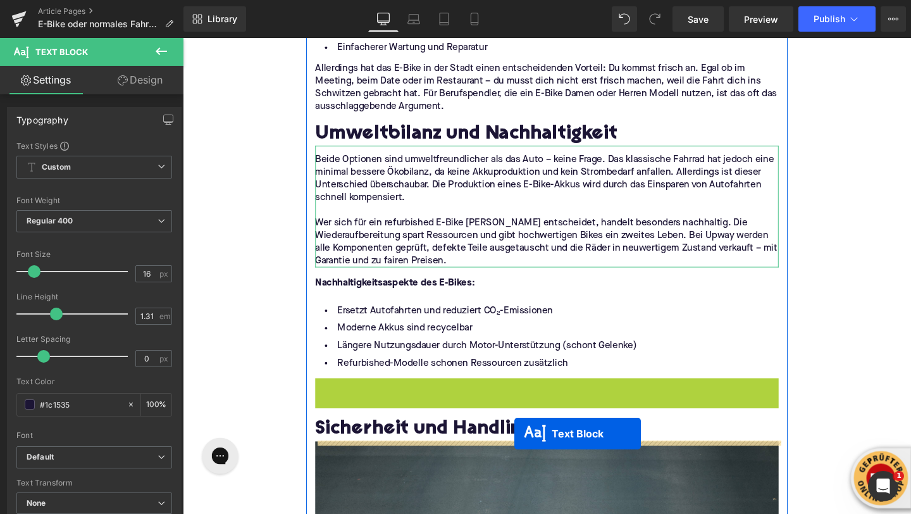
drag, startPoint x: 532, startPoint y: 431, endPoint x: 532, endPoint y: 453, distance: 21.5
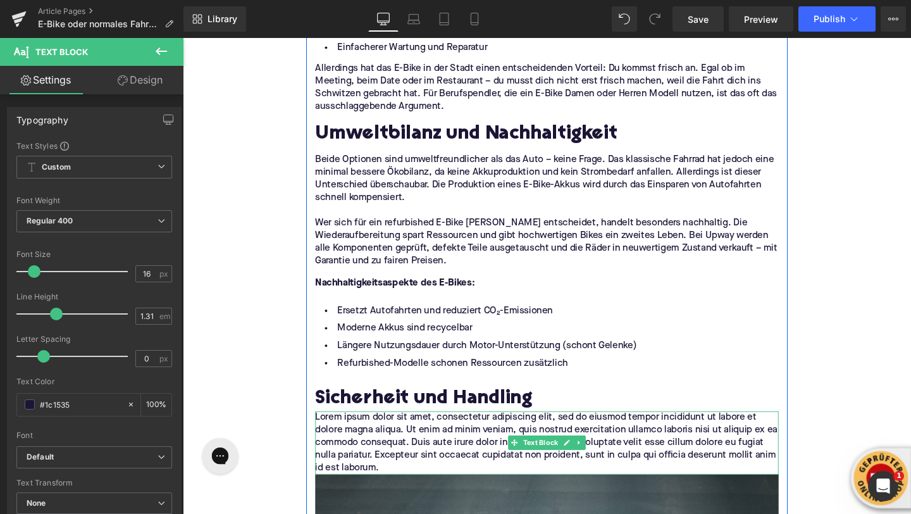
click at [397, 472] on p "Lorem ipsum dolor sit amet, consectetur adipiscing elit, sed do eiusmod tempor …" at bounding box center [565, 463] width 487 height 66
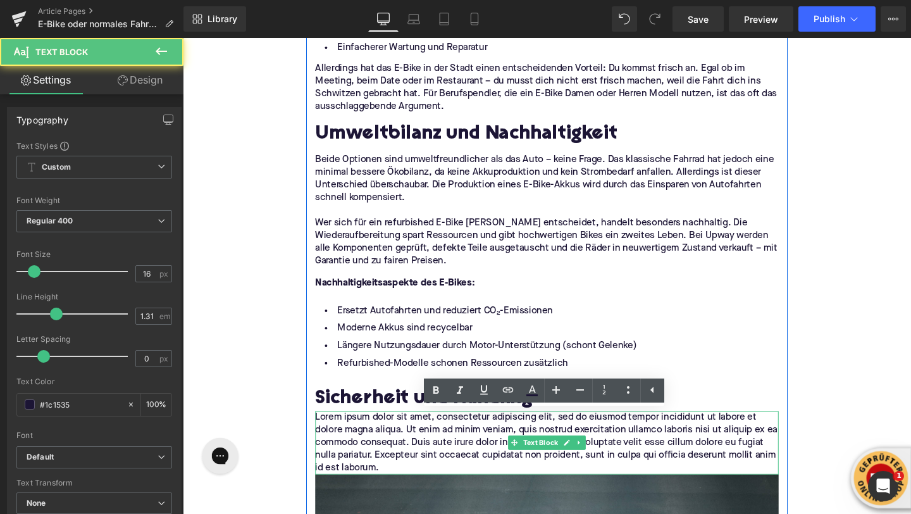
click at [397, 472] on p "Lorem ipsum dolor sit amet, consectetur adipiscing elit, sed do eiusmod tempor …" at bounding box center [565, 463] width 487 height 66
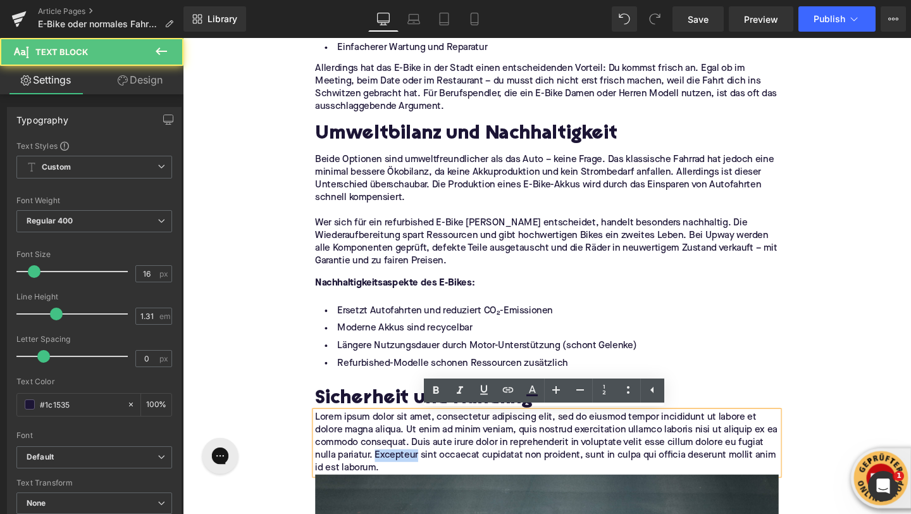
click at [397, 472] on p "Lorem ipsum dolor sit amet, consectetur adipiscing elit, sed do eiusmod tempor …" at bounding box center [565, 463] width 487 height 66
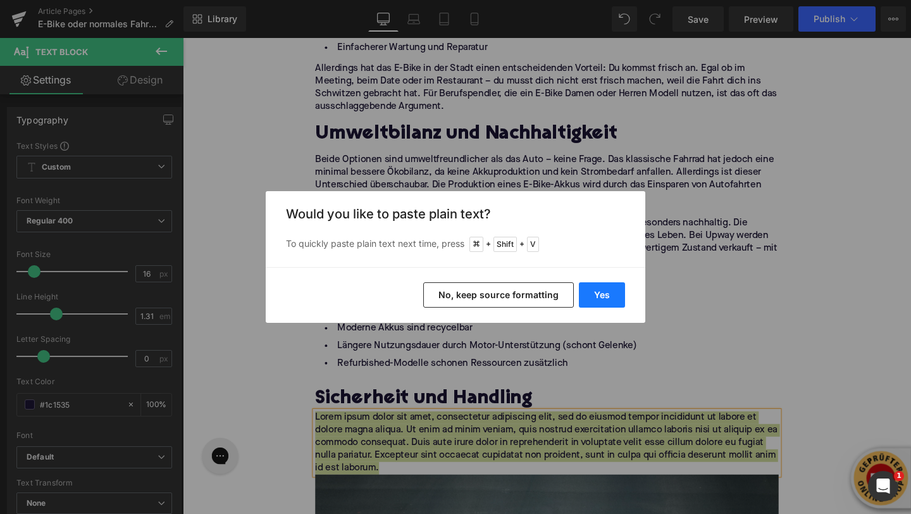
click at [585, 295] on button "Yes" at bounding box center [602, 294] width 46 height 25
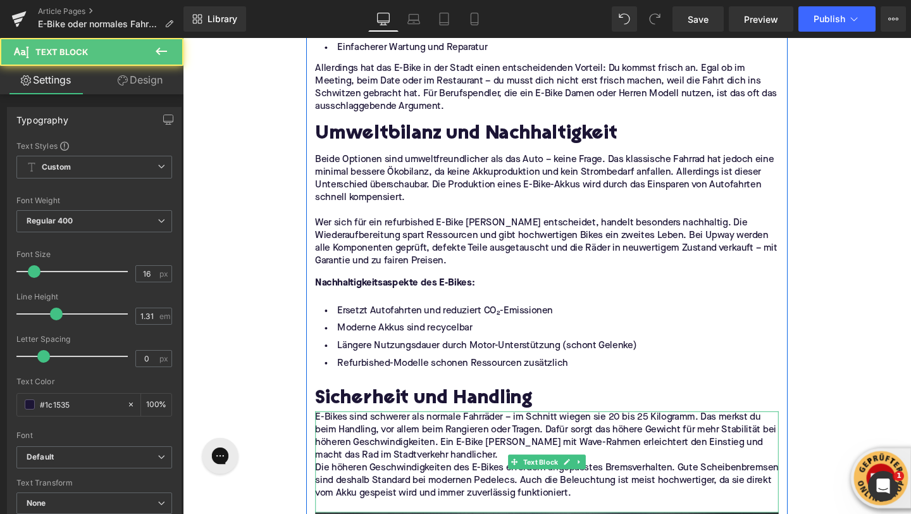
click at [518, 477] on p "E-Bikes sind schwerer als normale Fahrräder – im Schnitt wiegen sie 20 bis 25 K…" at bounding box center [565, 456] width 487 height 53
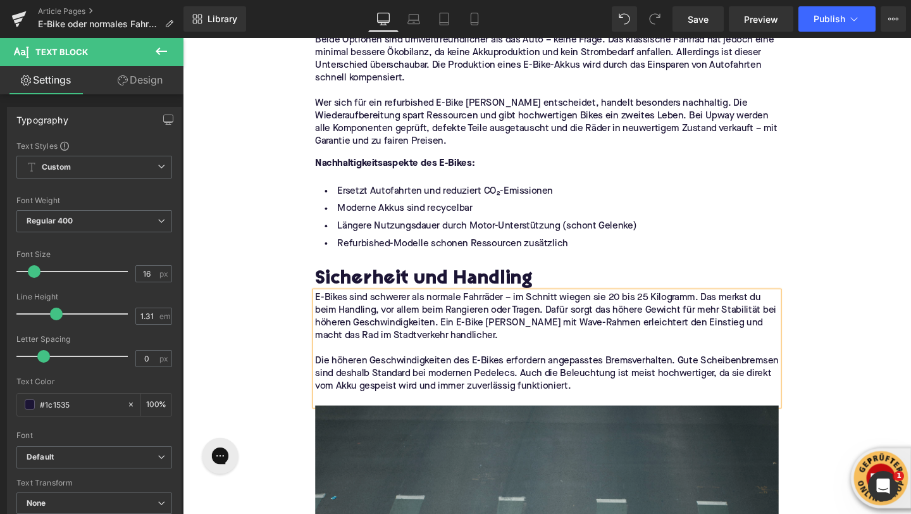
scroll to position [2134, 0]
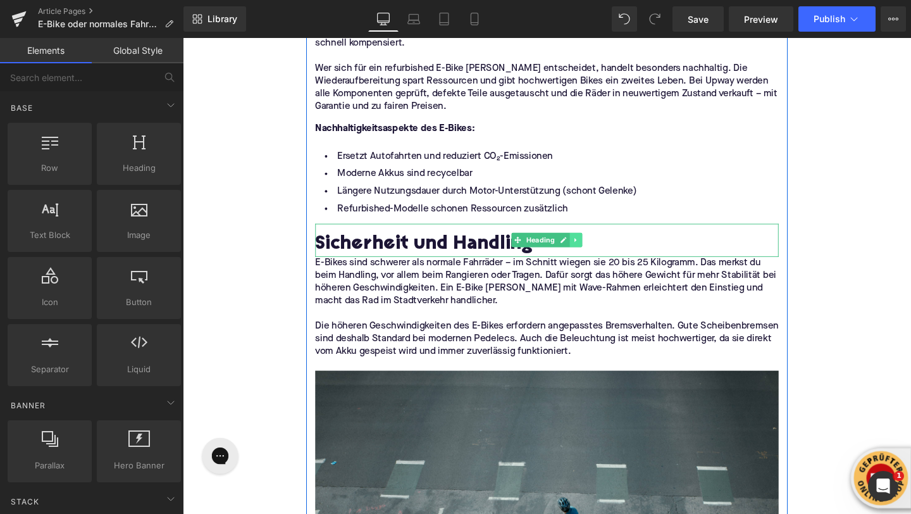
click at [598, 252] on icon at bounding box center [596, 251] width 7 height 8
click at [591, 251] on icon at bounding box center [589, 250] width 7 height 7
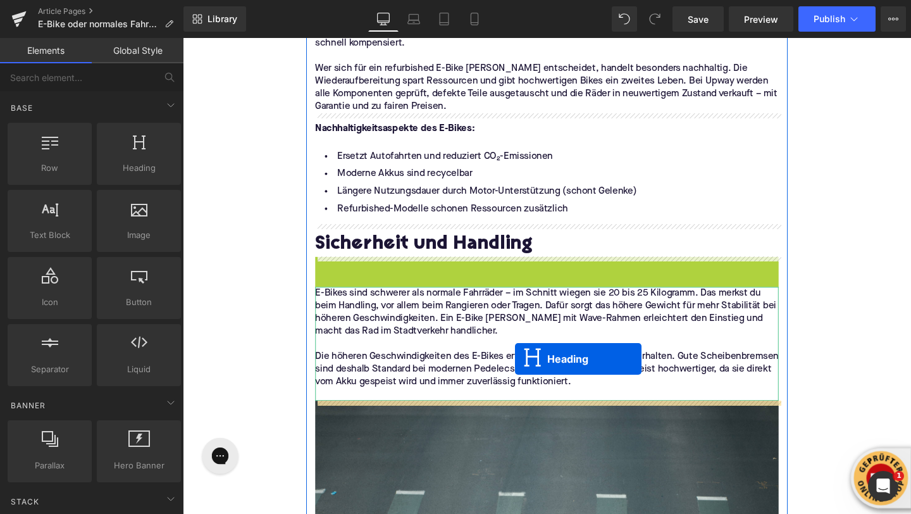
drag, startPoint x: 532, startPoint y: 286, endPoint x: 532, endPoint y: 375, distance: 89.2
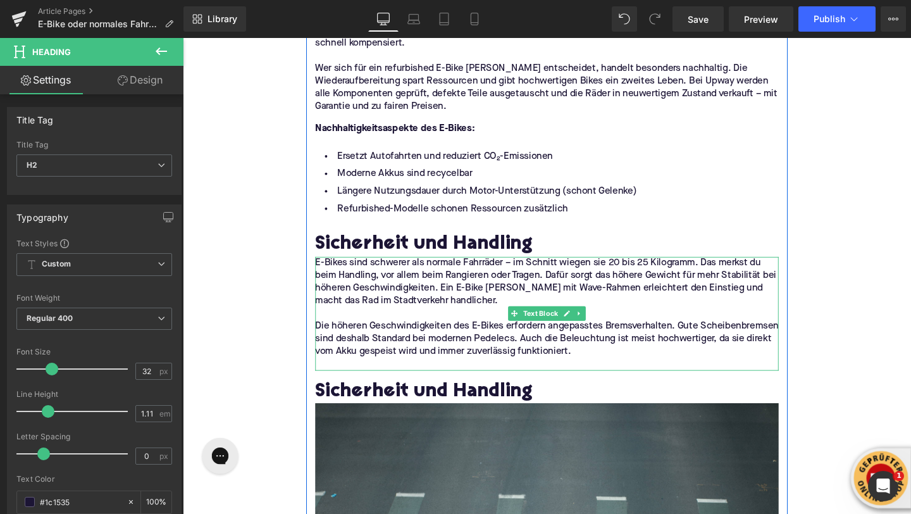
click at [356, 378] on p at bounding box center [565, 381] width 487 height 13
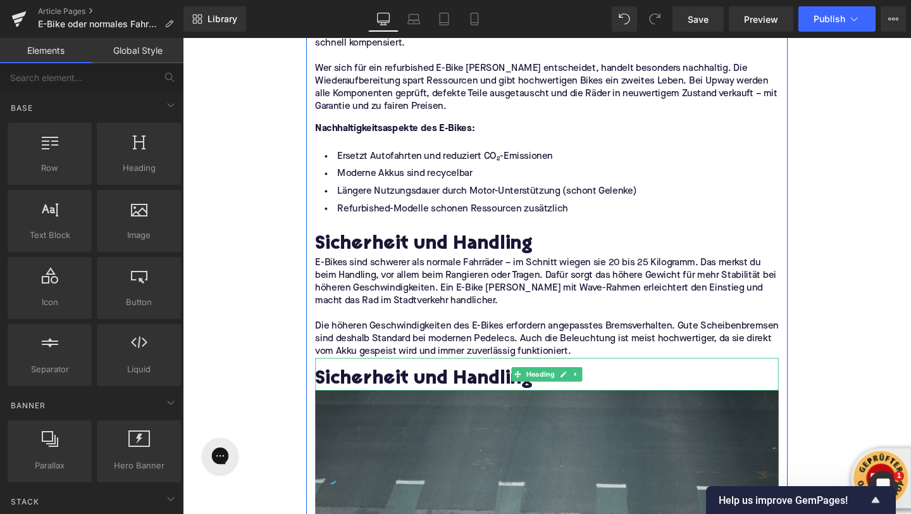
click at [393, 393] on h2 "Sicherheit und Handling" at bounding box center [565, 397] width 487 height 23
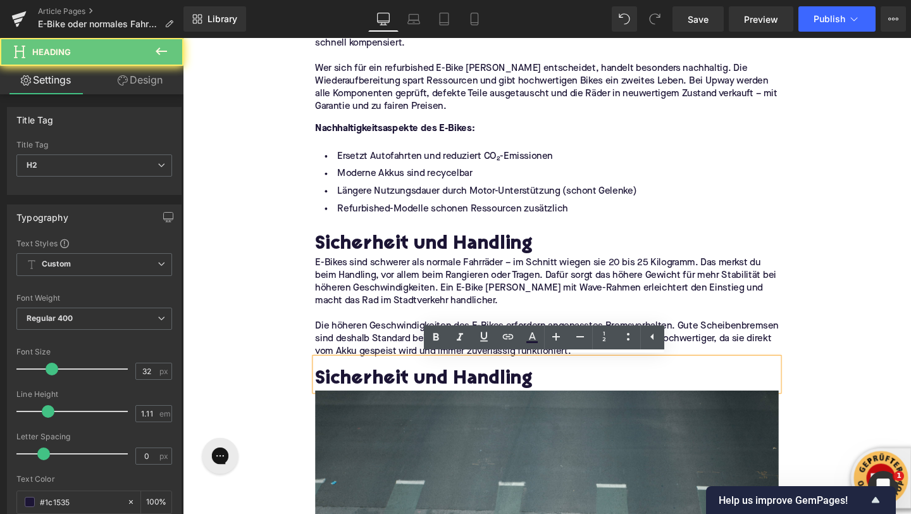
click at [393, 393] on h2 "Sicherheit und Handling" at bounding box center [565, 397] width 487 height 23
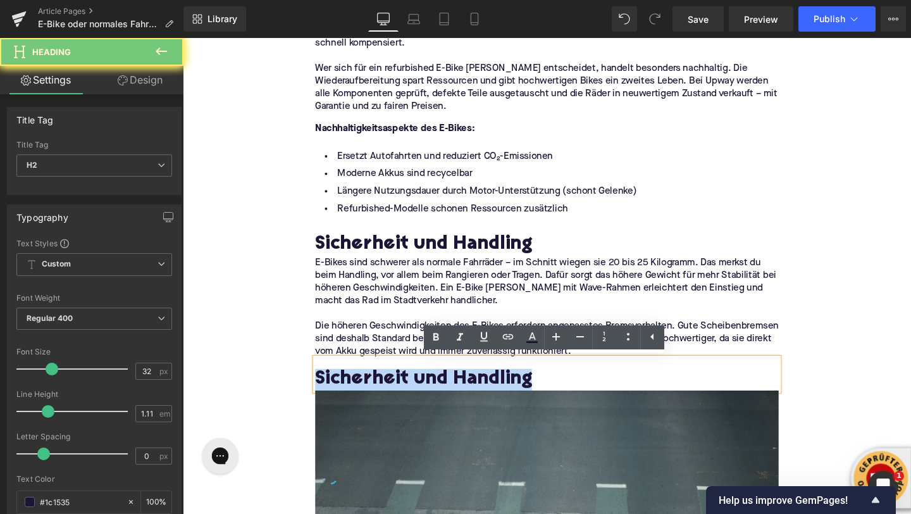
paste div
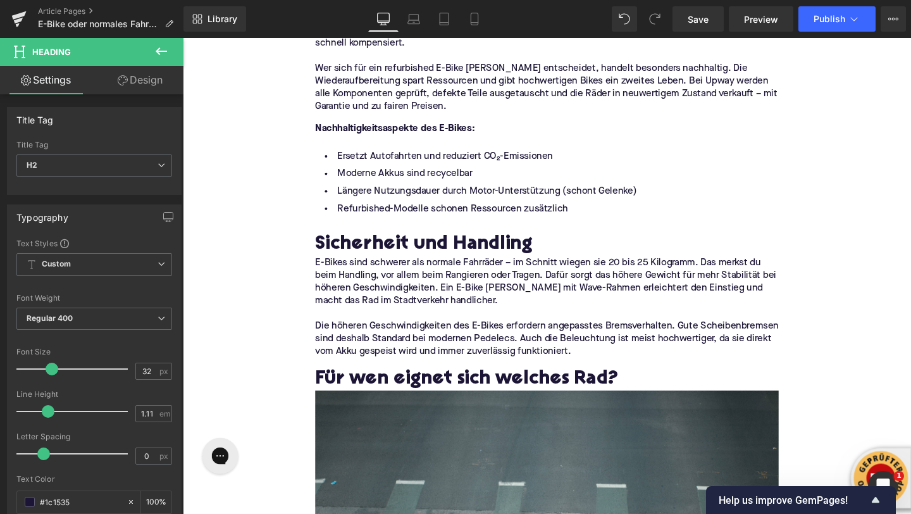
click at [158, 51] on icon at bounding box center [161, 51] width 11 height 8
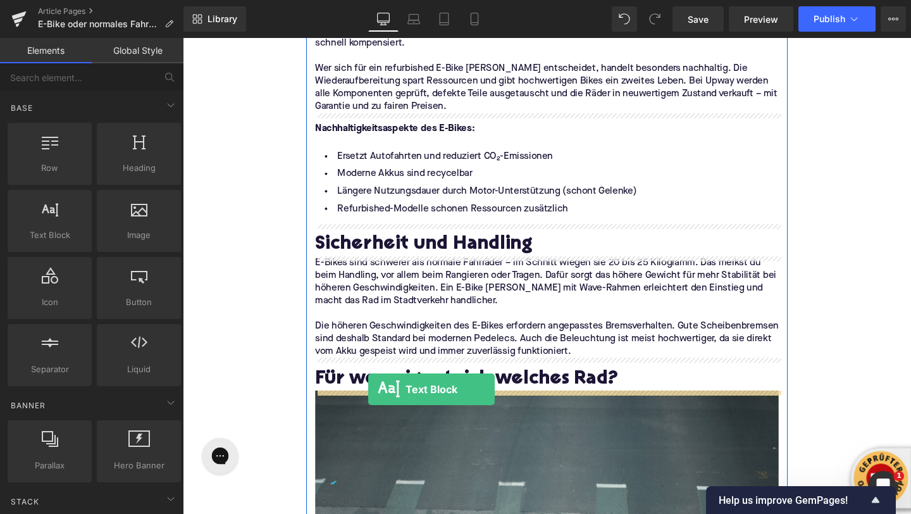
drag, startPoint x: 238, startPoint y: 257, endPoint x: 379, endPoint y: 404, distance: 204.1
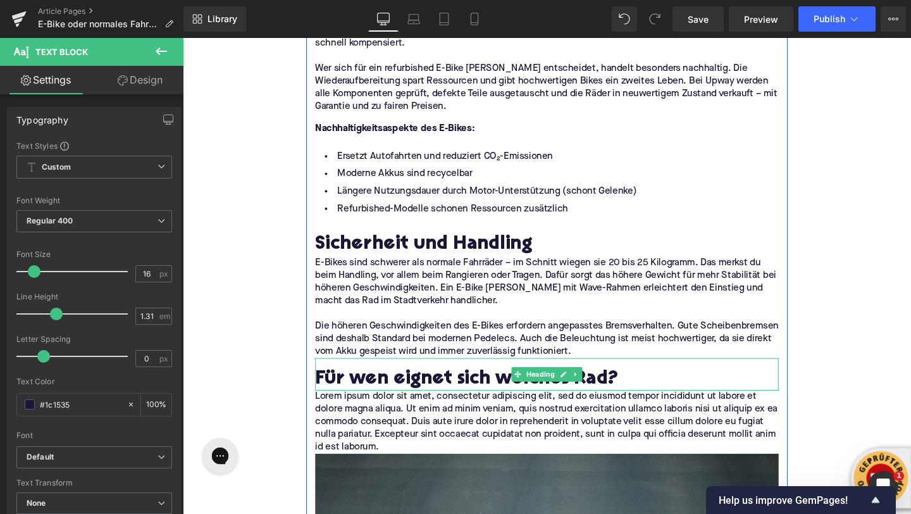
click at [353, 397] on h2 "Für wen eignet sich welches Rad?" at bounding box center [565, 397] width 487 height 23
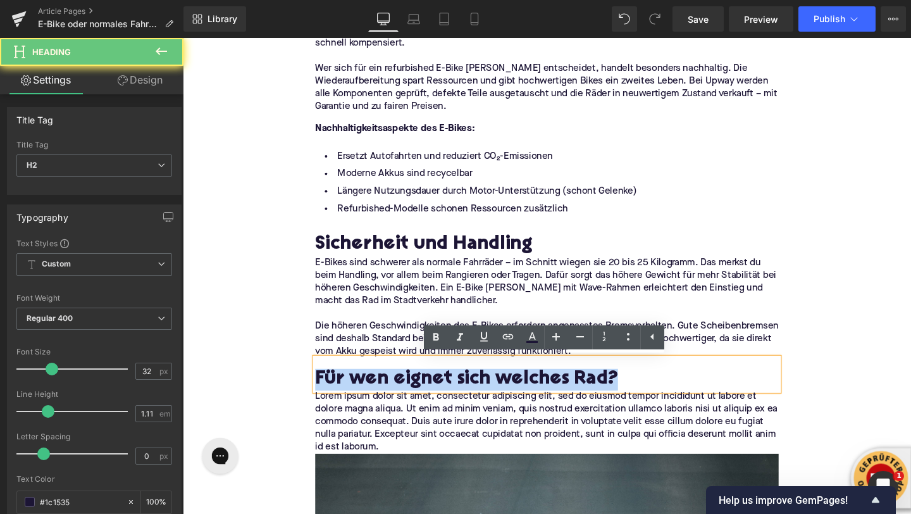
click at [353, 397] on h2 "Für wen eignet sich welches Rad?" at bounding box center [565, 397] width 487 height 23
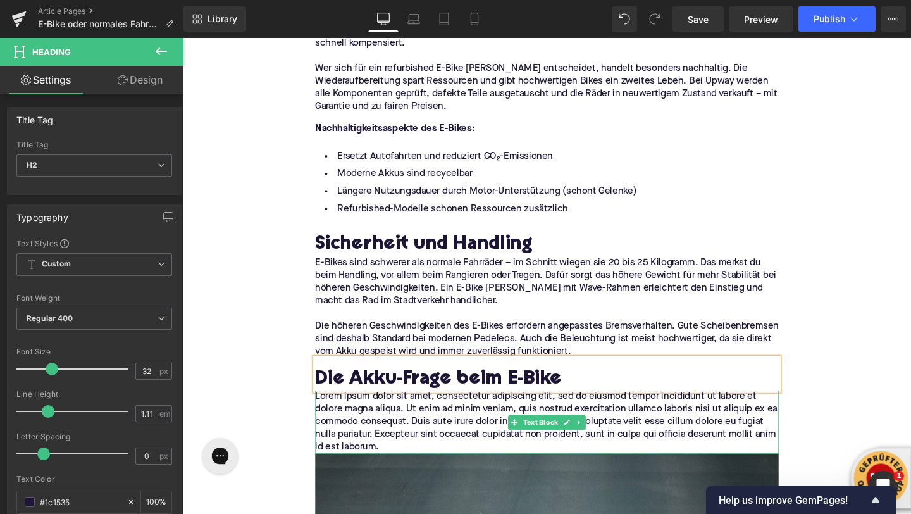
click at [383, 418] on p "Lorem ipsum dolor sit amet, consectetur adipiscing elit, sed do eiusmod tempor …" at bounding box center [565, 442] width 487 height 66
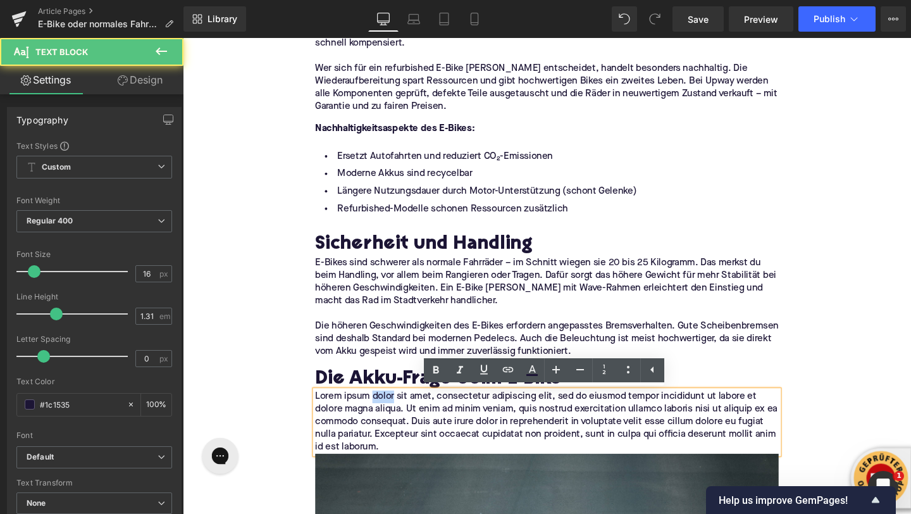
click at [383, 418] on p "Lorem ipsum dolor sit amet, consectetur adipiscing elit, sed do eiusmod tempor …" at bounding box center [565, 442] width 487 height 66
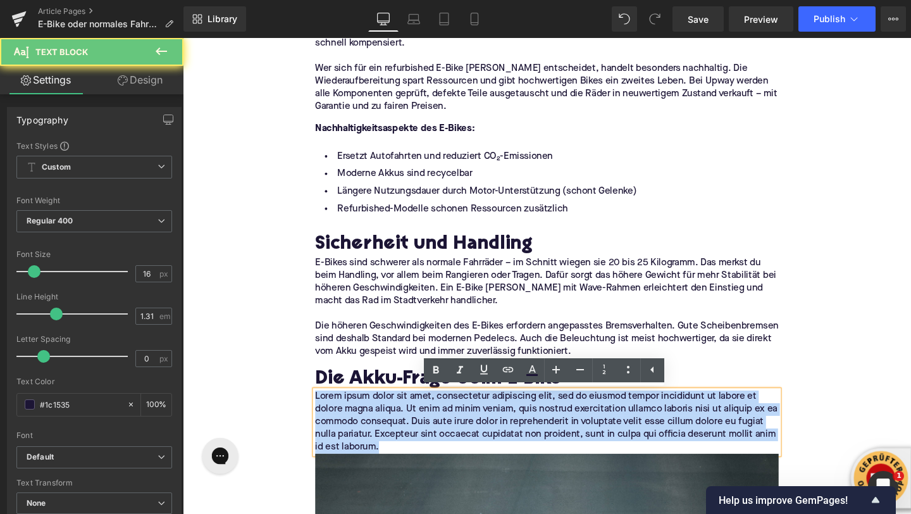
click at [383, 418] on p "Lorem ipsum dolor sit amet, consectetur adipiscing elit, sed do eiusmod tempor …" at bounding box center [565, 442] width 487 height 66
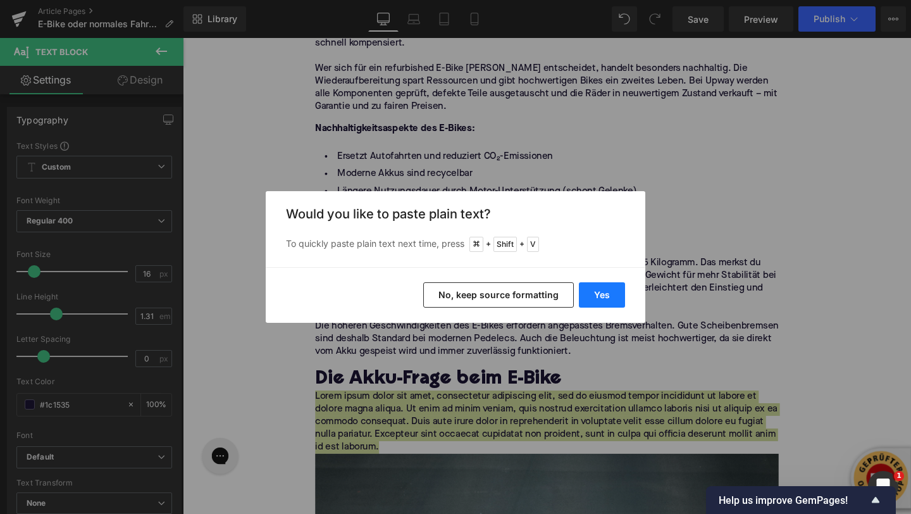
click at [599, 288] on button "Yes" at bounding box center [602, 294] width 46 height 25
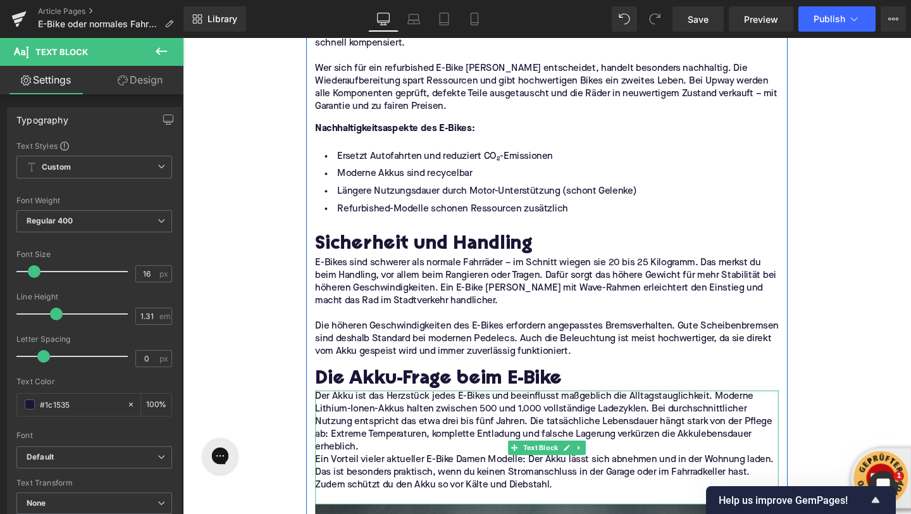
scroll to position [2179, 0]
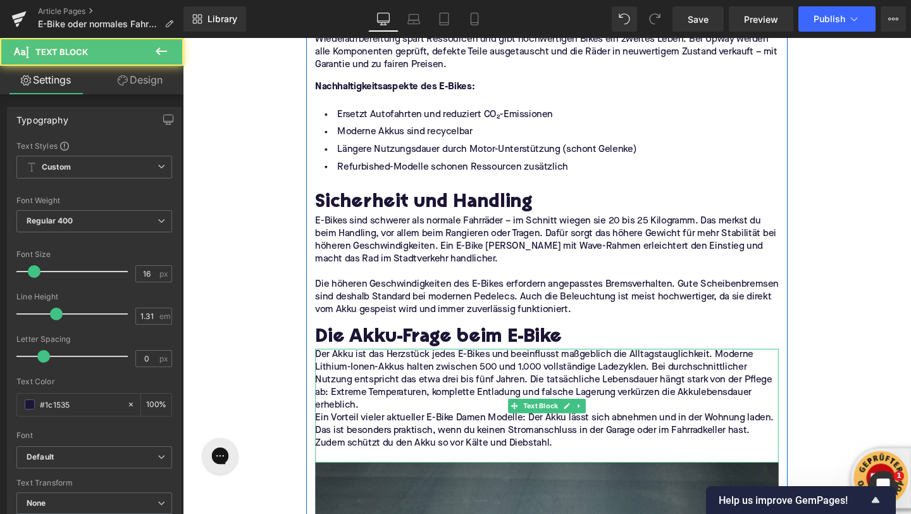
click at [376, 424] on p "Der Akku ist das Herzstück jedes E-Bikes und beeinflusst maßgeblich die Alltags…" at bounding box center [565, 398] width 487 height 66
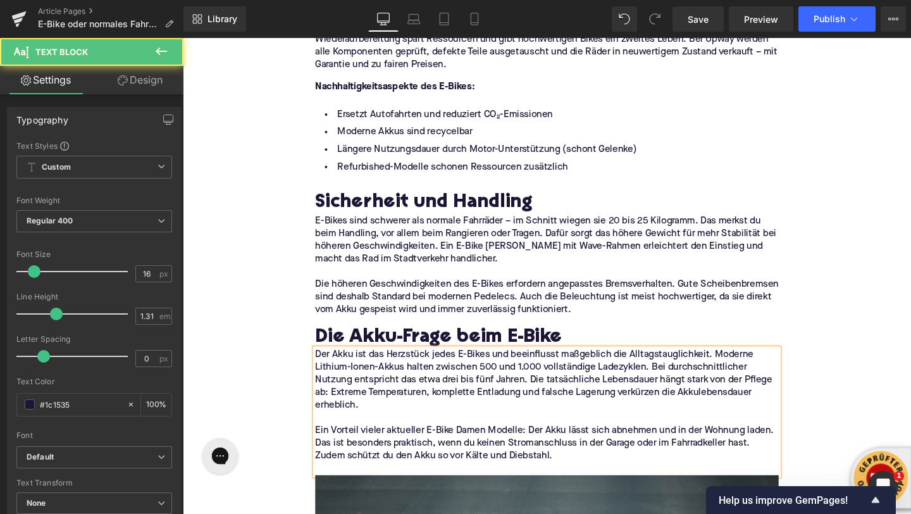
click at [353, 491] on p at bounding box center [565, 490] width 487 height 13
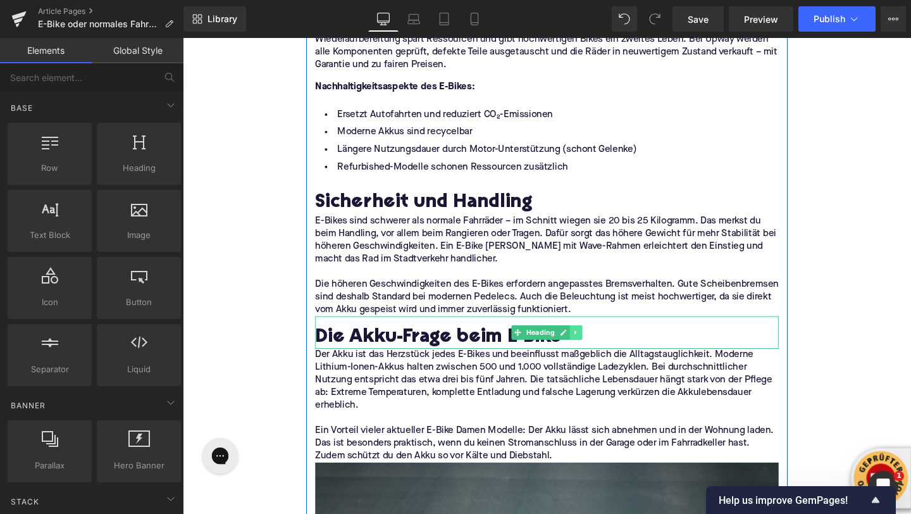
click at [594, 345] on icon at bounding box center [596, 348] width 7 height 8
click at [591, 351] on link at bounding box center [590, 347] width 13 height 15
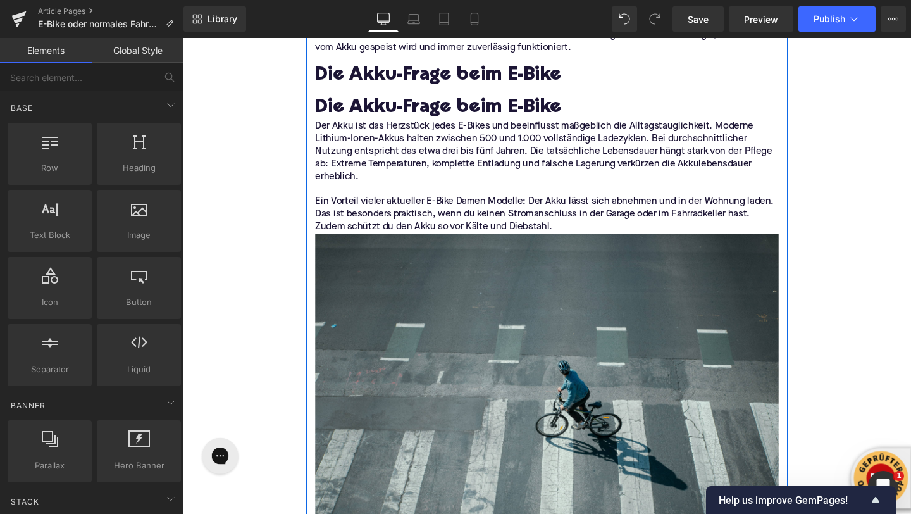
scroll to position [2454, 0]
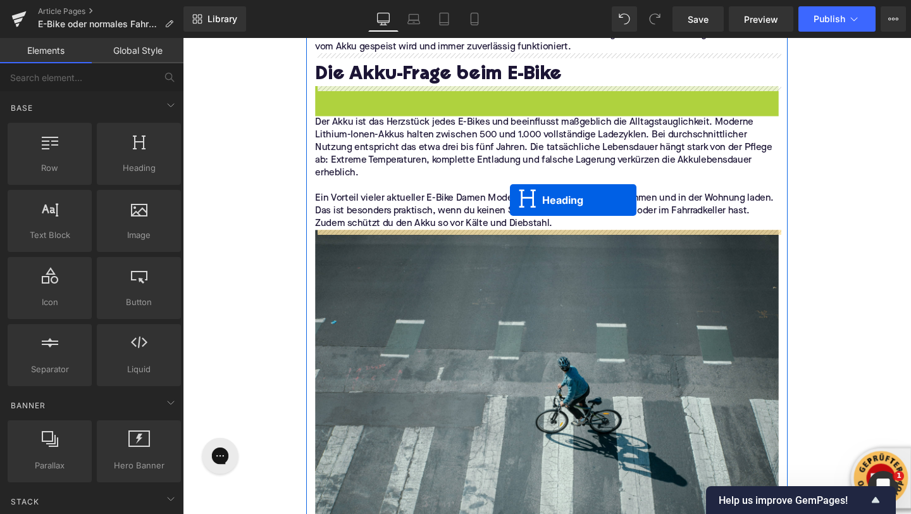
drag, startPoint x: 533, startPoint y: 112, endPoint x: 527, endPoint y: 208, distance: 96.4
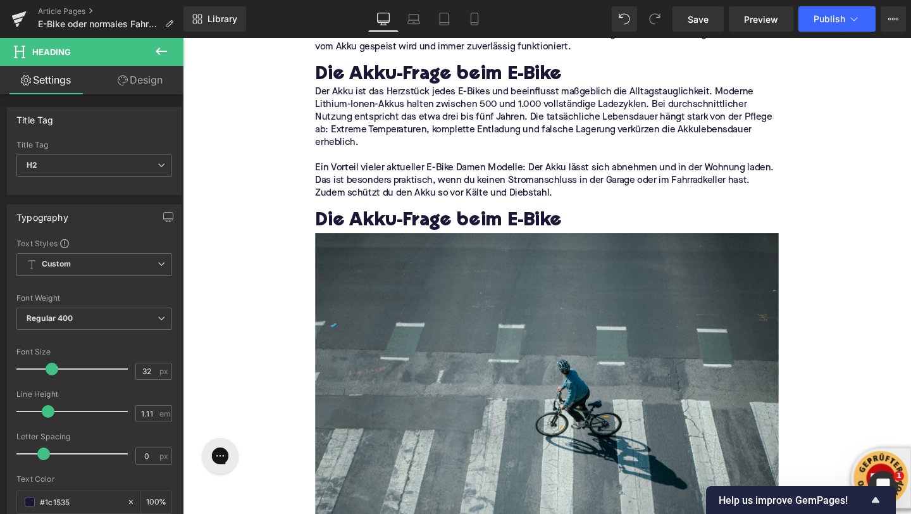
click at [160, 49] on icon at bounding box center [161, 51] width 15 height 15
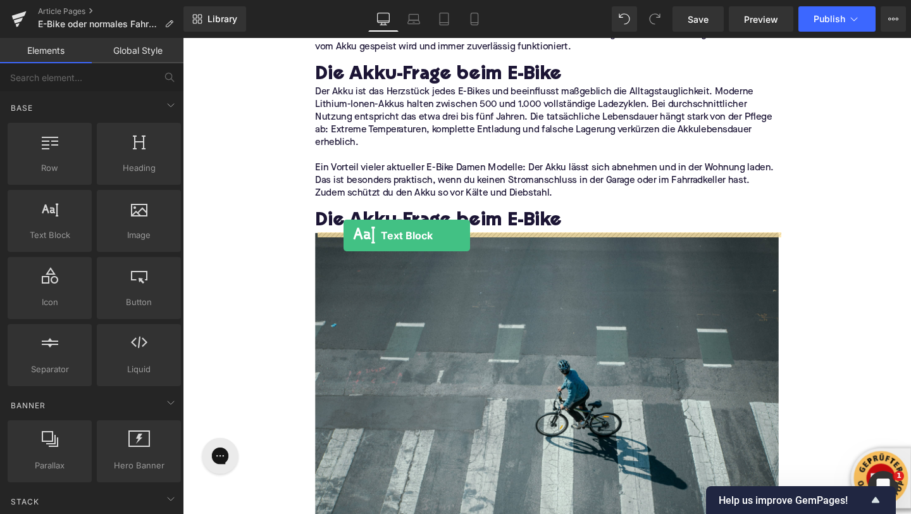
drag, startPoint x: 232, startPoint y: 251, endPoint x: 352, endPoint y: 241, distance: 120.6
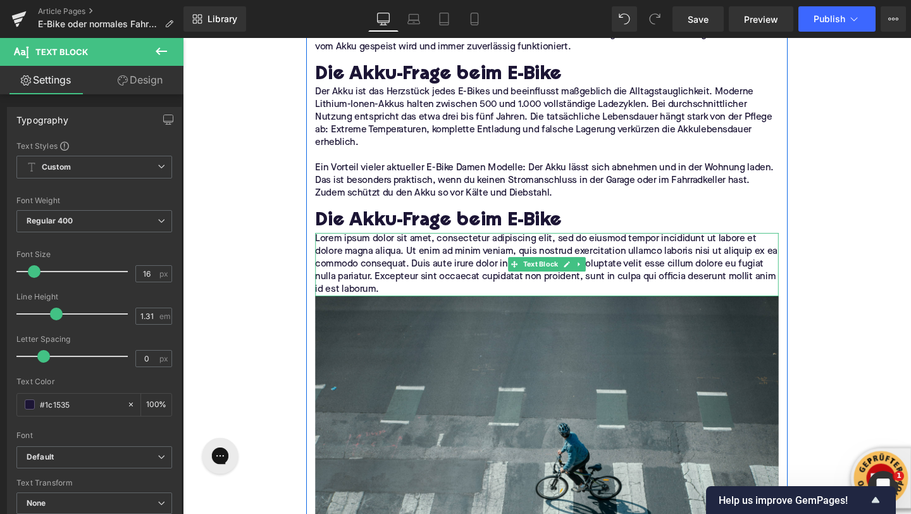
click at [357, 254] on p "Lorem ipsum dolor sit amet, consectetur adipiscing elit, sed do eiusmod tempor …" at bounding box center [565, 276] width 487 height 66
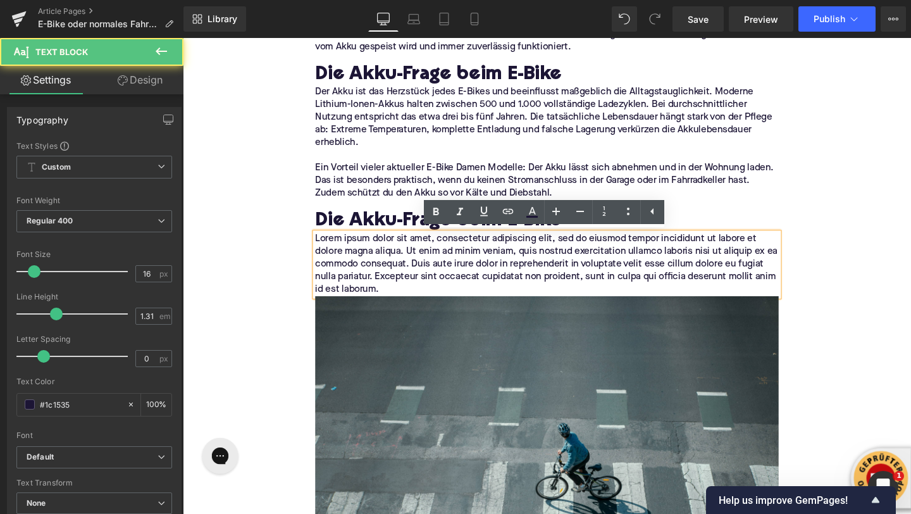
click at [357, 254] on p "Lorem ipsum dolor sit amet, consectetur adipiscing elit, sed do eiusmod tempor …" at bounding box center [565, 276] width 487 height 66
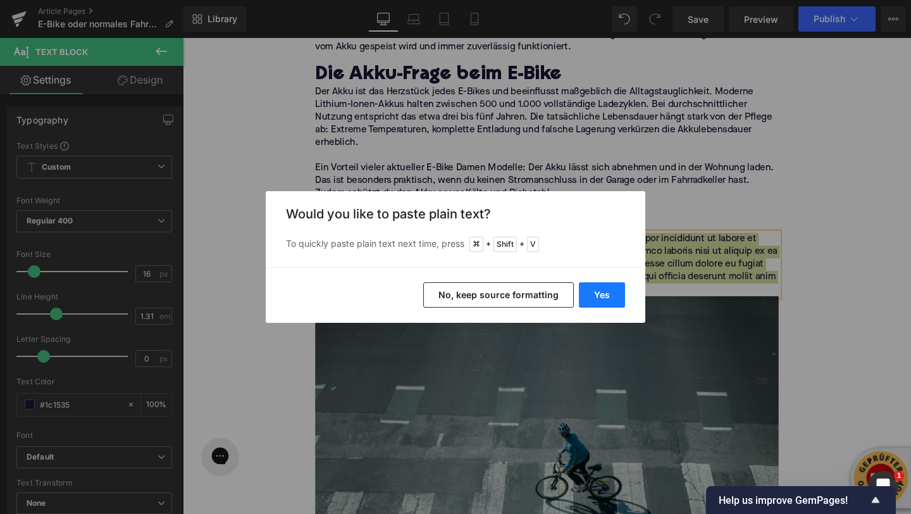
click at [601, 301] on button "Yes" at bounding box center [602, 294] width 46 height 25
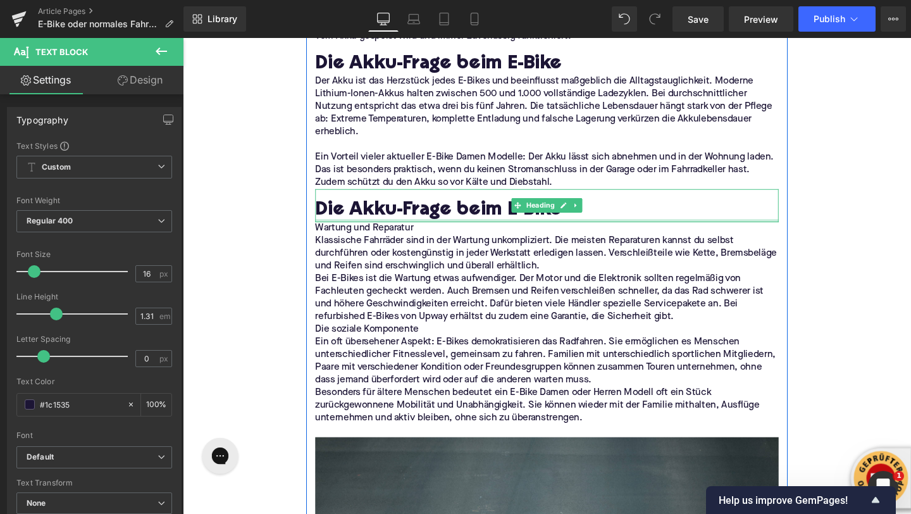
scroll to position [2467, 0]
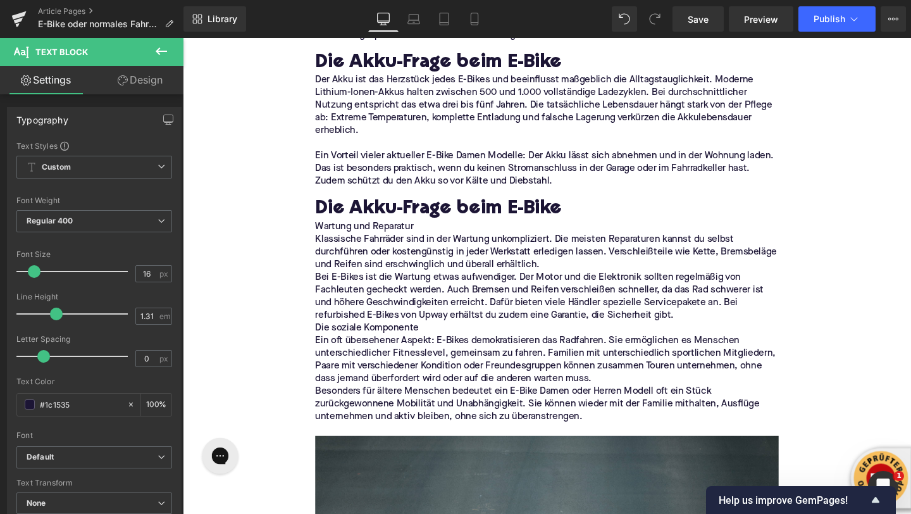
click at [159, 55] on icon at bounding box center [161, 51] width 15 height 15
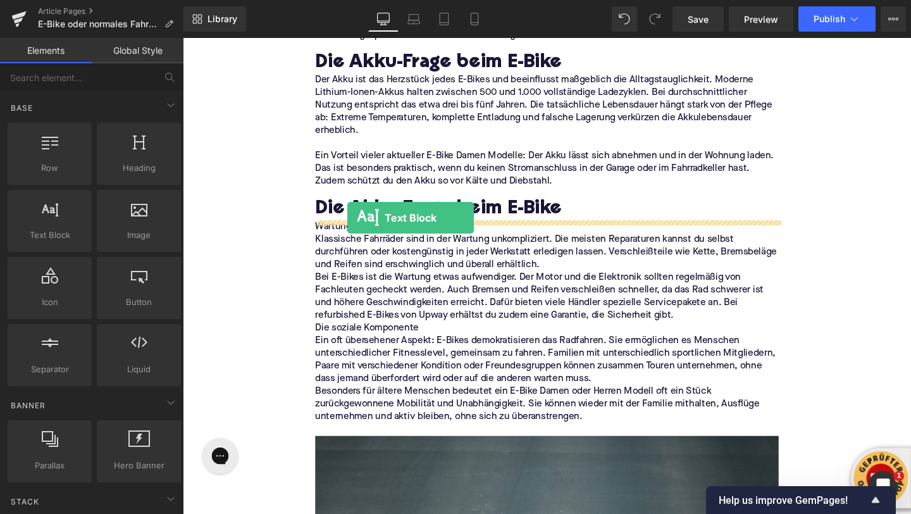
drag, startPoint x: 238, startPoint y: 254, endPoint x: 356, endPoint y: 225, distance: 121.9
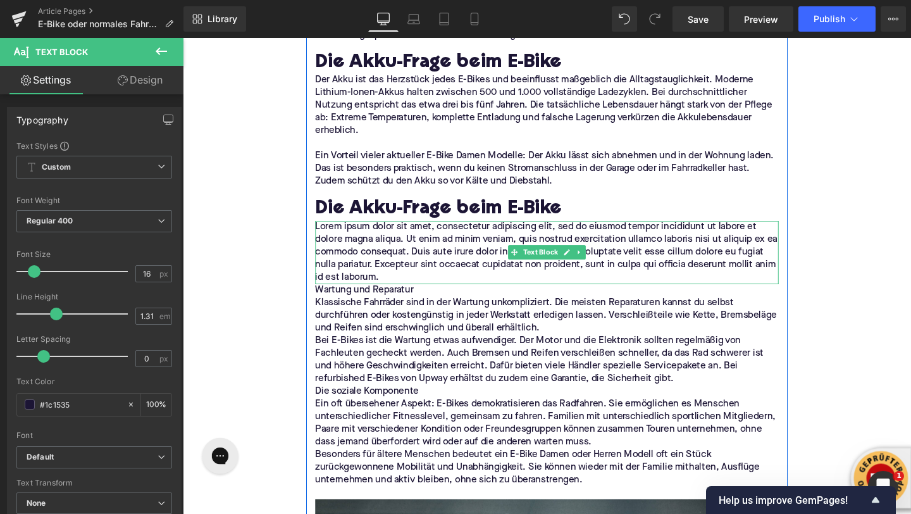
click at [382, 255] on p "Lorem ipsum dolor sit amet, consectetur adipiscing elit, sed do eiusmod tempor …" at bounding box center [565, 263] width 487 height 66
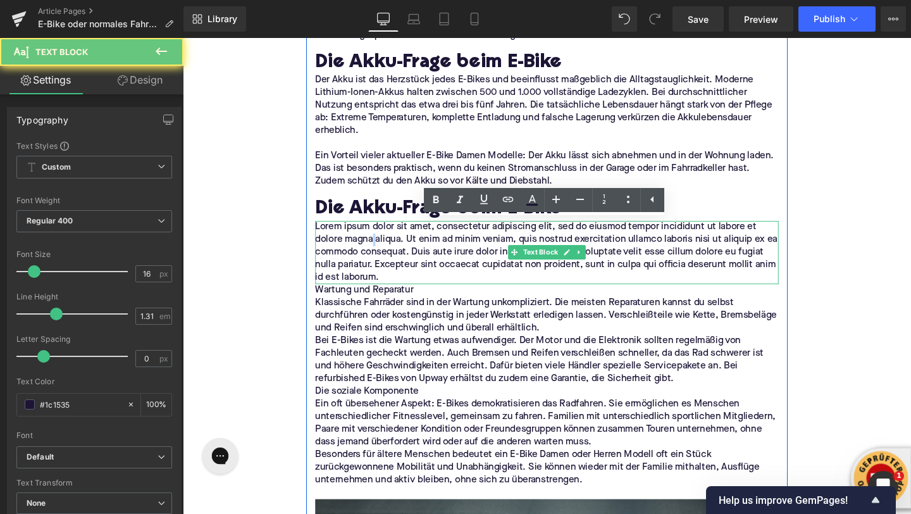
click at [382, 255] on p "Lorem ipsum dolor sit amet, consectetur adipiscing elit, sed do eiusmod tempor …" at bounding box center [565, 263] width 487 height 66
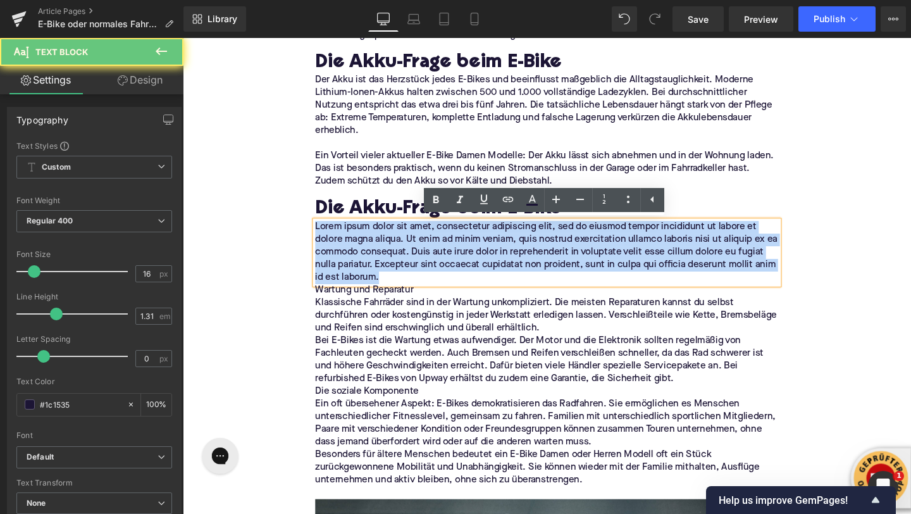
click at [382, 255] on p "Lorem ipsum dolor sit amet, consectetur adipiscing elit, sed do eiusmod tempor …" at bounding box center [565, 263] width 487 height 66
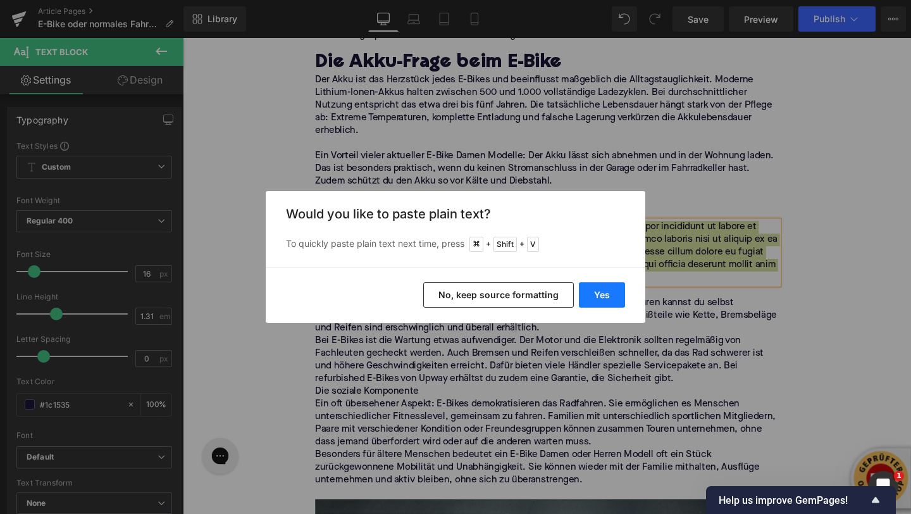
click at [602, 300] on button "Yes" at bounding box center [602, 294] width 46 height 25
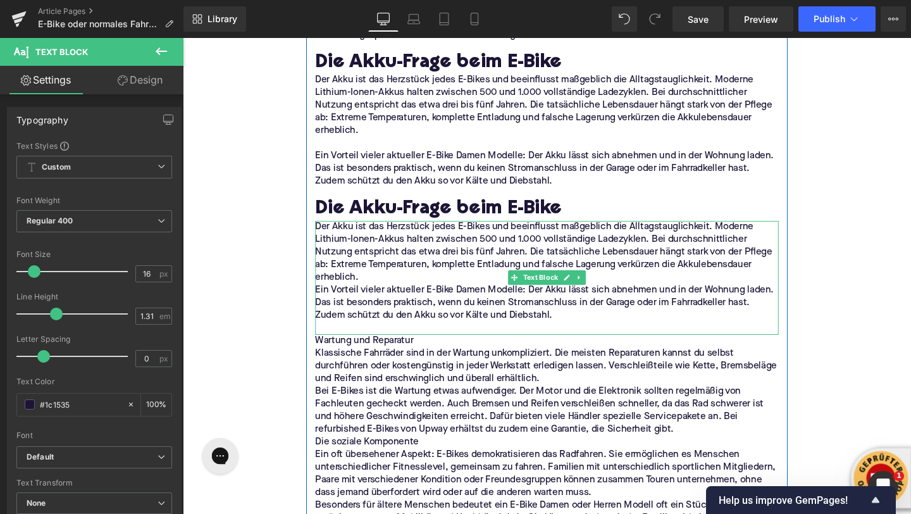
click at [373, 294] on p "Der Akku ist das Herzstück jedes E-Bikes und beeinflusst maßgeblich die Alltags…" at bounding box center [565, 263] width 487 height 66
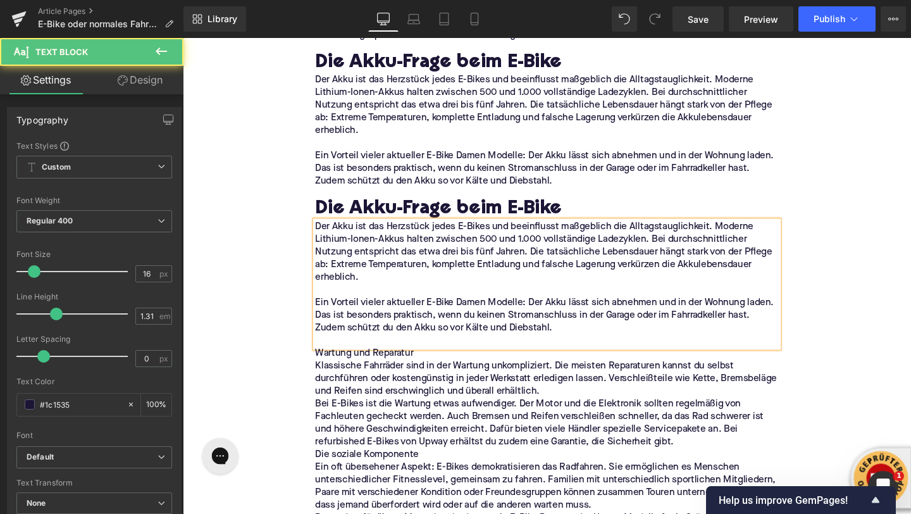
click at [342, 358] on p at bounding box center [565, 356] width 487 height 13
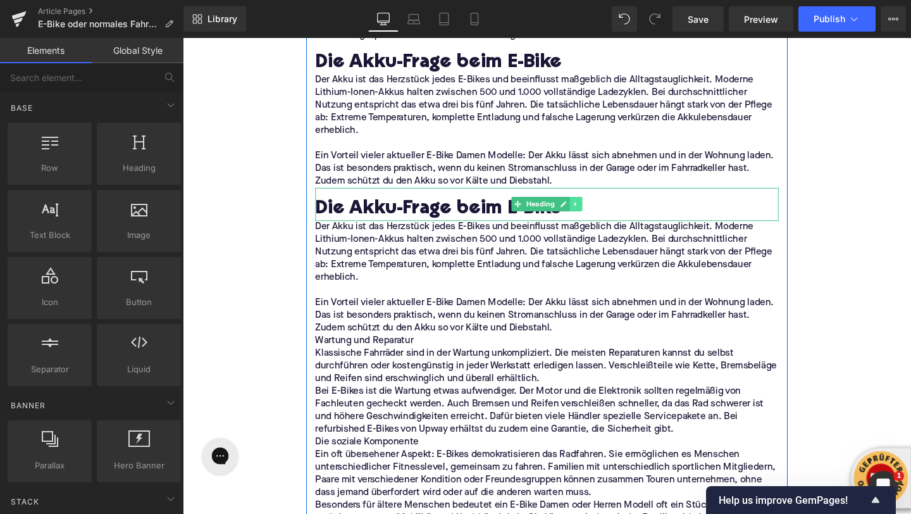
click at [601, 215] on link at bounding box center [596, 212] width 13 height 15
click at [590, 215] on icon at bounding box center [589, 213] width 7 height 8
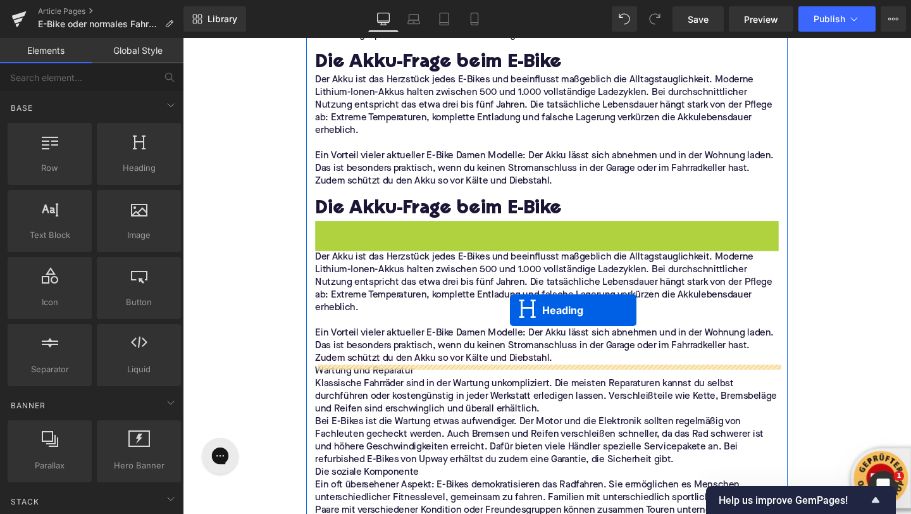
drag, startPoint x: 532, startPoint y: 250, endPoint x: 527, endPoint y: 324, distance: 74.3
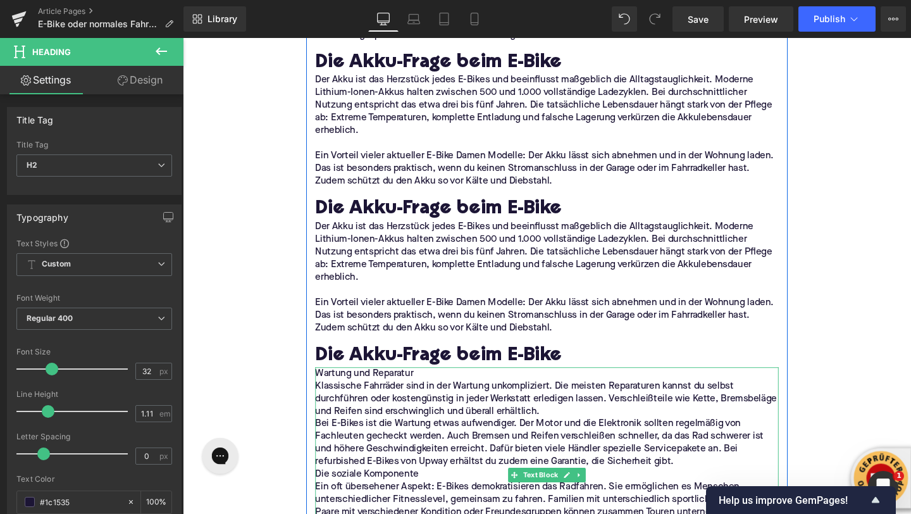
click at [370, 393] on p "Wartung und Reparatur" at bounding box center [565, 390] width 487 height 13
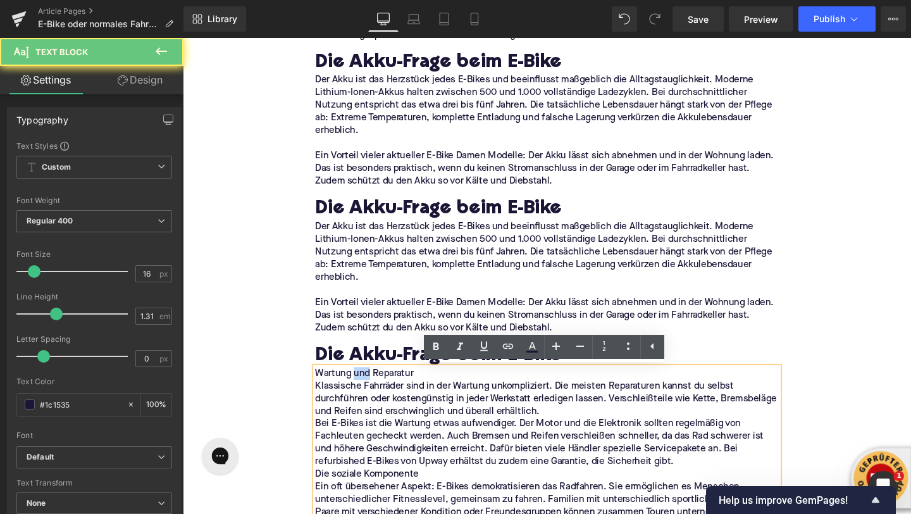
click at [370, 393] on p "Wartung und Reparatur" at bounding box center [565, 390] width 487 height 13
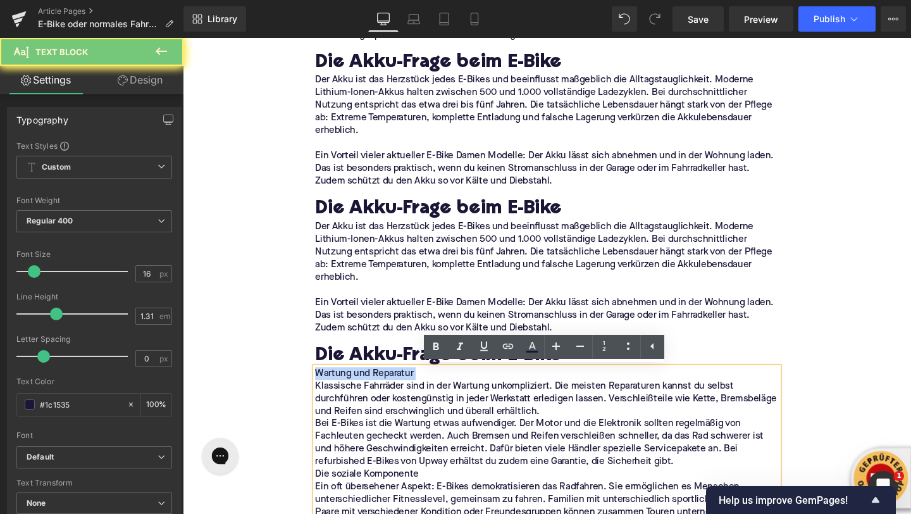
copy p "Wartung und Reparatur"
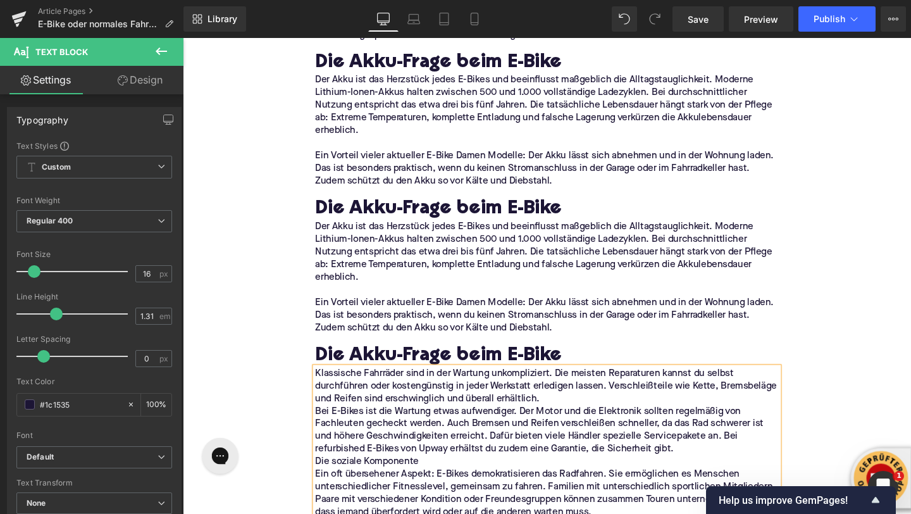
click at [381, 368] on h2 "Die Akku-Frage beim E-Bike" at bounding box center [565, 372] width 487 height 23
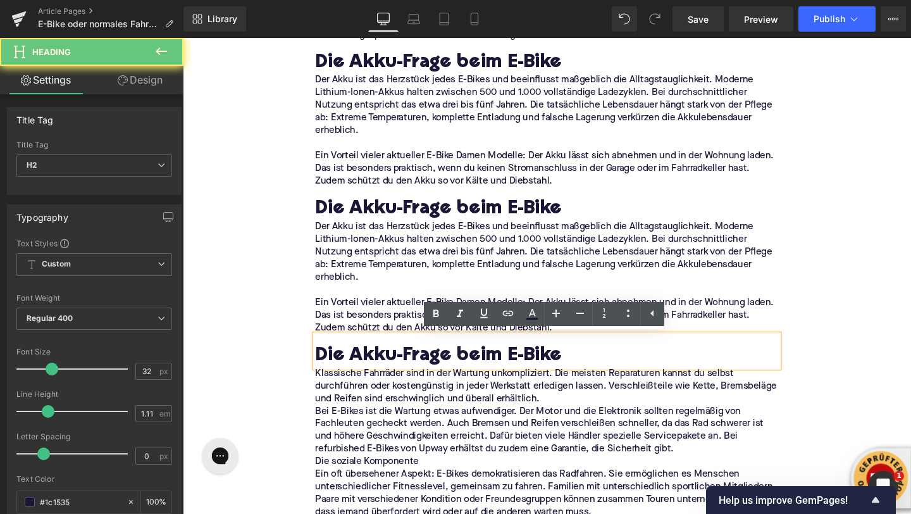
click at [381, 368] on h2 "Die Akku-Frage beim E-Bike" at bounding box center [565, 372] width 487 height 23
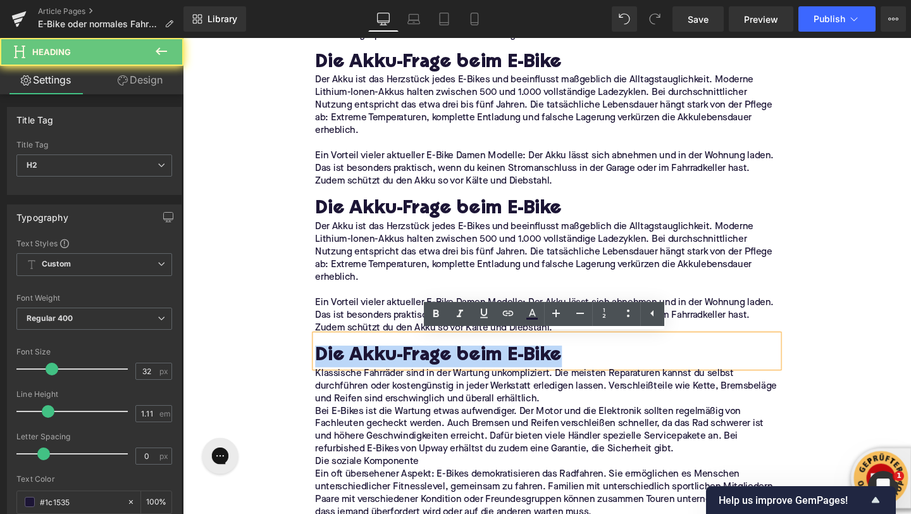
click at [381, 368] on h2 "Die Akku-Frage beim E-Bike" at bounding box center [565, 372] width 487 height 23
paste div
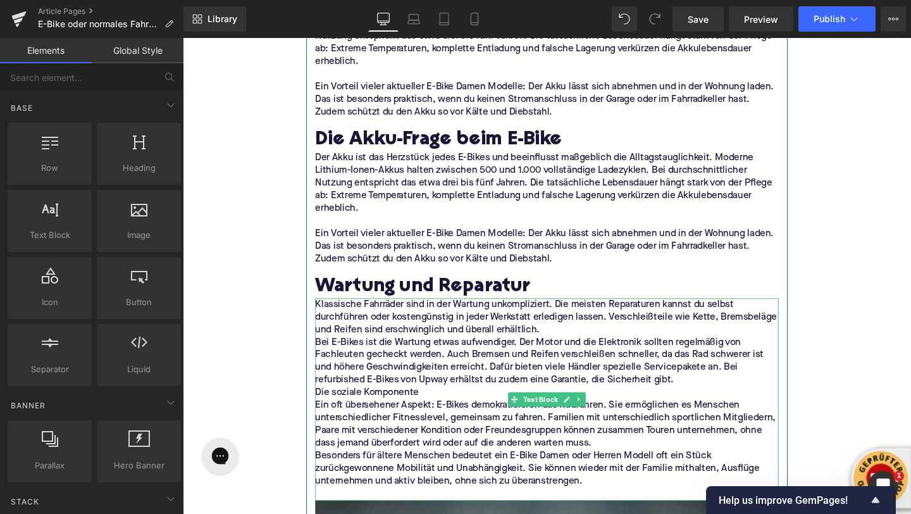
scroll to position [2538, 0]
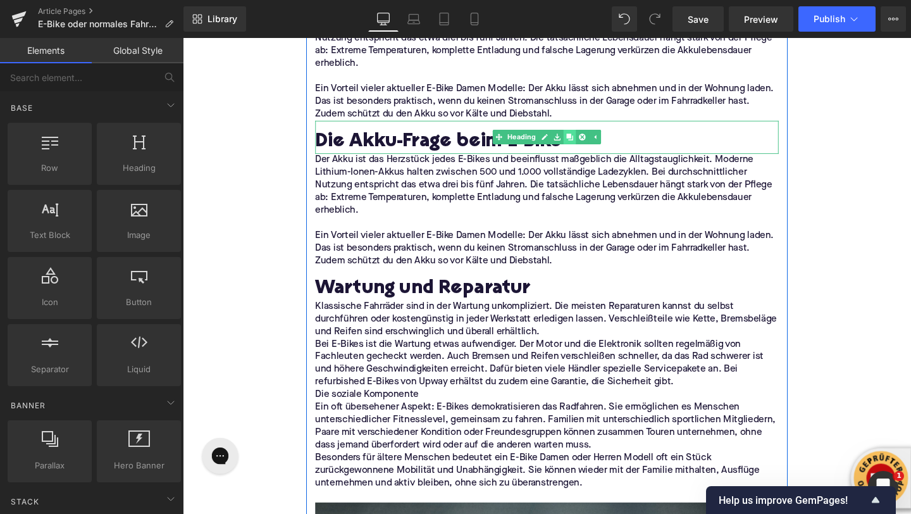
click at [592, 143] on icon at bounding box center [589, 142] width 7 height 8
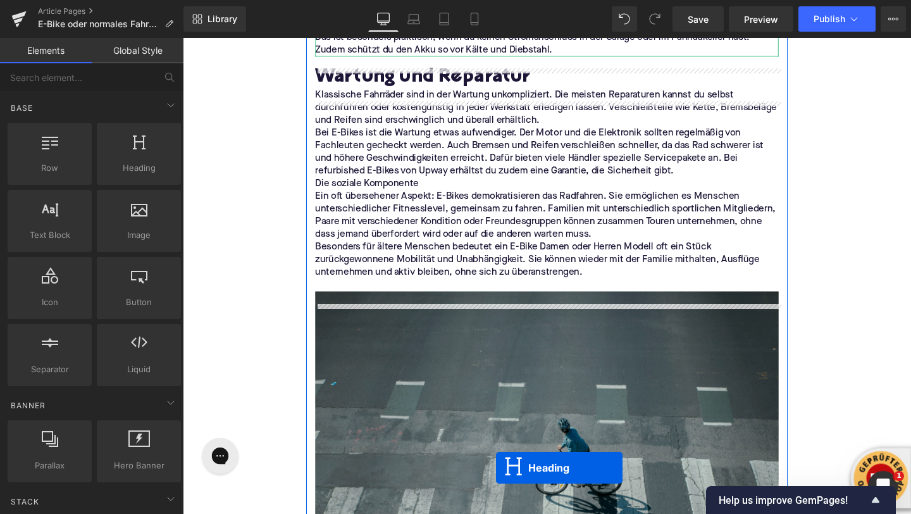
scroll to position [2804, 0]
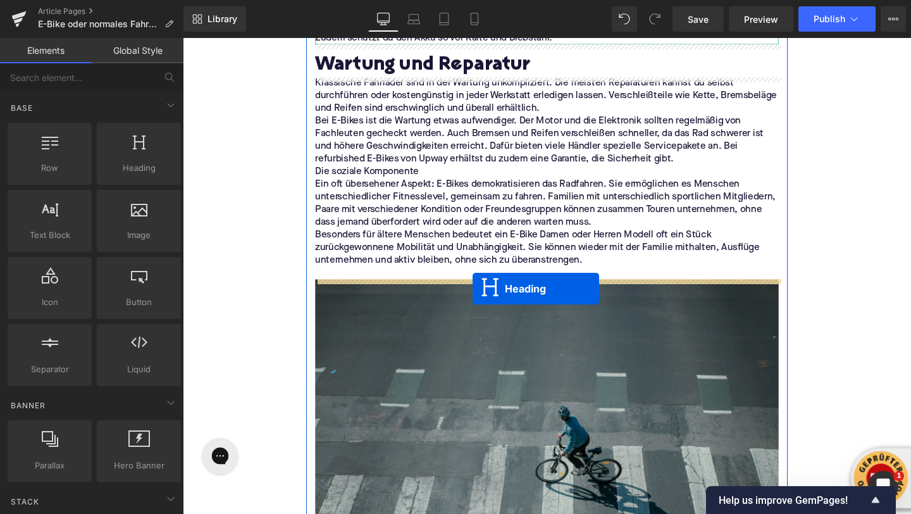
drag, startPoint x: 539, startPoint y: 176, endPoint x: 487, endPoint y: 301, distance: 135.4
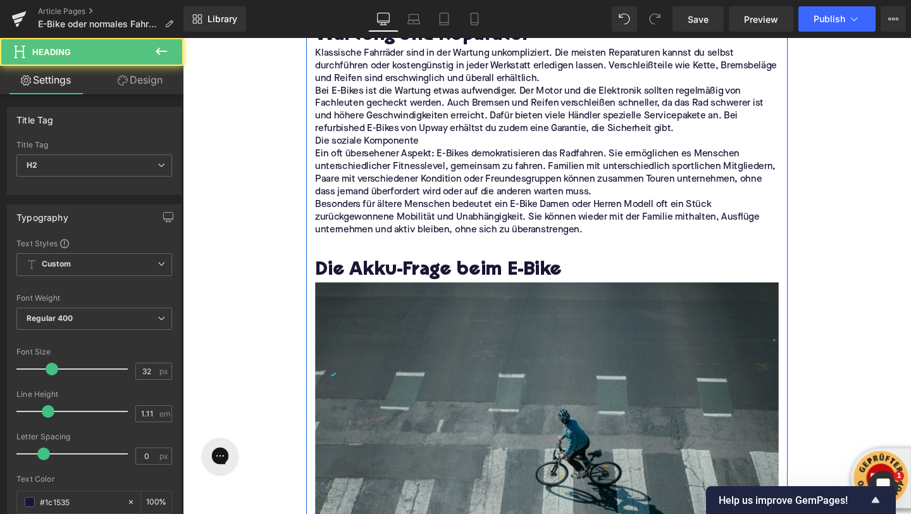
scroll to position [2772, 0]
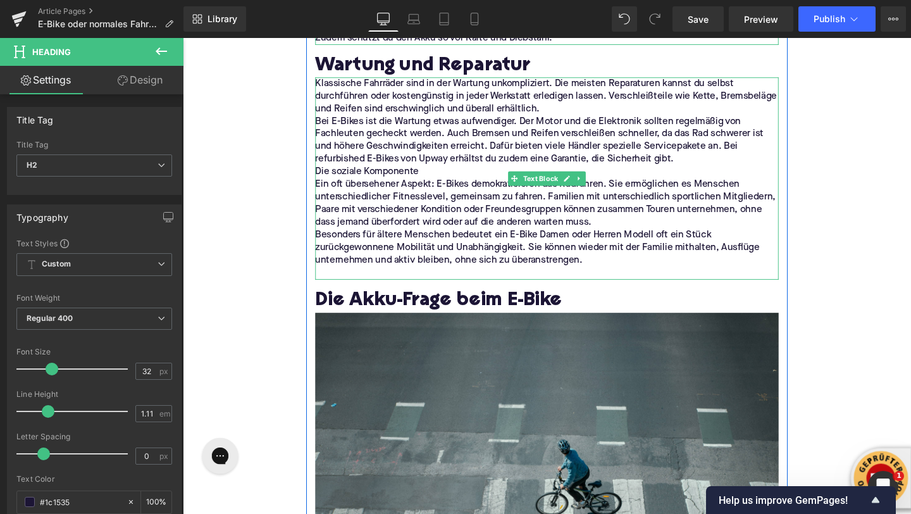
click at [404, 121] on p "Bei E-Bikes ist die Wartung etwas aufwendiger. Der Motor und die Elektronik sol…" at bounding box center [565, 145] width 487 height 53
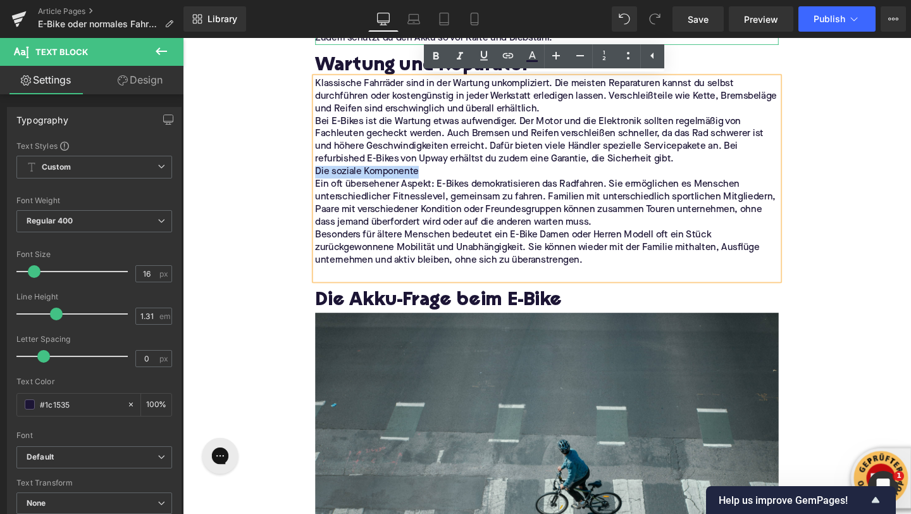
drag, startPoint x: 445, startPoint y: 177, endPoint x: 323, endPoint y: 177, distance: 122.2
click at [323, 177] on p "Die soziale Komponente" at bounding box center [565, 178] width 487 height 13
copy p "Die soziale Komponente"
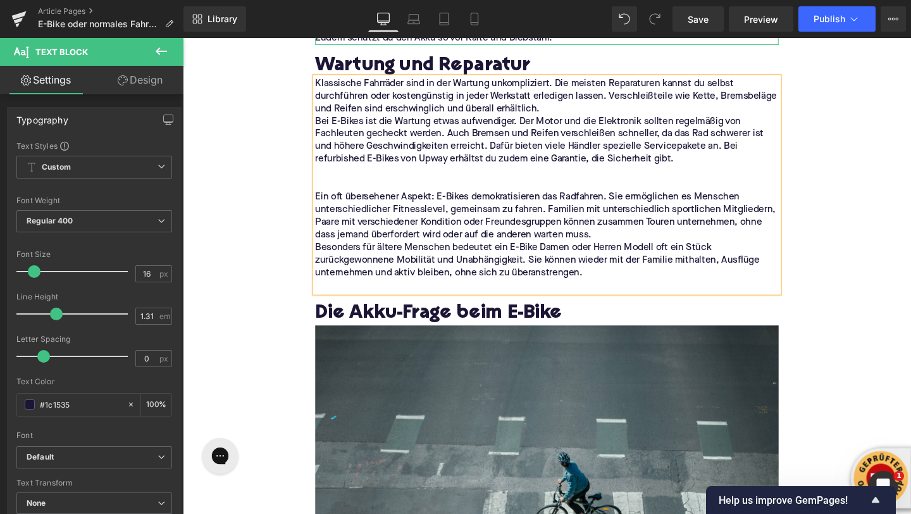
click at [356, 318] on h2 "Die Akku-Frage beim E-Bike" at bounding box center [565, 327] width 487 height 23
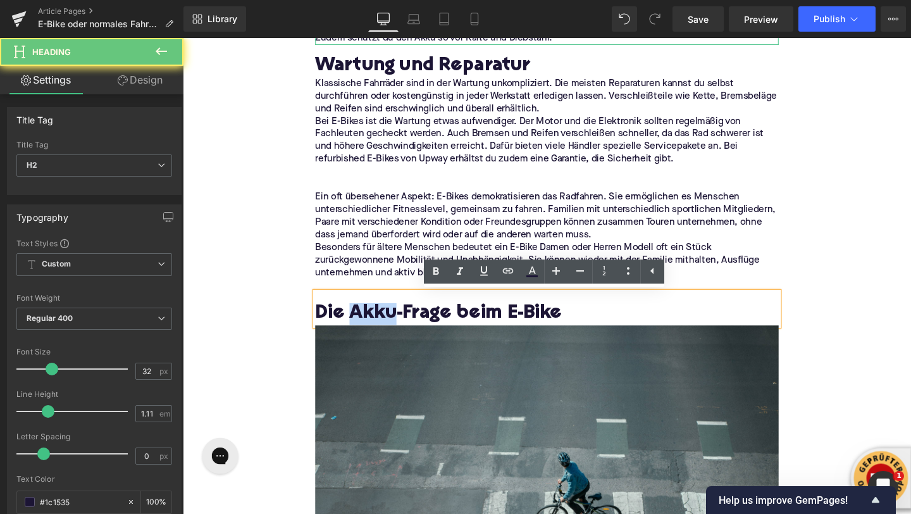
click at [356, 318] on h2 "Die Akku-Frage beim E-Bike" at bounding box center [565, 327] width 487 height 23
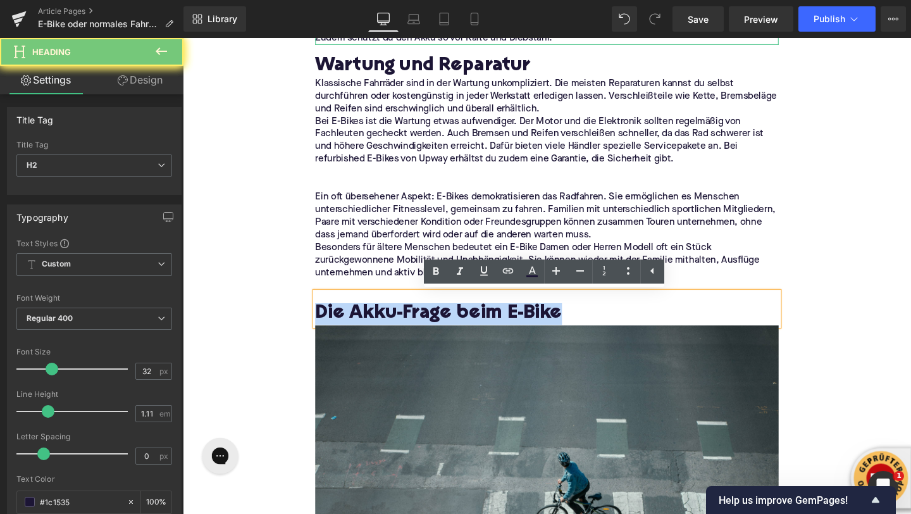
click at [356, 318] on h2 "Die Akku-Frage beim E-Bike" at bounding box center [565, 327] width 487 height 23
paste div
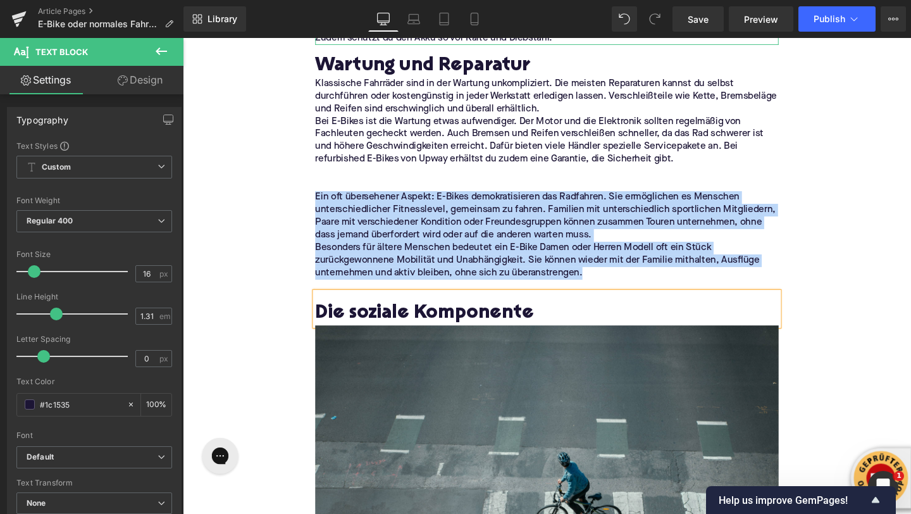
drag, startPoint x: 603, startPoint y: 284, endPoint x: 306, endPoint y: 199, distance: 308.1
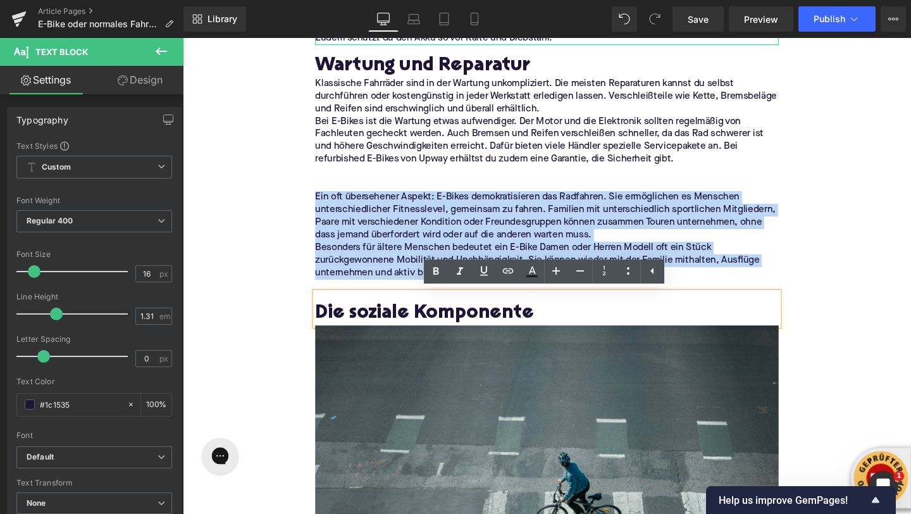
copy div "Ein oft übersehener Aspekt: E-Bikes demokratisieren das Radfahren. Sie ermöglic…"
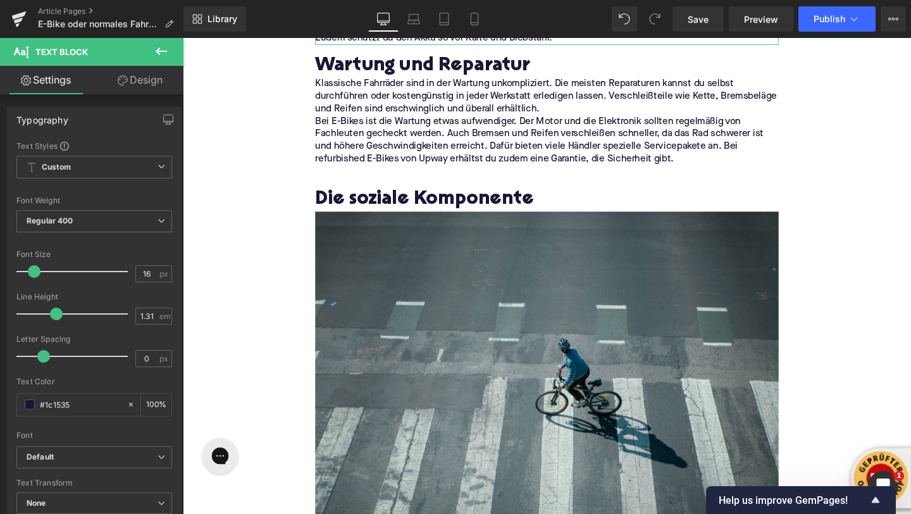
click at [158, 53] on icon at bounding box center [161, 51] width 11 height 8
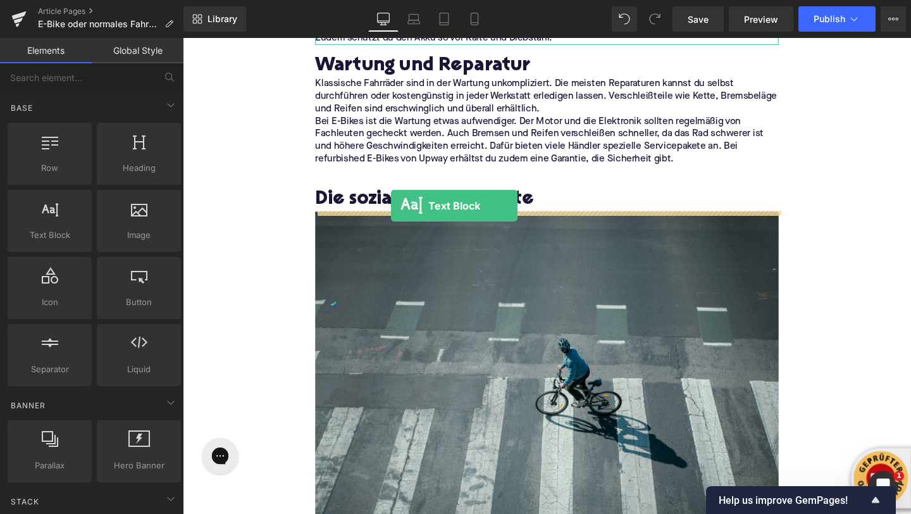
drag, startPoint x: 237, startPoint y: 244, endPoint x: 402, endPoint y: 215, distance: 167.9
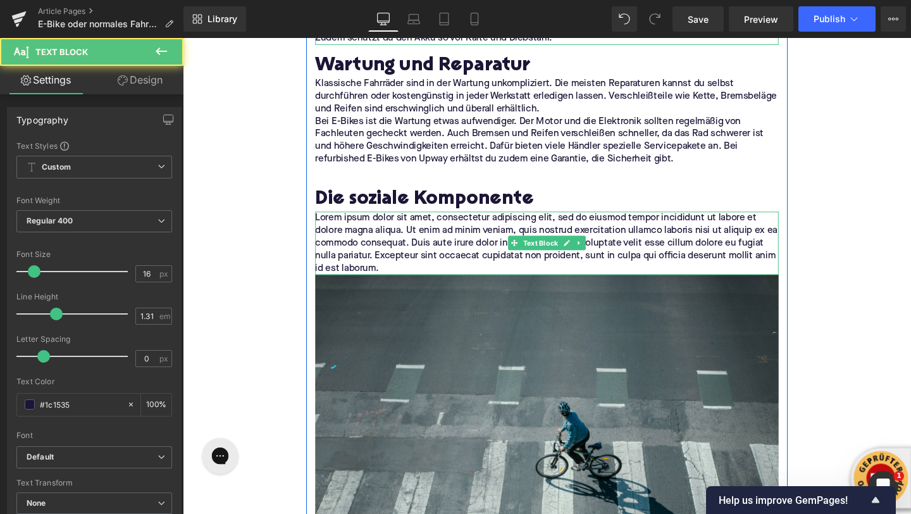
click at [392, 247] on p "Lorem ipsum dolor sit amet, consectetur adipiscing elit, sed do eiusmod tempor …" at bounding box center [565, 253] width 487 height 66
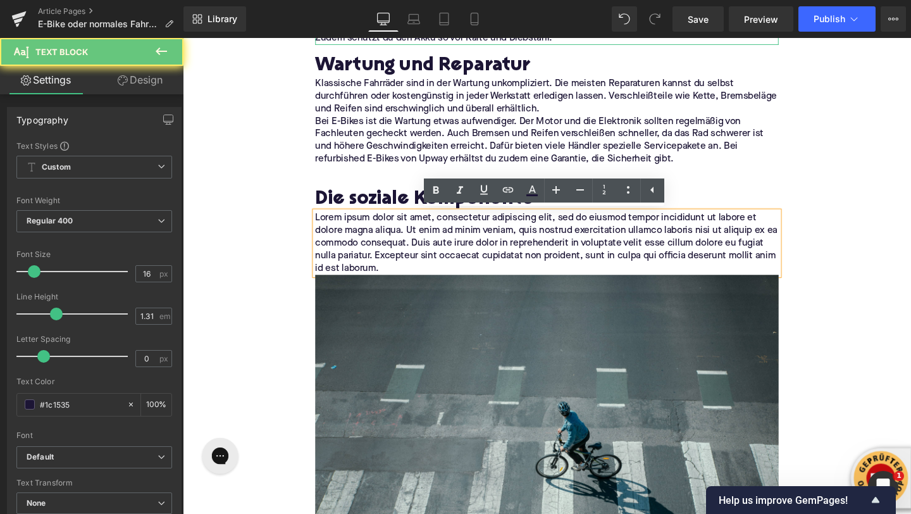
click at [392, 247] on p "Lorem ipsum dolor sit amet, consectetur adipiscing elit, sed do eiusmod tempor …" at bounding box center [565, 253] width 487 height 66
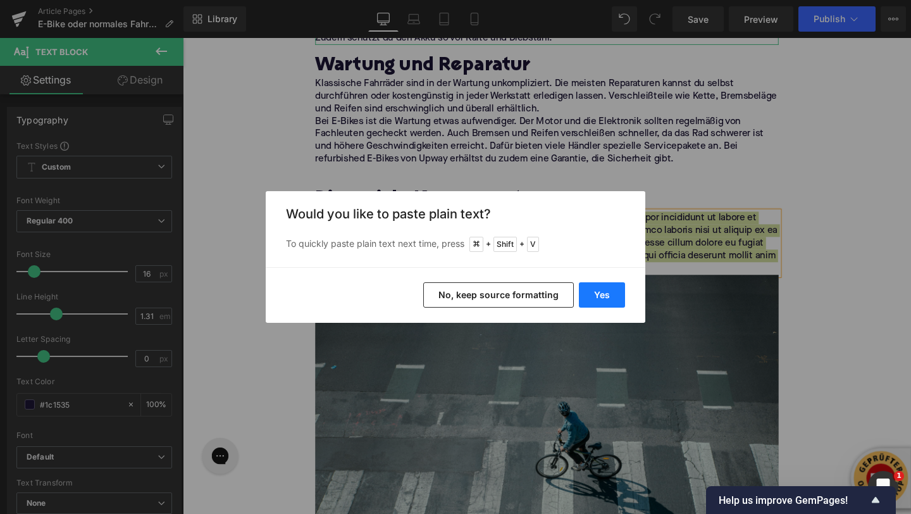
click at [611, 291] on button "Yes" at bounding box center [602, 294] width 46 height 25
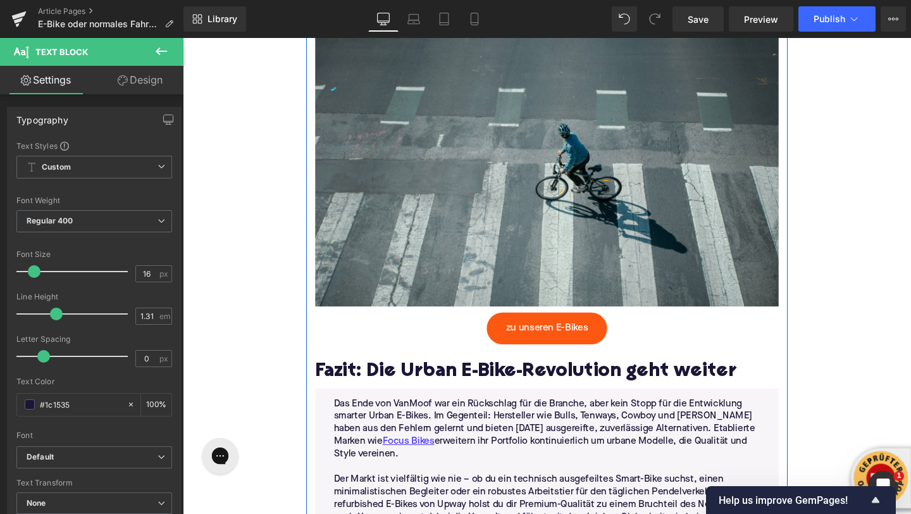
scroll to position [3184, 0]
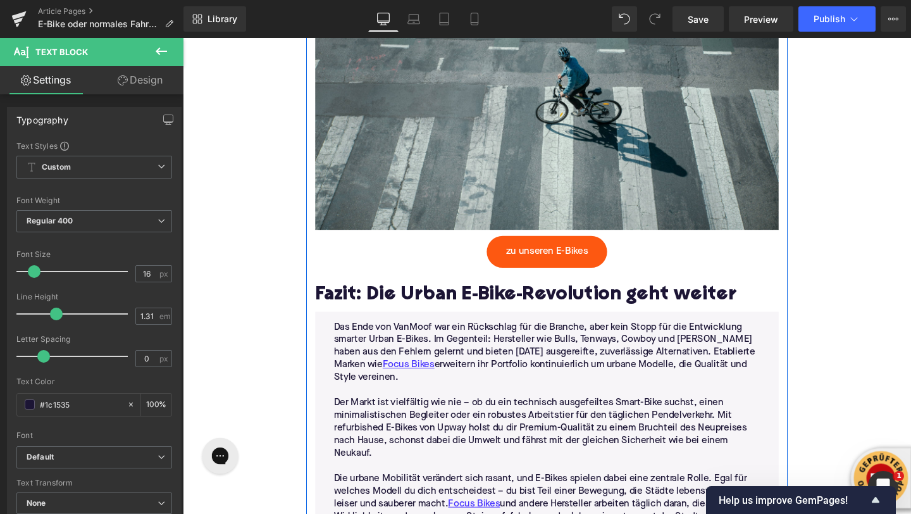
click at [361, 308] on h2 "Fazit: Die Urban E-Bike-Revolution geht weiter" at bounding box center [565, 308] width 487 height 23
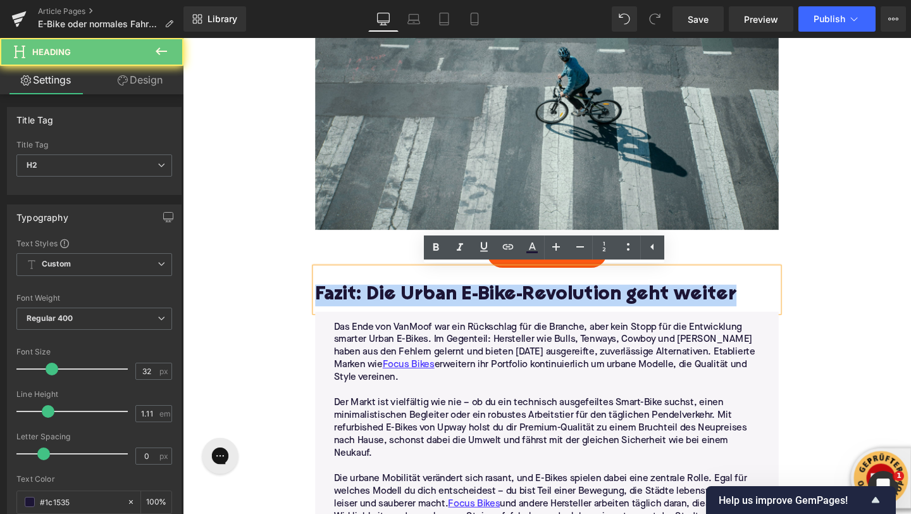
click at [361, 308] on h2 "Fazit: Die Urban E-Bike-Revolution geht weiter" at bounding box center [565, 308] width 487 height 23
paste div
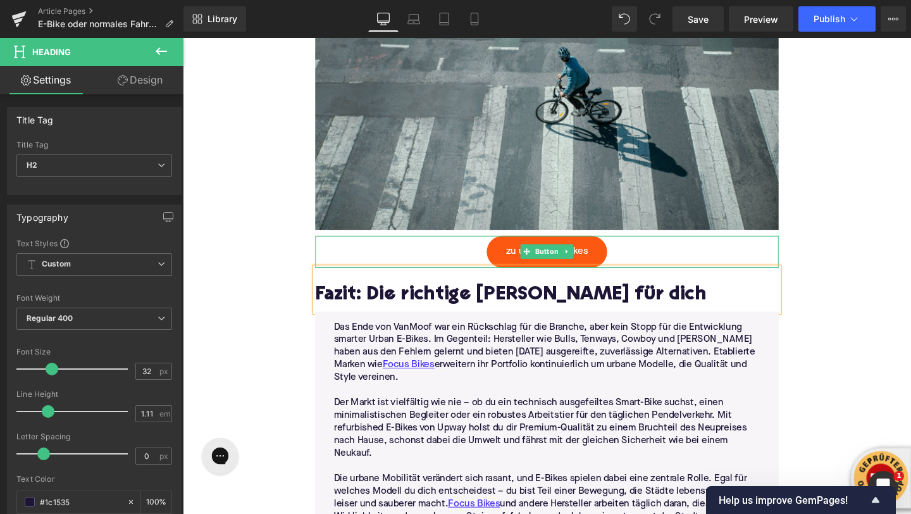
scroll to position [3384, 0]
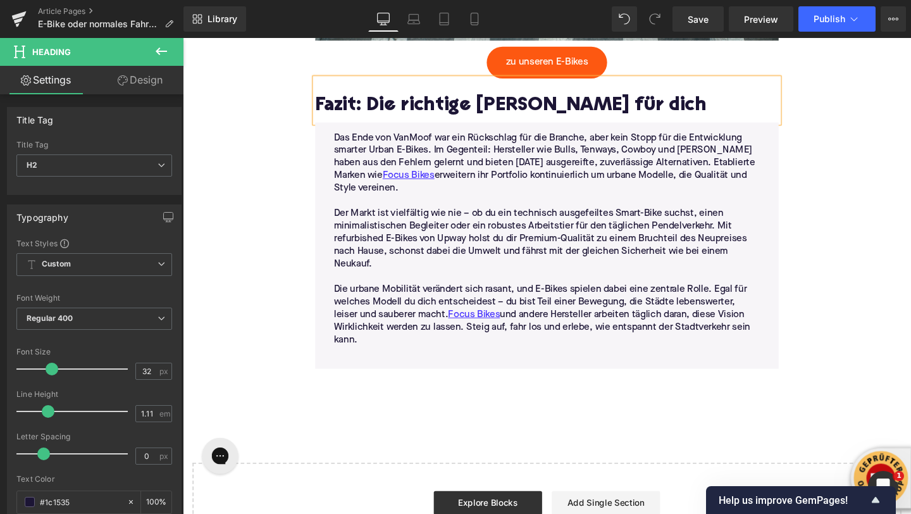
click at [443, 292] on p at bounding box center [566, 288] width 448 height 13
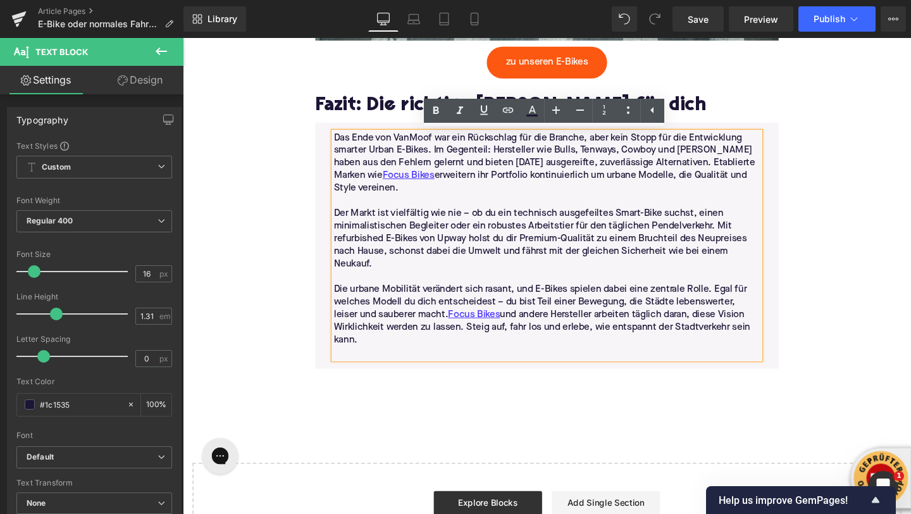
drag, startPoint x: 374, startPoint y: 357, endPoint x: 344, endPoint y: 146, distance: 212.9
click at [344, 146] on div "Das Ende von VanMoof war ein Rückschlag für die Branche, aber kein Stopp für di…" at bounding box center [566, 256] width 448 height 239
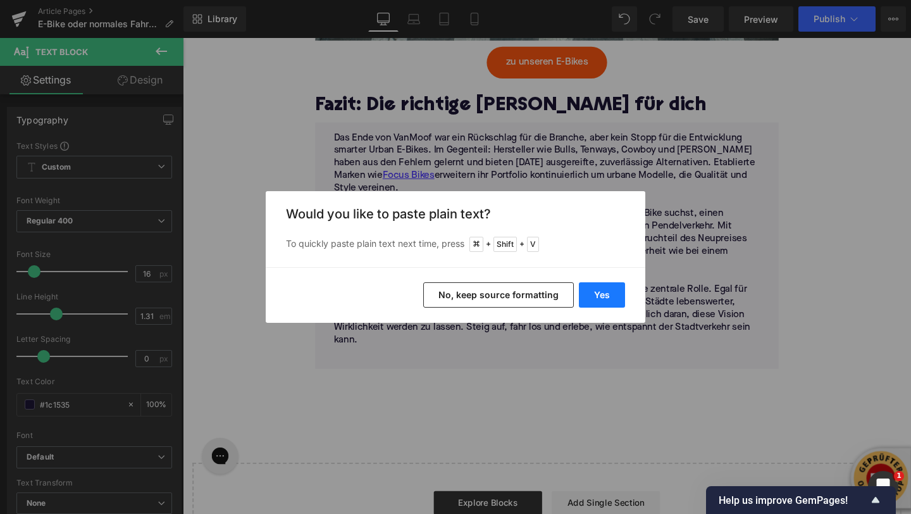
click at [601, 296] on button "Yes" at bounding box center [602, 294] width 46 height 25
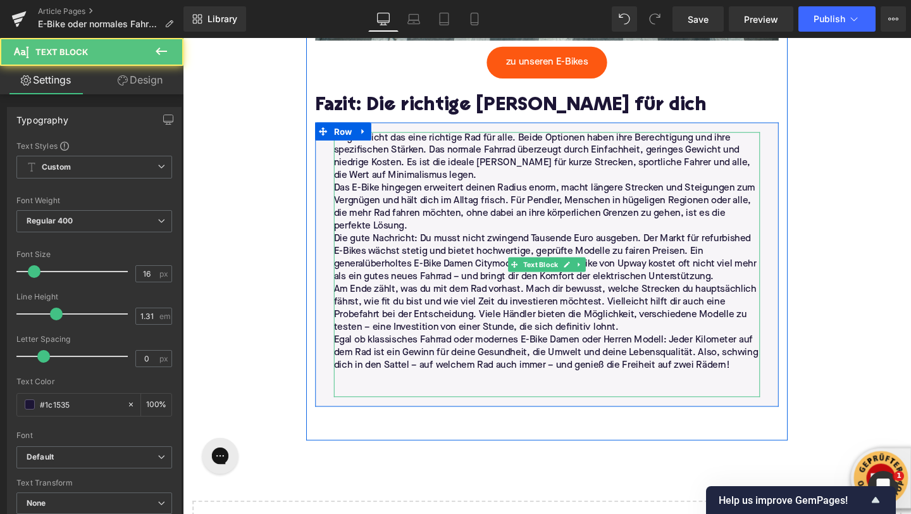
click at [444, 179] on p "Es gibt nicht das eine richtige Rad für alle. Beide Optionen haben ihre Berecht…" at bounding box center [566, 163] width 448 height 53
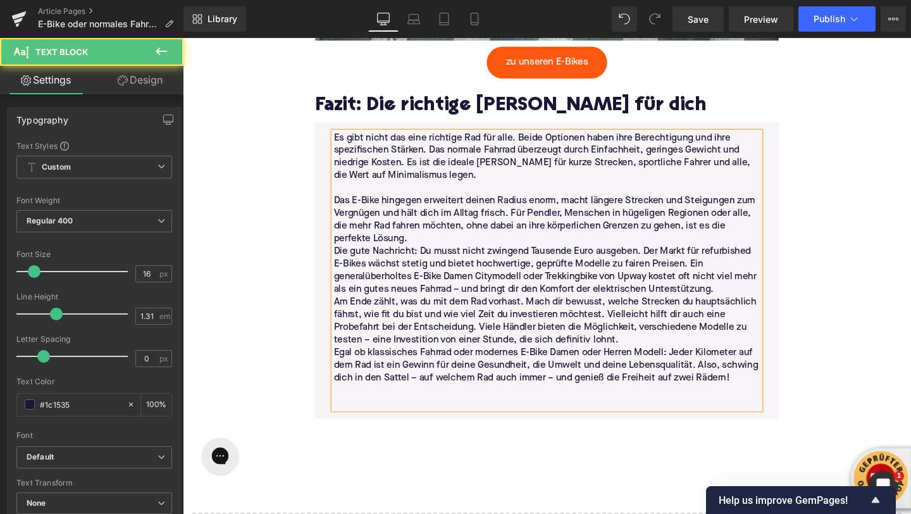
click at [442, 253] on p "Das E-Bike hingegen erweitert deinen Radius enorm, macht längere Strecken und S…" at bounding box center [566, 229] width 448 height 53
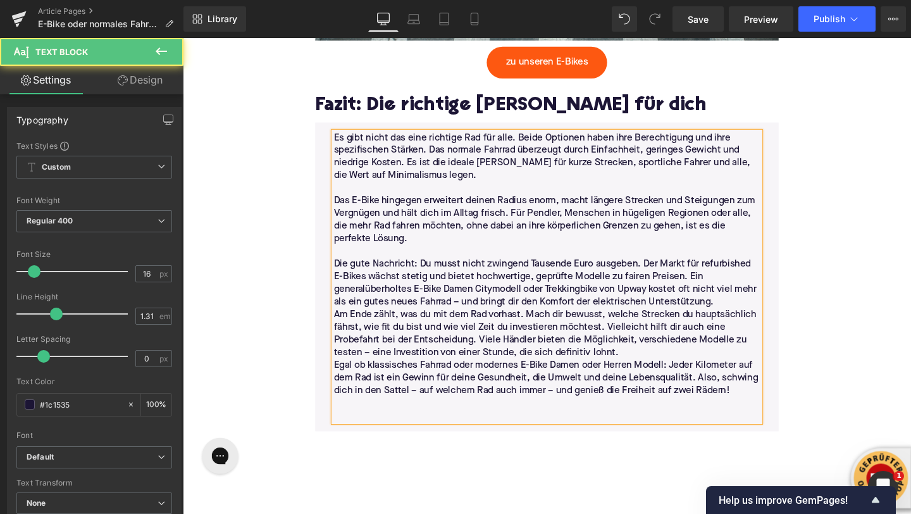
click at [753, 318] on p "Die gute Nachricht: Du musst nicht zwingend Tausende Euro ausgeben. Der Markt f…" at bounding box center [566, 295] width 448 height 53
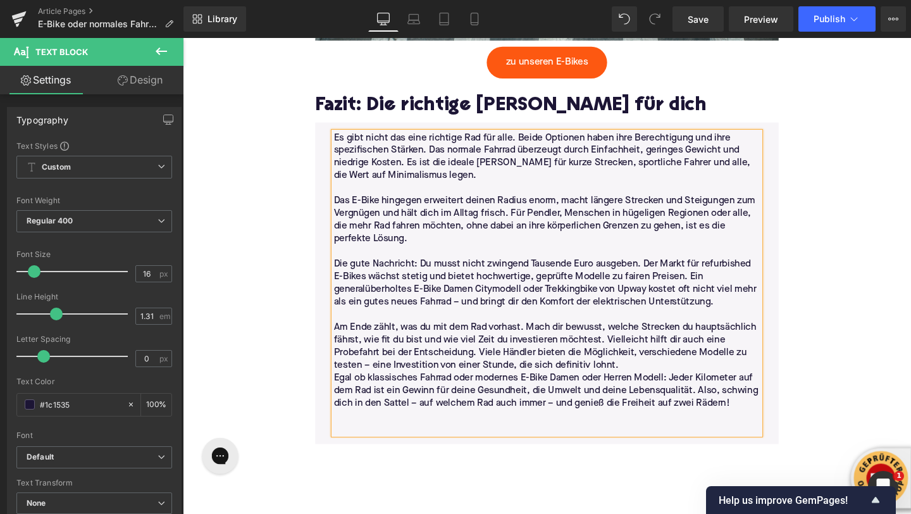
click at [687, 382] on p "Am Ende zählt, was du mit dem Rad vorhast. Mach dir bewusst, welche Strecken du…" at bounding box center [566, 361] width 448 height 53
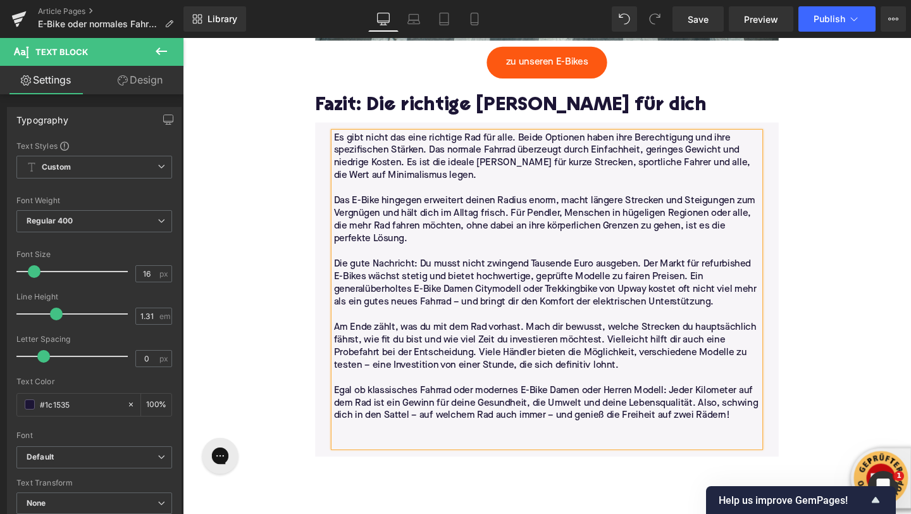
click at [466, 453] on p at bounding box center [566, 447] width 448 height 13
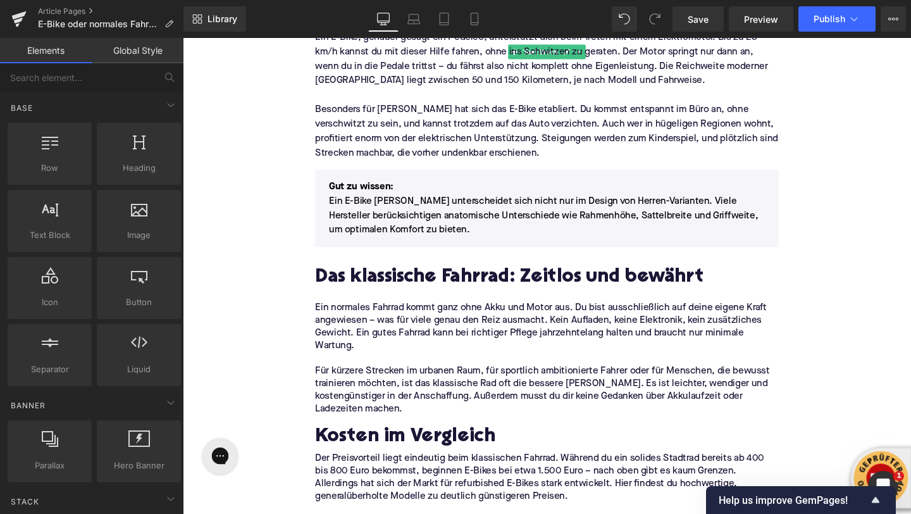
scroll to position [714, 0]
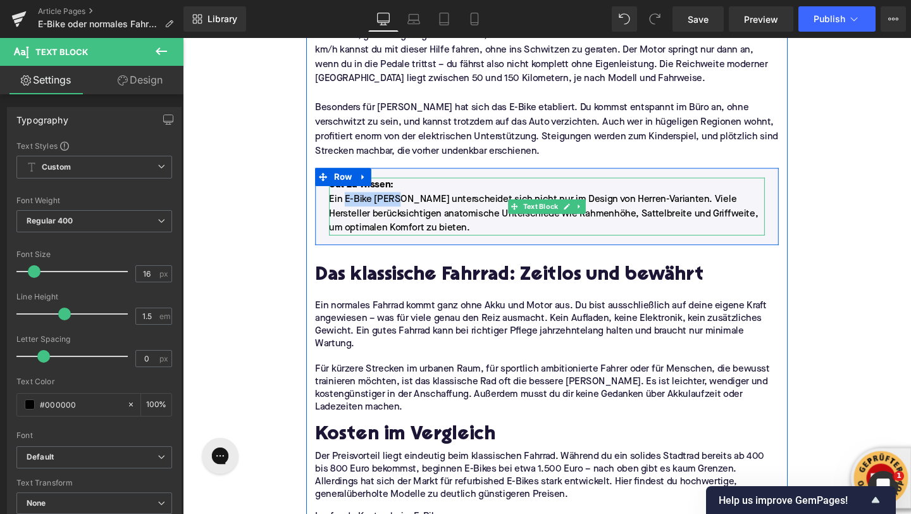
drag, startPoint x: 353, startPoint y: 208, endPoint x: 413, endPoint y: 207, distance: 60.1
click at [413, 207] on span "Ein E-Bike Damen Modell unterscheidet sich nicht nur im Design von Herren-Varia…" at bounding box center [562, 223] width 451 height 41
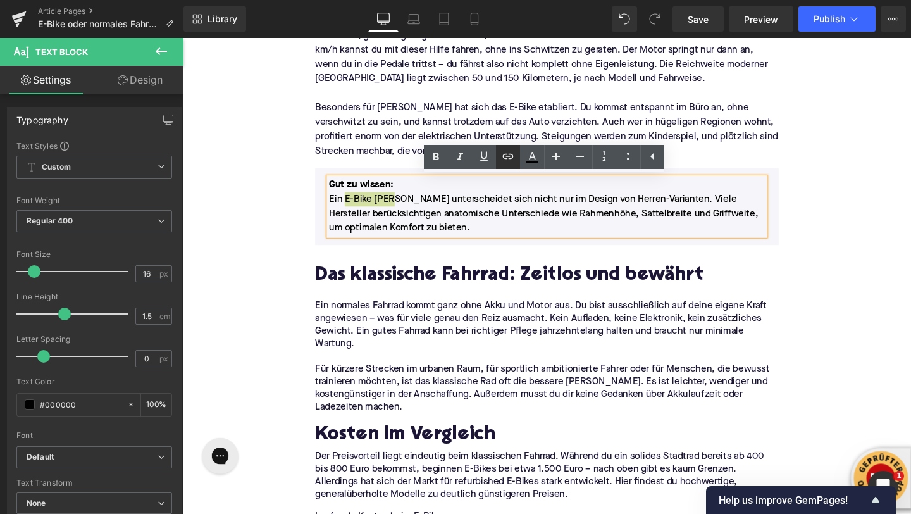
click at [503, 158] on icon at bounding box center [508, 156] width 15 height 15
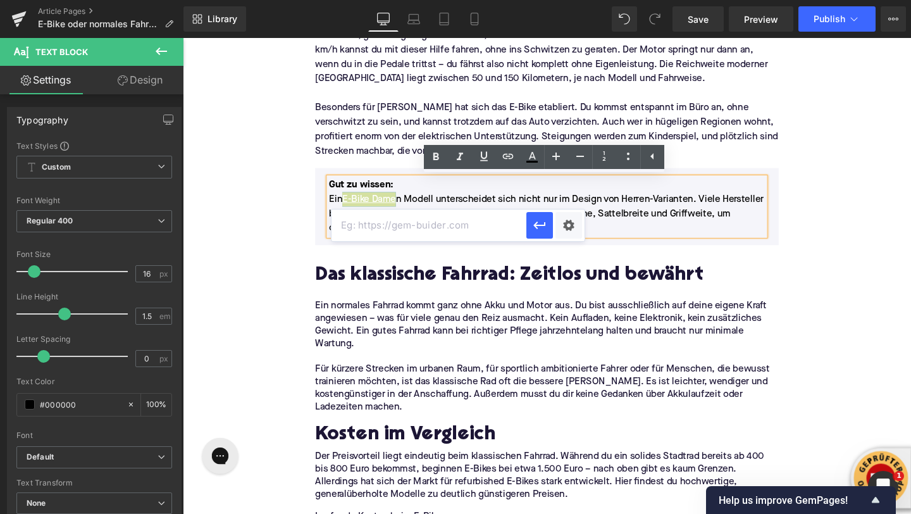
click at [484, 225] on input "text" at bounding box center [429, 225] width 195 height 32
paste input "https://upway.de/collections/e-bike-damen"
type input "https://upway.de/collections/e-bike-damen"
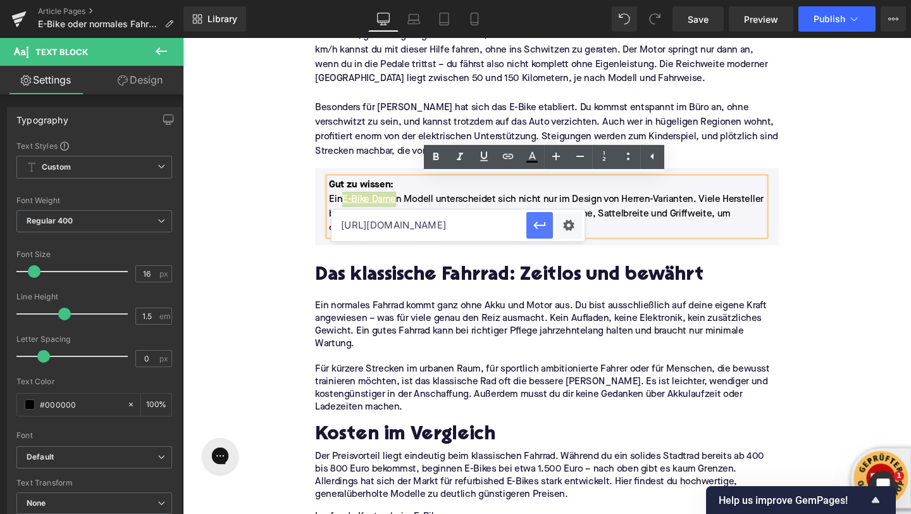
click at [537, 223] on icon "button" at bounding box center [540, 226] width 12 height 8
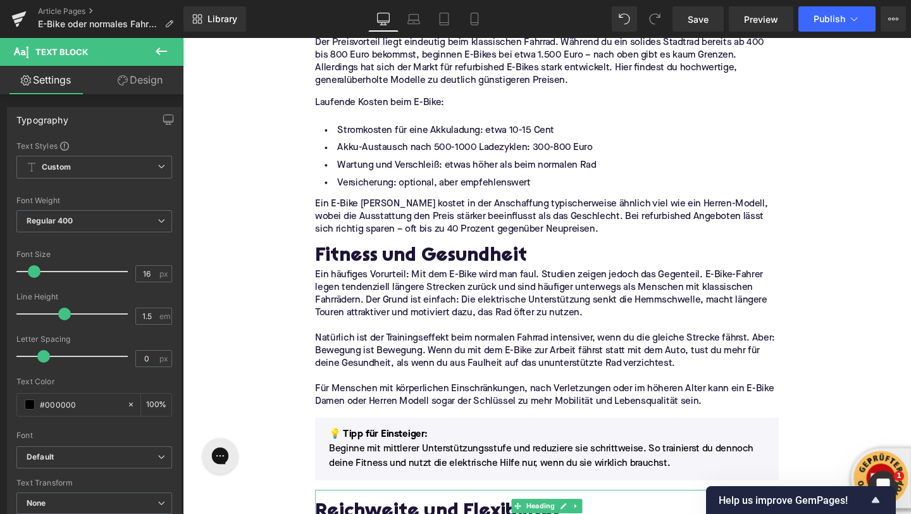
scroll to position [1148, 0]
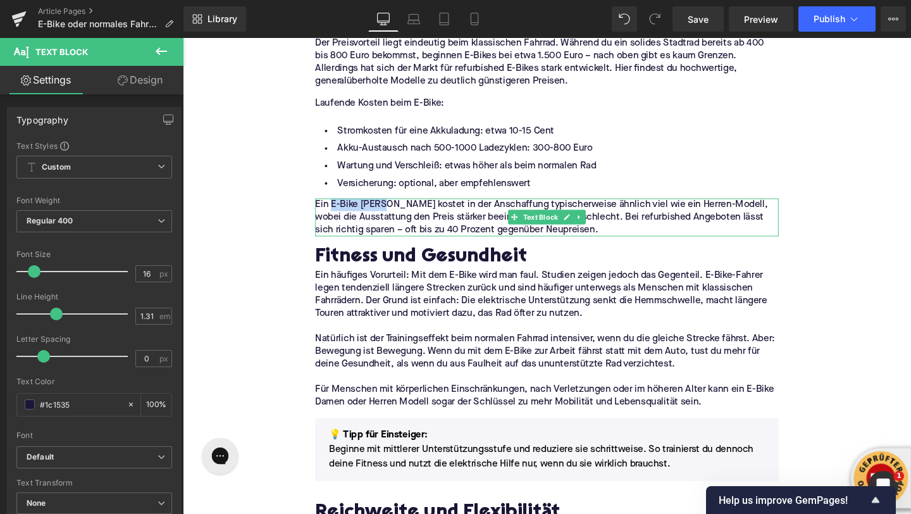
drag, startPoint x: 394, startPoint y: 214, endPoint x: 339, endPoint y: 213, distance: 55.1
click at [339, 213] on p "Ein E-Bike Damen Modell kostet in der Anschaffung typischerweise ähnlich viel w…" at bounding box center [565, 227] width 487 height 40
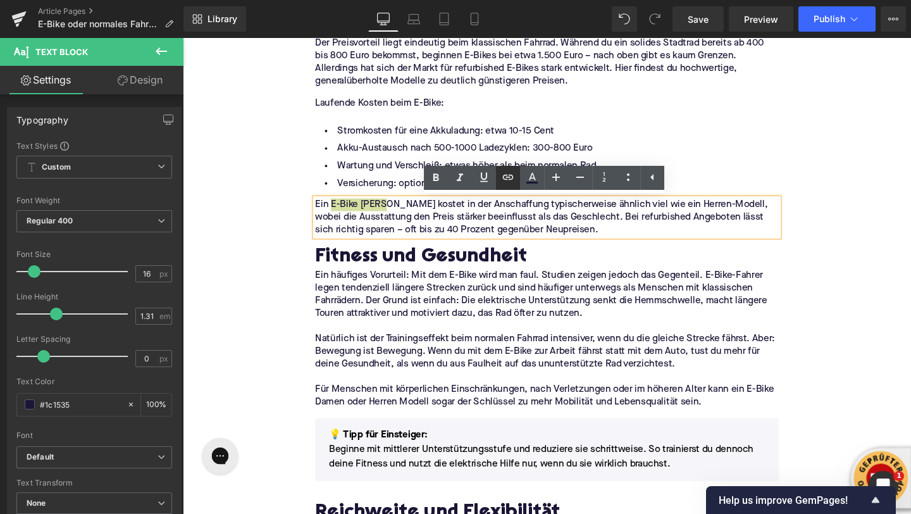
click at [511, 175] on icon at bounding box center [508, 177] width 11 height 5
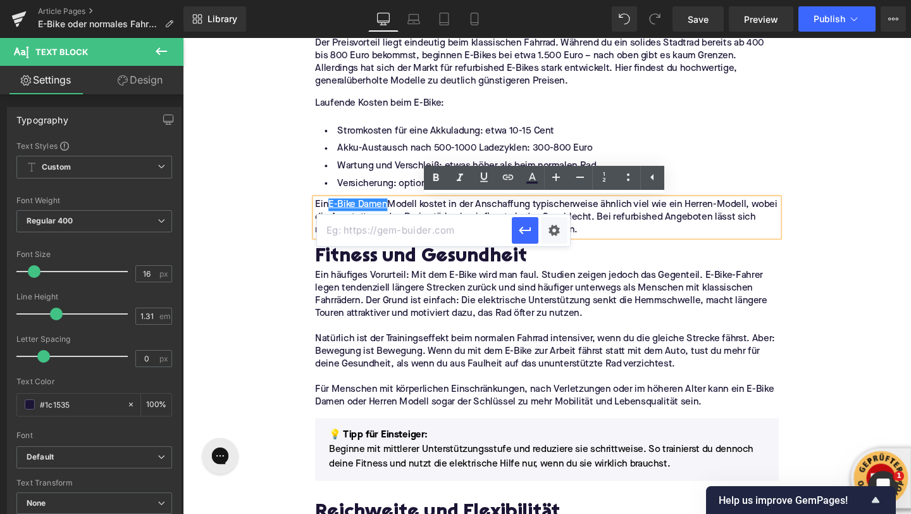
click at [457, 238] on input "text" at bounding box center [414, 231] width 195 height 32
paste input "https://upway.de/collections/e-bike-damen"
click at [526, 228] on icon "button" at bounding box center [525, 230] width 15 height 15
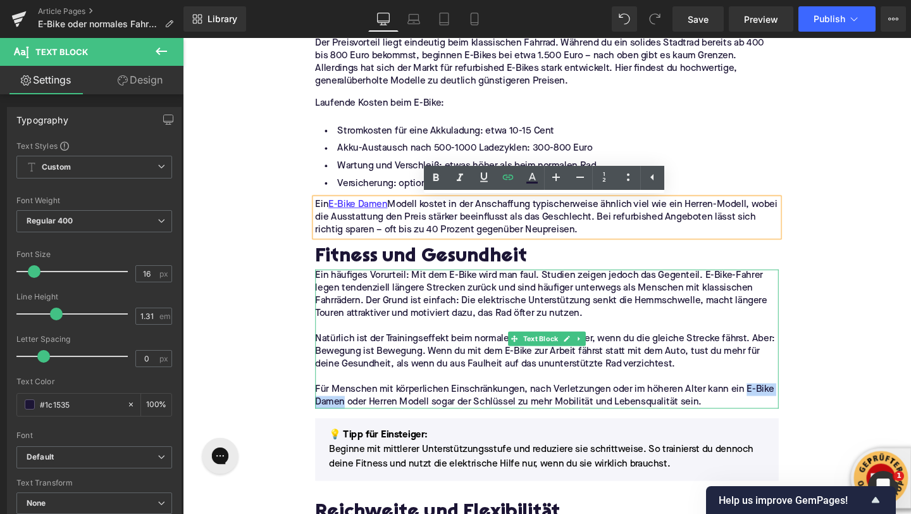
drag, startPoint x: 780, startPoint y: 407, endPoint x: 353, endPoint y: 423, distance: 426.9
click at [353, 423] on p "Für Menschen mit körperlichen Einschränkungen, nach Verletzungen oder im höhere…" at bounding box center [565, 414] width 487 height 27
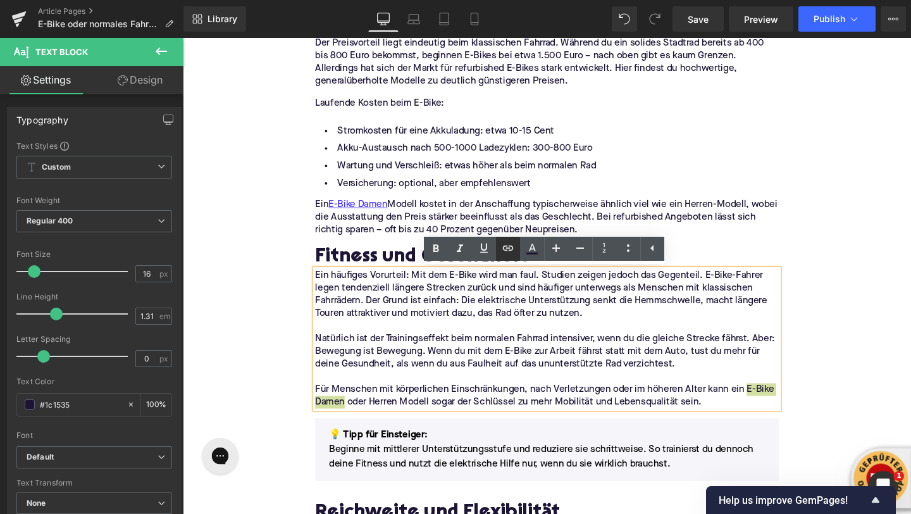
click at [509, 253] on icon at bounding box center [508, 248] width 15 height 15
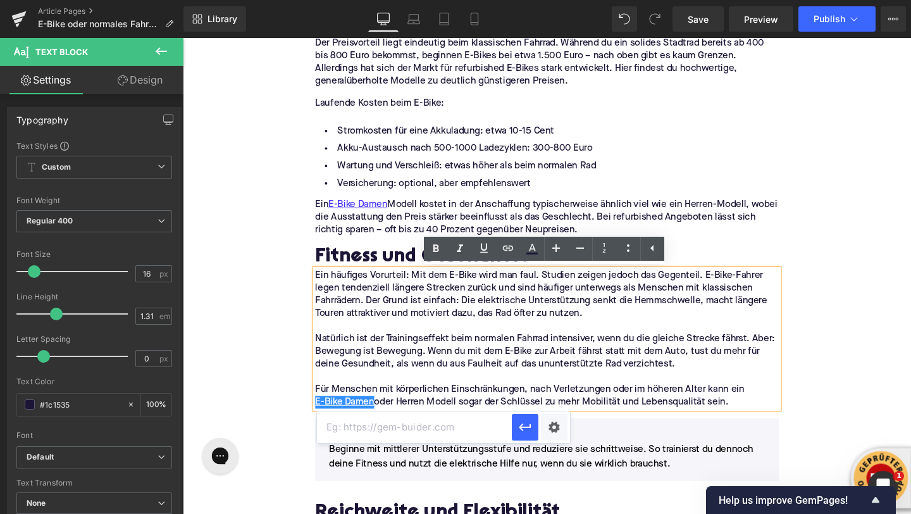
click at [456, 433] on input "text" at bounding box center [414, 427] width 195 height 32
paste input "https://upway.de/collections/e-bike-damen"
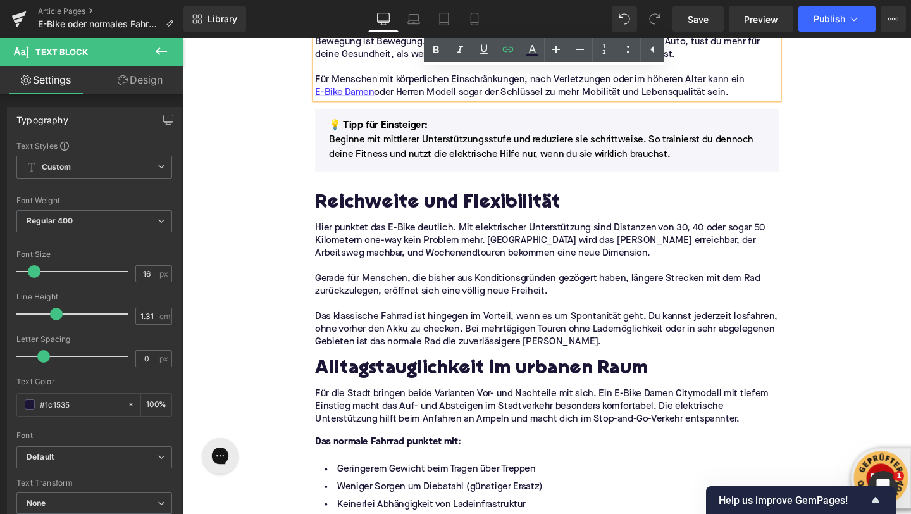
scroll to position [1489, 0]
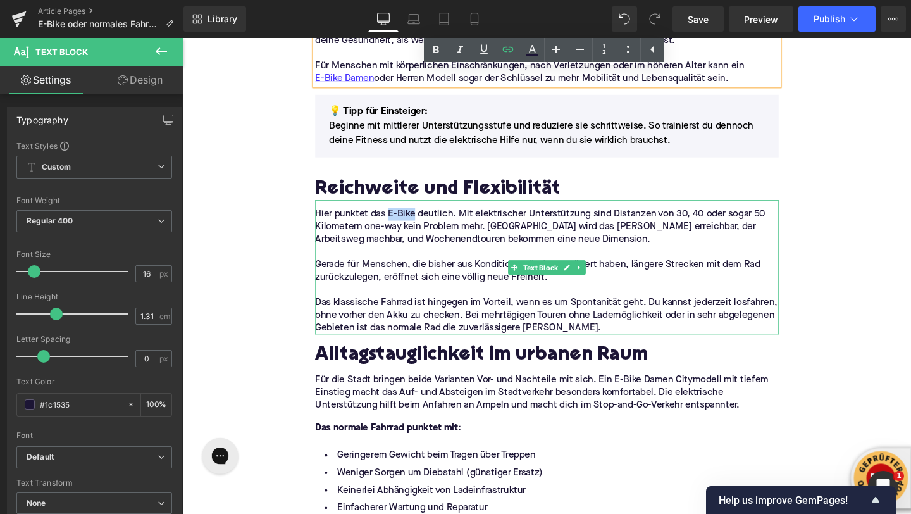
drag, startPoint x: 398, startPoint y: 223, endPoint x: 426, endPoint y: 224, distance: 27.9
click at [426, 224] on p "Hier punktet das E-Bike deutlich. Mit elektrischer Unterstützung sind Distanzen…" at bounding box center [565, 236] width 487 height 40
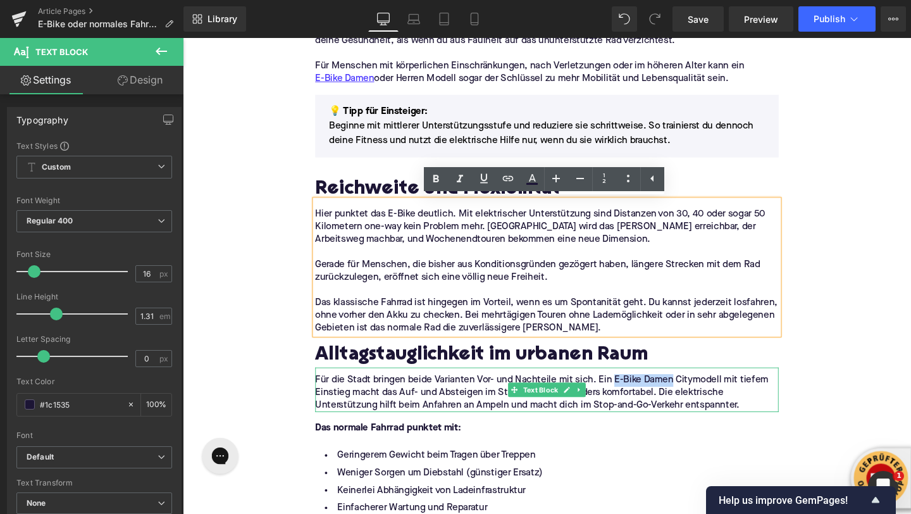
drag, startPoint x: 635, startPoint y: 397, endPoint x: 697, endPoint y: 395, distance: 61.4
click at [697, 395] on p "Für die Stadt bringen beide Varianten Vor- und Nachteile mit sich. Ein E-Bike D…" at bounding box center [565, 411] width 487 height 40
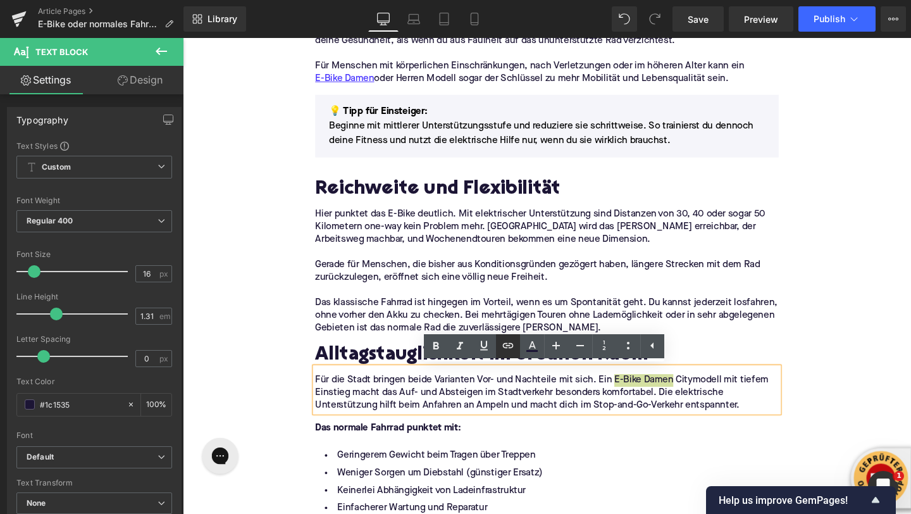
click at [507, 344] on icon at bounding box center [508, 345] width 15 height 15
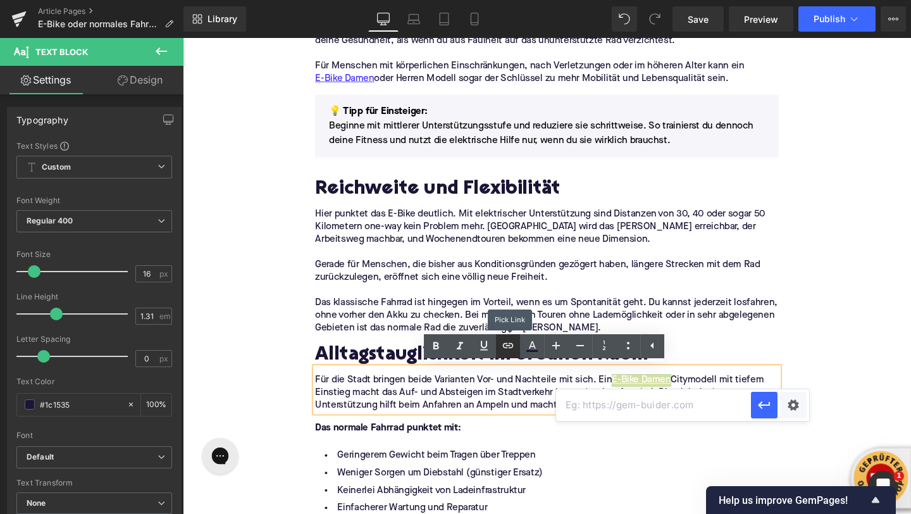
scroll to position [0, 0]
click at [599, 408] on input "text" at bounding box center [653, 405] width 195 height 32
paste input "https://upway.de/collections/e-bike-damen"
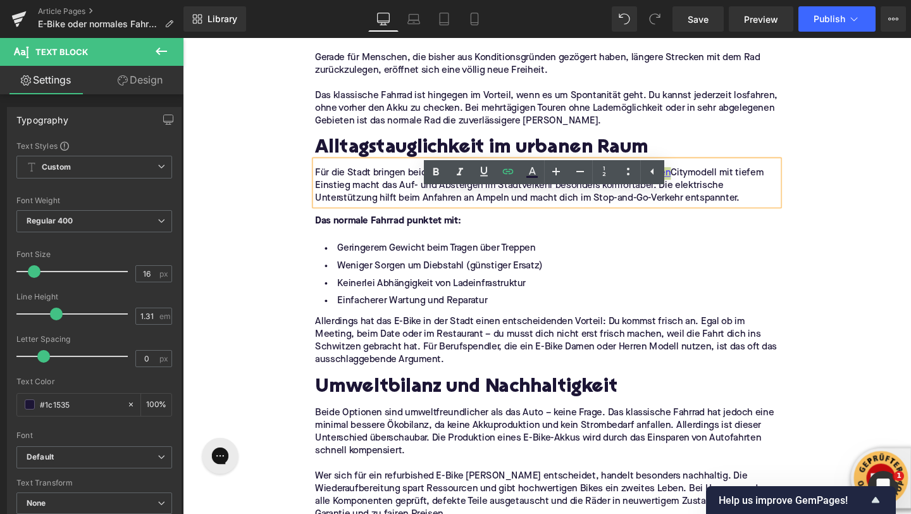
scroll to position [1711, 0]
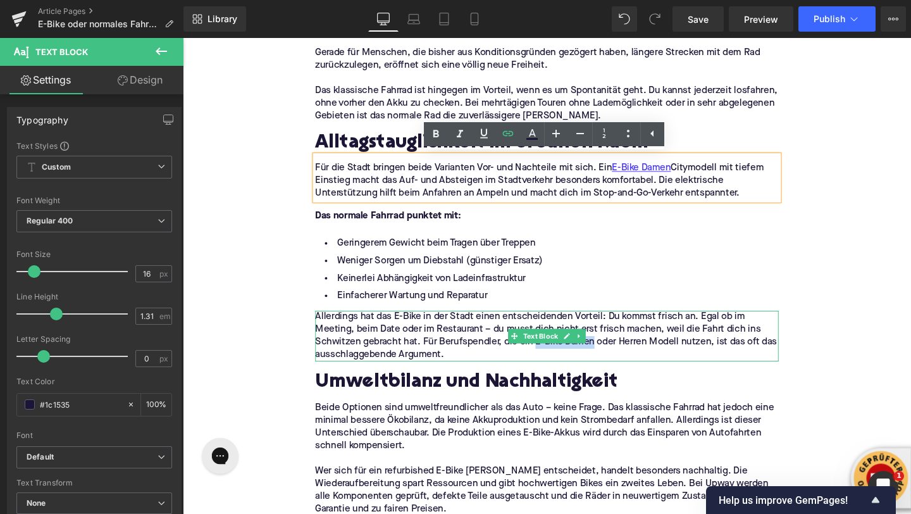
drag, startPoint x: 617, startPoint y: 359, endPoint x: 554, endPoint y: 359, distance: 62.7
click at [554, 359] on p "Allerdings hat das E-Bike in der Stadt einen entscheidenden Vorteil: Du kommst …" at bounding box center [565, 351] width 487 height 53
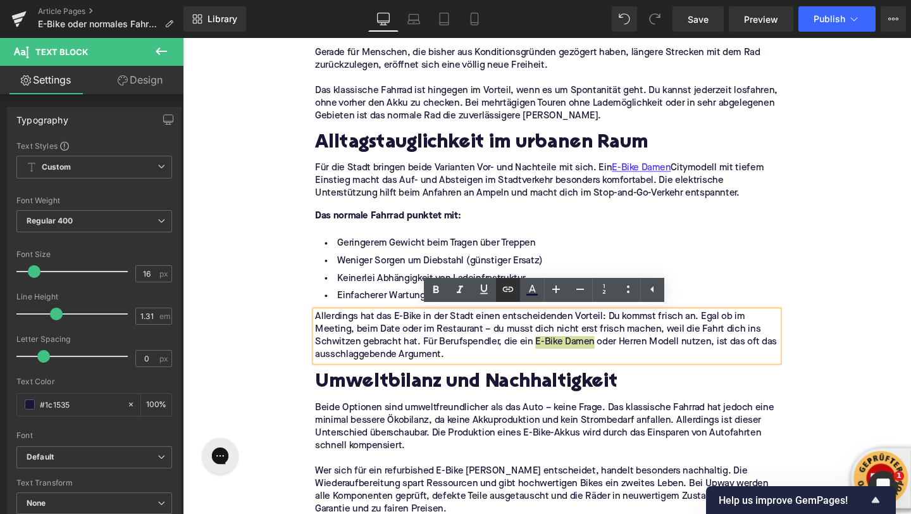
click at [507, 292] on icon at bounding box center [508, 289] width 15 height 15
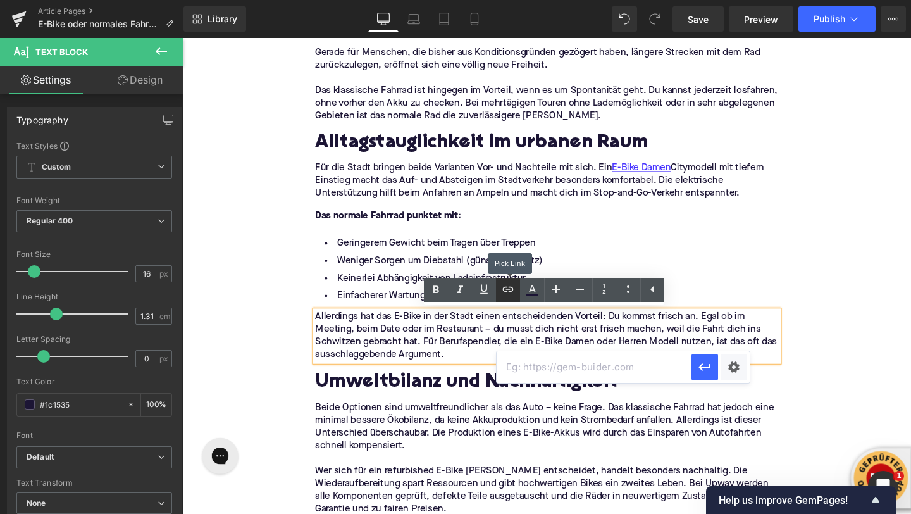
scroll to position [0, 0]
click at [508, 366] on input "text" at bounding box center [594, 367] width 195 height 32
paste input "https://upway.de/collections/e-bike-damen"
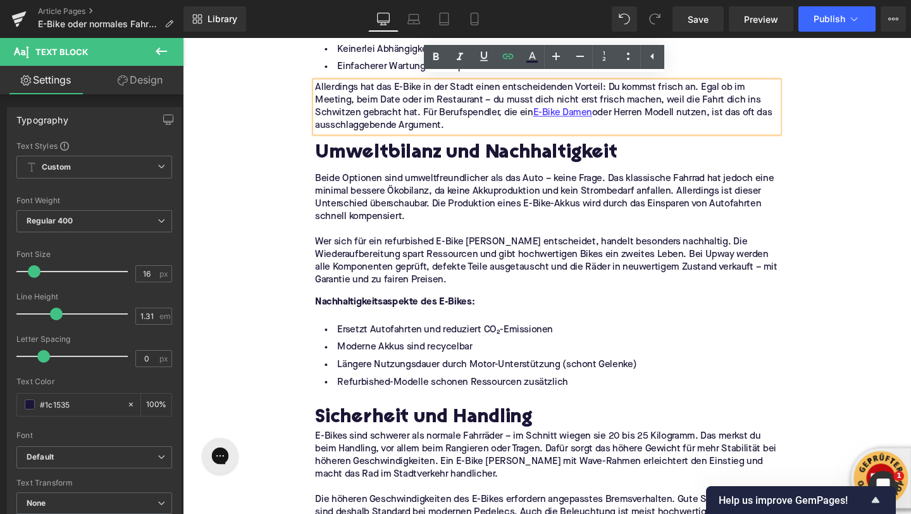
scroll to position [1970, 0]
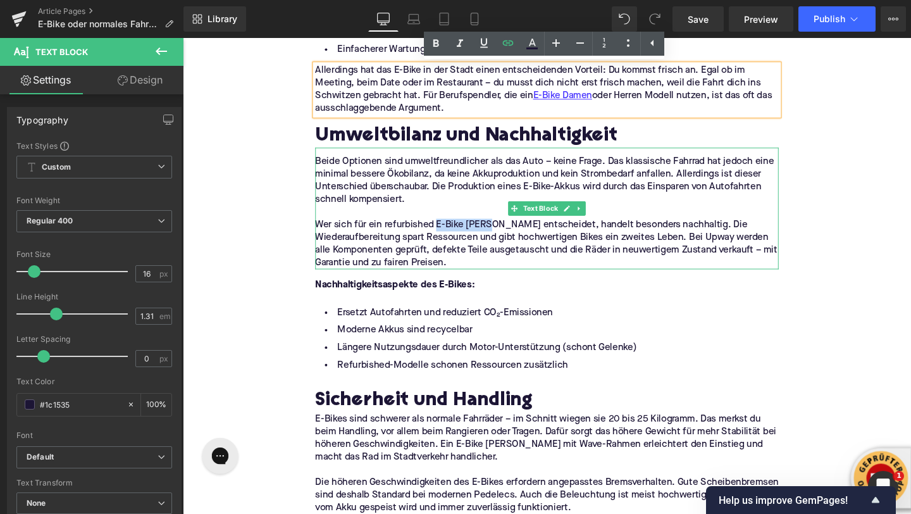
drag, startPoint x: 451, startPoint y: 233, endPoint x: 510, endPoint y: 232, distance: 58.9
click at [510, 232] on p "Wer sich für ein refurbished E-Bike Damen Modell entscheidet, handelt besonders…" at bounding box center [565, 254] width 487 height 53
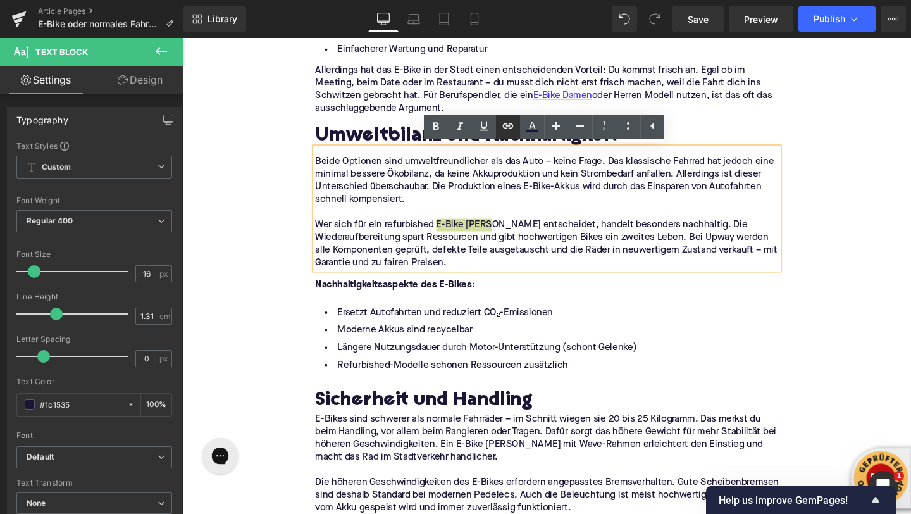
click at [513, 132] on icon at bounding box center [508, 125] width 15 height 15
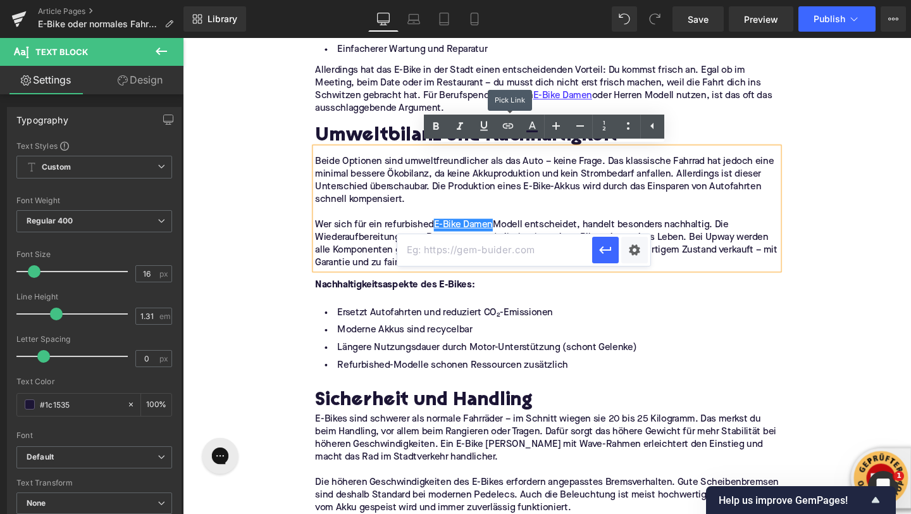
scroll to position [0, 0]
click at [496, 247] on input "text" at bounding box center [494, 250] width 195 height 32
paste input "https://upway.de/collections/e-bike-damen"
type input "https://upway.de/collections/e-bike-damen"
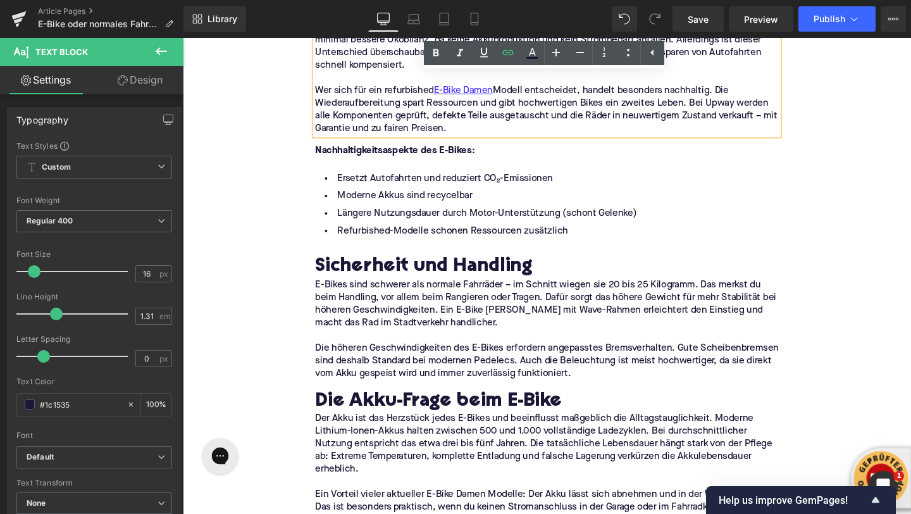
scroll to position [2140, 0]
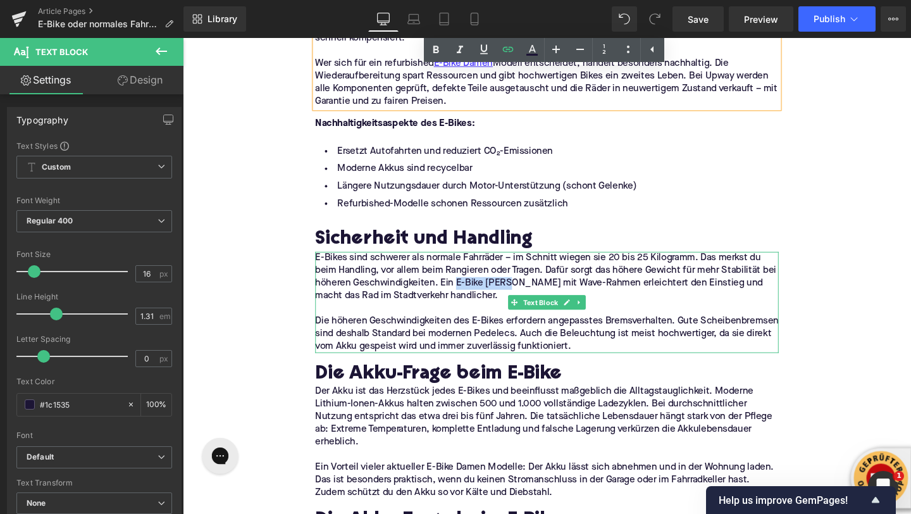
drag, startPoint x: 472, startPoint y: 296, endPoint x: 531, endPoint y: 295, distance: 59.5
click at [531, 295] on p "E-Bikes sind schwerer als normale Fahrräder – im Schnitt wiegen sie 20 bis 25 K…" at bounding box center [565, 289] width 487 height 53
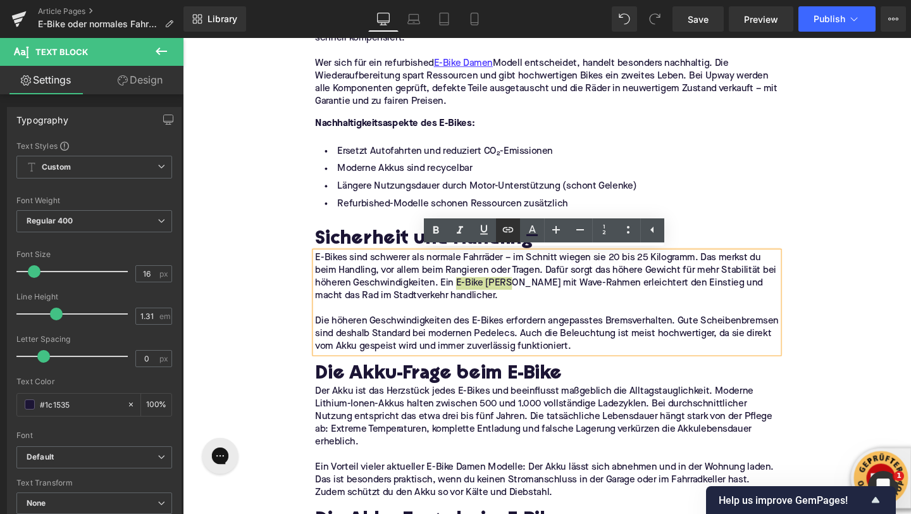
click at [499, 238] on link at bounding box center [508, 230] width 24 height 24
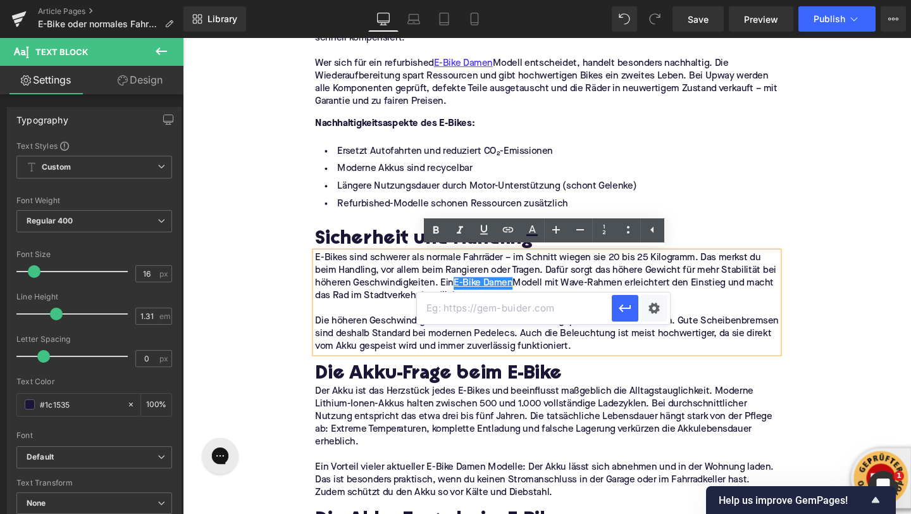
click at [482, 322] on input "text" at bounding box center [514, 308] width 195 height 32
paste input "https://upway.de/collections/e-bike-damen"
type input "https://upway.de/collections/e-bike-damen"
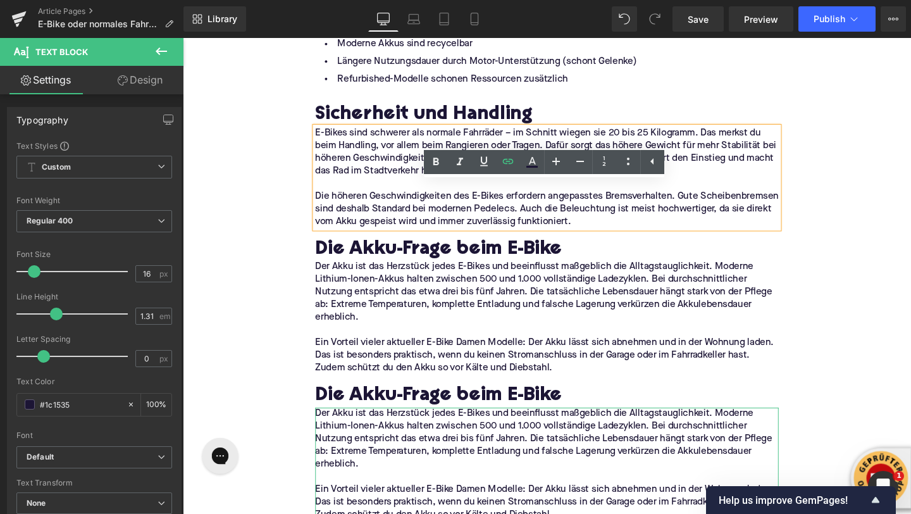
scroll to position [2318, 0]
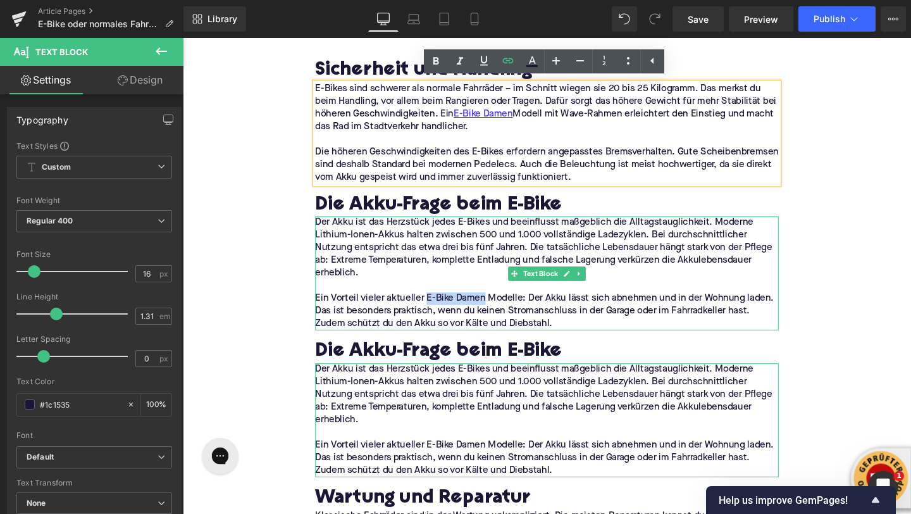
drag, startPoint x: 439, startPoint y: 310, endPoint x: 500, endPoint y: 310, distance: 60.8
click at [500, 310] on p "Ein Vorteil vieler aktueller E-Bike Damen Modelle: Der Akku lässt sich abnehmen…" at bounding box center [565, 325] width 487 height 40
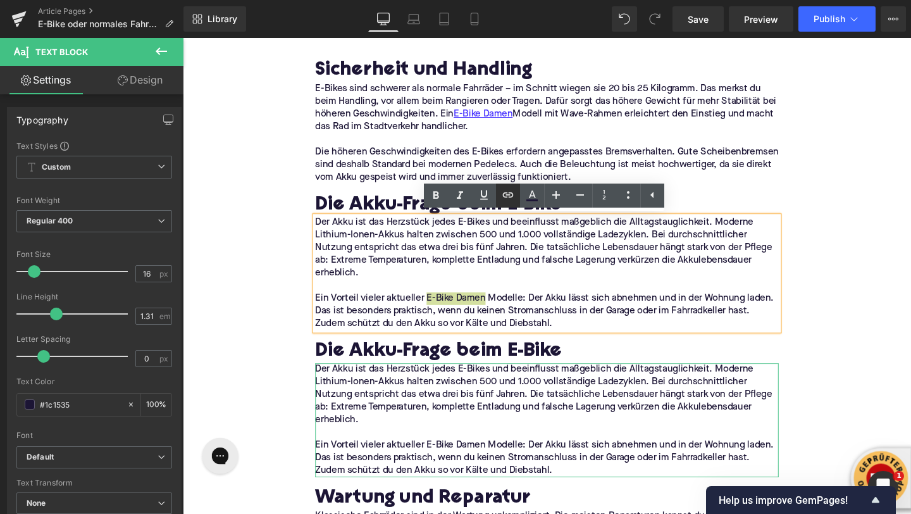
click at [508, 192] on icon at bounding box center [508, 194] width 11 height 5
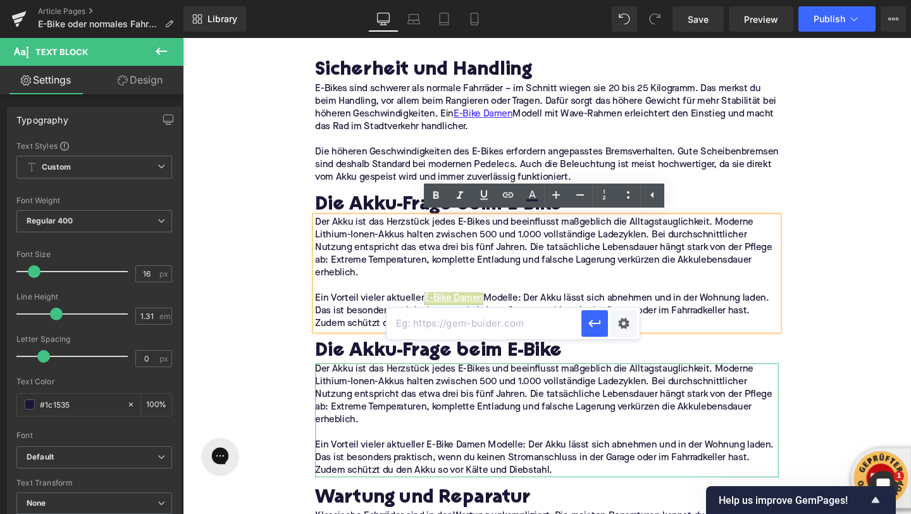
scroll to position [0, 0]
click at [483, 318] on input "text" at bounding box center [484, 324] width 195 height 32
paste input "https://upway.de/collections/e-bike-damen"
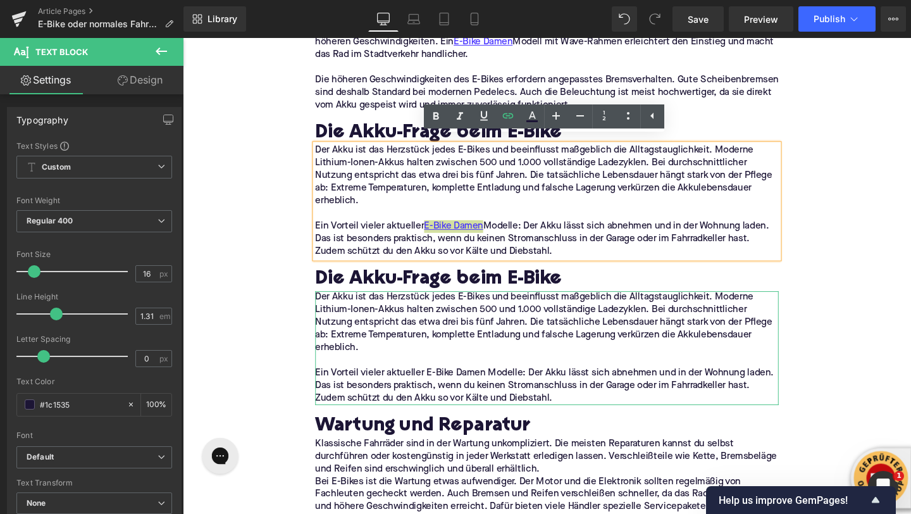
scroll to position [2427, 0]
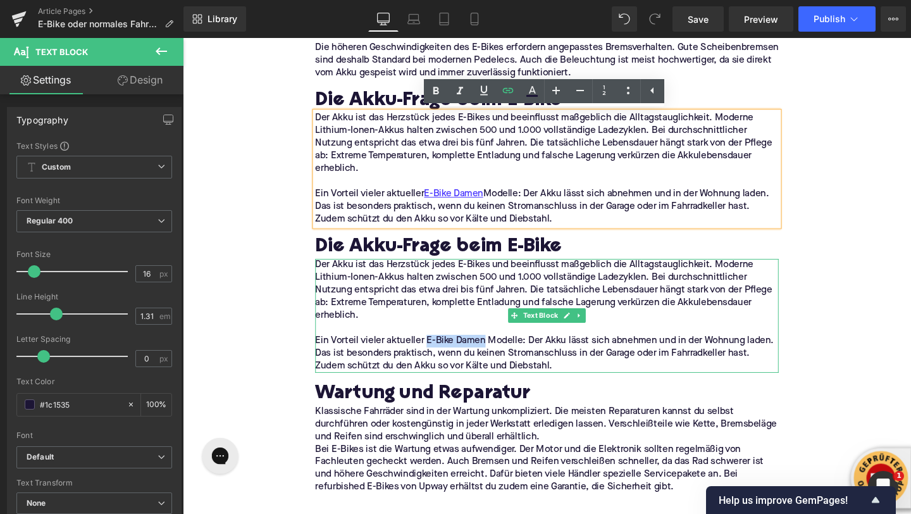
drag, startPoint x: 443, startPoint y: 354, endPoint x: 498, endPoint y: 354, distance: 55.1
click at [498, 354] on p "Ein Vorteil vieler aktueller E-Bike Damen Modelle: Der Akku lässt sich abnehmen…" at bounding box center [565, 370] width 487 height 40
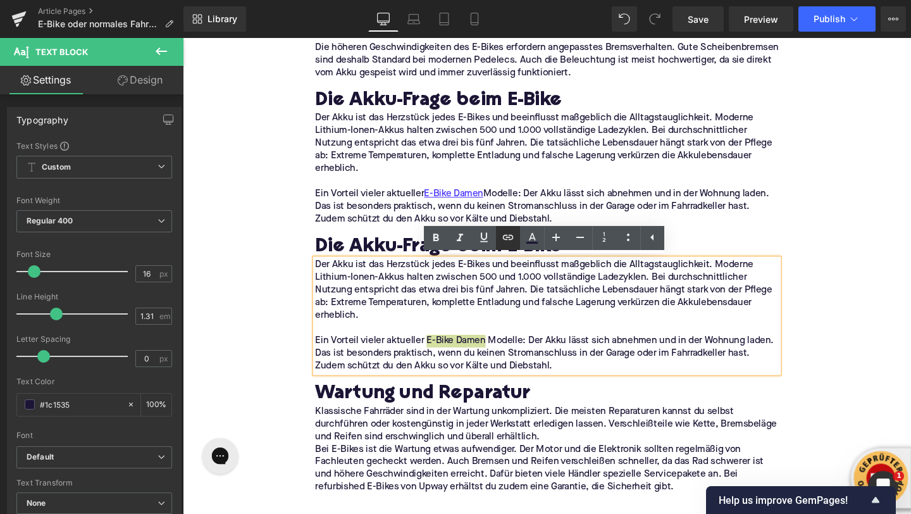
click at [506, 247] on link at bounding box center [508, 238] width 24 height 24
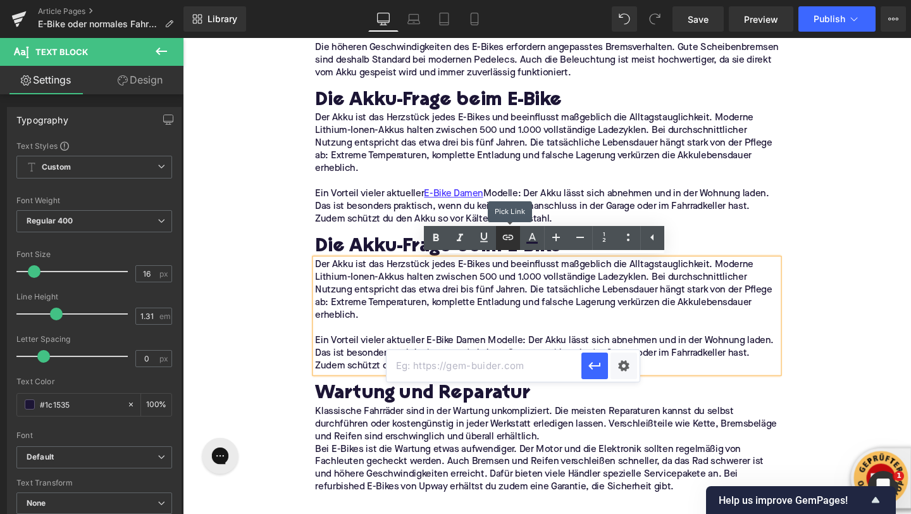
scroll to position [0, 0]
click at [476, 373] on input "text" at bounding box center [484, 366] width 195 height 32
paste input "https://upway.de/collections/e-bike-damen"
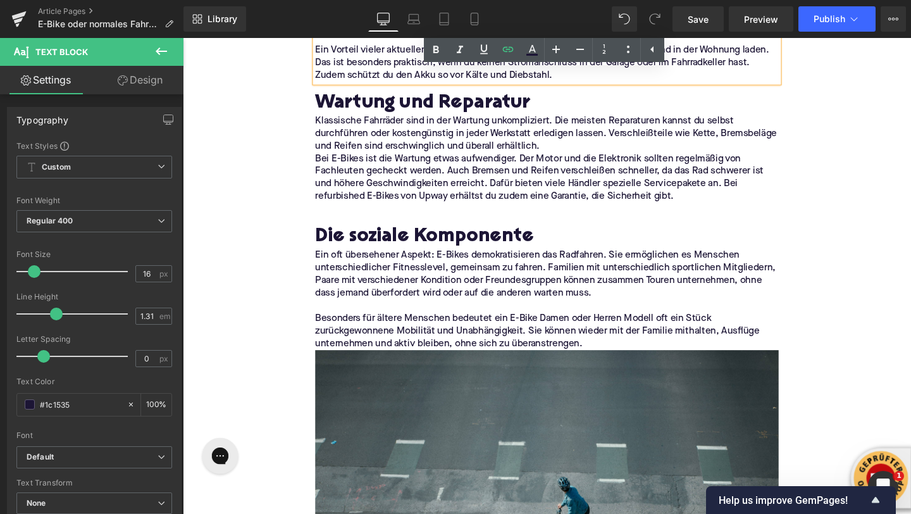
scroll to position [2740, 0]
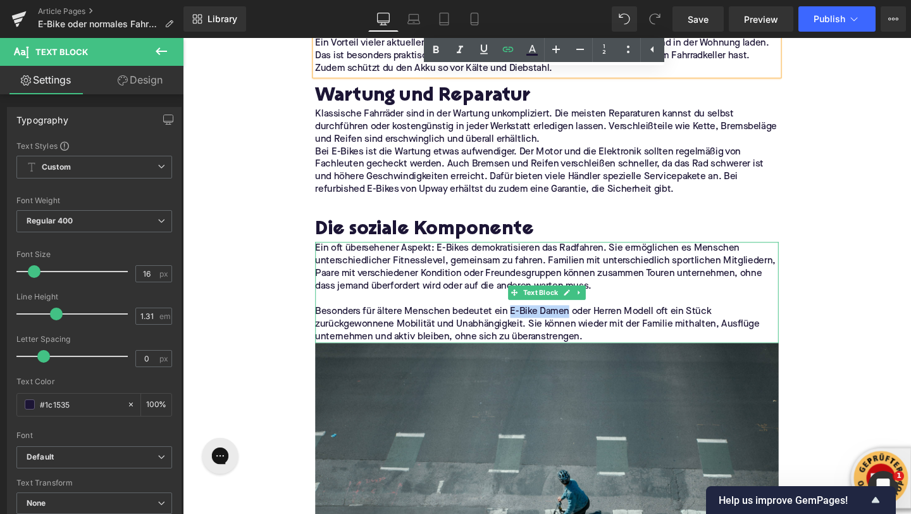
drag, startPoint x: 527, startPoint y: 323, endPoint x: 589, endPoint y: 323, distance: 61.4
click at [589, 323] on p "Besonders für ältere Menschen bedeutet ein E-Bike Damen oder Herren Modell oft …" at bounding box center [565, 339] width 487 height 40
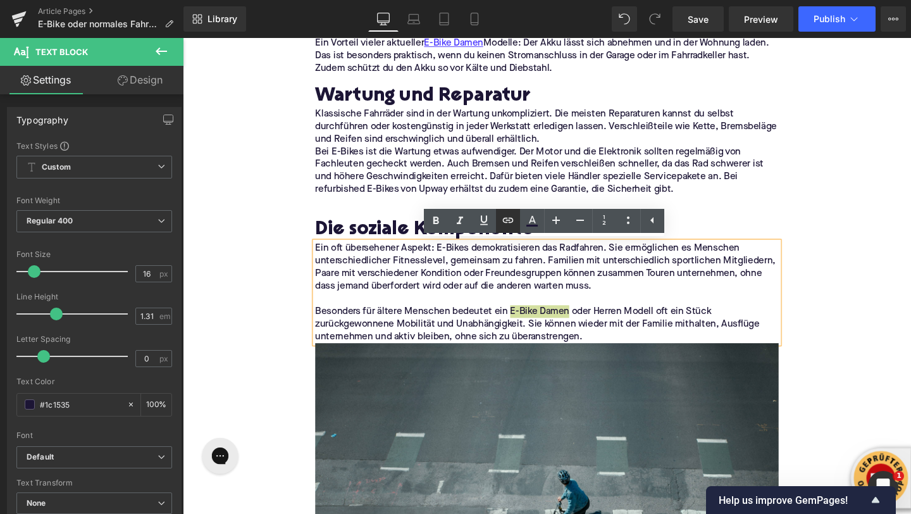
click at [506, 224] on icon at bounding box center [508, 220] width 15 height 15
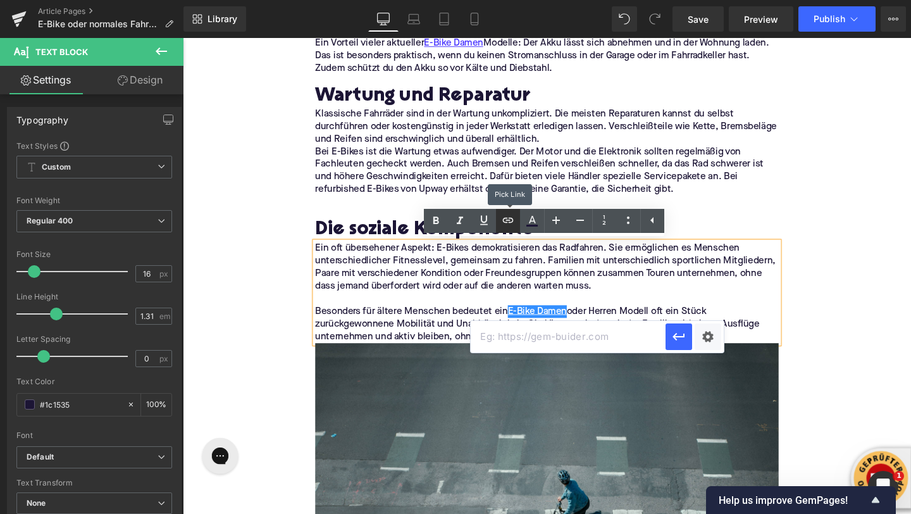
scroll to position [0, 0]
click at [506, 330] on input "text" at bounding box center [568, 337] width 195 height 32
paste input "https://upway.de/collections/e-bike-damen"
type input "https://upway.de/collections/e-bike-damen"
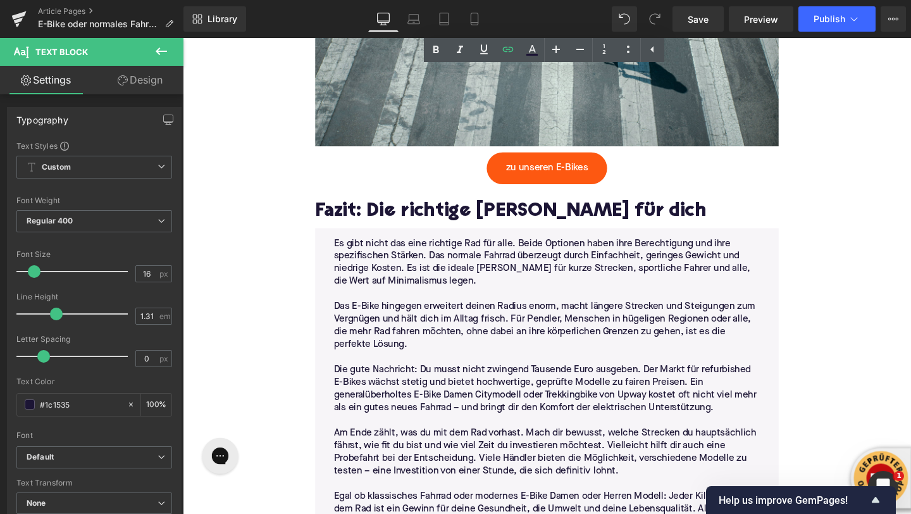
scroll to position [3274, 0]
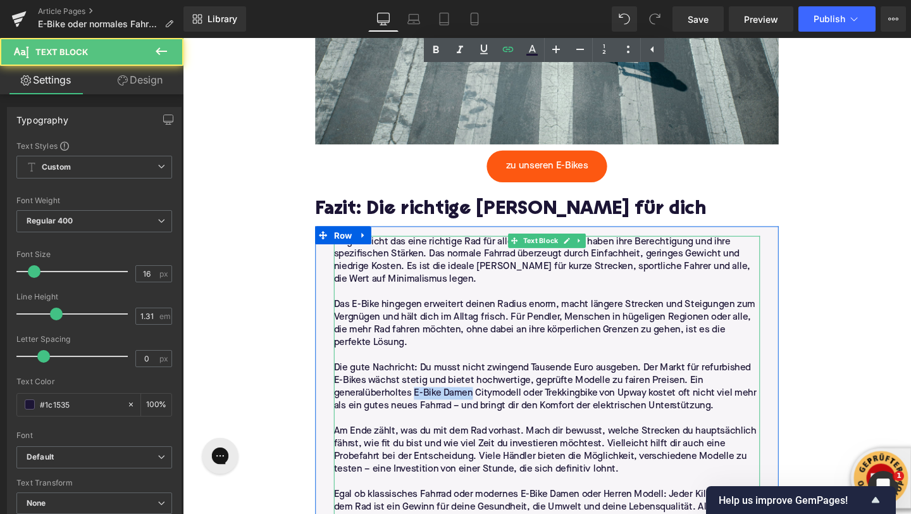
drag, startPoint x: 428, startPoint y: 413, endPoint x: 487, endPoint y: 411, distance: 59.5
click at [487, 411] on p "Die gute Nachricht: Du musst nicht zwingend Tausende Euro ausgeben. Der Markt f…" at bounding box center [566, 404] width 448 height 53
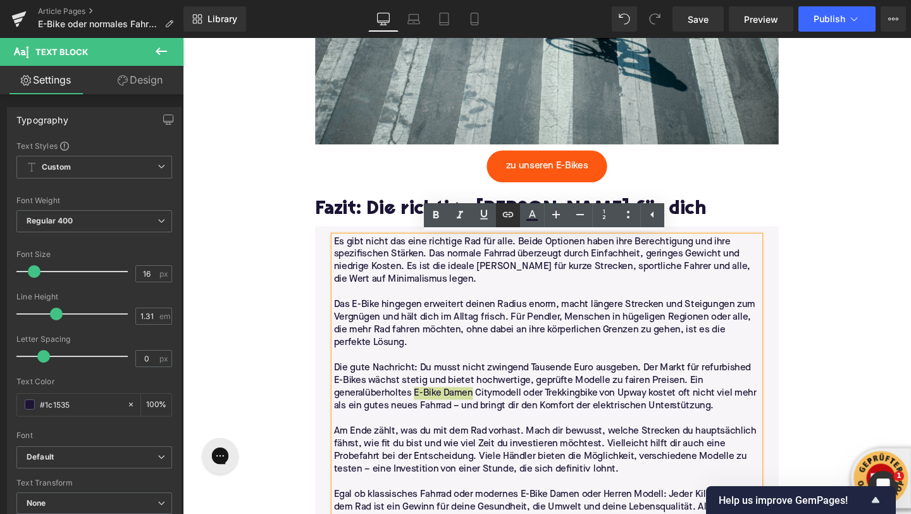
click at [504, 211] on icon at bounding box center [508, 214] width 15 height 15
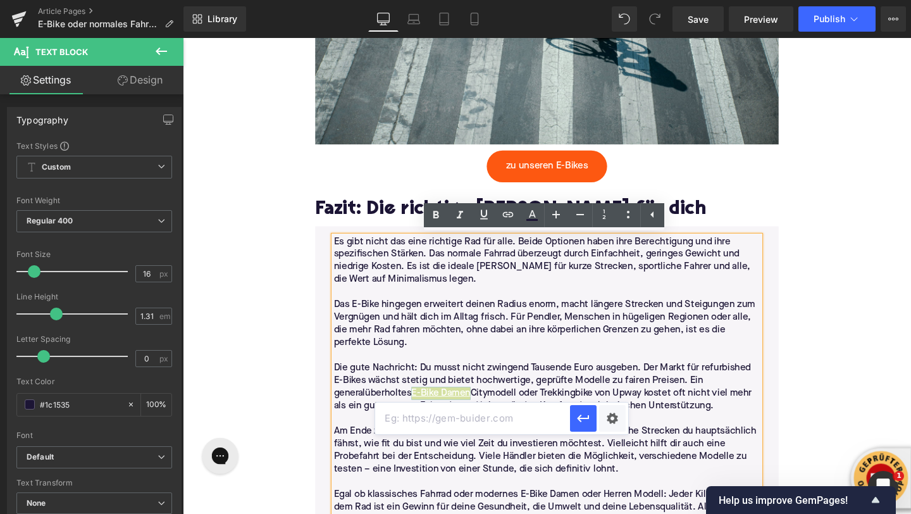
click at [484, 416] on input "text" at bounding box center [472, 419] width 195 height 32
paste input "https://upway.de/collections/e-bike-damen"
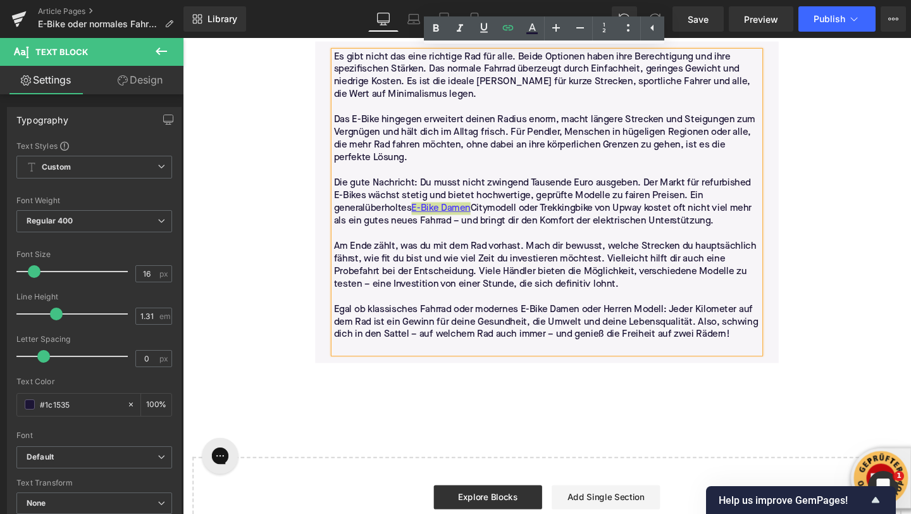
scroll to position [3475, 0]
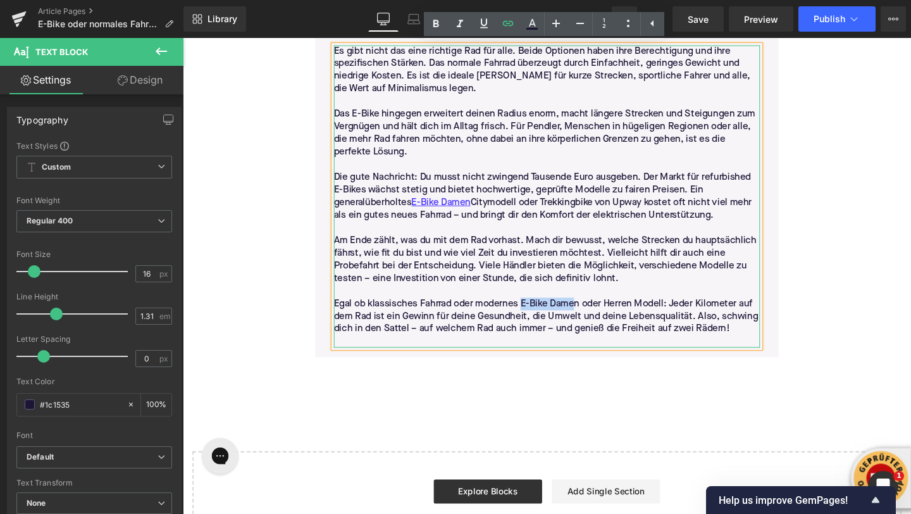
drag, startPoint x: 541, startPoint y: 313, endPoint x: 601, endPoint y: 310, distance: 59.6
click at [601, 311] on p "Egal ob klassisches Fahrrad oder modernes E-Bike Damen oder Herren Modell: Jede…" at bounding box center [566, 331] width 448 height 40
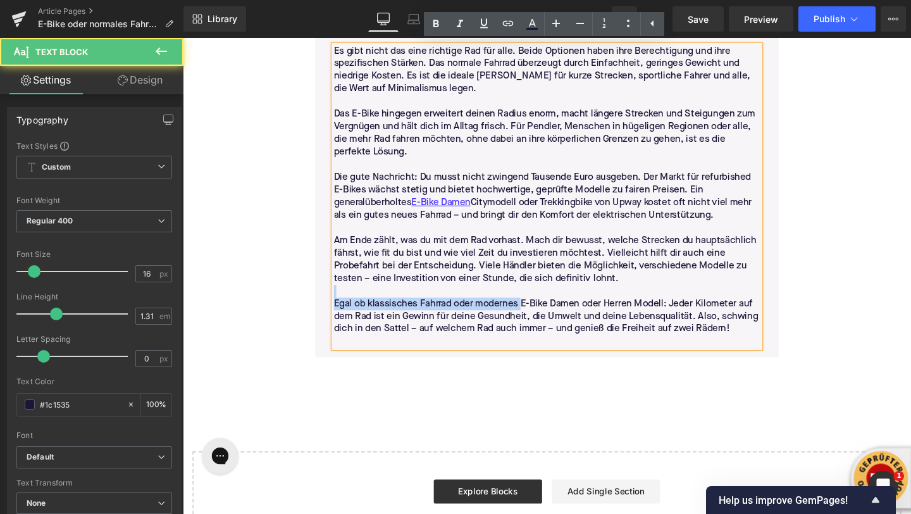
click at [540, 317] on p "Egal ob klassisches Fahrrad oder modernes E-Bike Damen oder Herren Modell: Jede…" at bounding box center [566, 331] width 448 height 40
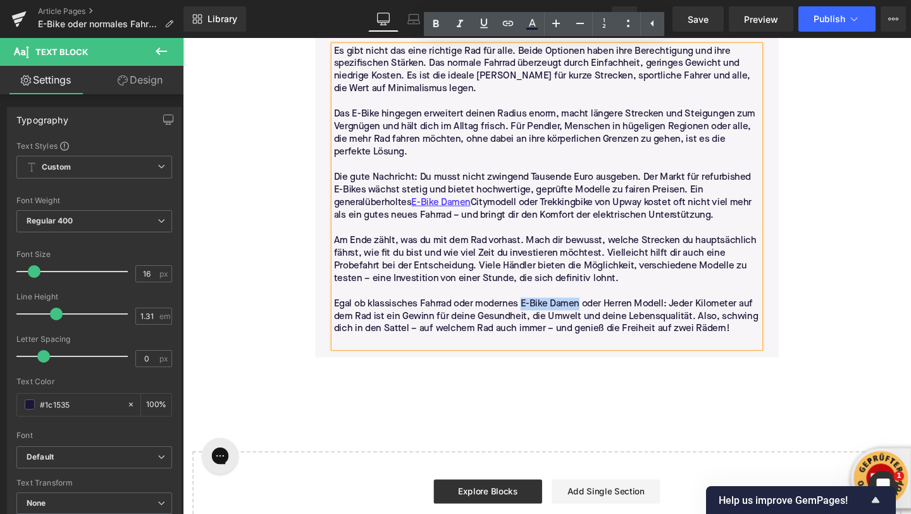
drag, startPoint x: 543, startPoint y: 317, endPoint x: 601, endPoint y: 317, distance: 58.2
click at [601, 317] on p "Egal ob klassisches Fahrrad oder modernes E-Bike Damen oder Herren Modell: Jede…" at bounding box center [566, 331] width 448 height 40
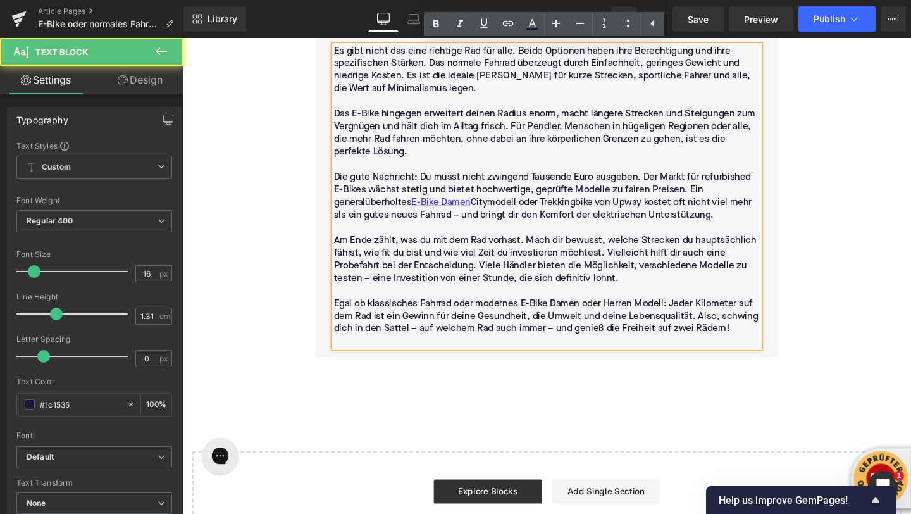
click at [565, 313] on p "Egal ob klassisches Fahrrad oder modernes E-Bike Damen oder Herren Modell: Jede…" at bounding box center [566, 331] width 448 height 40
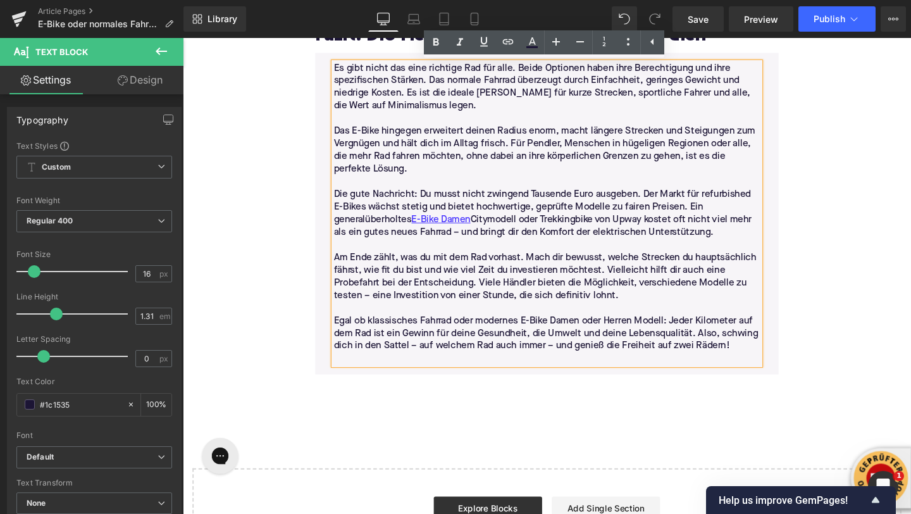
scroll to position [3458, 0]
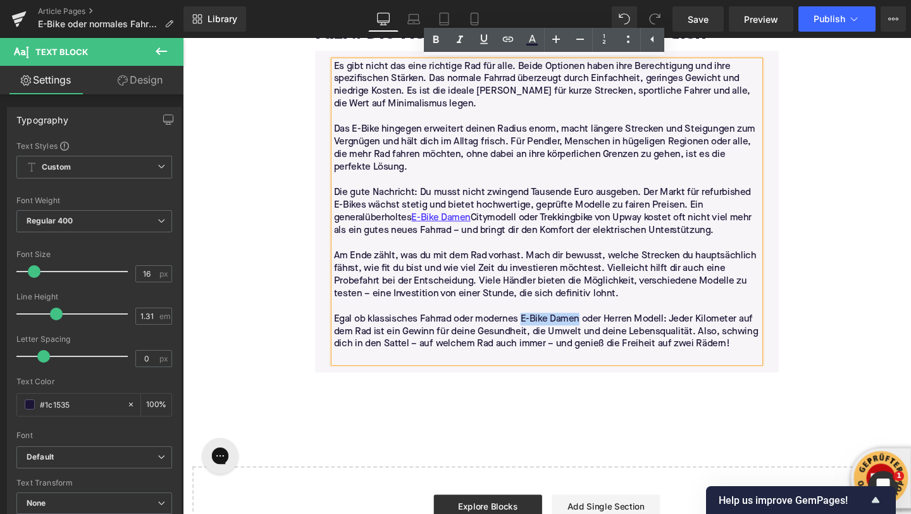
drag, startPoint x: 603, startPoint y: 334, endPoint x: 542, endPoint y: 334, distance: 60.1
click at [542, 334] on p "Egal ob klassisches Fahrrad oder modernes E-Bike Damen oder Herren Modell: Jede…" at bounding box center [566, 347] width 448 height 40
click at [511, 197] on p "Die gute Nachricht: Du musst nicht zwingend Tausende Euro ausgeben. Der Markt f…" at bounding box center [566, 220] width 448 height 53
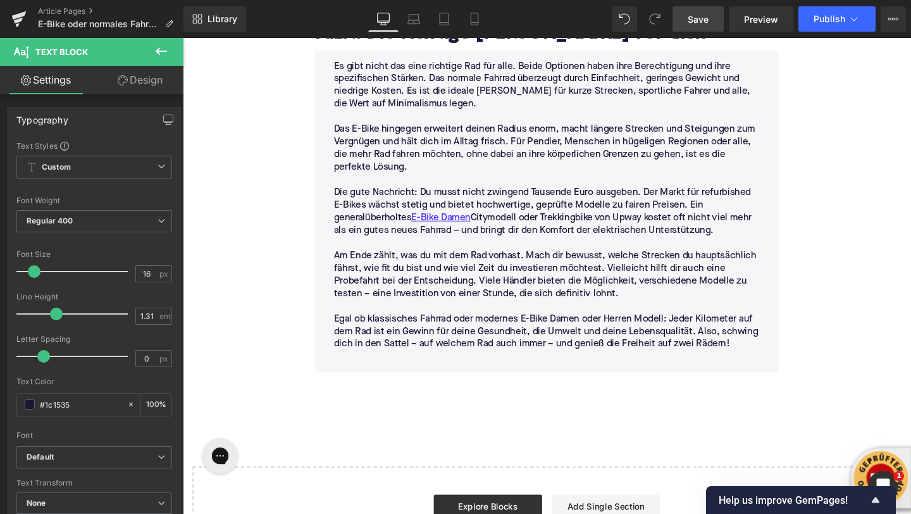
click at [693, 24] on span "Save" at bounding box center [698, 19] width 21 height 13
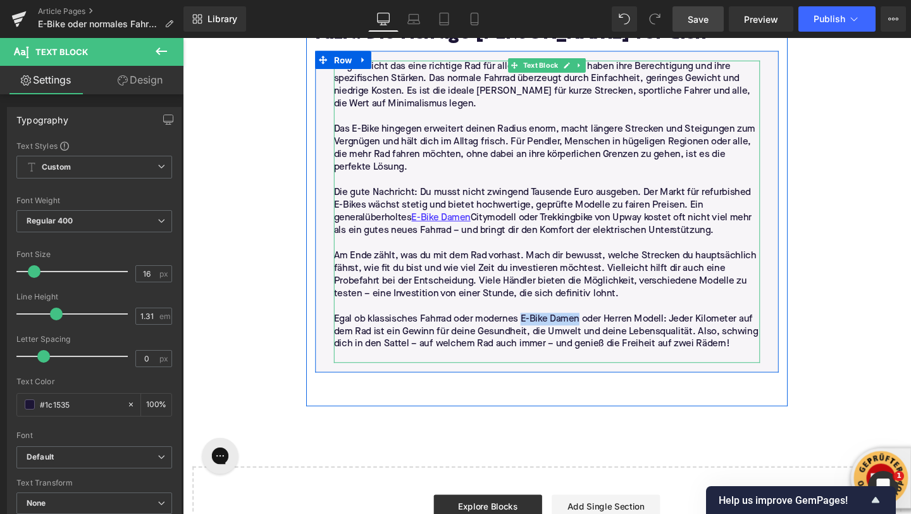
drag, startPoint x: 543, startPoint y: 328, endPoint x: 601, endPoint y: 331, distance: 58.3
click at [601, 331] on p "Egal ob klassisches Fahrrad oder modernes E-Bike Damen oder Herren Modell: Jede…" at bounding box center [566, 347] width 448 height 40
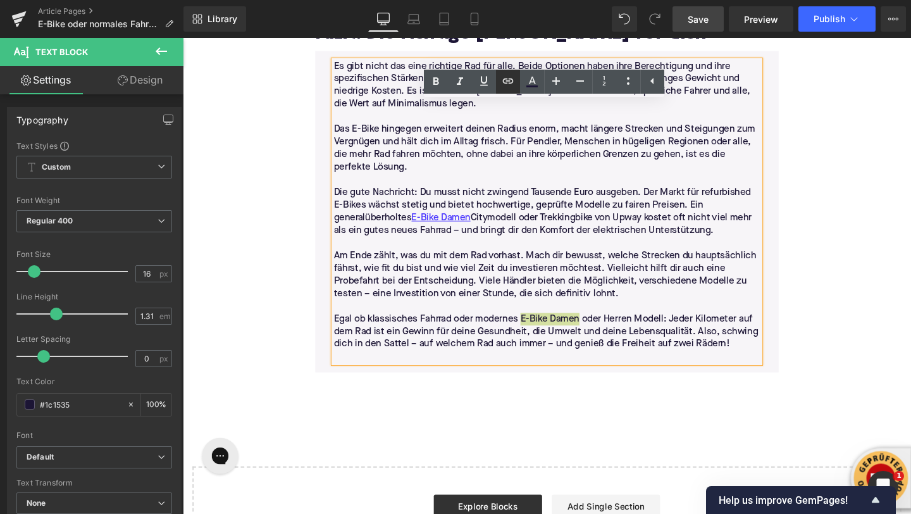
click at [510, 79] on icon at bounding box center [508, 80] width 15 height 15
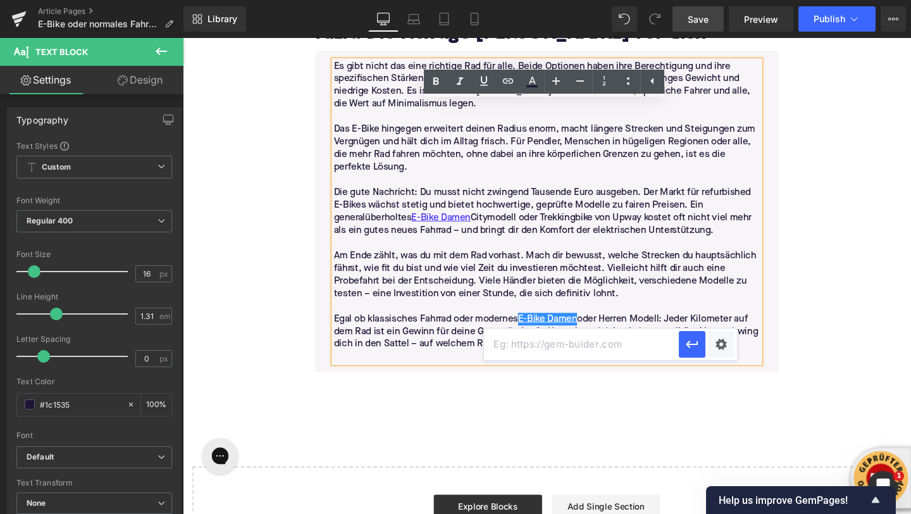
click at [543, 339] on input "text" at bounding box center [581, 344] width 195 height 32
paste input "https://upway.de/collections/e-bike-damen"
type input "https://upway.de/collections/e-bike-damen"
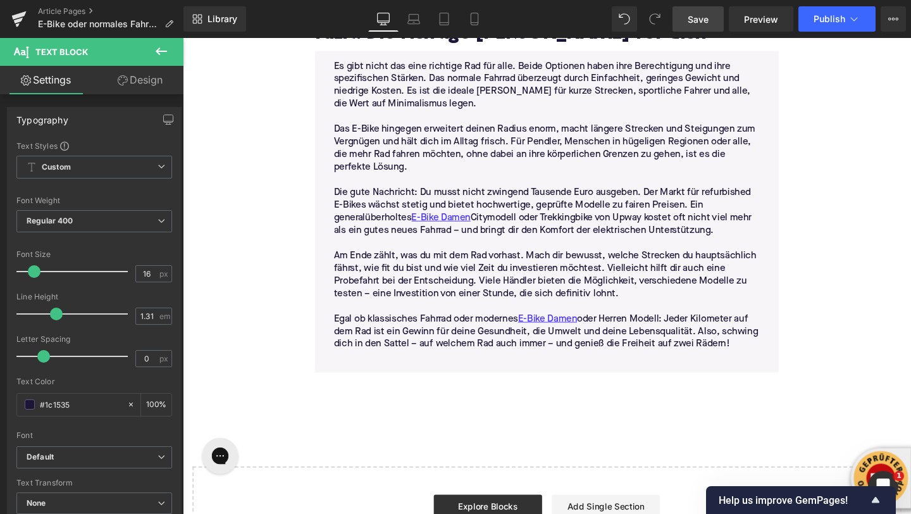
click at [699, 26] on link "Save" at bounding box center [698, 18] width 51 height 25
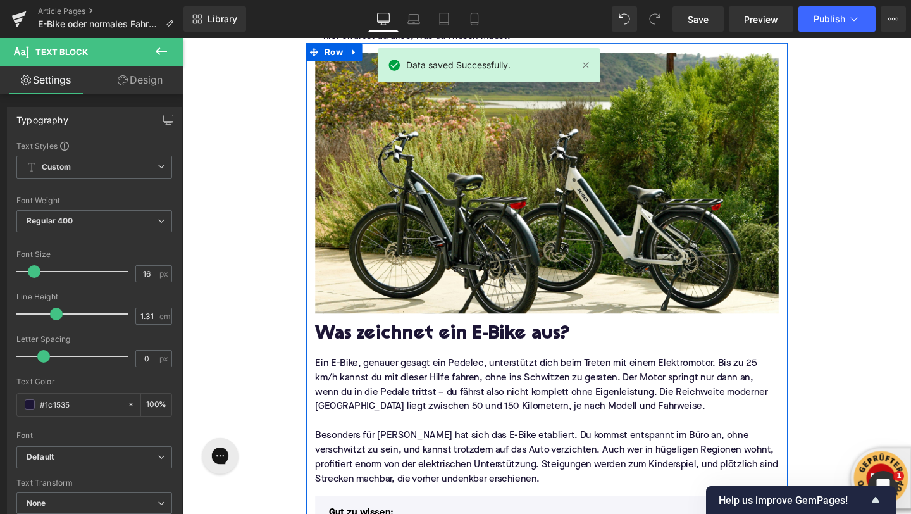
scroll to position [0, 0]
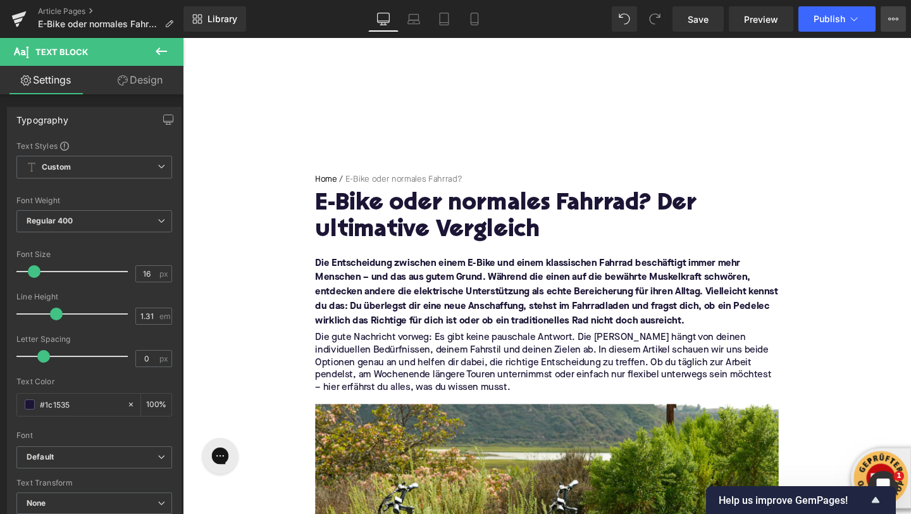
click at [883, 25] on button "View Live Page View with current Template Save Template to Library Schedule Pub…" at bounding box center [893, 18] width 25 height 25
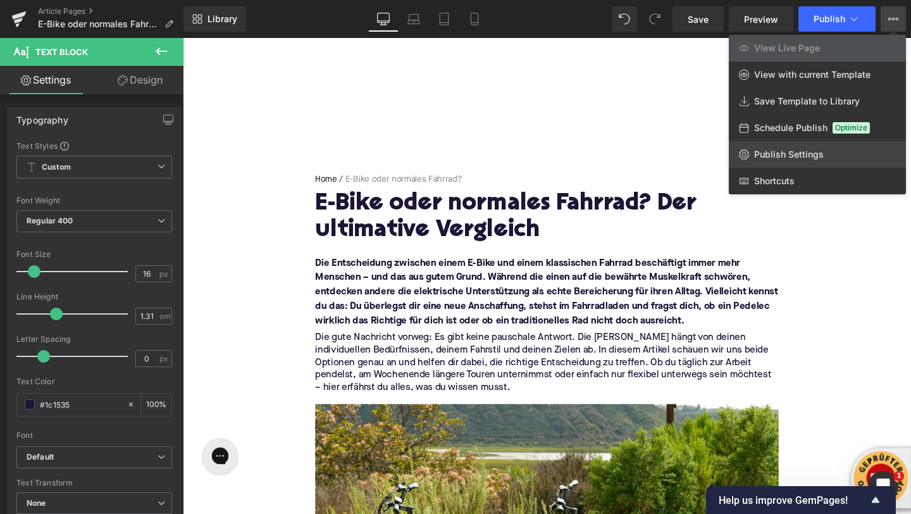
click at [804, 154] on span "Publish Settings" at bounding box center [789, 154] width 70 height 11
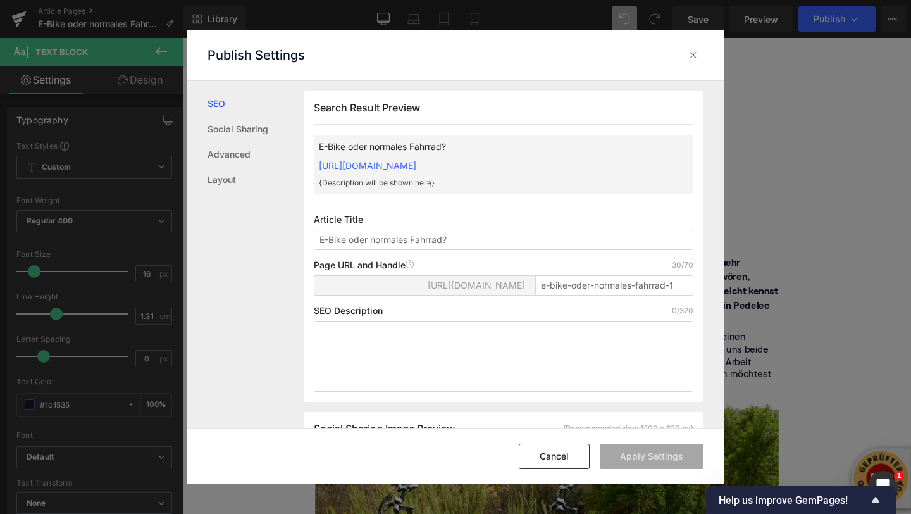
scroll to position [1, 0]
click at [356, 331] on textarea at bounding box center [504, 355] width 380 height 71
paste textarea "E-Bike Damen oder klassisches Fahrrad? Wir vergleichen Reichweite, Komfort, Kos…"
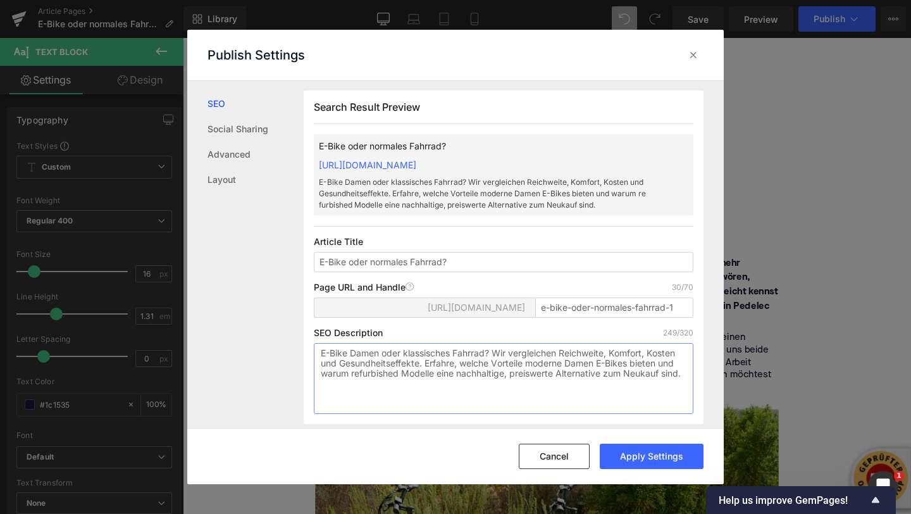
click at [365, 354] on textarea "E-Bike Damen oder klassisches Fahrrad? Wir vergleichen Reichweite, Komfort, Kos…" at bounding box center [504, 378] width 380 height 71
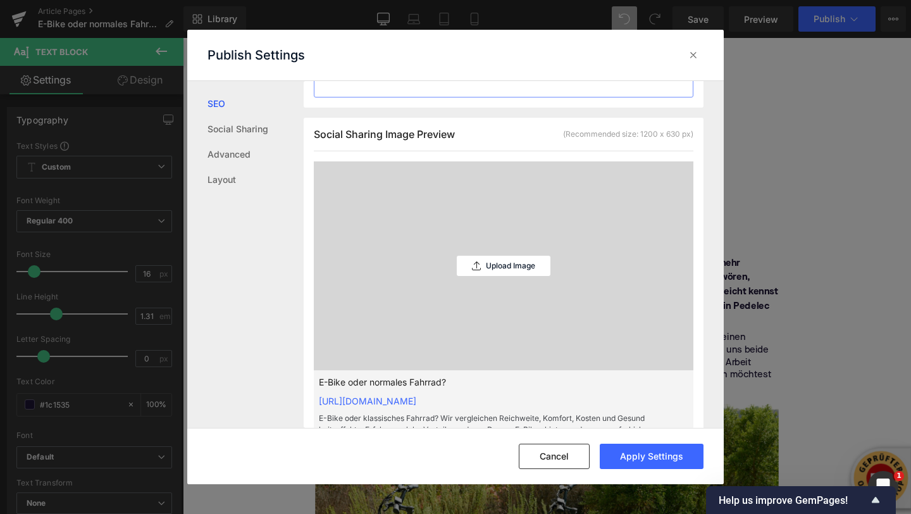
scroll to position [318, 0]
type textarea "E-Bike oder klassisches Fahrrad? Wir vergleichen Reichweite, Komfort, Kosten un…"
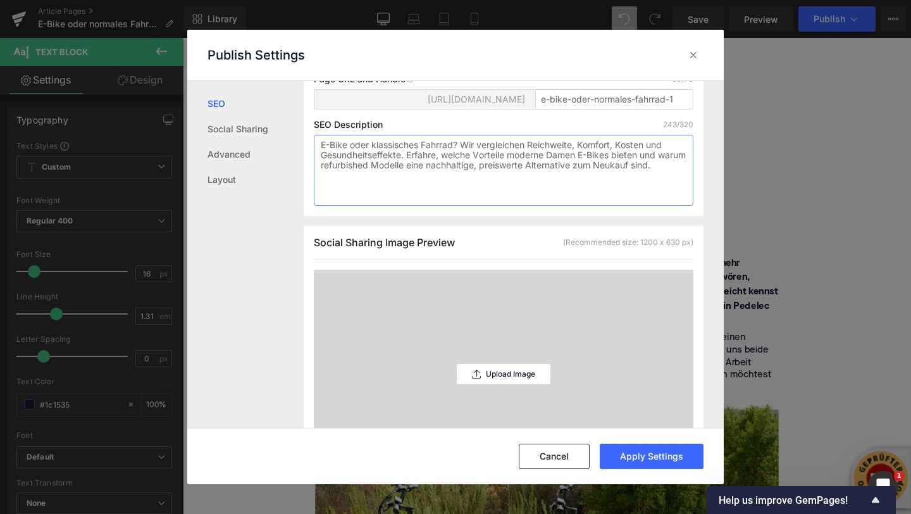
scroll to position [263, 0]
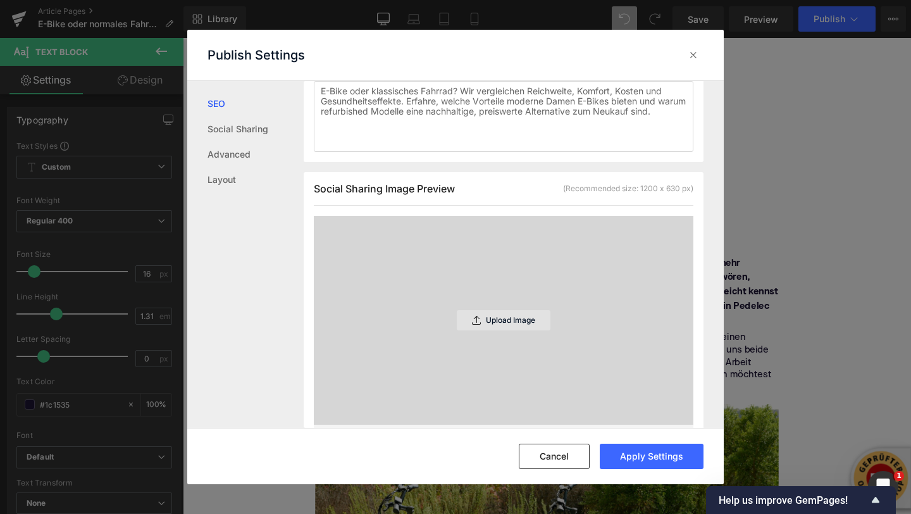
click at [482, 319] on div "Upload Image" at bounding box center [504, 320] width 94 height 20
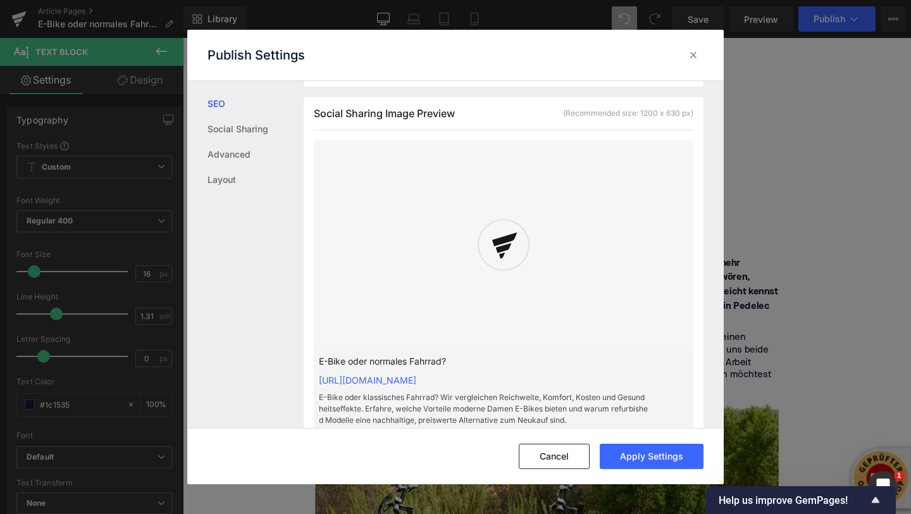
scroll to position [339, 0]
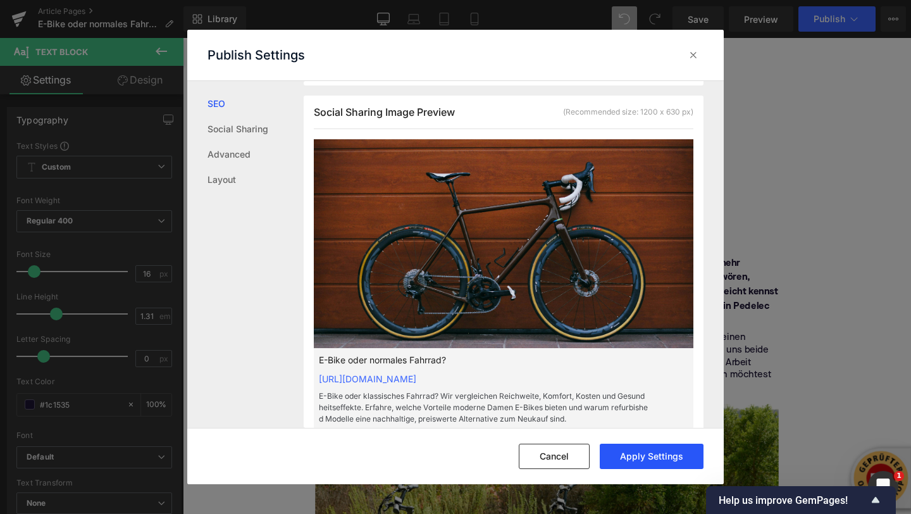
click at [645, 456] on button "Apply Settings" at bounding box center [652, 456] width 104 height 25
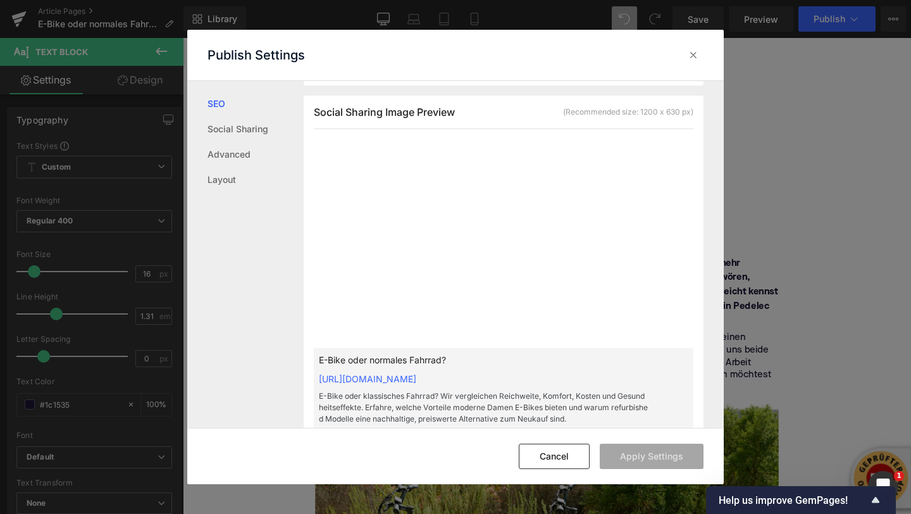
scroll to position [360, 0]
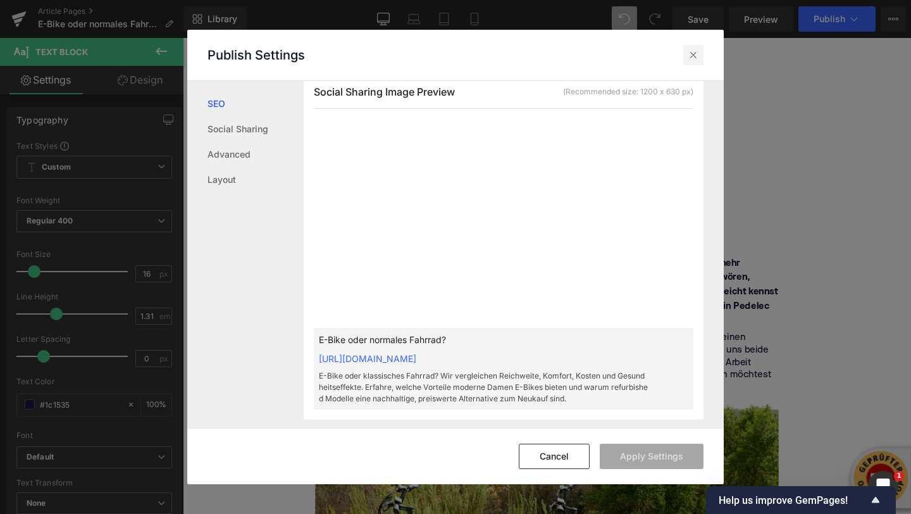
click at [694, 55] on icon at bounding box center [693, 55] width 13 height 13
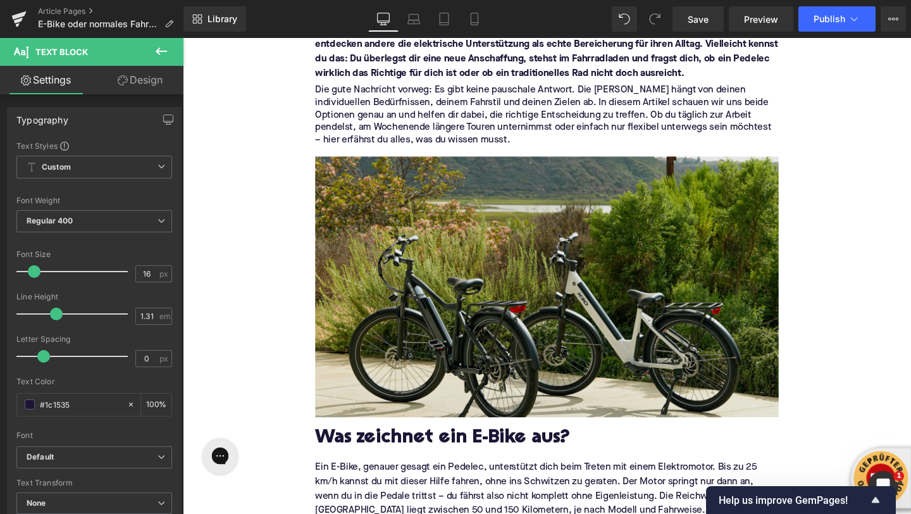
scroll to position [280, 0]
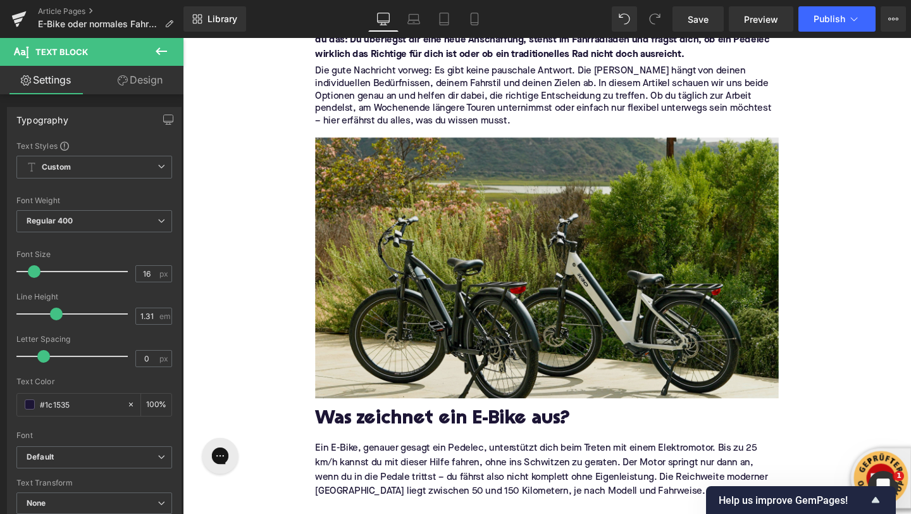
click at [557, 287] on div "Image" at bounding box center [565, 279] width 487 height 274
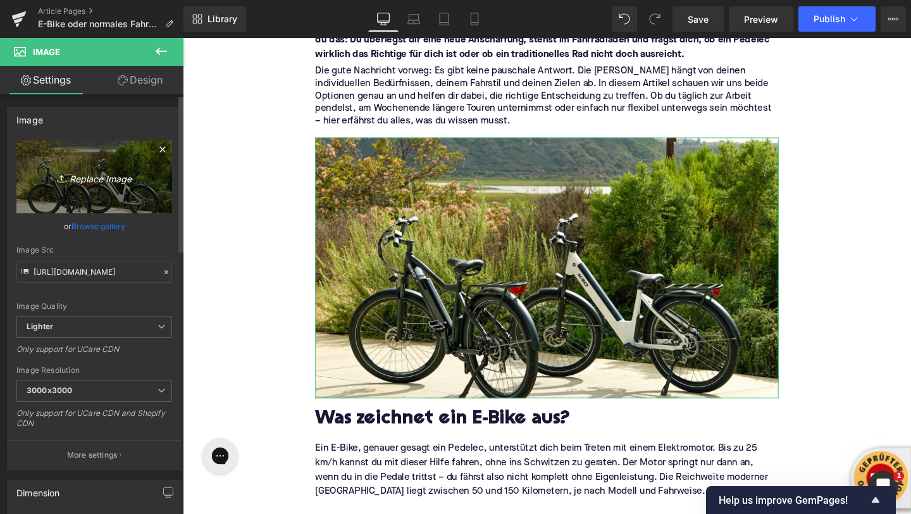
click at [71, 185] on link "Replace Image" at bounding box center [94, 177] width 156 height 73
type input "C:\fakepath\axel-brunst-j02zAf-asDc-unsplash.jpg"
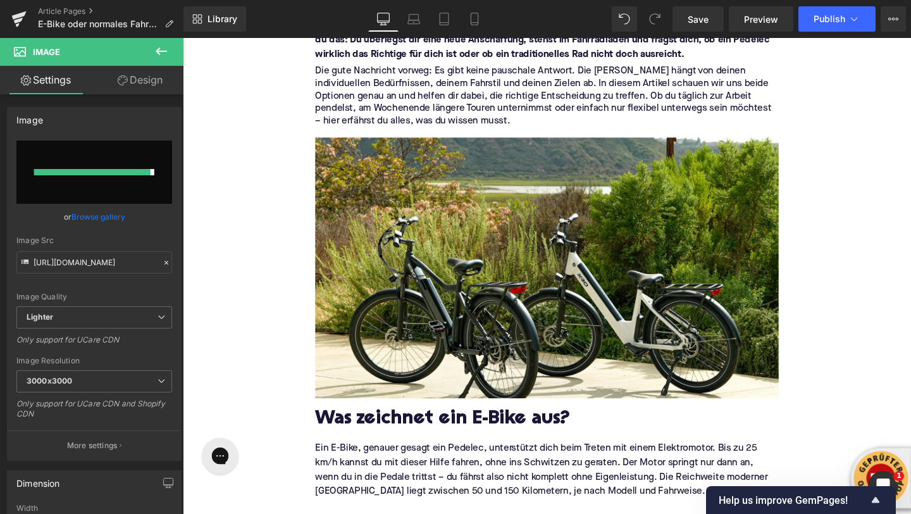
type input "https://ucarecdn.com/09d2c4f2-b279-4cc7-b283-6241931d3d51/-/format/auto/-/previ…"
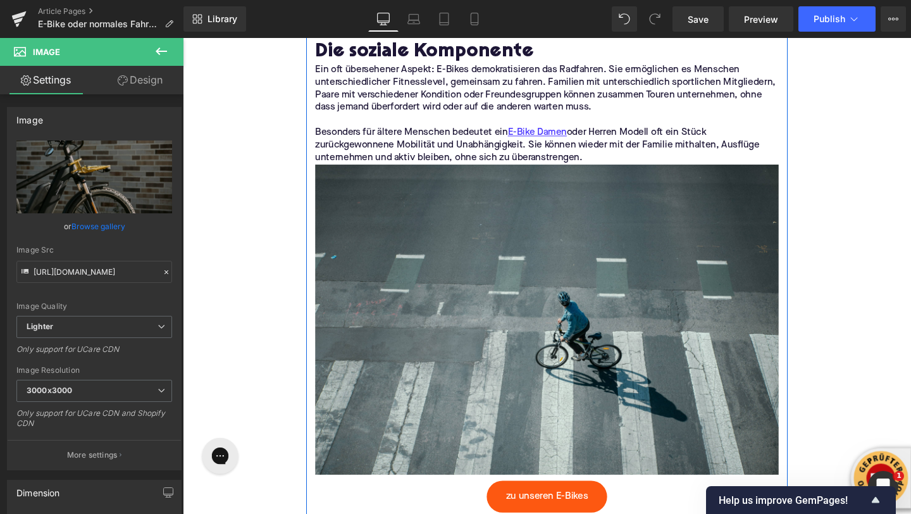
scroll to position [3541, 0]
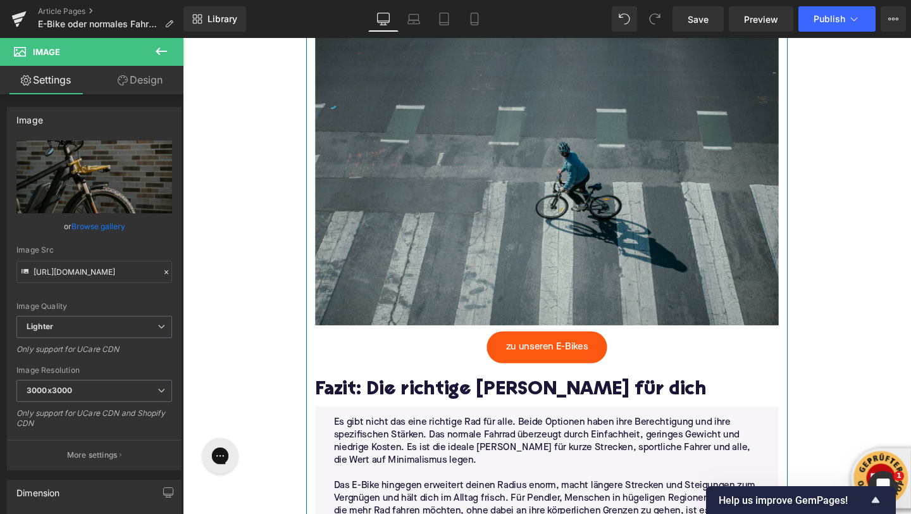
click at [453, 251] on img at bounding box center [565, 176] width 487 height 325
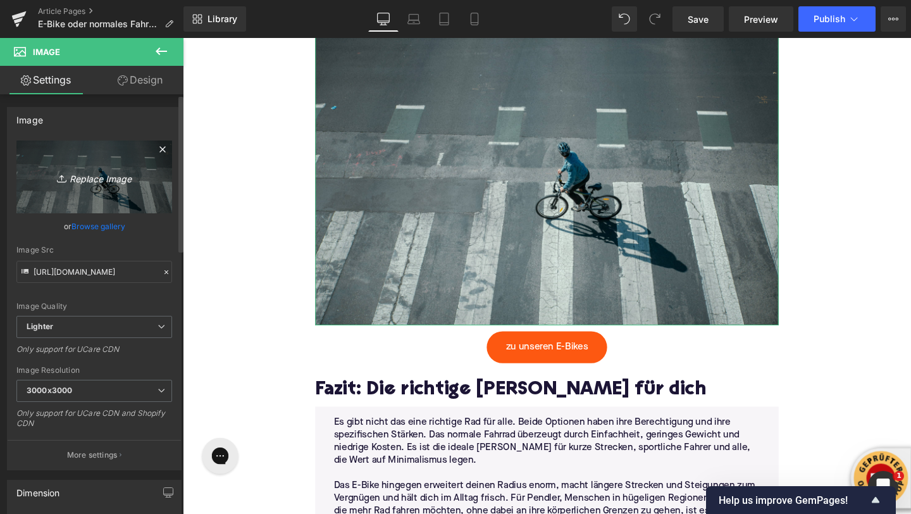
click at [68, 180] on icon "Replace Image" at bounding box center [94, 177] width 101 height 16
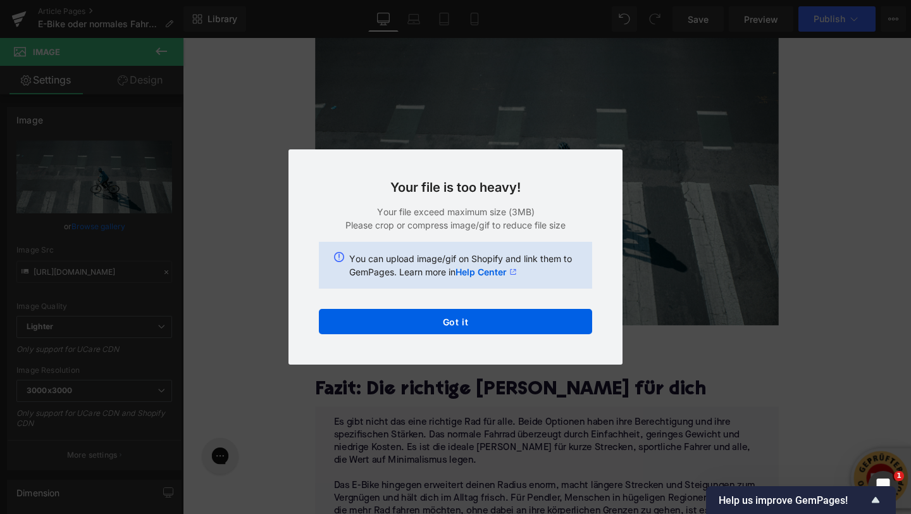
click at [410, 337] on div "Your file is too heavy! Your file exceed maximum size (3MB) Please crop or comp…" at bounding box center [456, 256] width 334 height 215
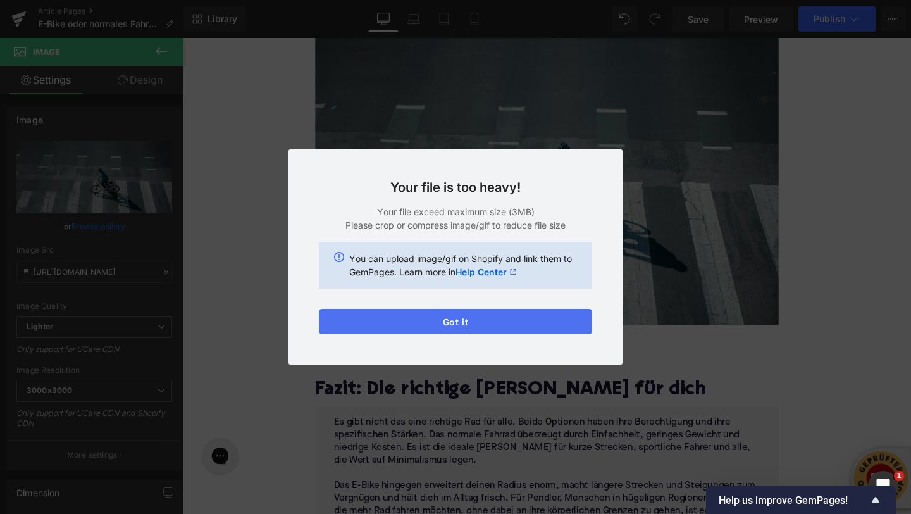
click at [399, 325] on button "Got it" at bounding box center [455, 321] width 273 height 25
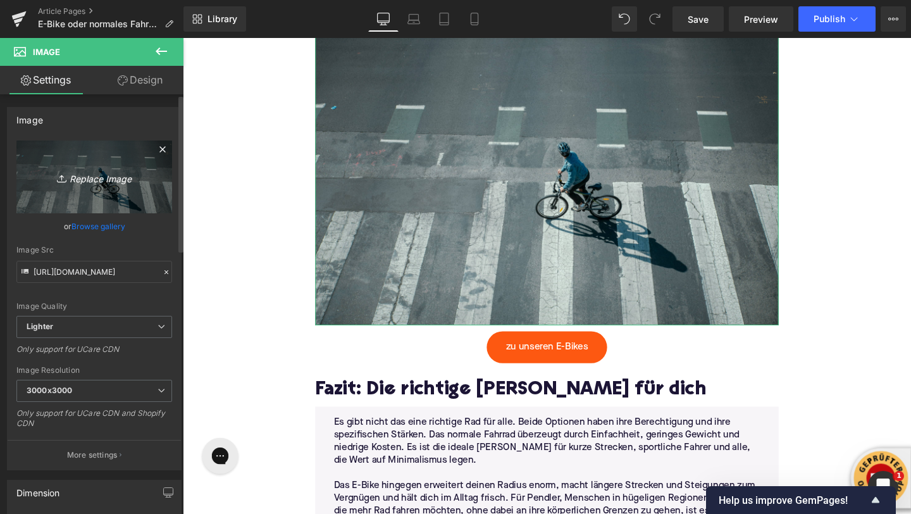
click at [96, 185] on link "Replace Image" at bounding box center [94, 177] width 156 height 73
type input "C:\fakepath\jonny-kennaugh-nPOtzvGLYW0-unsplash.jpg"
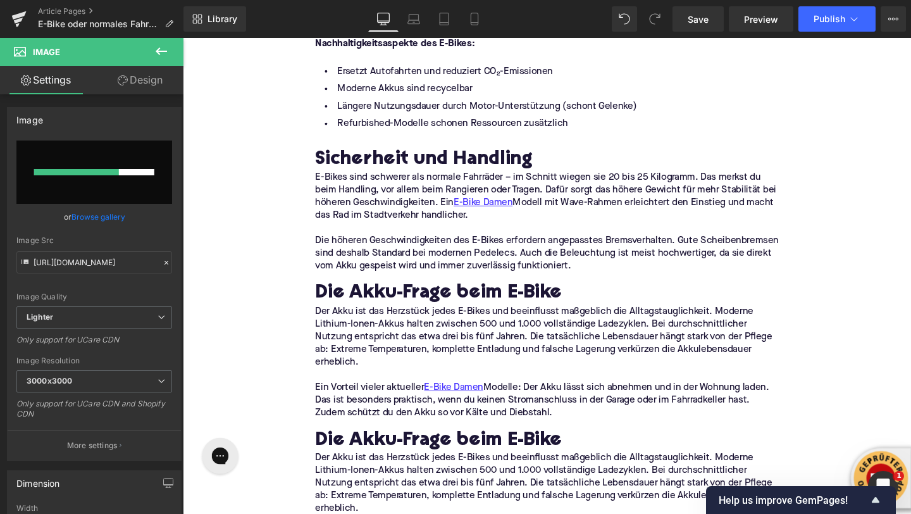
scroll to position [2683, 0]
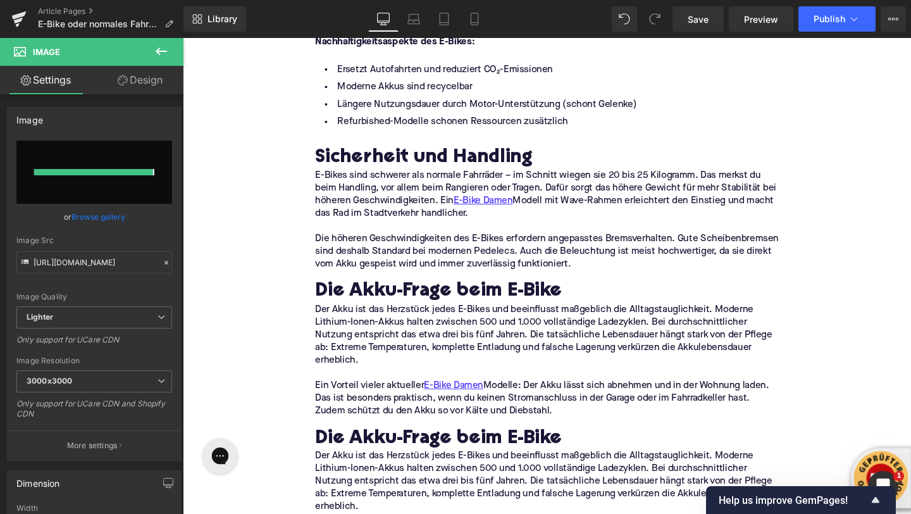
type input "https://ucarecdn.com/e27c599c-1047-4f10-958a-1ed947c49b10/-/format/auto/-/previ…"
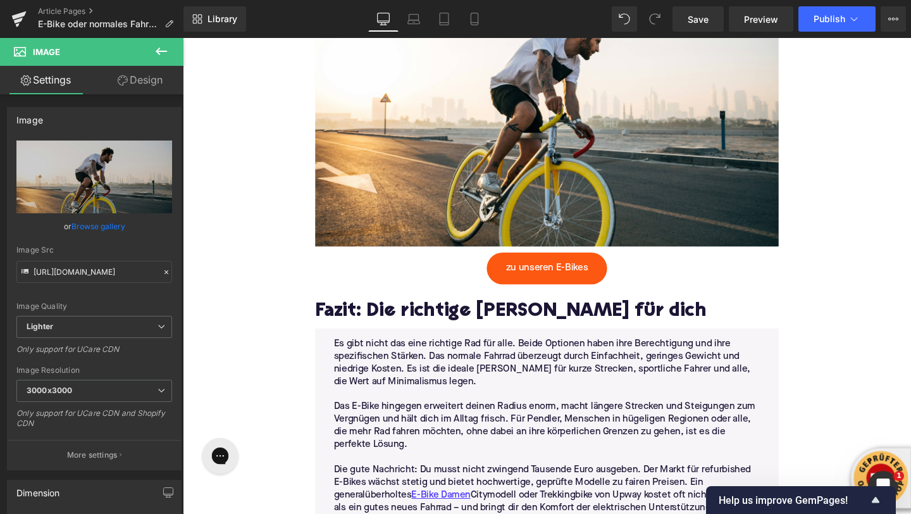
scroll to position [3624, 0]
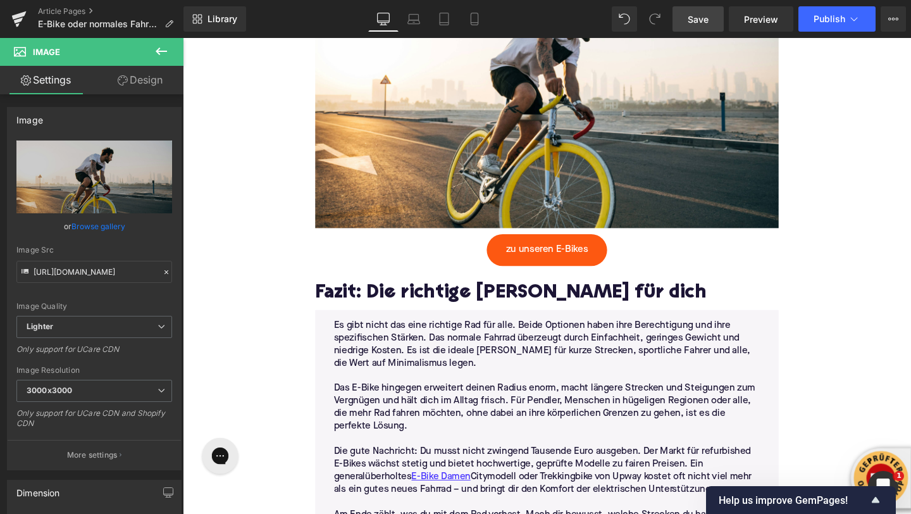
click at [693, 20] on span "Save" at bounding box center [698, 19] width 21 height 13
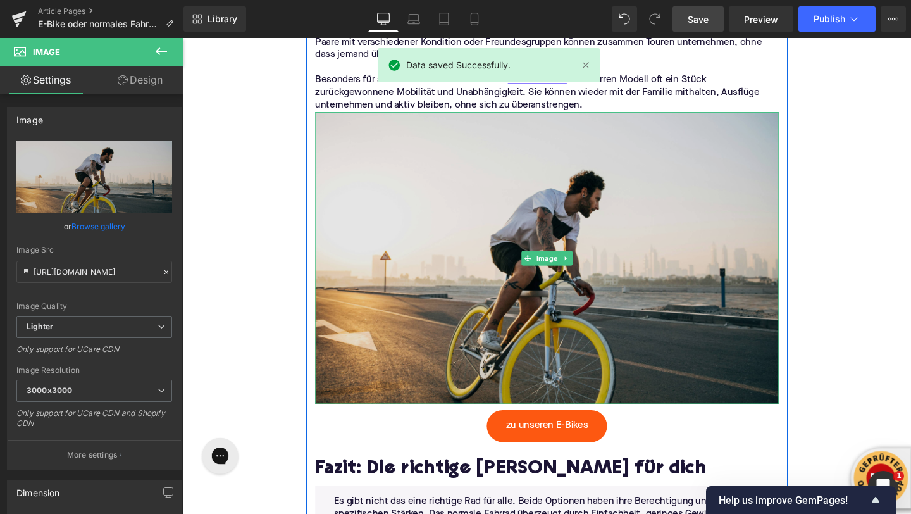
scroll to position [3427, 0]
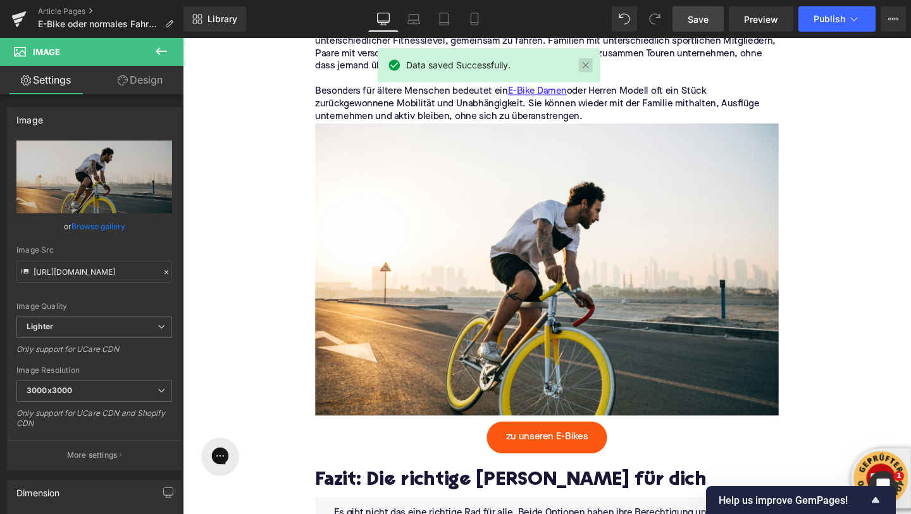
click at [586, 69] on link at bounding box center [586, 65] width 14 height 14
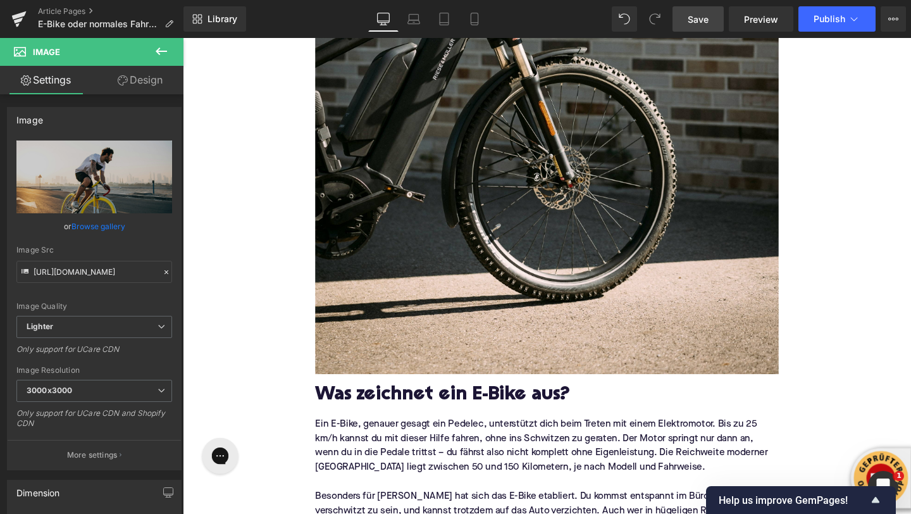
scroll to position [739, 0]
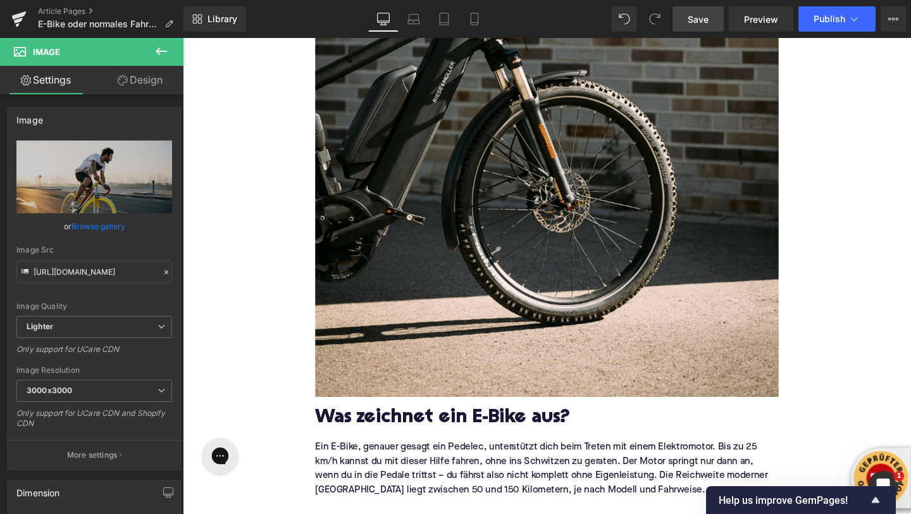
click at [693, 25] on link "Save" at bounding box center [698, 18] width 51 height 25
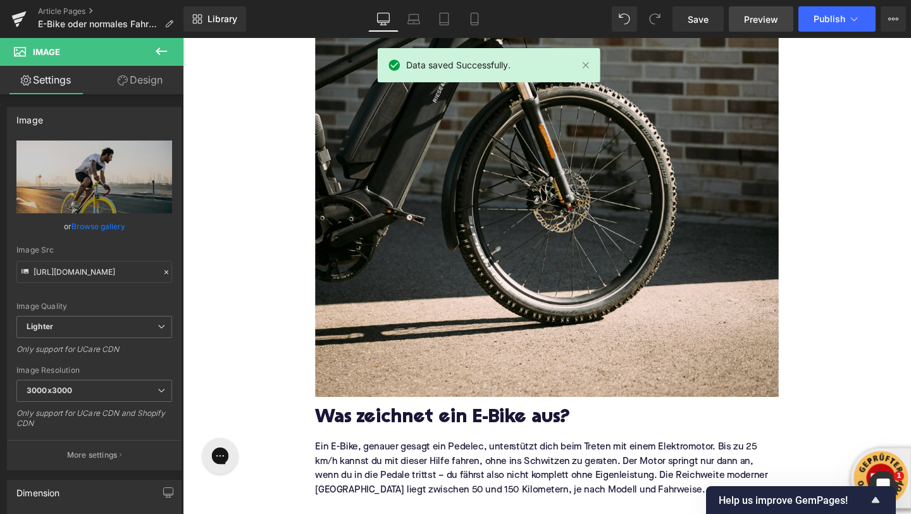
click at [759, 20] on span "Preview" at bounding box center [761, 19] width 34 height 13
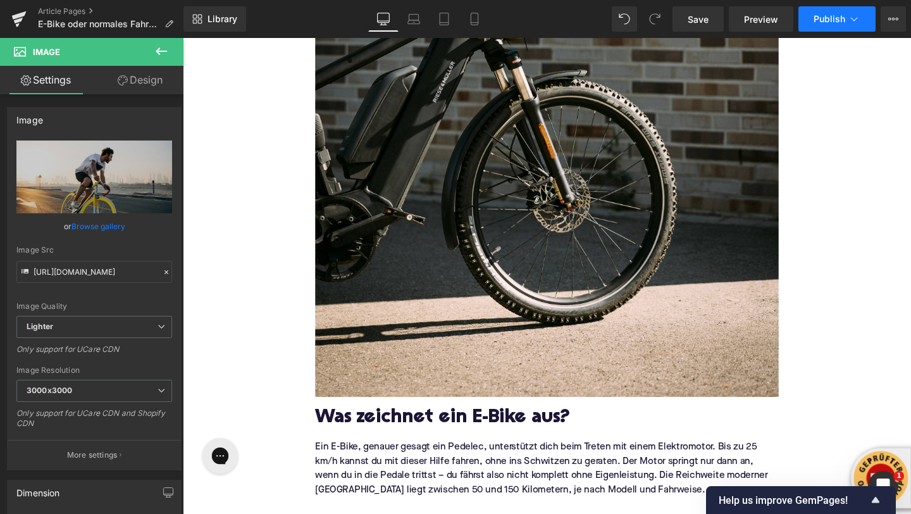
click at [853, 20] on icon at bounding box center [854, 19] width 13 height 13
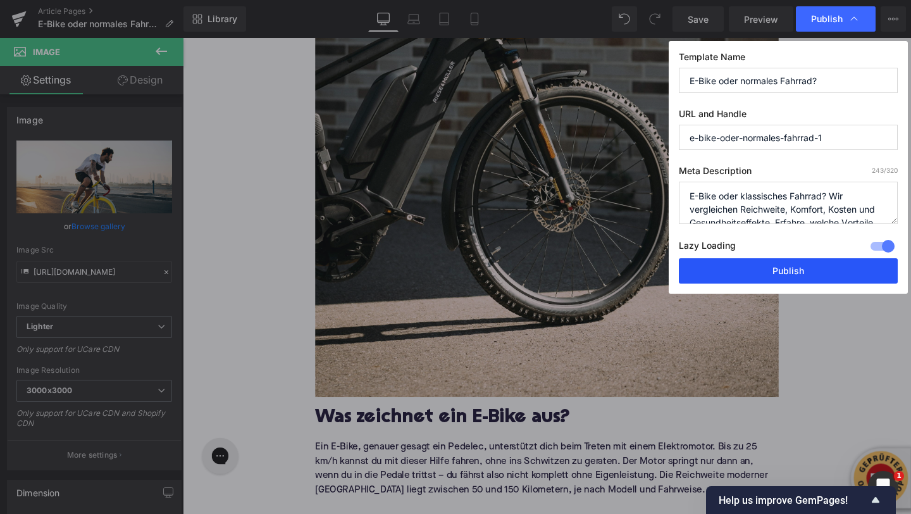
click at [791, 272] on button "Publish" at bounding box center [788, 270] width 219 height 25
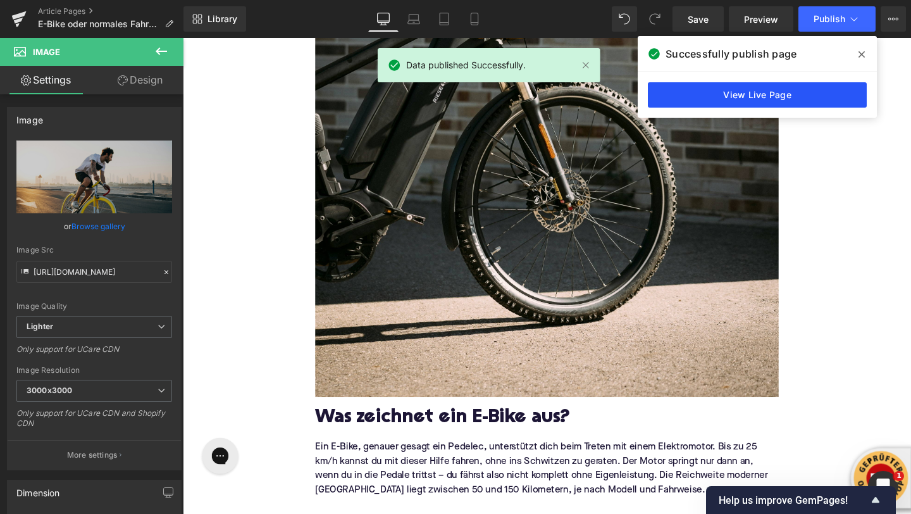
click at [784, 93] on link "View Live Page" at bounding box center [757, 94] width 219 height 25
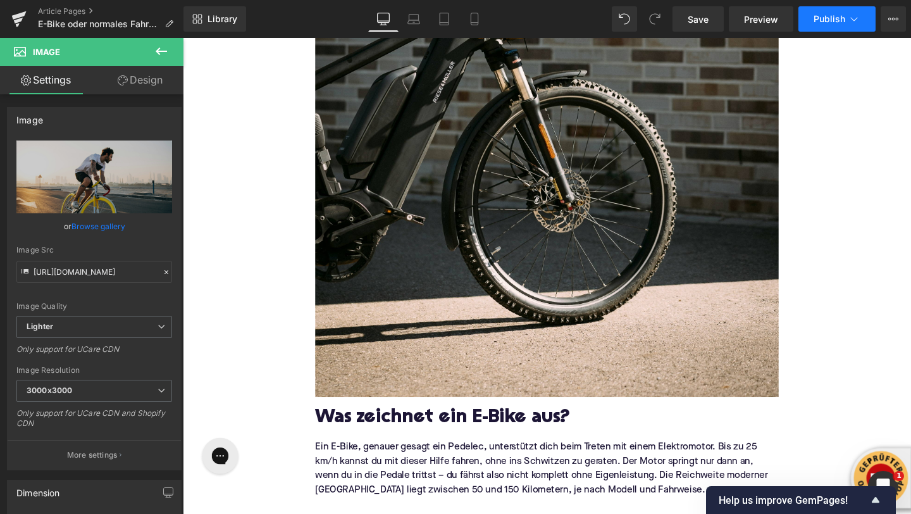
click at [864, 18] on button "Publish" at bounding box center [837, 18] width 77 height 25
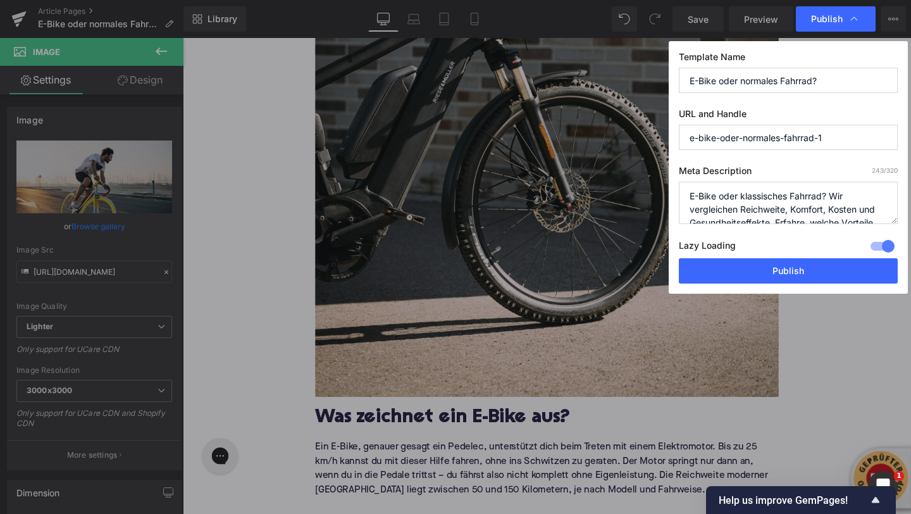
click at [809, 138] on input "e-bike-oder-normales-fahrrad-1" at bounding box center [788, 137] width 219 height 25
click at [804, 138] on input "e-bike-oder-normales-fahrrad-1" at bounding box center [788, 137] width 219 height 25
click at [791, 139] on input "e-bike-oder-normales-r-1ad" at bounding box center [788, 137] width 219 height 25
click at [796, 138] on input "e-bike-oder-normales-r-1ad" at bounding box center [788, 137] width 219 height 25
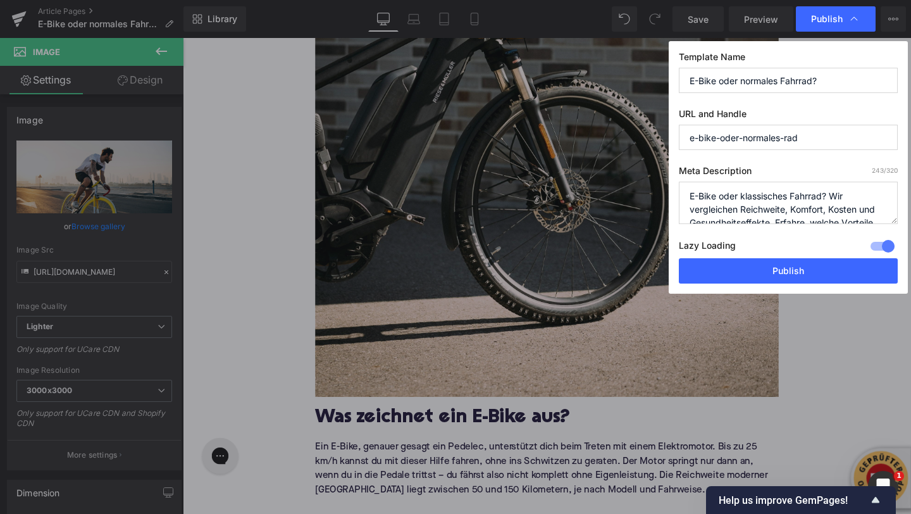
click at [804, 143] on input "e-bike-oder-normales-rad" at bounding box center [788, 137] width 219 height 25
type input "e-bike-oder-normales-rad"
click at [775, 274] on button "Publish" at bounding box center [788, 270] width 219 height 25
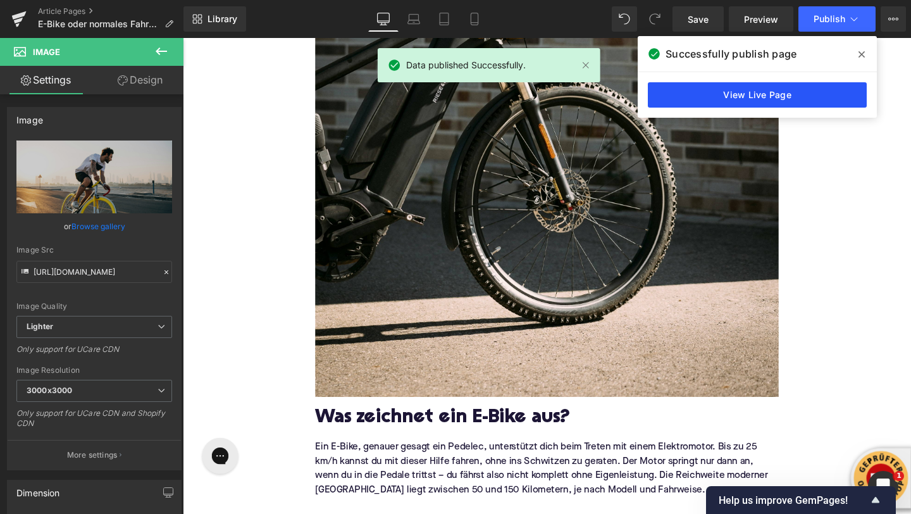
click at [813, 102] on link "View Live Page" at bounding box center [757, 94] width 219 height 25
